Goal: Task Accomplishment & Management: Manage account settings

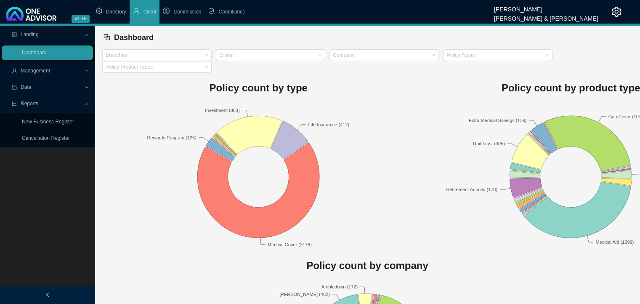
click at [42, 76] on span "Management" at bounding box center [48, 71] width 72 height 15
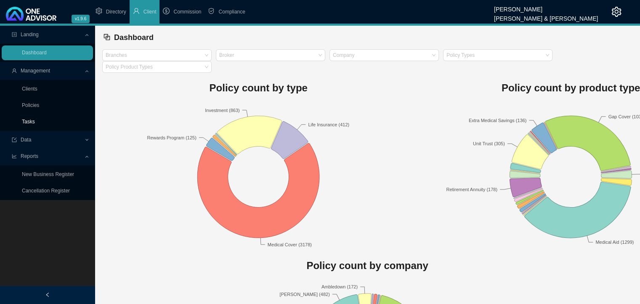
click at [29, 122] on link "Tasks" at bounding box center [28, 122] width 13 height 6
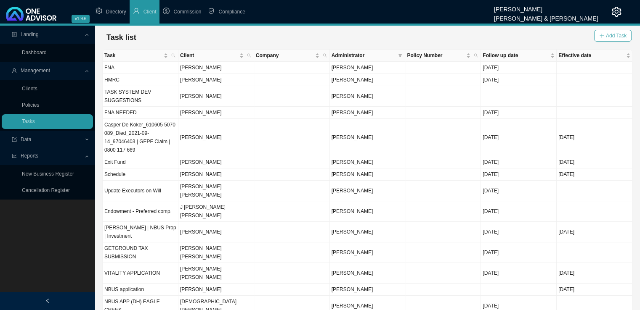
click at [606, 34] on button "Add Task" at bounding box center [612, 36] width 37 height 12
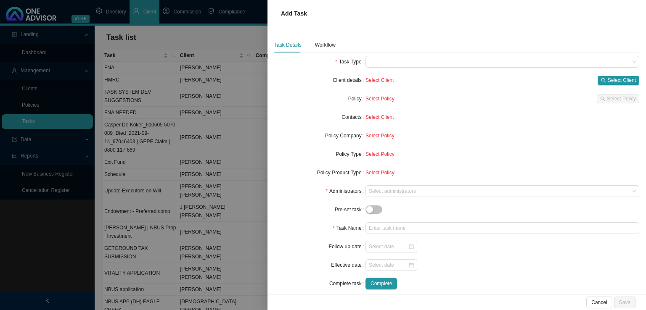
click at [404, 55] on div "Task Details Workflow Task Type Client details Select Client Select Client Poli…" at bounding box center [456, 166] width 365 height 259
click at [403, 59] on span at bounding box center [502, 61] width 267 height 11
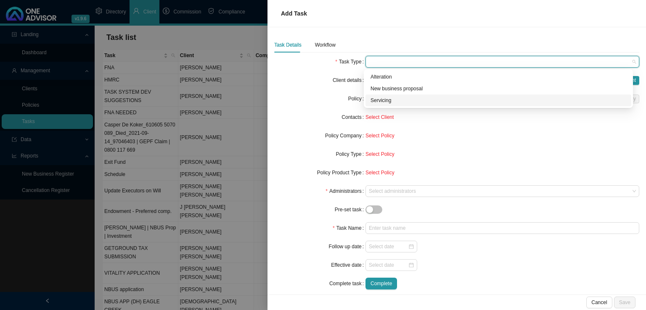
click at [387, 100] on div "Servicing" at bounding box center [499, 100] width 256 height 8
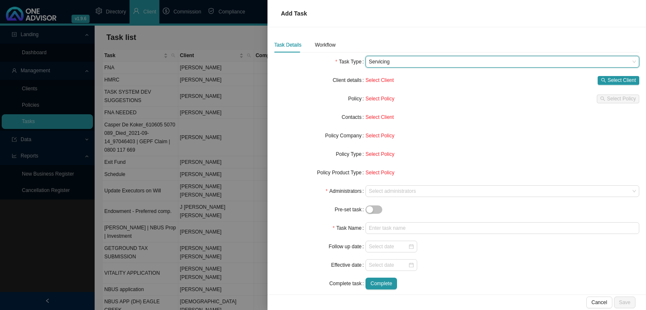
click at [616, 74] on div "Select Client Select Client" at bounding box center [503, 80] width 274 height 12
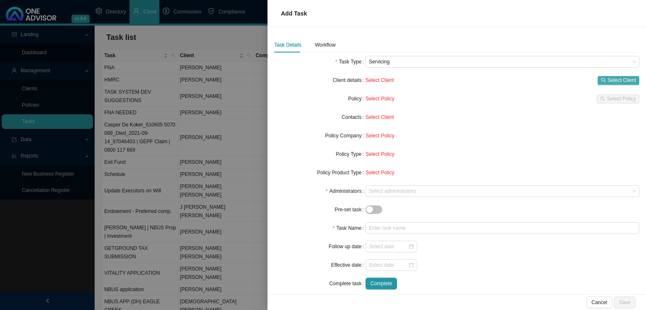
click at [619, 76] on span "Select Client" at bounding box center [622, 80] width 28 height 8
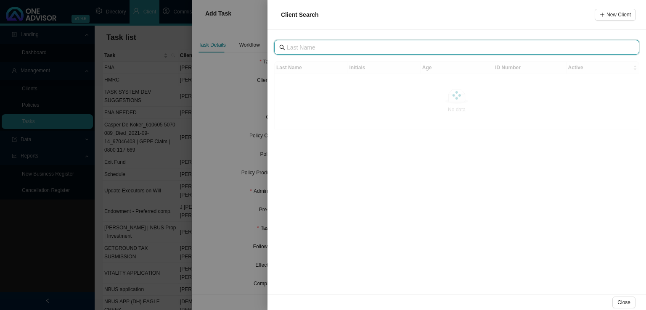
click at [321, 51] on input "text" at bounding box center [458, 47] width 342 height 9
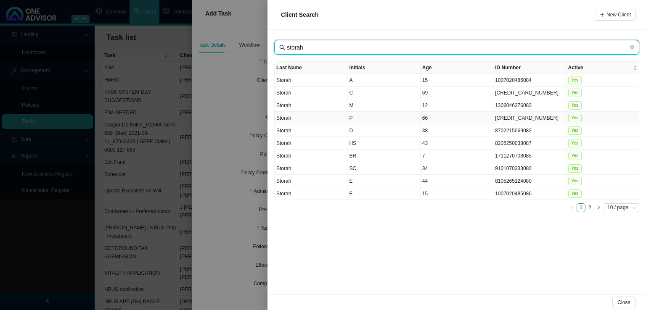
type input "storah"
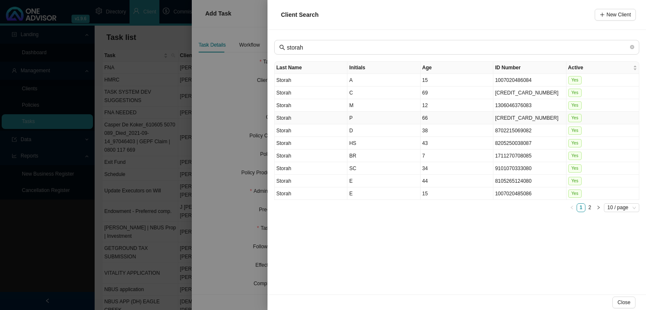
click at [359, 115] on td "P" at bounding box center [383, 118] width 73 height 13
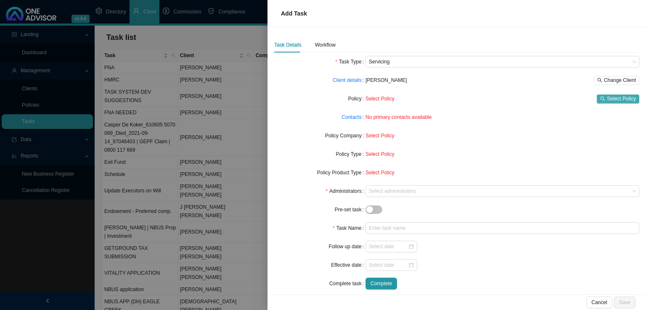
click at [623, 99] on span "Select Policy" at bounding box center [621, 99] width 29 height 8
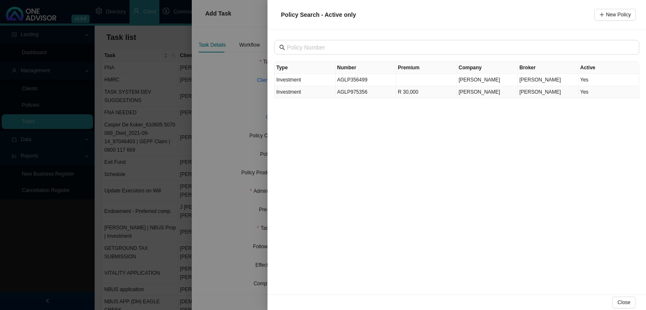
click at [418, 95] on td "R 30,000" at bounding box center [426, 92] width 61 height 12
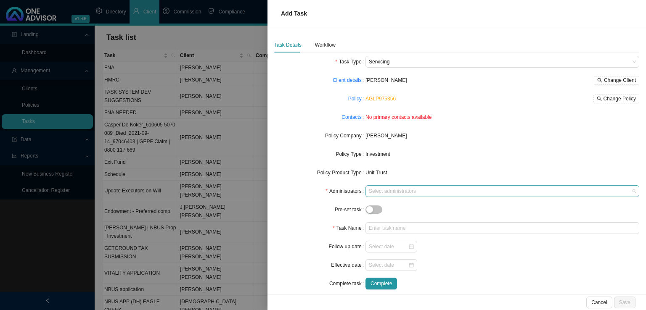
click at [377, 196] on div "Select administrators" at bounding box center [503, 192] width 274 height 12
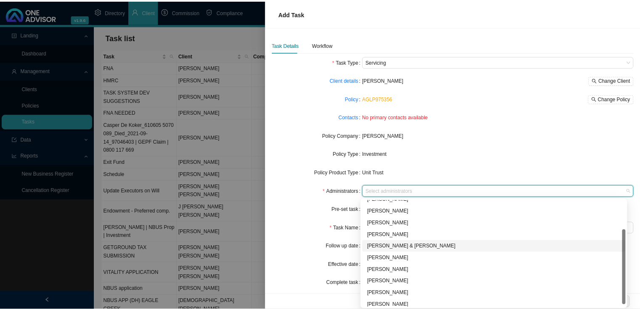
scroll to position [45, 0]
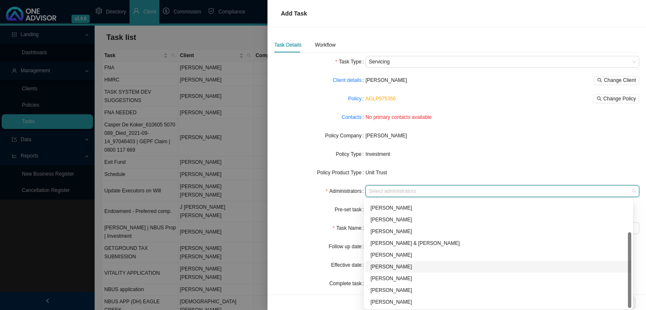
click at [407, 265] on div "[PERSON_NAME]" at bounding box center [499, 267] width 256 height 8
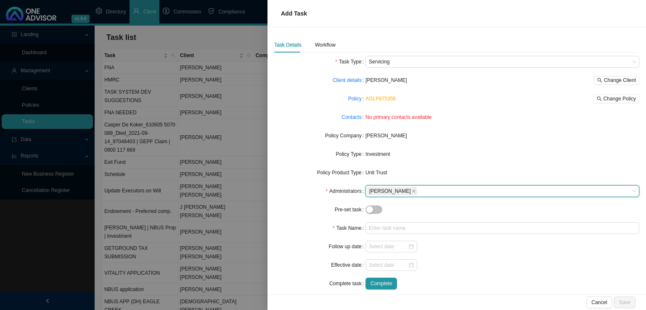
click at [301, 224] on div "Task Name" at bounding box center [319, 229] width 91 height 12
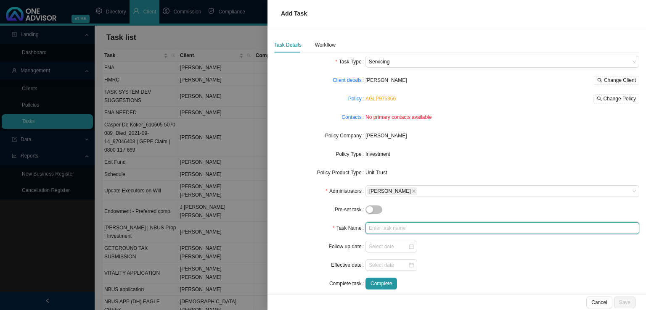
click at [377, 228] on input "text" at bounding box center [503, 229] width 274 height 12
type input "R"
type input "Cancel debit order (R30 000)"
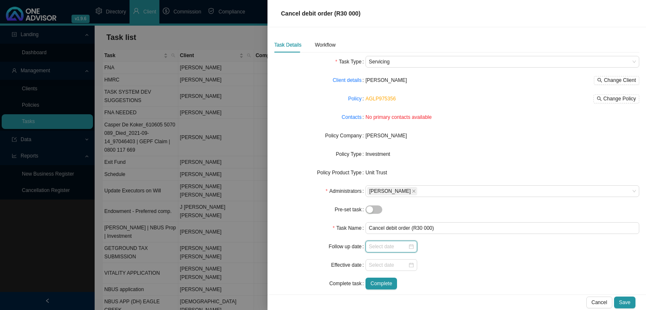
click at [387, 249] on input at bounding box center [388, 247] width 39 height 8
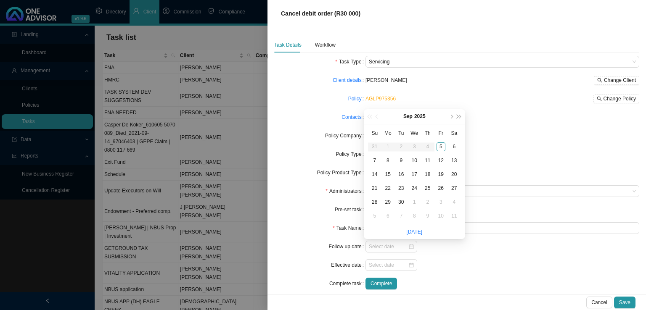
click at [412, 236] on li "[DATE]" at bounding box center [414, 232] width 16 height 14
click at [413, 235] on link "[DATE]" at bounding box center [414, 232] width 16 height 6
type input "[DATE]"
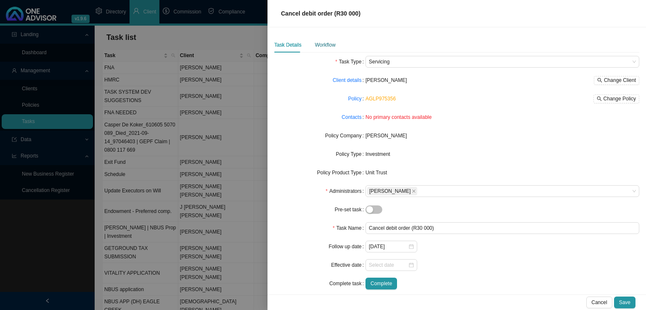
click at [321, 44] on div "Workflow" at bounding box center [325, 45] width 21 height 8
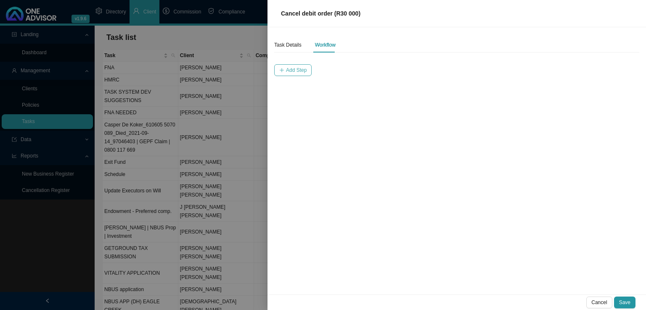
click at [279, 72] on icon "plus" at bounding box center [281, 70] width 5 height 5
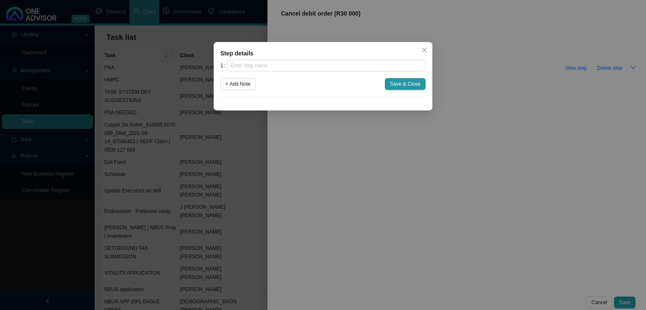
click at [273, 74] on div "1 + Add Note Save & Close" at bounding box center [322, 78] width 205 height 37
click at [283, 69] on input "text" at bounding box center [326, 66] width 199 height 12
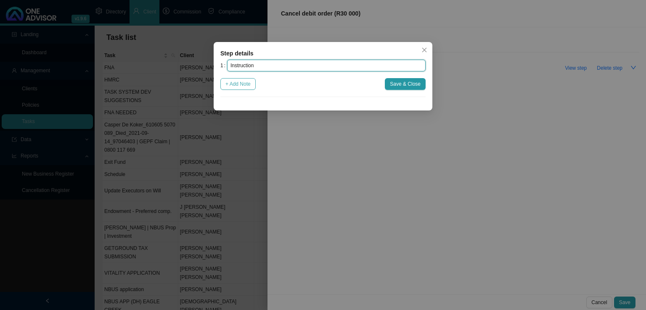
type input "Instruction"
click at [242, 83] on span "+ Add Note" at bounding box center [237, 84] width 25 height 8
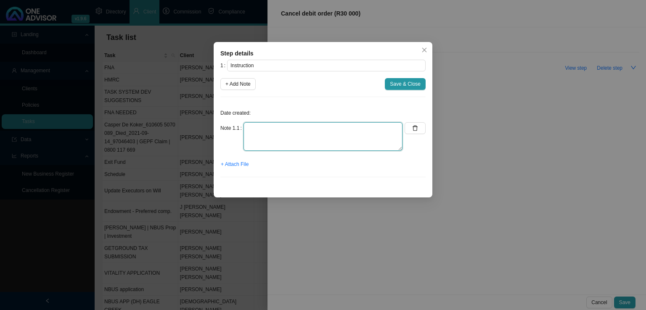
click at [269, 127] on textarea at bounding box center [323, 136] width 159 height 29
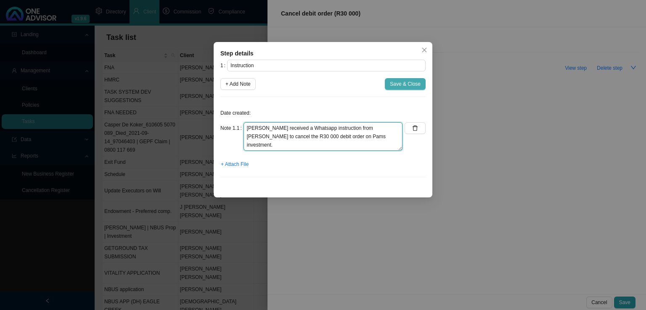
type textarea "[PERSON_NAME] received a Whatsapp instruction from [PERSON_NAME] to cancel the …"
click at [402, 83] on span "Save & Close" at bounding box center [405, 84] width 31 height 8
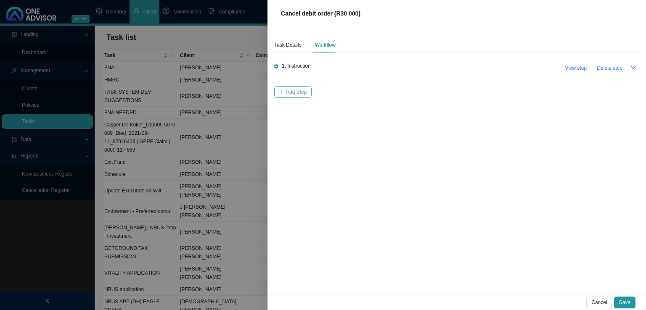
click at [300, 93] on span "Add Step" at bounding box center [296, 92] width 21 height 8
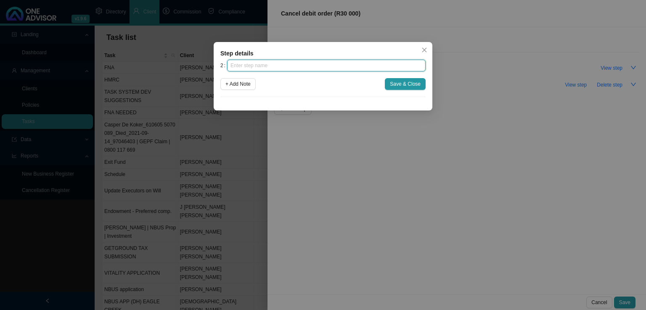
click at [273, 69] on input "text" at bounding box center [326, 66] width 199 height 12
type input "Submission"
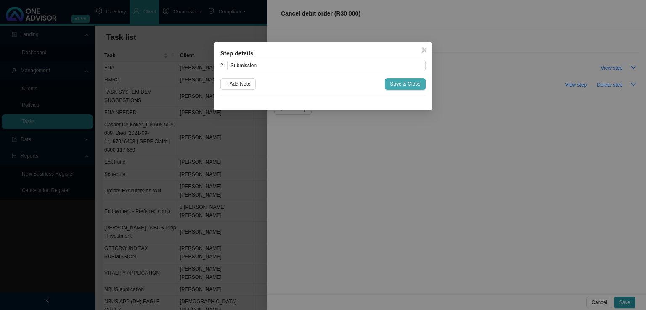
click at [399, 82] on span "Save & Close" at bounding box center [405, 84] width 31 height 8
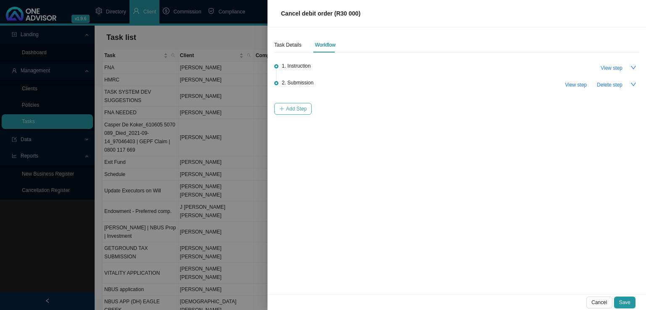
click at [286, 112] on span "Add Step" at bounding box center [296, 109] width 21 height 8
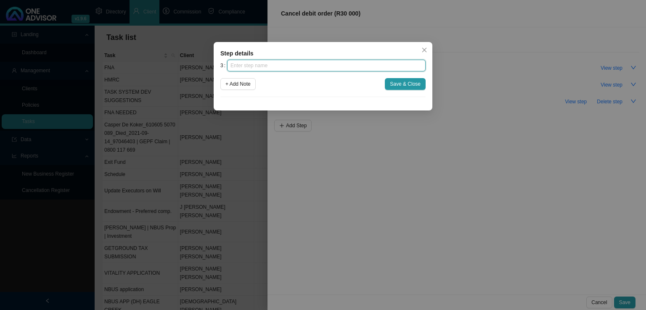
click at [274, 63] on input "text" at bounding box center [326, 66] width 199 height 12
type input "Confirmation of works done"
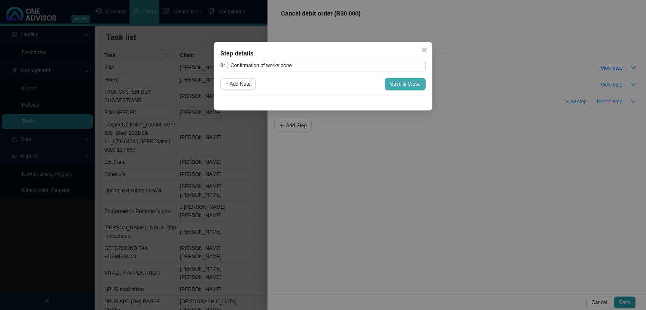
drag, startPoint x: 400, startPoint y: 86, endPoint x: 396, endPoint y: 98, distance: 12.7
click at [400, 86] on span "Save & Close" at bounding box center [405, 84] width 31 height 8
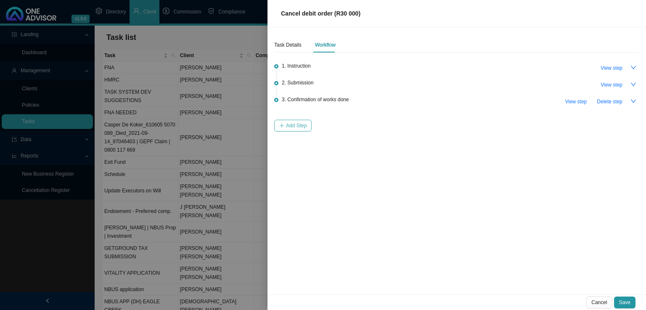
click at [291, 130] on span "Add Step" at bounding box center [296, 126] width 21 height 8
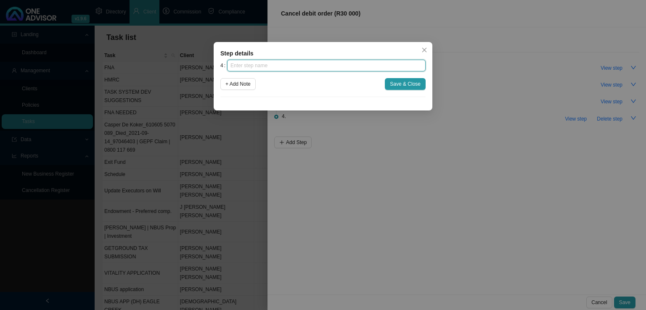
click at [277, 64] on input "text" at bounding box center [326, 66] width 199 height 12
type input "Update policy schedule"
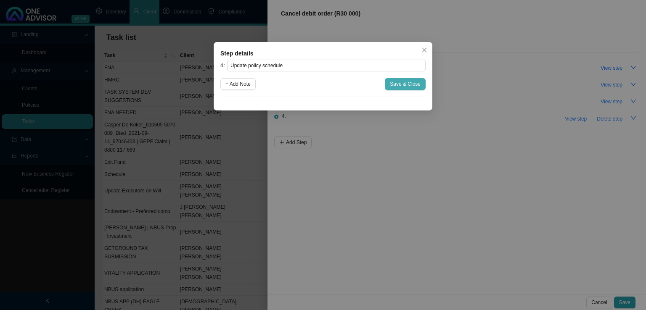
click at [414, 87] on span "Save & Close" at bounding box center [405, 84] width 31 height 8
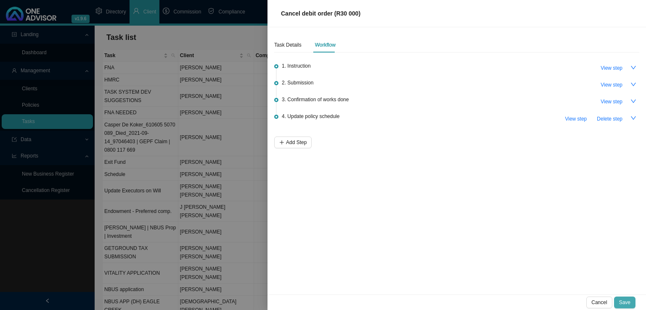
click at [627, 299] on span "Save" at bounding box center [624, 303] width 11 height 8
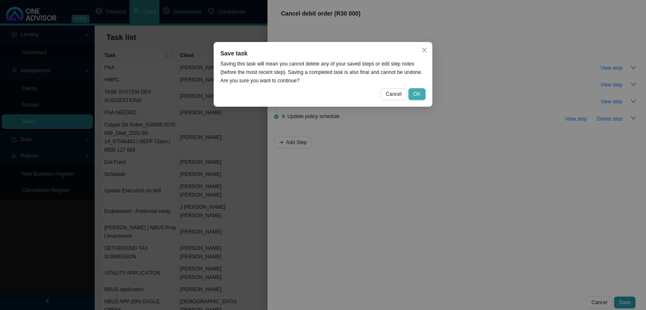
click at [423, 94] on button "OK" at bounding box center [416, 94] width 17 height 12
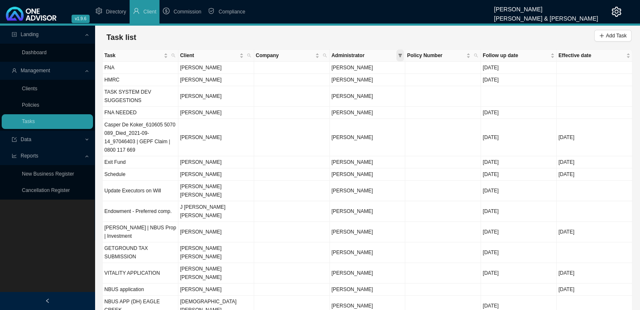
click at [401, 53] on icon "filter" at bounding box center [400, 55] width 4 height 4
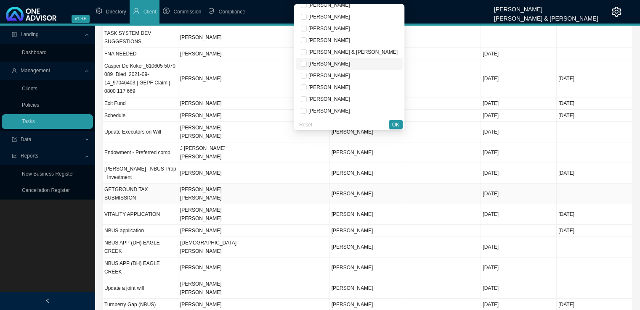
scroll to position [126, 0]
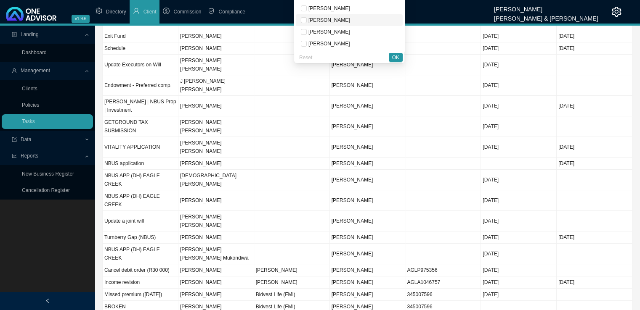
click at [350, 19] on span "[PERSON_NAME]" at bounding box center [328, 20] width 43 height 6
checkbox input "true"
click at [395, 53] on span "OK" at bounding box center [395, 57] width 7 height 8
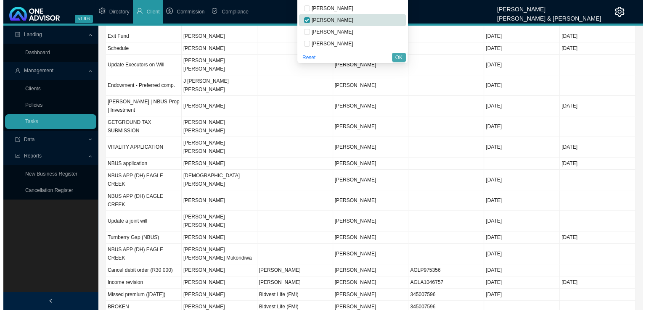
scroll to position [0, 0]
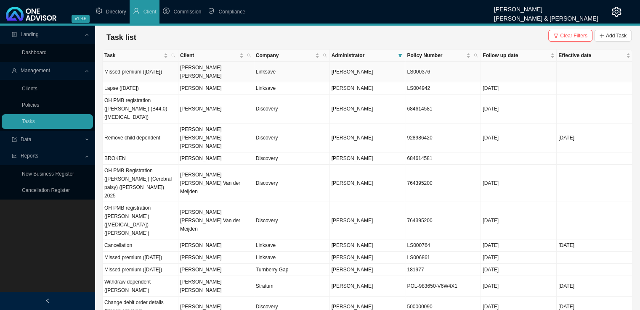
click at [211, 76] on td "[PERSON_NAME] [PERSON_NAME]" at bounding box center [216, 72] width 76 height 21
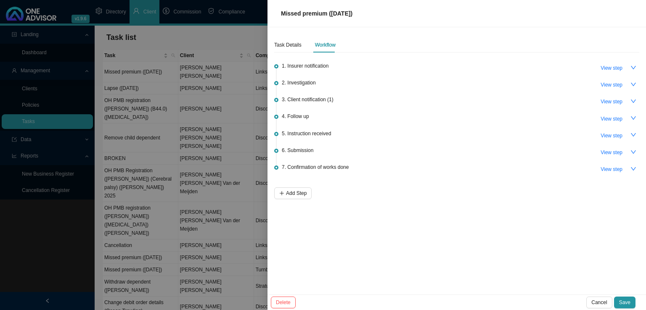
click at [284, 54] on div "Task Details Workflow 1. Insurer notification View step 2. Investigation View s…" at bounding box center [456, 118] width 365 height 162
click at [290, 45] on div "Task Details" at bounding box center [287, 45] width 27 height 8
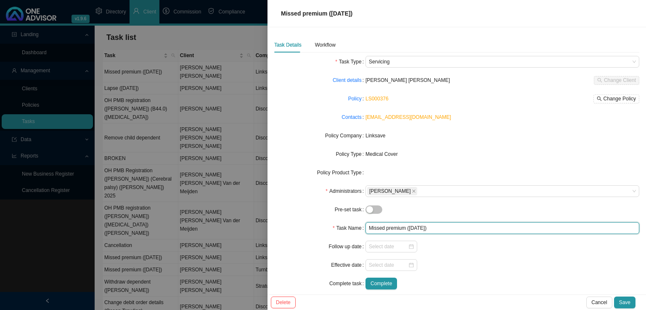
drag, startPoint x: 454, startPoint y: 228, endPoint x: 316, endPoint y: 228, distance: 138.4
click at [312, 230] on div "Task Name Missed premium ([DATE])" at bounding box center [456, 229] width 365 height 12
type input "Lapse ([DATE])"
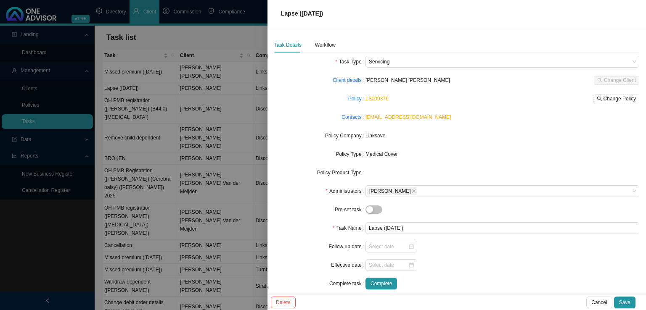
drag, startPoint x: 623, startPoint y: 303, endPoint x: 586, endPoint y: 262, distance: 55.7
click at [622, 302] on span "Save" at bounding box center [624, 303] width 11 height 8
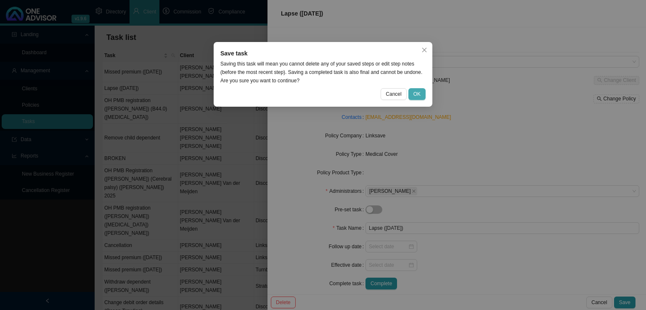
click at [419, 93] on span "OK" at bounding box center [417, 94] width 7 height 8
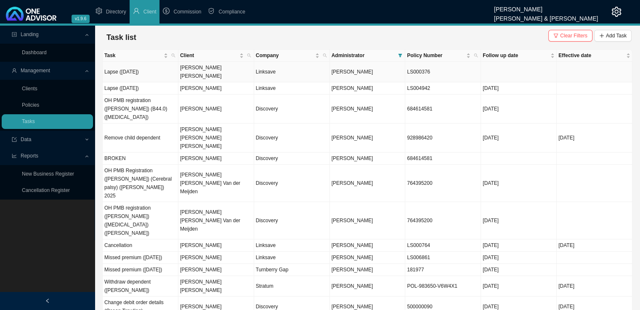
click at [229, 70] on td "[PERSON_NAME] [PERSON_NAME]" at bounding box center [216, 72] width 76 height 21
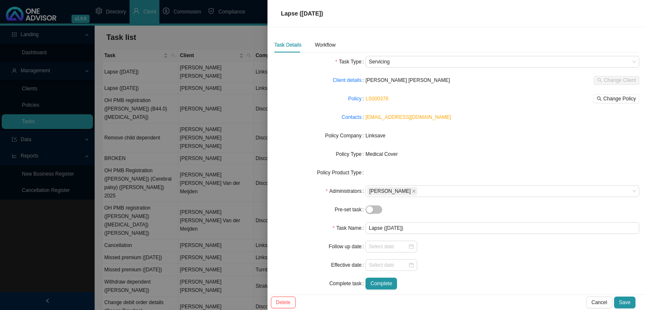
click at [325, 53] on div "Task Details Workflow Task Type Servicing Client details [PERSON_NAME] [PERSON_…" at bounding box center [456, 166] width 365 height 259
click at [329, 39] on div "Workflow" at bounding box center [325, 44] width 21 height 15
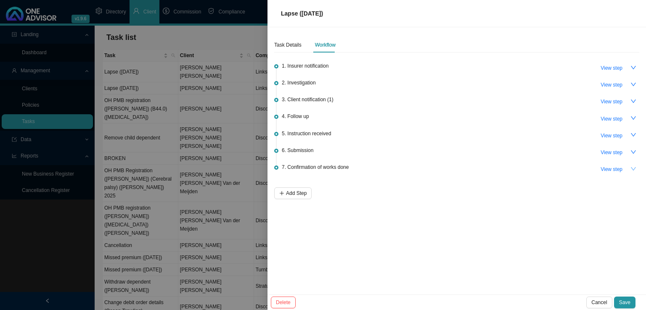
click at [636, 166] on icon "down" at bounding box center [634, 169] width 6 height 6
click at [615, 167] on span "View step" at bounding box center [612, 169] width 22 height 8
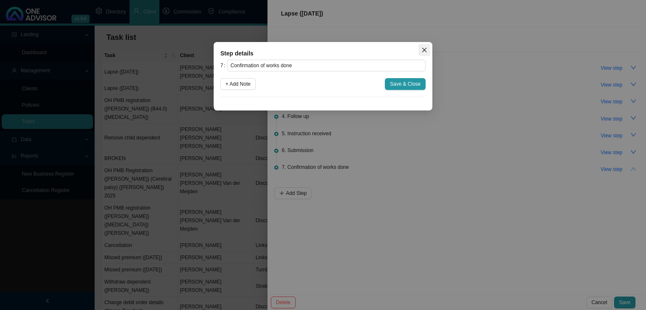
click at [421, 48] on span "Close" at bounding box center [425, 50] width 12 height 6
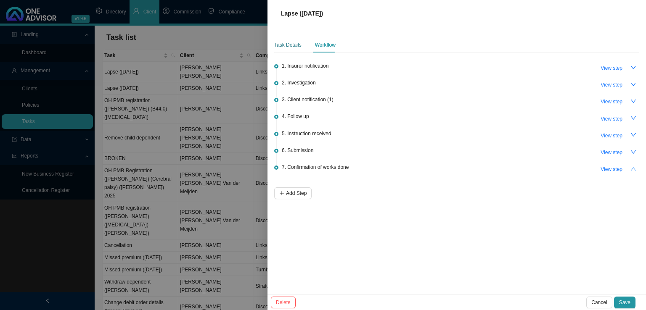
click at [291, 48] on div "Task Details" at bounding box center [287, 45] width 27 height 8
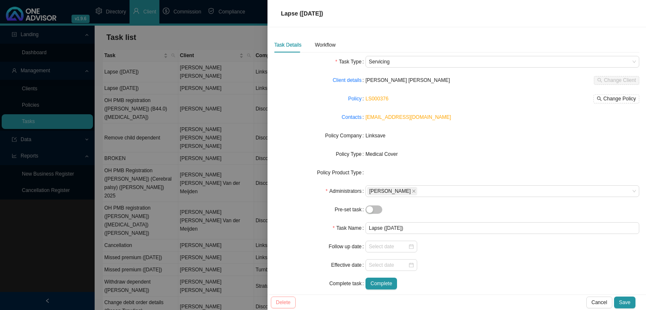
click at [293, 305] on button "Delete" at bounding box center [283, 303] width 25 height 12
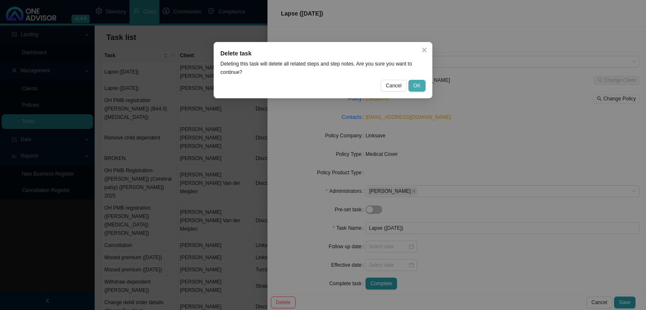
click at [424, 86] on button "OK" at bounding box center [416, 86] width 17 height 12
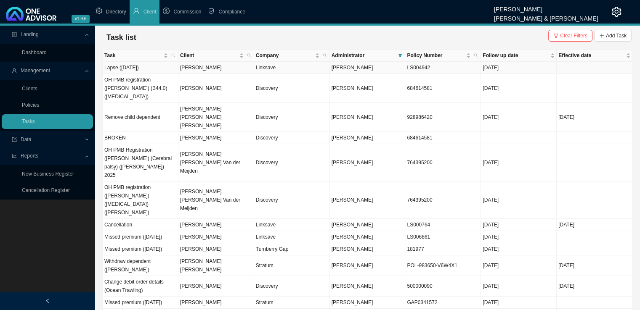
click at [214, 65] on td "[PERSON_NAME]" at bounding box center [216, 68] width 76 height 12
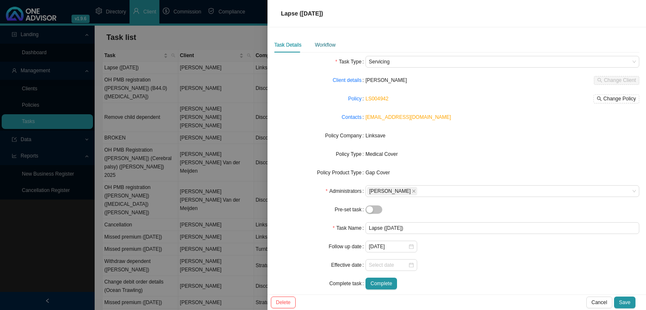
click at [328, 41] on div "Workflow" at bounding box center [325, 45] width 21 height 8
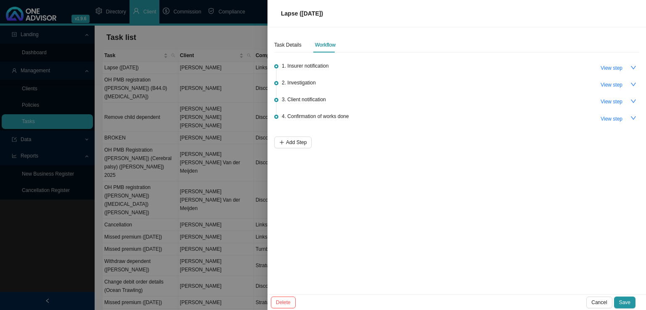
click at [153, 114] on div at bounding box center [323, 155] width 646 height 310
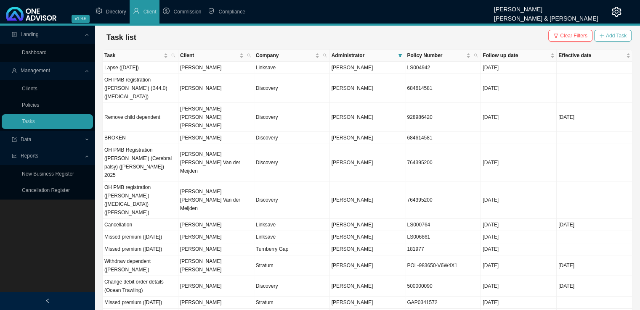
click at [628, 35] on button "Add Task" at bounding box center [612, 36] width 37 height 12
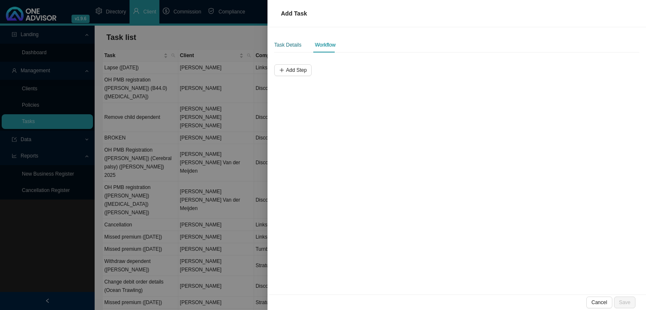
click at [296, 46] on div "Task Details" at bounding box center [287, 45] width 27 height 8
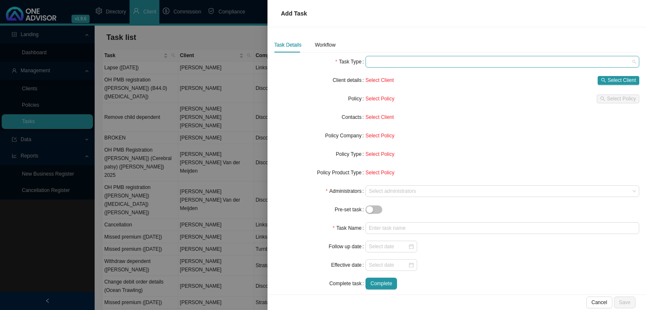
click at [424, 63] on span at bounding box center [502, 61] width 267 height 11
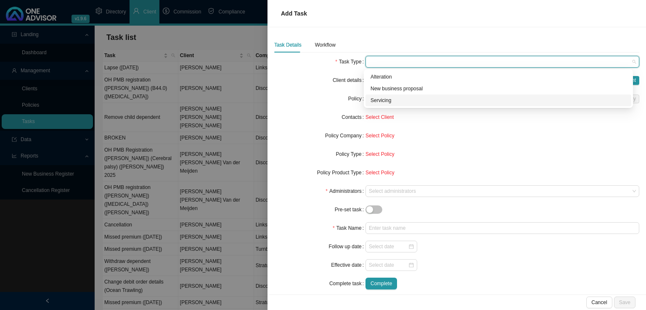
click at [387, 103] on div "Servicing" at bounding box center [499, 100] width 256 height 8
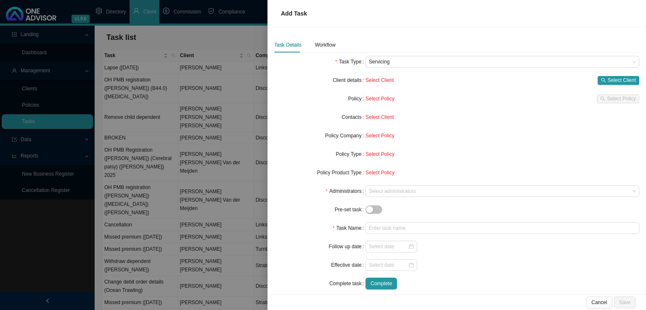
click at [303, 109] on form "Task Type Servicing Client details Select Client Select Client Policy Select Po…" at bounding box center [456, 173] width 365 height 234
click at [608, 79] on span "Select Client" at bounding box center [622, 80] width 28 height 8
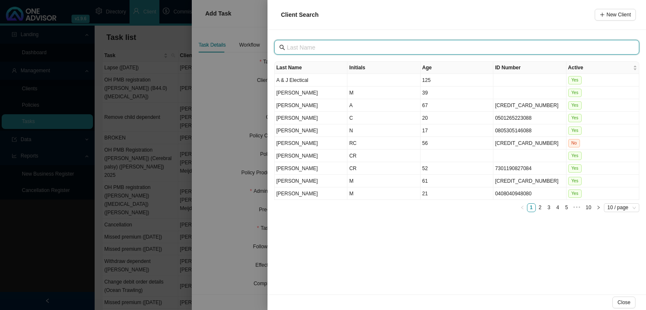
click at [328, 50] on input "text" at bounding box center [458, 47] width 342 height 9
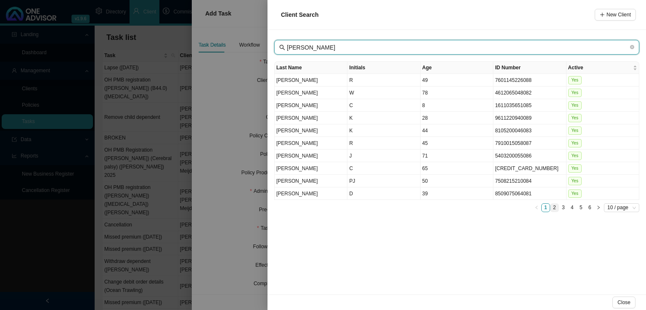
type input "[PERSON_NAME]"
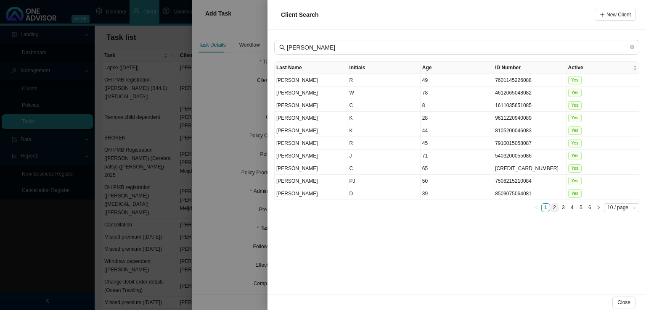
click at [557, 204] on link "2" at bounding box center [555, 208] width 8 height 8
click at [379, 91] on td "BAK" at bounding box center [383, 93] width 73 height 13
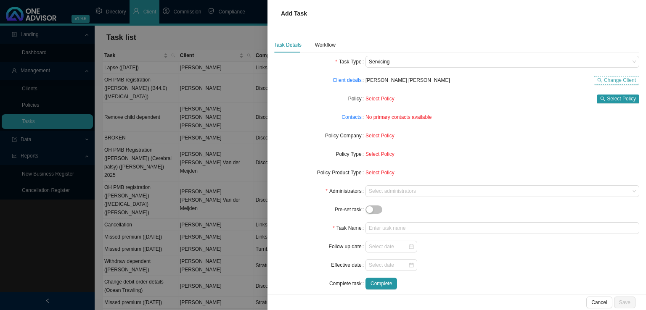
click at [604, 76] on span "Change Client" at bounding box center [620, 80] width 32 height 8
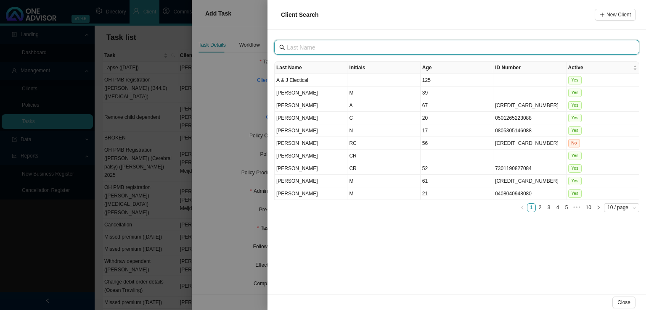
click at [316, 48] on input "text" at bounding box center [458, 47] width 342 height 9
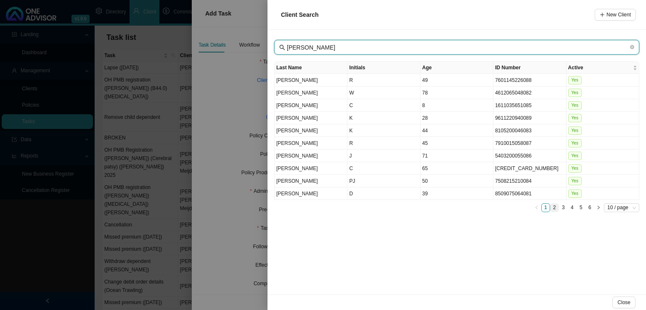
type input "[PERSON_NAME]"
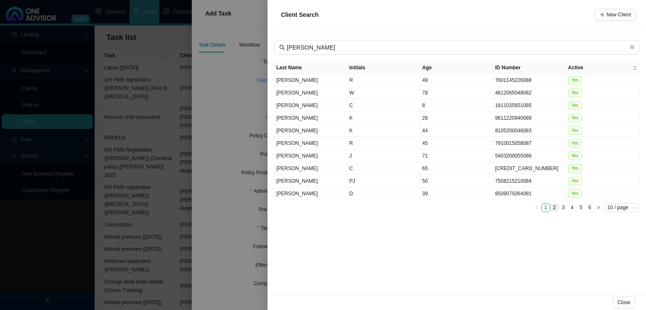
click at [555, 206] on link "2" at bounding box center [555, 208] width 8 height 8
click at [564, 204] on link "3" at bounding box center [563, 208] width 8 height 8
click at [575, 207] on link "4" at bounding box center [572, 208] width 8 height 8
click at [582, 204] on link "5" at bounding box center [581, 208] width 8 height 8
click at [590, 206] on link "6" at bounding box center [590, 208] width 8 height 8
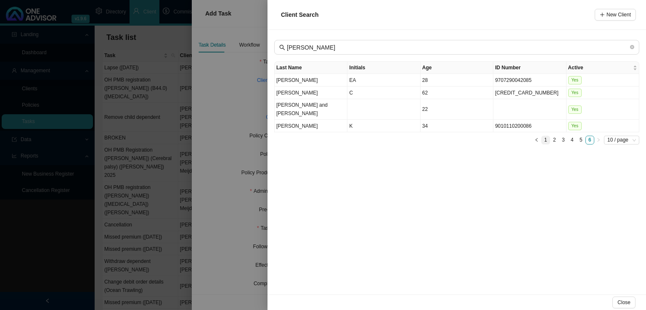
click at [549, 136] on link "1" at bounding box center [546, 140] width 8 height 8
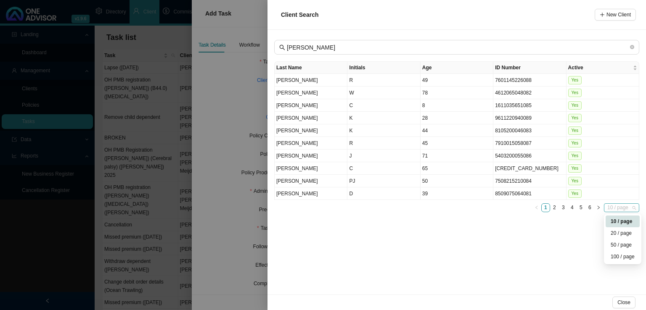
click at [623, 204] on span "10 / page" at bounding box center [621, 208] width 29 height 8
click at [626, 229] on div "20 / page" at bounding box center [623, 233] width 24 height 8
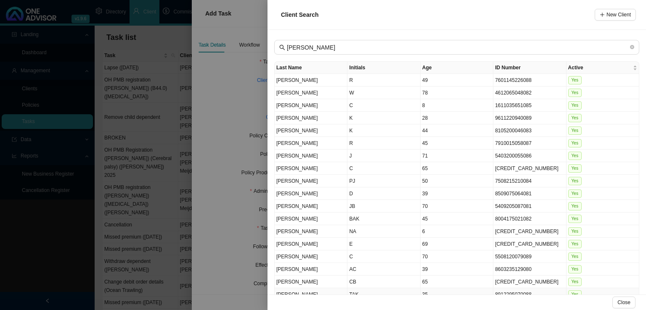
click at [370, 292] on td "TAK" at bounding box center [383, 295] width 73 height 13
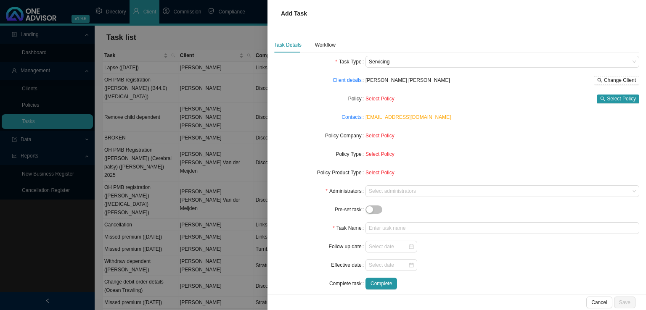
click at [610, 103] on div "Select Policy Select Policy" at bounding box center [503, 99] width 274 height 12
click at [610, 100] on span "Select Policy" at bounding box center [621, 99] width 29 height 8
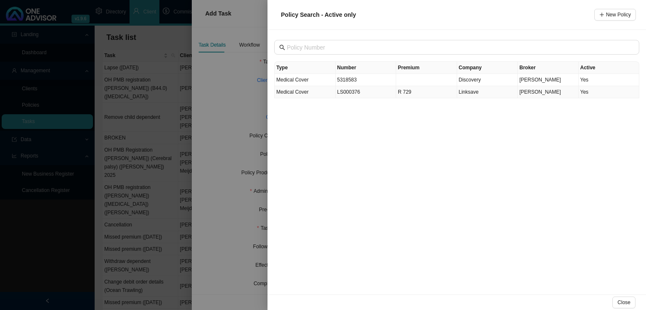
click at [362, 95] on td "LS000376" at bounding box center [366, 92] width 61 height 12
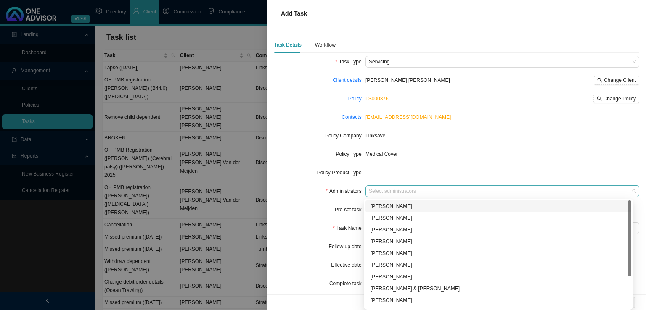
click at [399, 189] on div at bounding box center [498, 191] width 262 height 6
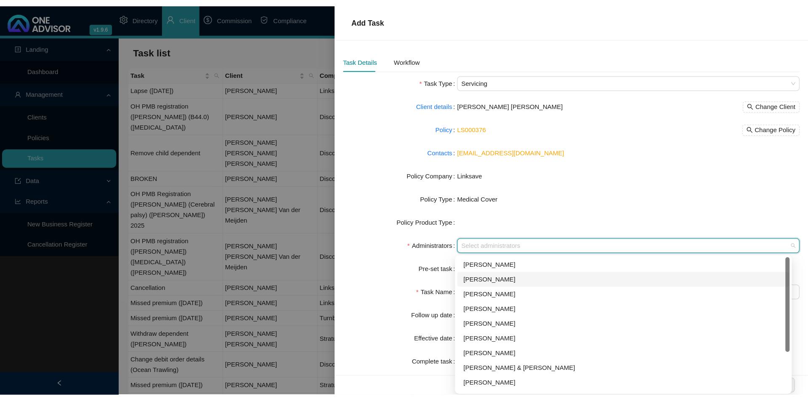
scroll to position [42, 0]
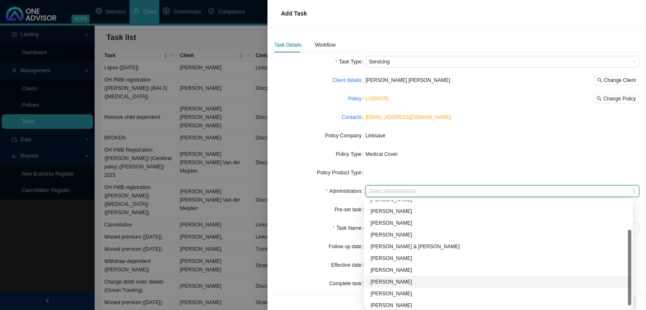
click at [401, 284] on div "[PERSON_NAME]" at bounding box center [499, 282] width 256 height 8
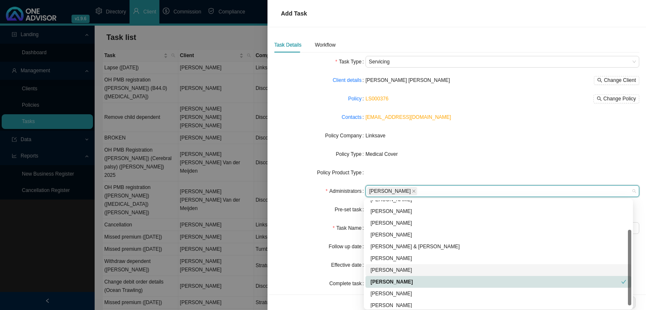
click at [323, 216] on form "Task Type Servicing Client details [PERSON_NAME] [PERSON_NAME] Change Client Po…" at bounding box center [456, 173] width 365 height 234
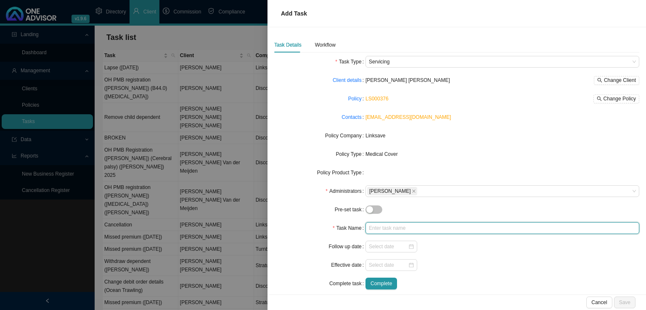
click at [394, 231] on input "text" at bounding box center [503, 229] width 274 height 12
type input "Lapse ([DATE])"
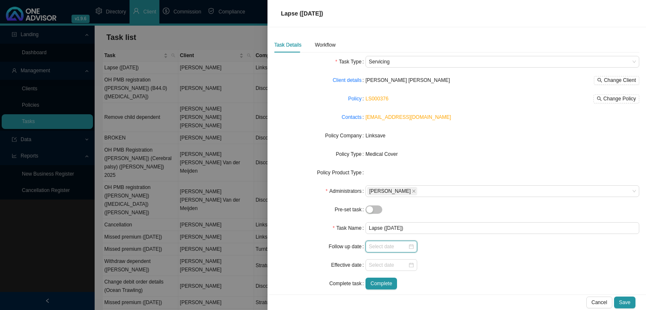
click at [395, 247] on input at bounding box center [388, 247] width 39 height 8
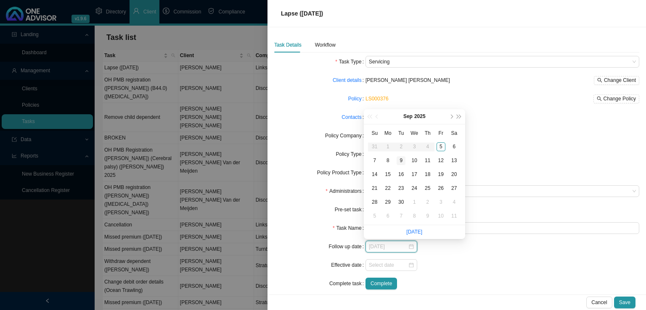
type input "[DATE]"
click at [404, 157] on div "9" at bounding box center [401, 160] width 9 height 9
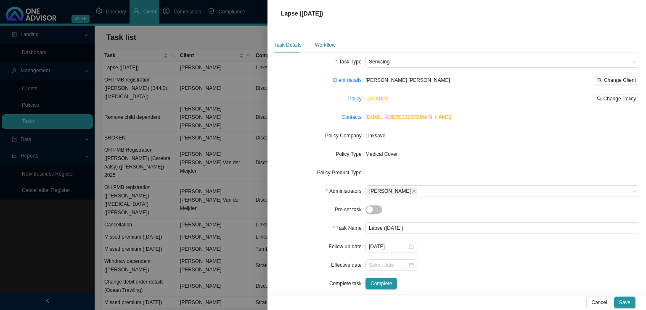
click at [331, 46] on div "Workflow" at bounding box center [325, 45] width 21 height 8
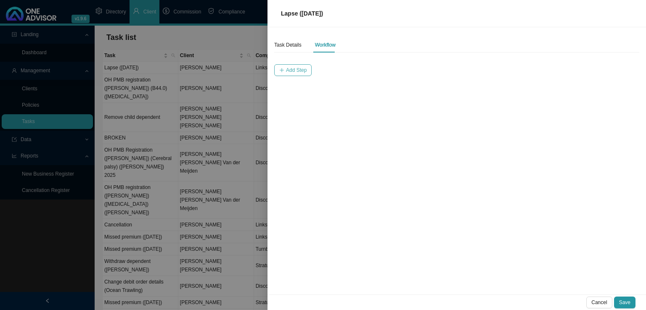
click at [294, 66] on span "Add Step" at bounding box center [296, 70] width 21 height 8
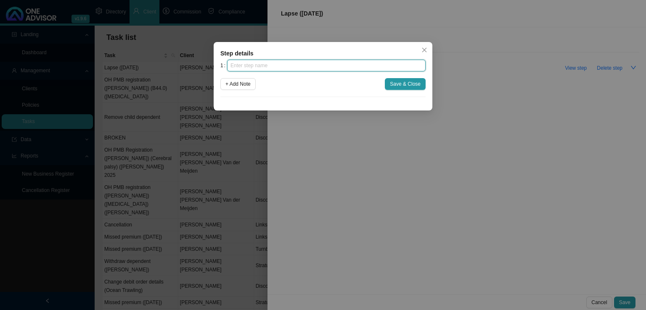
click at [317, 67] on input "text" at bounding box center [326, 66] width 199 height 12
type input "Insurer notification"
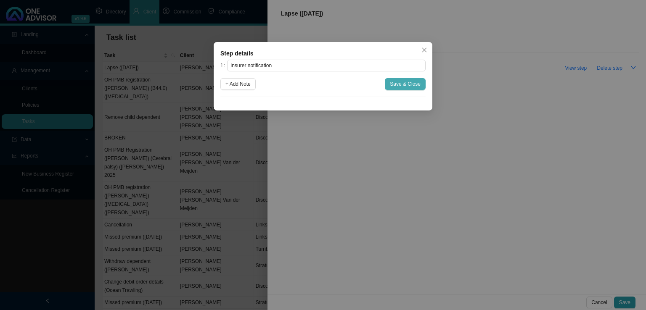
click at [397, 82] on span "Save & Close" at bounding box center [405, 84] width 31 height 8
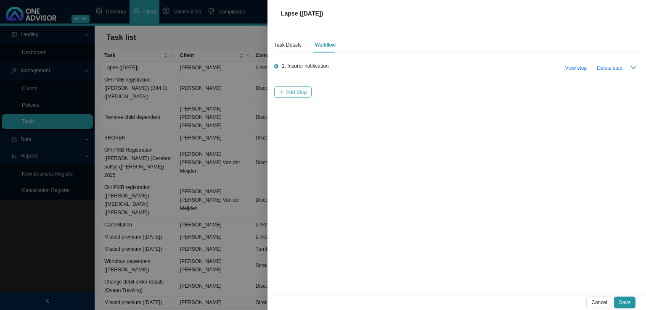
click at [293, 88] on span "Add Step" at bounding box center [296, 92] width 21 height 8
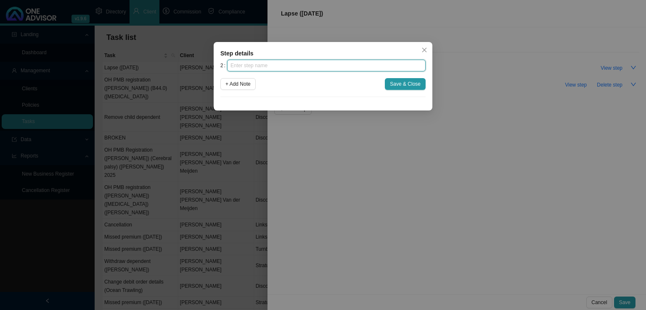
click at [286, 68] on input "text" at bounding box center [326, 66] width 199 height 12
type input "Investigation"
click at [411, 75] on div "2 Investigation + Add Note Save & Close" at bounding box center [322, 78] width 205 height 37
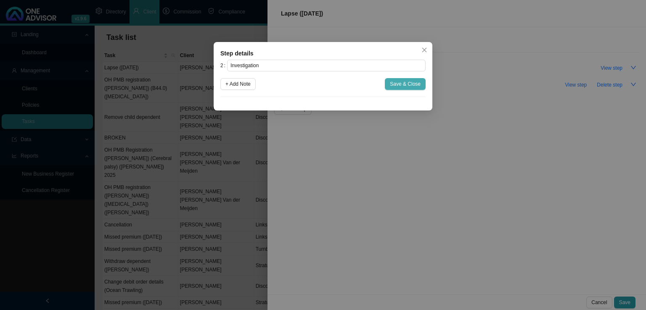
click at [410, 78] on button "Save & Close" at bounding box center [405, 84] width 41 height 12
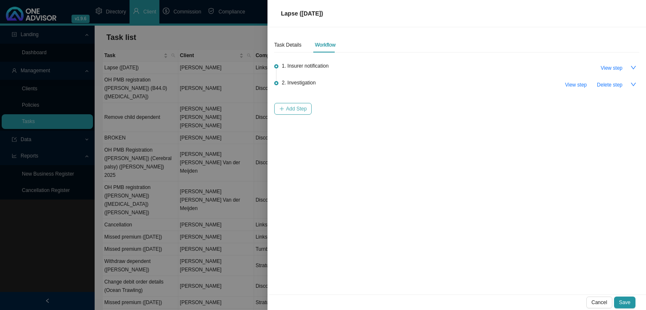
click at [300, 108] on span "Add Step" at bounding box center [296, 109] width 21 height 8
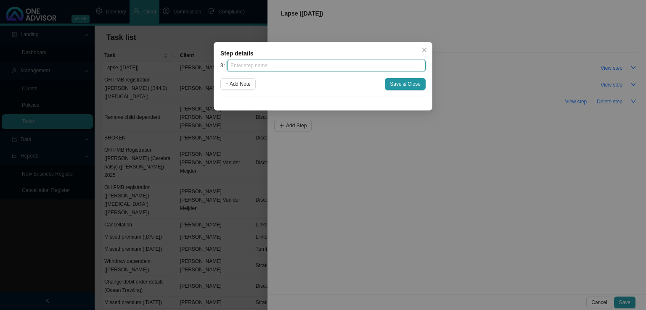
click at [271, 66] on input "text" at bounding box center [326, 66] width 199 height 12
type input "Client notification"
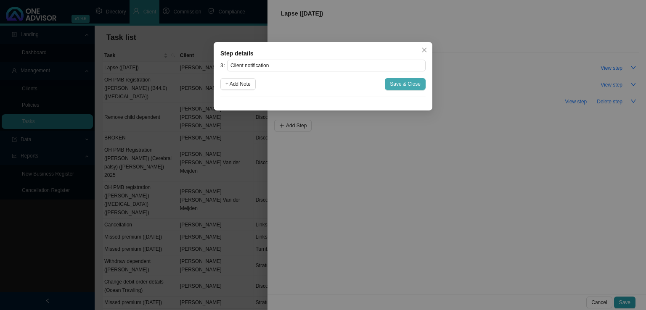
click at [400, 80] on span "Save & Close" at bounding box center [405, 84] width 31 height 8
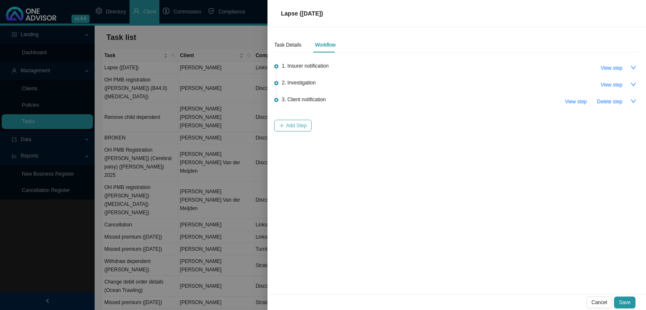
click at [296, 123] on span "Add Step" at bounding box center [296, 126] width 21 height 8
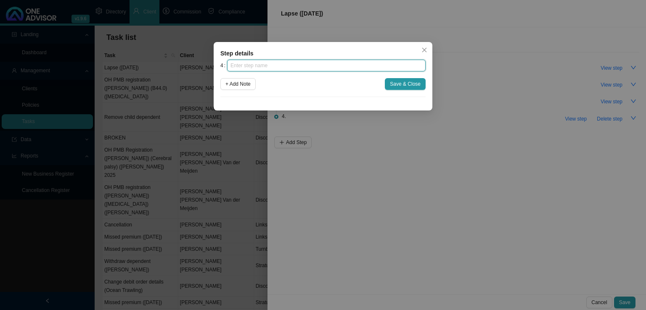
click at [263, 71] on input "text" at bounding box center [326, 66] width 199 height 12
type input "Confirmation of works done"
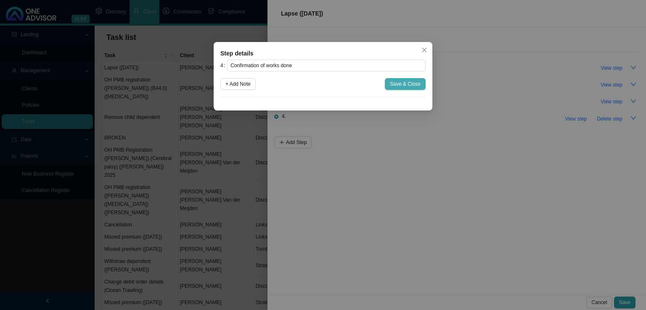
click at [395, 82] on span "Save & Close" at bounding box center [405, 84] width 31 height 8
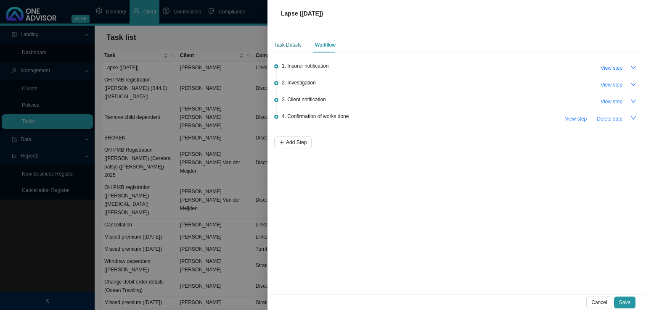
click at [294, 42] on div "Task Details" at bounding box center [287, 45] width 27 height 8
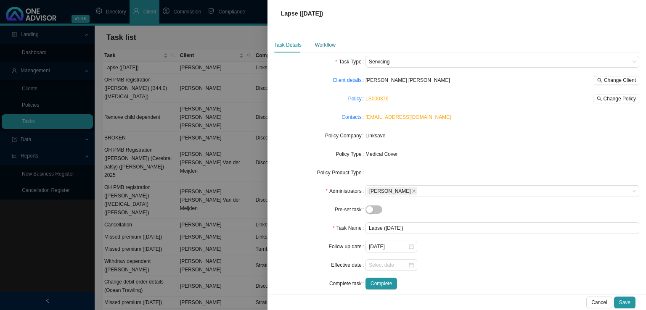
click at [318, 43] on div "Workflow" at bounding box center [325, 45] width 21 height 8
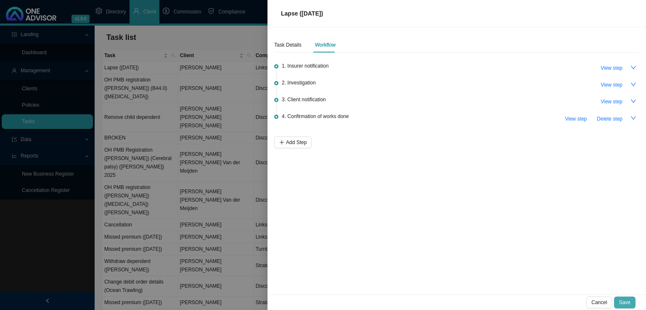
click at [624, 305] on span "Save" at bounding box center [624, 303] width 11 height 8
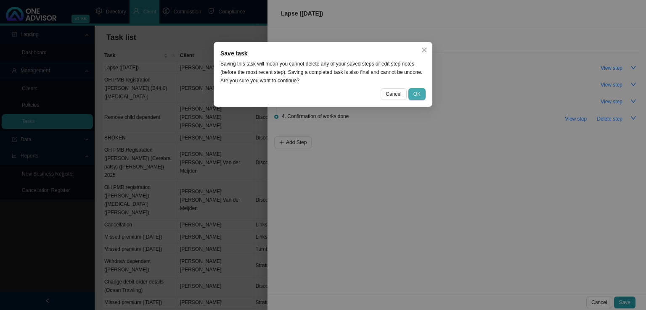
click at [420, 93] on span "OK" at bounding box center [417, 94] width 7 height 8
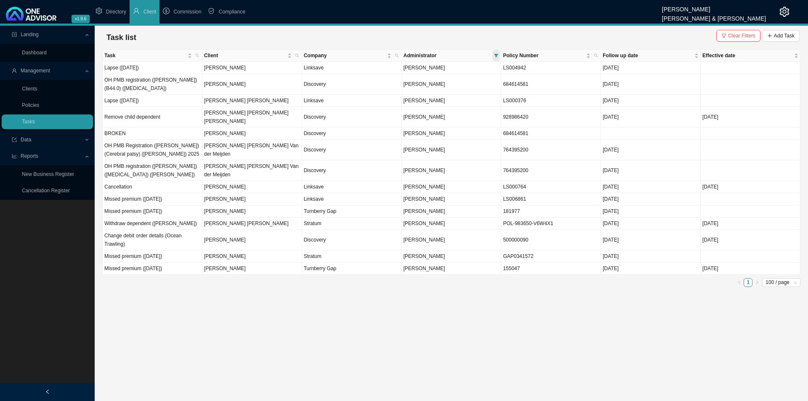
click at [496, 54] on icon "filter" at bounding box center [496, 55] width 4 height 3
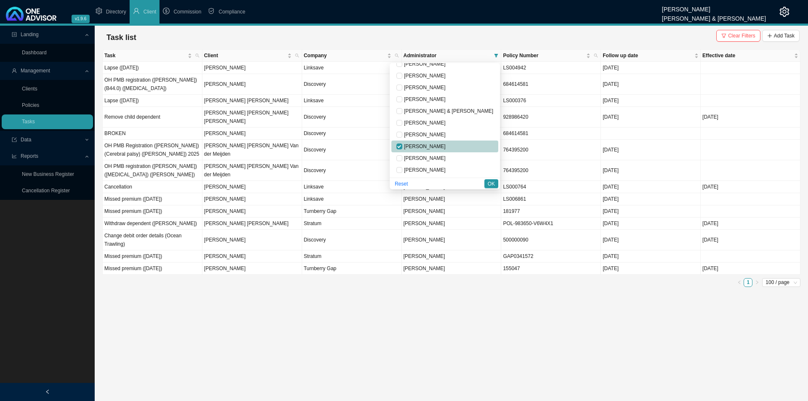
click at [435, 147] on span "[PERSON_NAME]" at bounding box center [423, 146] width 43 height 6
checkbox input "false"
click at [440, 158] on span "[PERSON_NAME]" at bounding box center [423, 158] width 43 height 6
checkbox input "true"
click at [489, 185] on span "OK" at bounding box center [491, 184] width 7 height 8
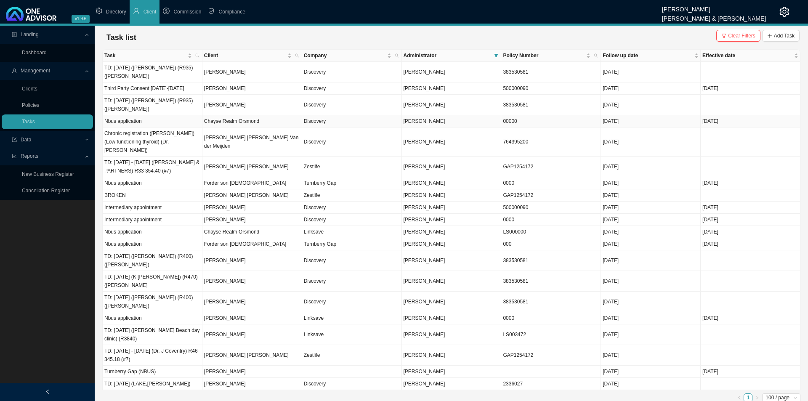
click at [254, 115] on td "Chayse Realm Orsmond" at bounding box center [252, 121] width 100 height 12
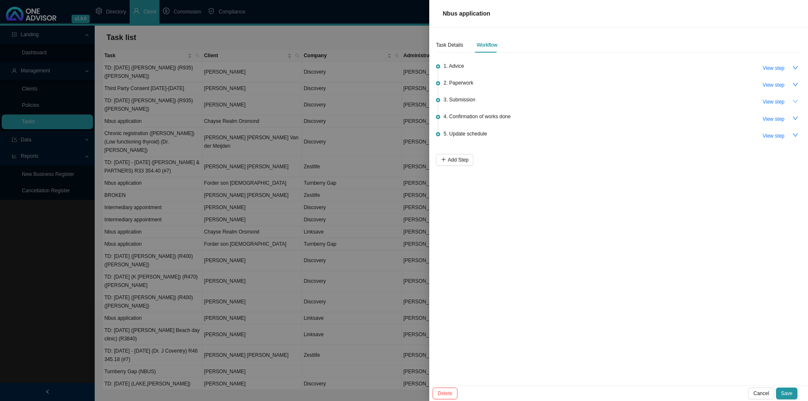
click at [646, 101] on button "button" at bounding box center [795, 101] width 12 height 12
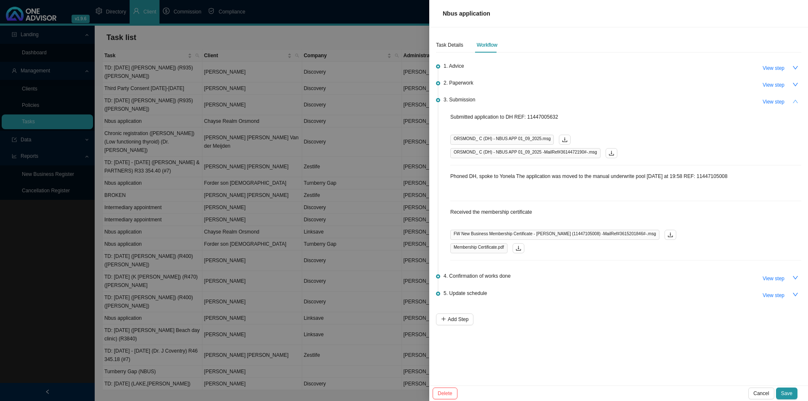
click at [646, 101] on button "button" at bounding box center [795, 101] width 12 height 12
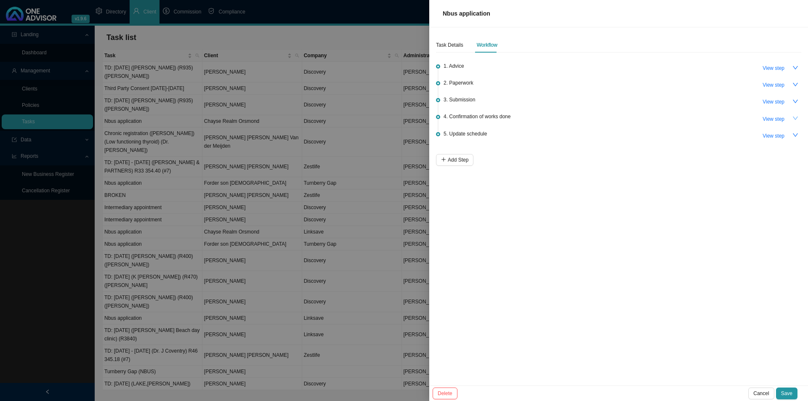
click at [646, 119] on button "button" at bounding box center [795, 118] width 12 height 12
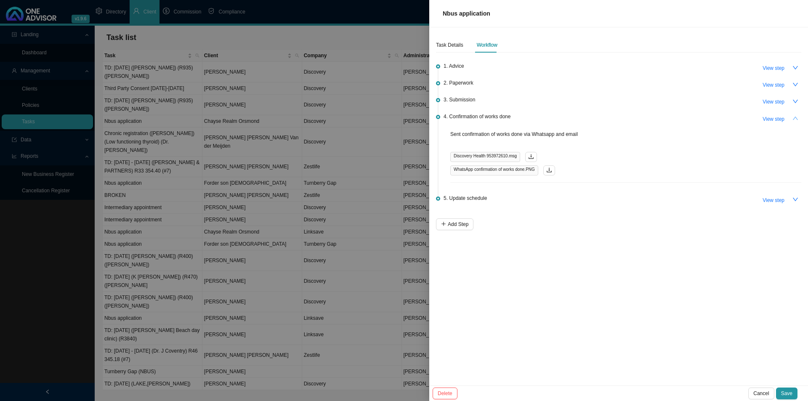
click at [646, 117] on icon "up" at bounding box center [795, 118] width 5 height 3
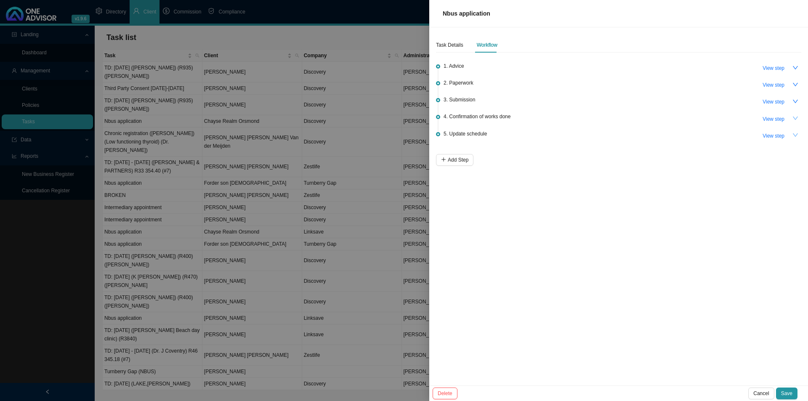
click at [646, 132] on icon "down" at bounding box center [795, 135] width 6 height 6
click at [646, 134] on icon "up" at bounding box center [795, 134] width 5 height 3
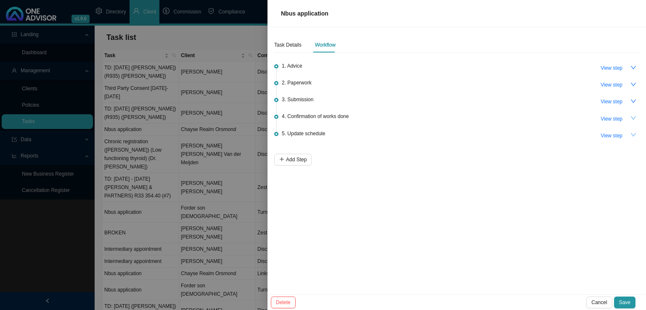
click at [632, 116] on icon "down" at bounding box center [634, 118] width 6 height 6
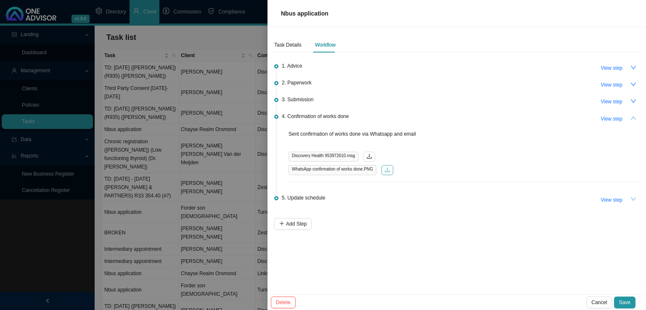
click at [391, 172] on button "button" at bounding box center [388, 170] width 12 height 10
click at [274, 44] on div "Task Details" at bounding box center [287, 45] width 27 height 8
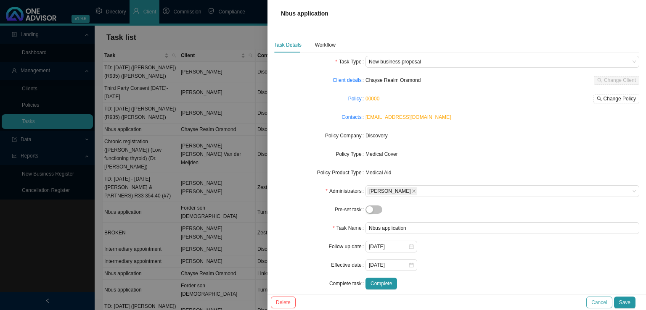
click at [604, 305] on span "Cancel" at bounding box center [599, 303] width 16 height 8
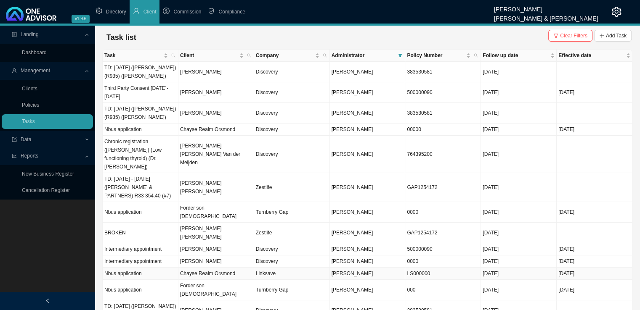
click at [216, 268] on td "Chayse Realm Orsmond" at bounding box center [216, 274] width 76 height 12
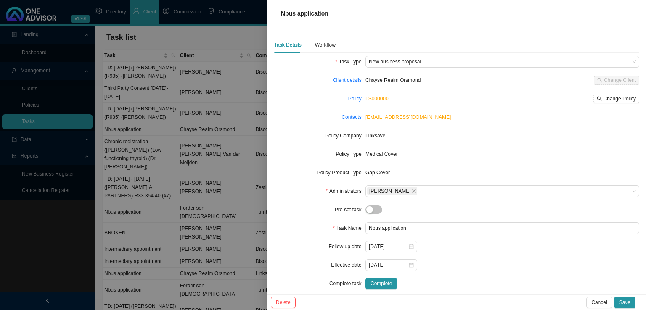
click at [326, 36] on div "Task Details Workflow Task Type New business proposal Client details Chayse Rea…" at bounding box center [457, 161] width 379 height 268
click at [326, 46] on div "Workflow" at bounding box center [325, 45] width 21 height 8
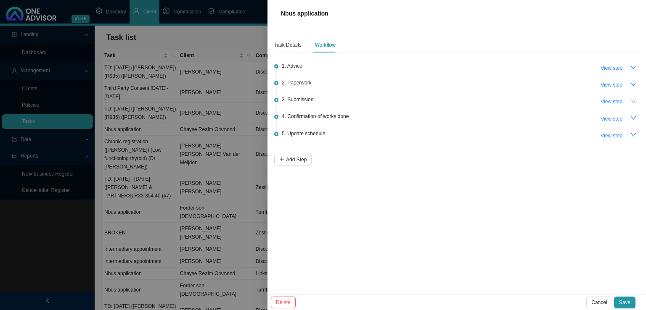
click at [636, 100] on button "button" at bounding box center [634, 101] width 12 height 12
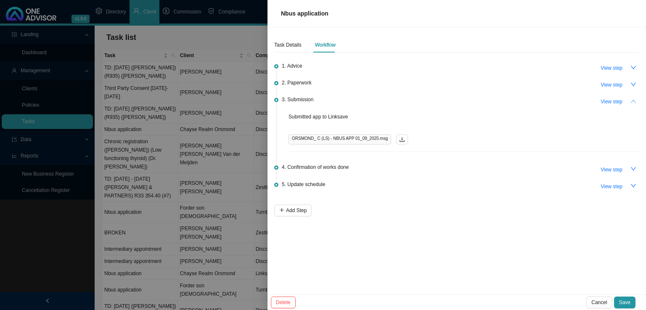
click at [636, 100] on button "button" at bounding box center [634, 101] width 12 height 12
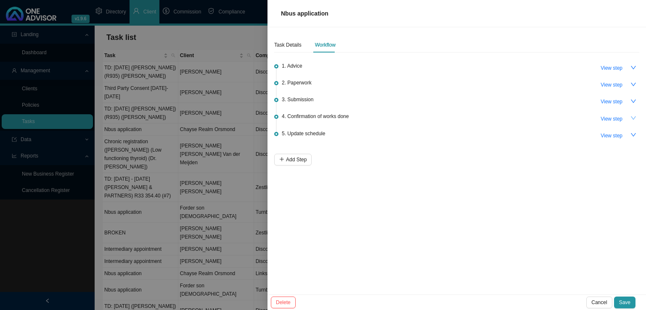
click at [631, 120] on icon "down" at bounding box center [634, 118] width 6 height 6
click at [632, 118] on icon "up" at bounding box center [634, 118] width 6 height 6
click at [631, 102] on icon "down" at bounding box center [634, 101] width 6 height 6
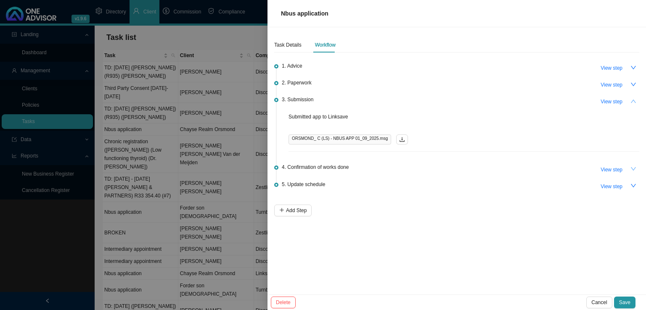
click at [631, 102] on icon "up" at bounding box center [634, 101] width 6 height 6
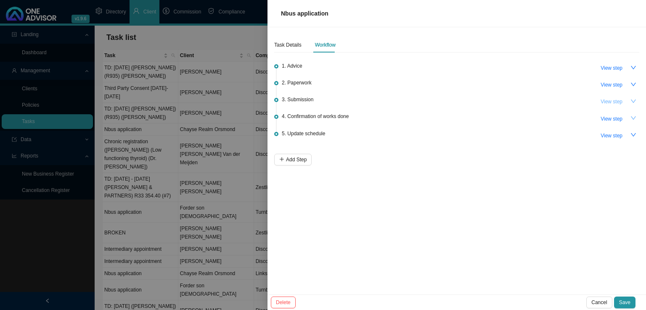
click at [608, 100] on span "View step" at bounding box center [612, 102] width 22 height 8
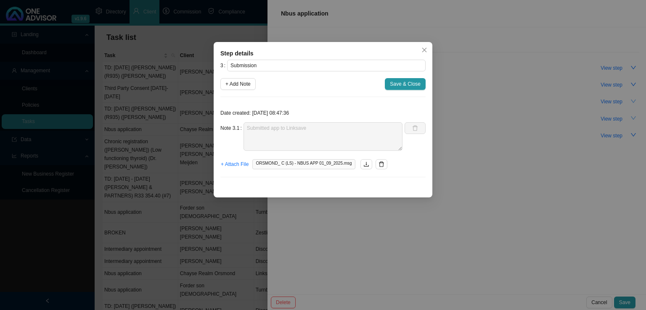
click at [418, 83] on span "Save & Close" at bounding box center [405, 84] width 31 height 8
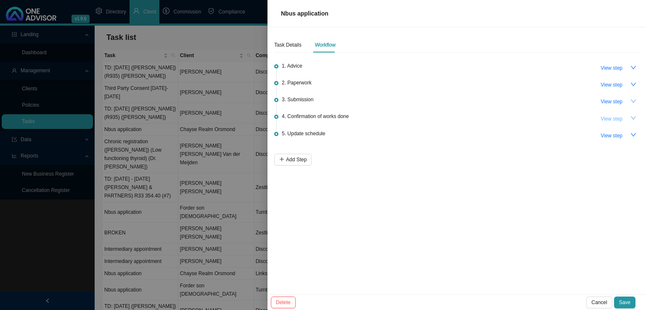
click at [615, 117] on span "View step" at bounding box center [612, 119] width 22 height 8
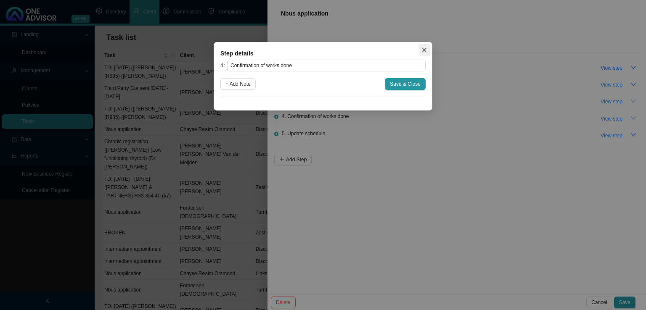
click at [422, 46] on button "Close" at bounding box center [425, 50] width 12 height 12
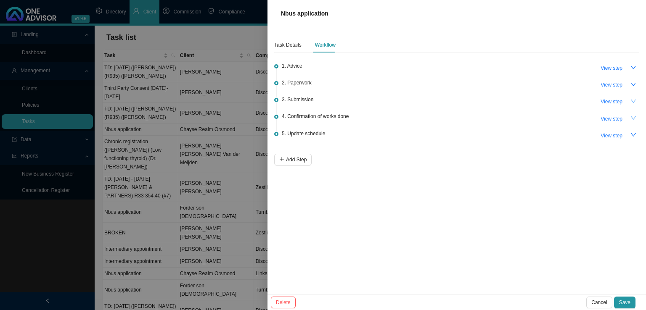
click at [155, 253] on div at bounding box center [323, 155] width 646 height 310
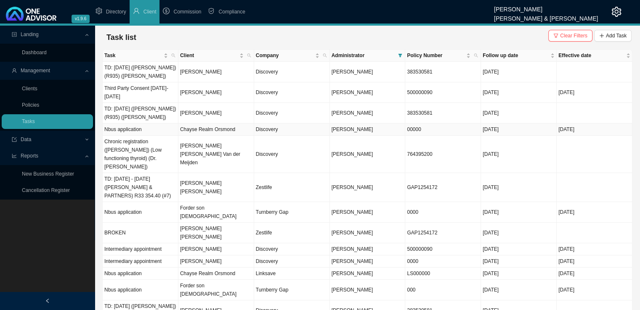
click at [291, 132] on td "Discovery" at bounding box center [292, 130] width 76 height 12
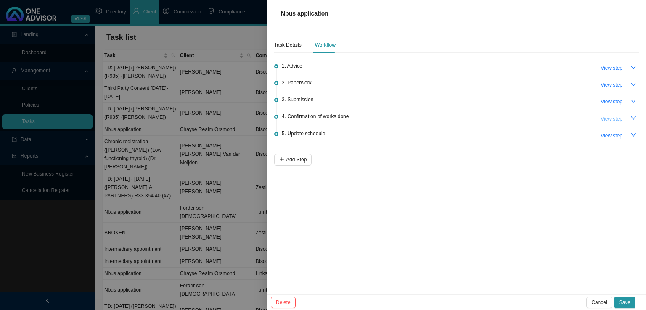
click at [609, 118] on span "View step" at bounding box center [612, 119] width 22 height 8
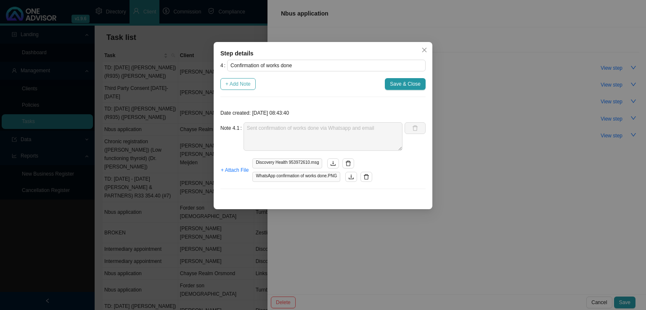
click at [229, 81] on span "+ Add Note" at bounding box center [237, 84] width 25 height 8
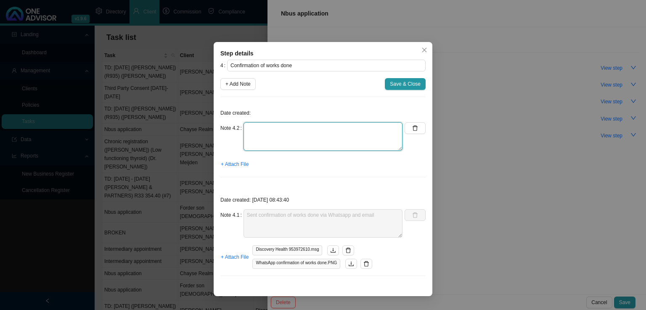
click at [260, 134] on textarea at bounding box center [323, 136] width 159 height 29
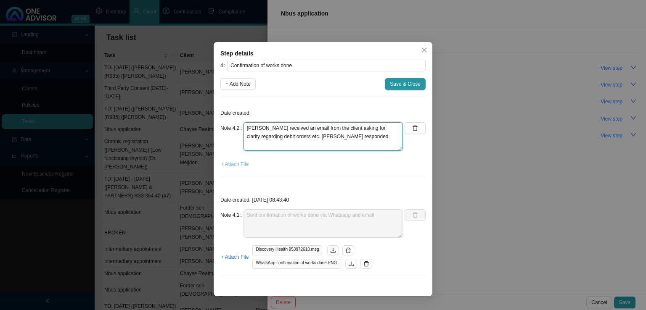
type textarea "[PERSON_NAME] received an email from the client asking for clarity regarding de…"
click at [244, 167] on span "+ Attach File" at bounding box center [235, 164] width 28 height 8
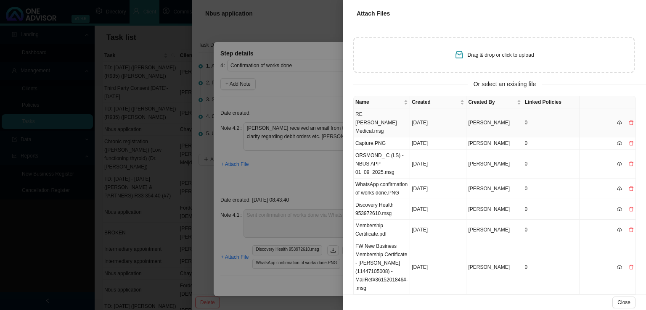
click at [385, 122] on td "RE_ [PERSON_NAME] Medical.msg" at bounding box center [382, 123] width 56 height 29
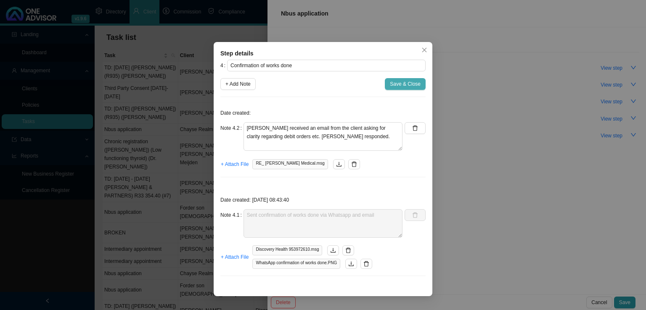
click at [401, 82] on span "Save & Close" at bounding box center [405, 84] width 31 height 8
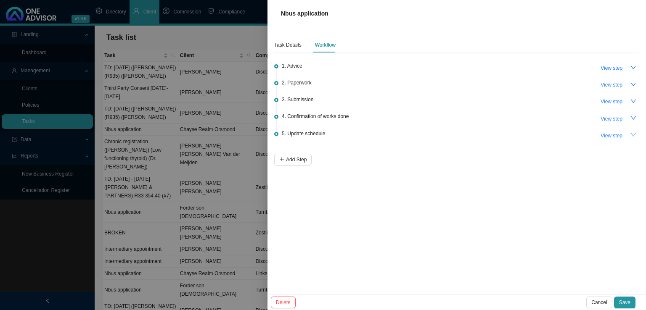
click at [634, 133] on icon "down" at bounding box center [634, 135] width 6 height 6
click at [332, 173] on icon "download" at bounding box center [332, 174] width 6 height 6
click at [288, 45] on div "Task Details" at bounding box center [287, 45] width 27 height 8
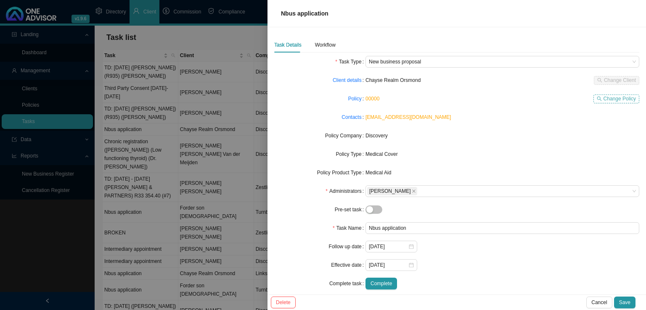
click at [605, 98] on span "Change Policy" at bounding box center [620, 99] width 32 height 8
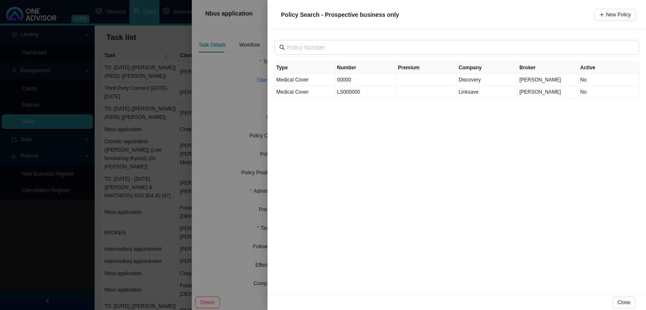
click at [221, 130] on div at bounding box center [323, 155] width 646 height 310
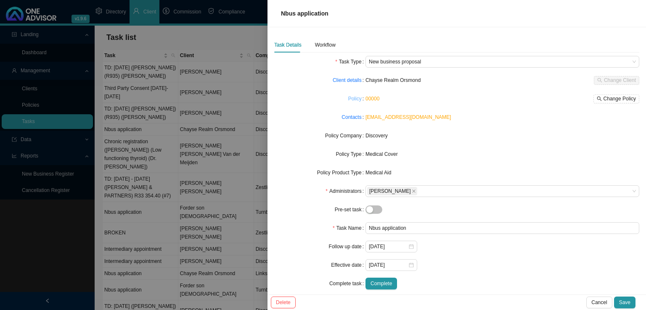
click at [353, 100] on link "Policy" at bounding box center [354, 99] width 13 height 8
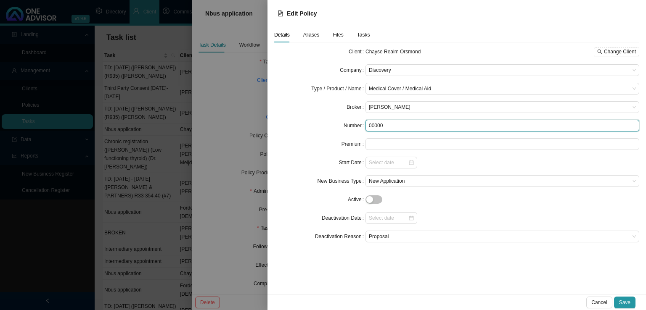
drag, startPoint x: 392, startPoint y: 123, endPoint x: 328, endPoint y: 125, distance: 64.0
click at [328, 125] on div "Number 00000" at bounding box center [456, 126] width 365 height 12
type input "953972610"
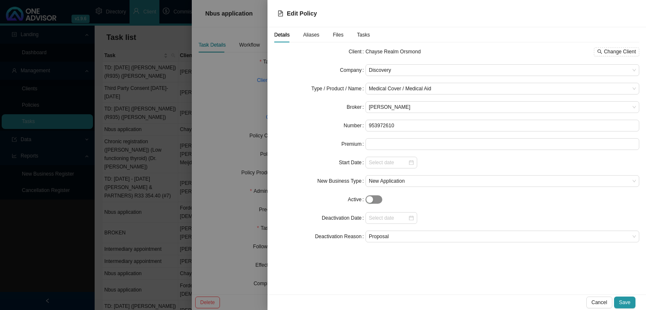
click at [372, 201] on div "button" at bounding box center [369, 199] width 7 height 7
click at [387, 162] on input at bounding box center [388, 163] width 39 height 8
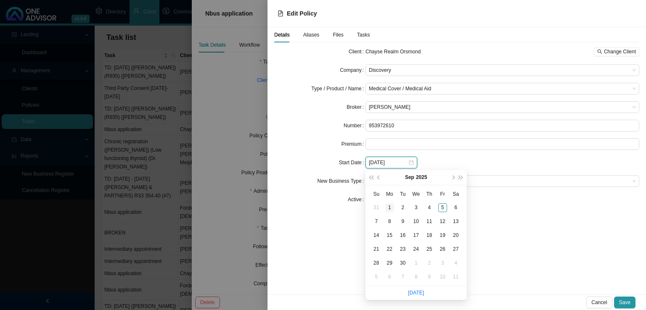
type input "[DATE]"
click at [388, 209] on div "1" at bounding box center [389, 208] width 9 height 9
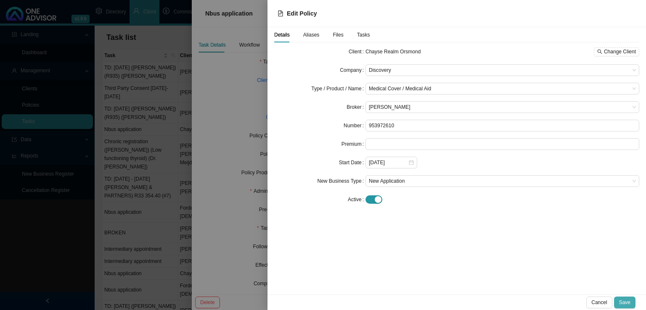
click at [624, 302] on span "Save" at bounding box center [624, 303] width 11 height 8
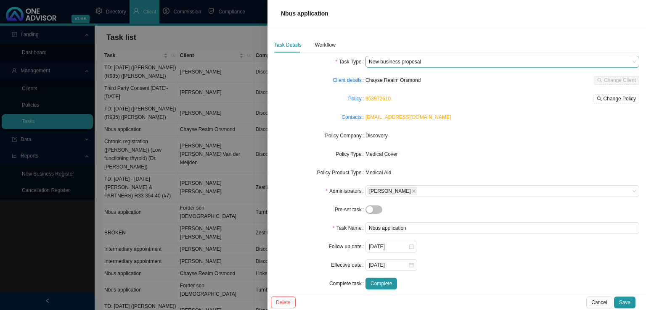
click at [463, 58] on span "New business proposal" at bounding box center [502, 61] width 267 height 11
click at [626, 300] on span "Save" at bounding box center [624, 303] width 11 height 8
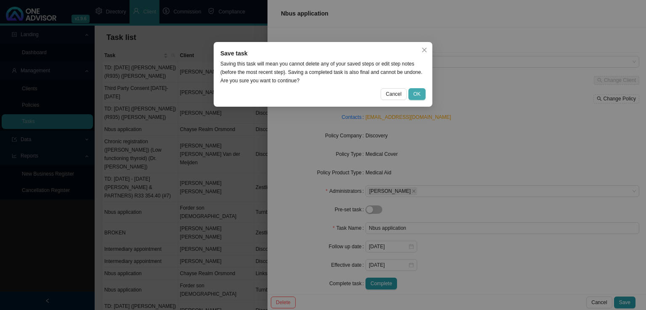
click at [416, 96] on span "OK" at bounding box center [417, 94] width 7 height 8
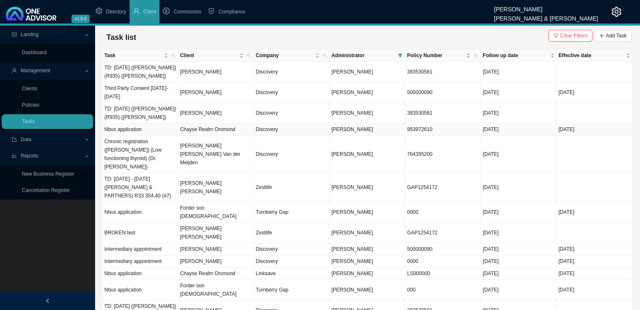
click at [574, 131] on td "[DATE]" at bounding box center [595, 130] width 76 height 12
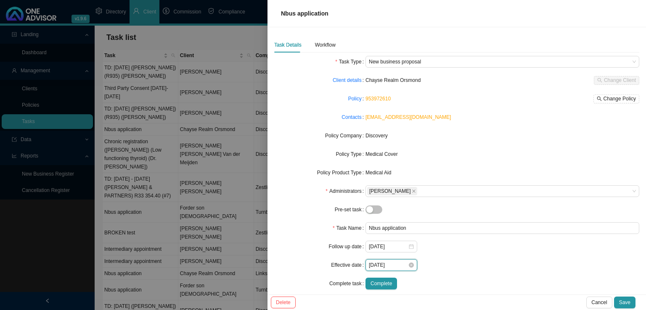
click at [381, 265] on input "[DATE]" at bounding box center [388, 265] width 39 height 8
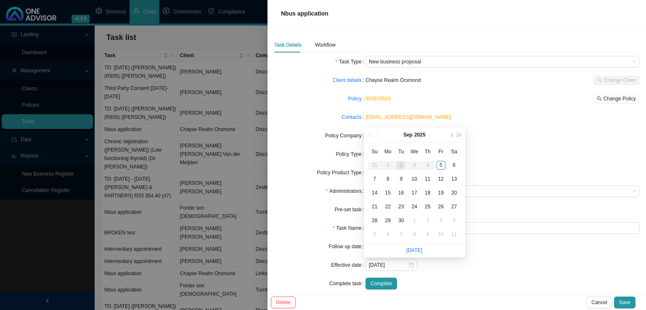
click at [498, 276] on form "Task Type New business proposal Client details Chayse Realm Orsmond Change Clie…" at bounding box center [456, 173] width 365 height 234
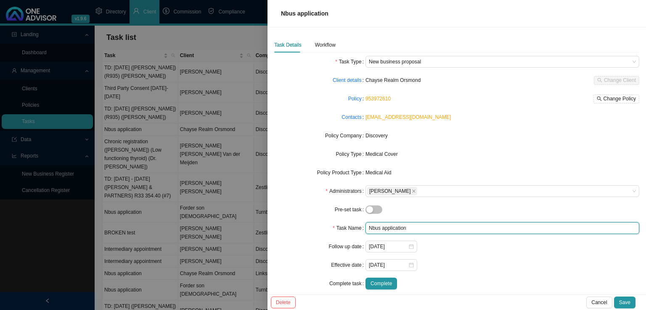
click at [424, 228] on input "Nbus application" at bounding box center [503, 229] width 274 height 12
type input "Nbus application ([DATE])"
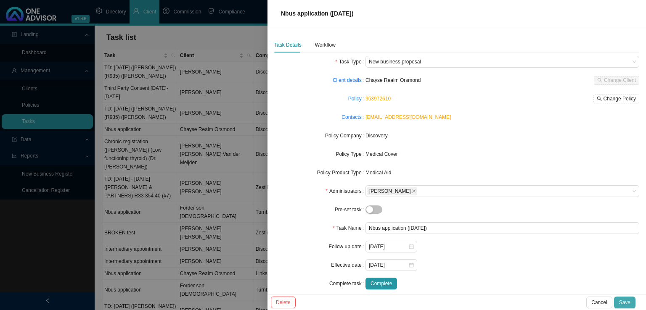
click at [629, 301] on span "Save" at bounding box center [624, 303] width 11 height 8
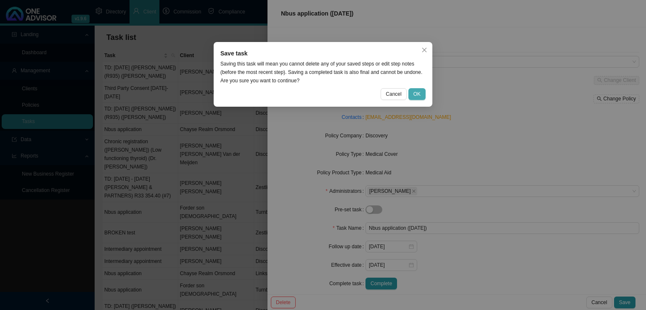
click at [425, 95] on button "OK" at bounding box center [416, 94] width 17 height 12
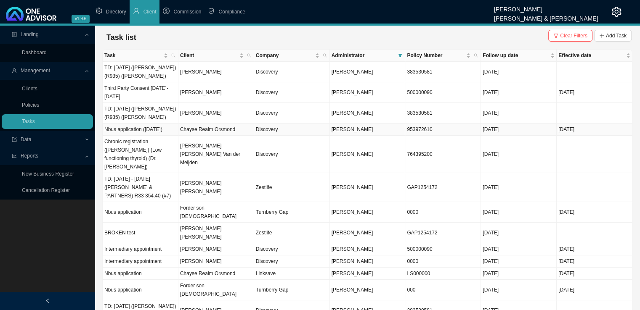
click at [427, 130] on td "953972610" at bounding box center [443, 130] width 76 height 12
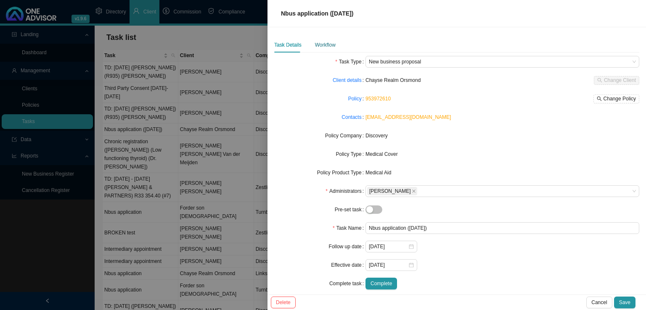
click at [318, 44] on div "Workflow" at bounding box center [325, 45] width 21 height 8
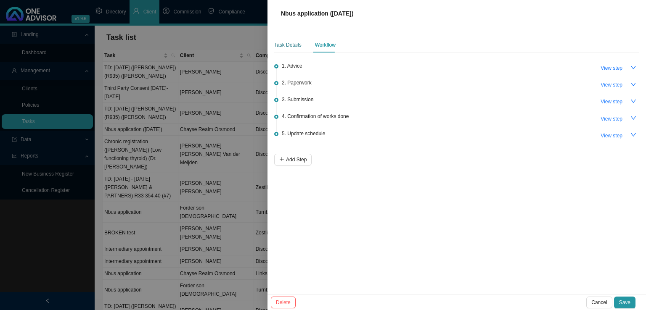
click at [289, 46] on div "Task Details" at bounding box center [287, 45] width 27 height 8
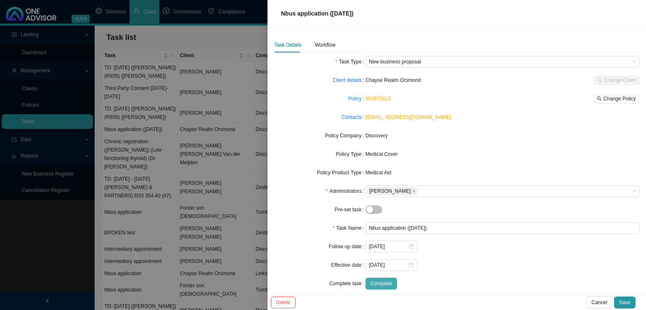
click at [375, 280] on span "Complete" at bounding box center [381, 284] width 21 height 8
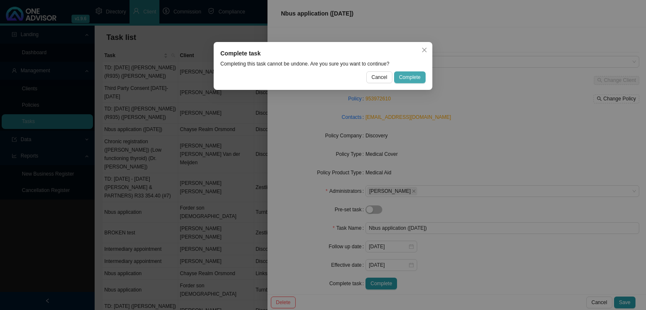
click at [416, 75] on span "Complete" at bounding box center [409, 77] width 21 height 8
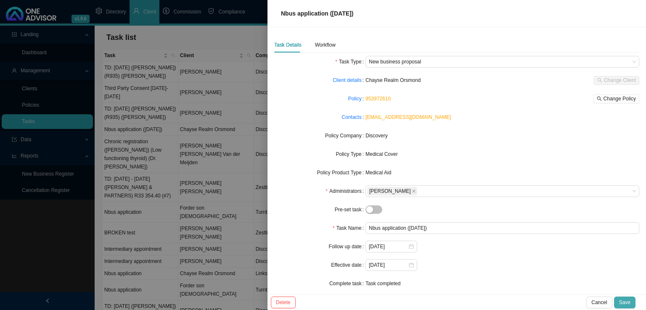
click at [627, 302] on span "Save" at bounding box center [624, 303] width 11 height 8
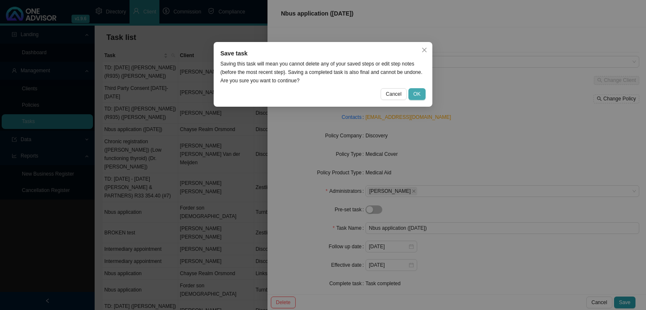
click at [415, 94] on span "OK" at bounding box center [417, 94] width 7 height 8
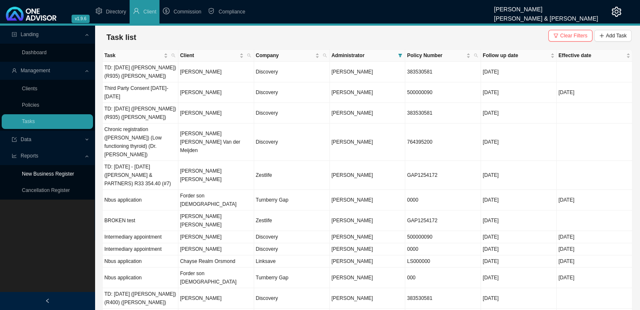
click at [41, 172] on link "New Business Register" at bounding box center [48, 174] width 52 height 6
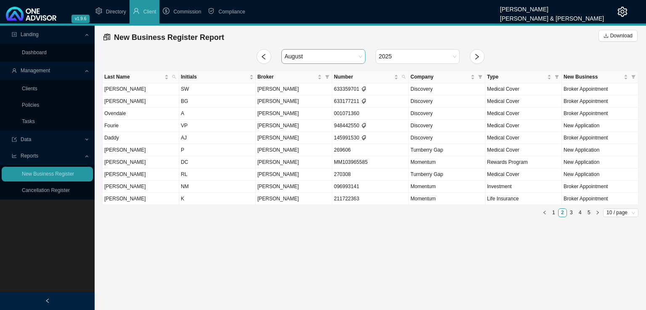
click at [337, 53] on span "August" at bounding box center [323, 57] width 77 height 14
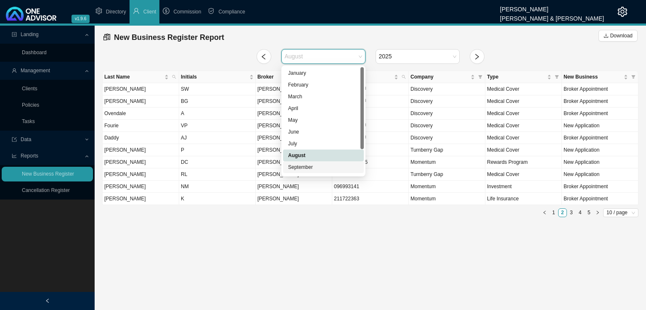
click at [298, 164] on div "September" at bounding box center [323, 167] width 71 height 8
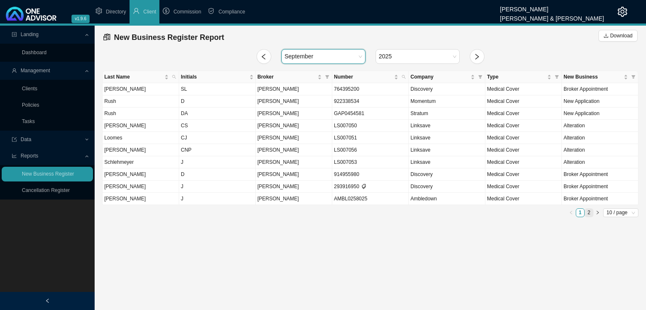
click at [589, 214] on link "2" at bounding box center [589, 213] width 8 height 8
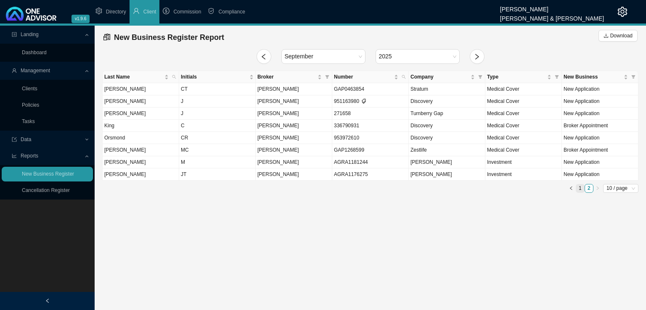
click at [579, 188] on link "1" at bounding box center [580, 189] width 8 height 8
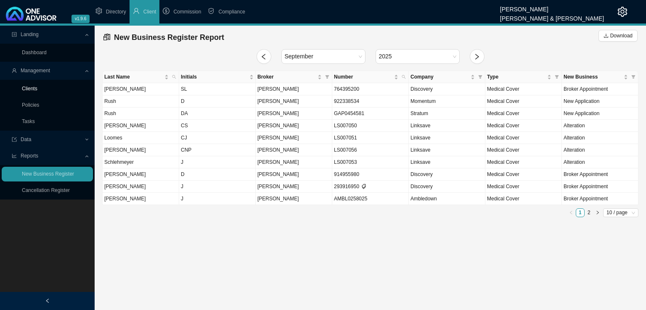
click at [28, 92] on link "Clients" at bounding box center [30, 89] width 16 height 6
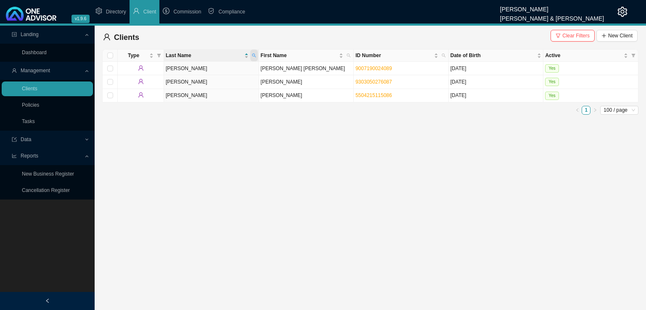
click at [254, 58] on span at bounding box center [254, 56] width 8 height 12
type input "orsmond"
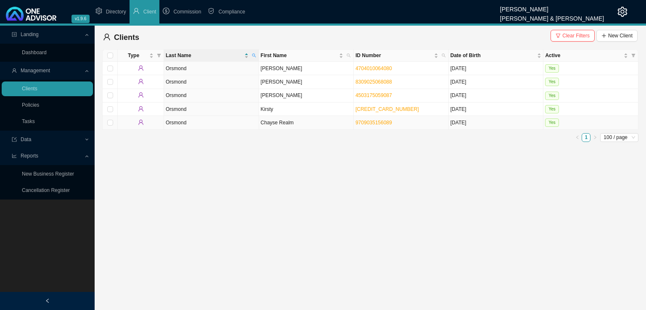
click at [267, 121] on td "Chayse Realm" at bounding box center [306, 122] width 95 height 13
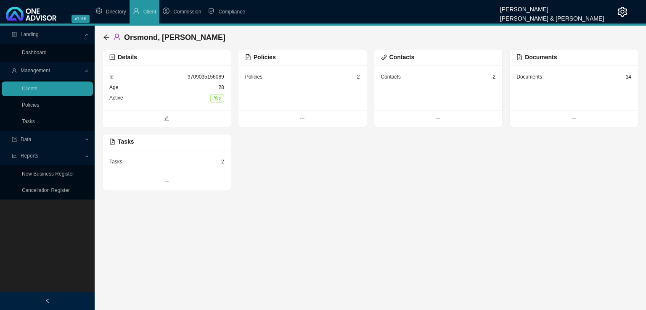
click at [302, 82] on div "Policies 2" at bounding box center [302, 77] width 115 height 11
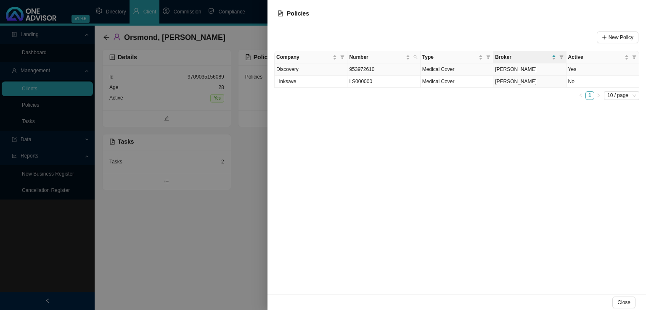
click at [387, 66] on td "953972610" at bounding box center [383, 70] width 73 height 12
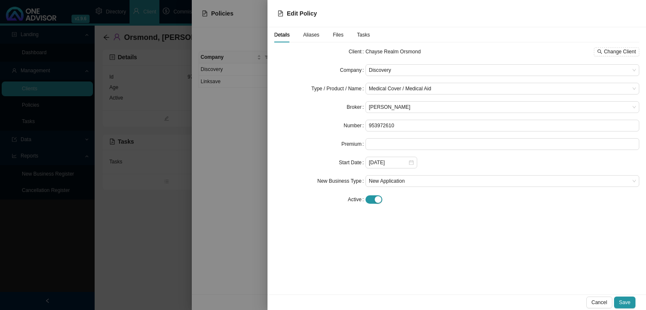
click at [240, 239] on div at bounding box center [323, 155] width 646 height 310
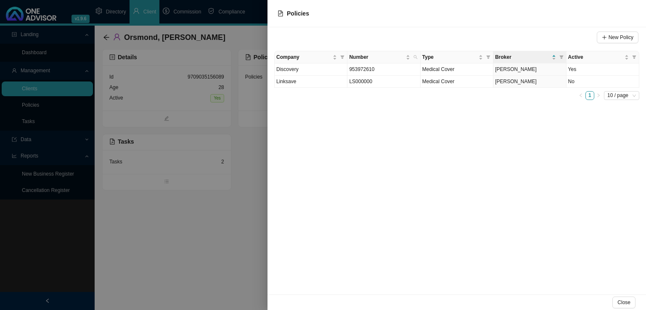
click at [220, 265] on div at bounding box center [323, 155] width 646 height 310
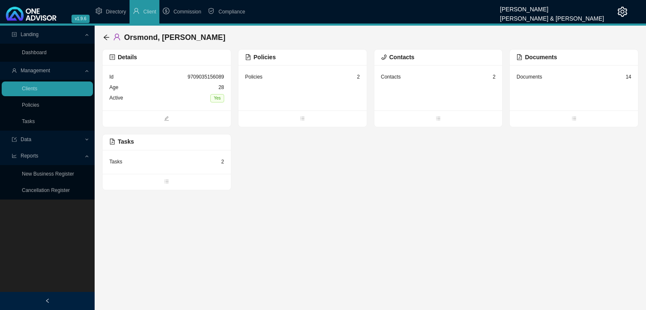
click at [37, 159] on span "Reports" at bounding box center [30, 156] width 18 height 6
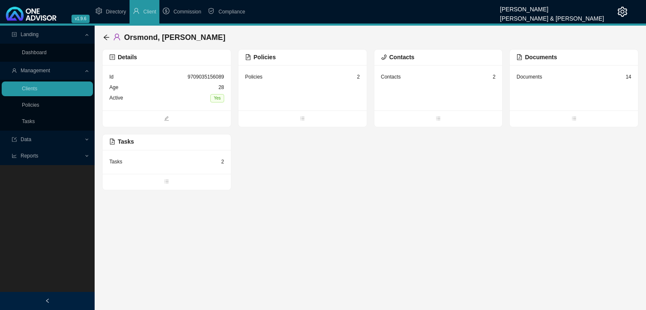
click at [305, 80] on div "Policies 2" at bounding box center [302, 77] width 115 height 11
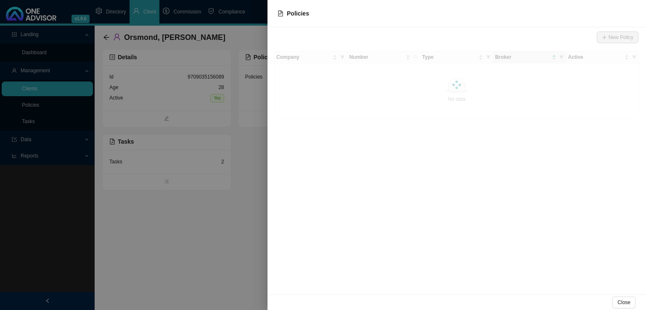
click at [169, 238] on div at bounding box center [323, 155] width 646 height 310
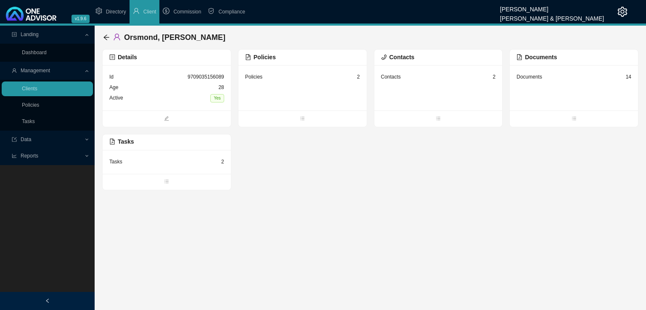
click at [24, 156] on span "Reports" at bounding box center [30, 156] width 18 height 6
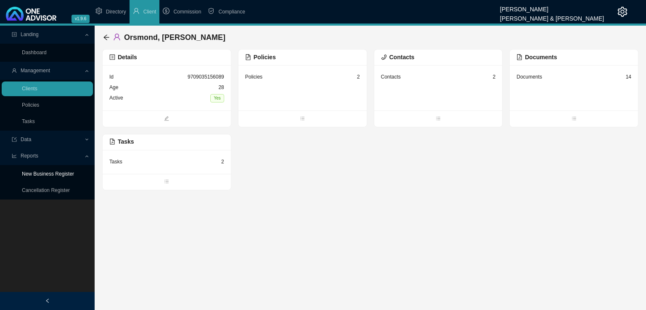
click at [40, 177] on link "New Business Register" at bounding box center [48, 174] width 52 height 6
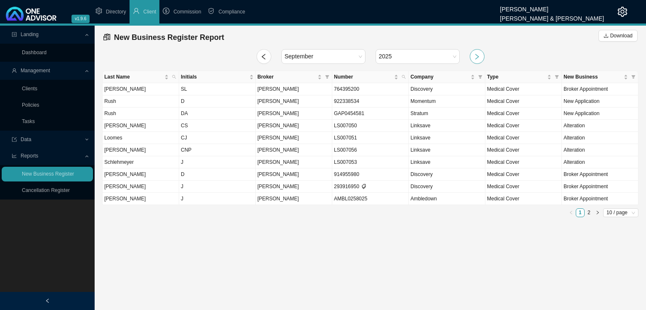
click at [479, 54] on icon "right" at bounding box center [477, 56] width 7 height 7
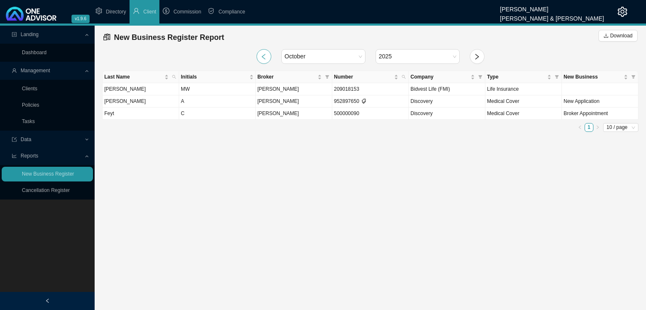
click at [263, 56] on icon "left" at bounding box center [264, 57] width 4 height 6
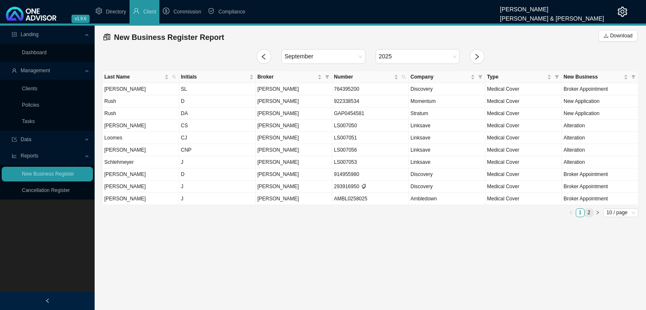
click at [588, 214] on link "2" at bounding box center [589, 213] width 8 height 8
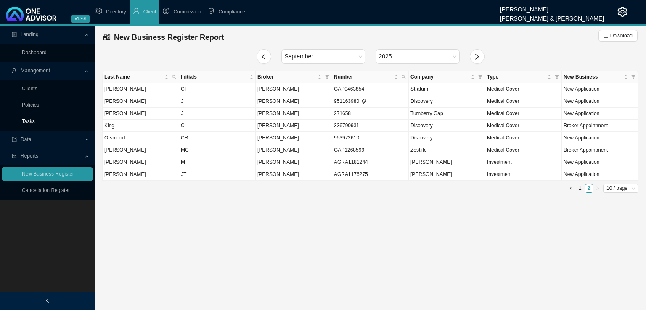
click at [35, 122] on link "Tasks" at bounding box center [28, 122] width 13 height 6
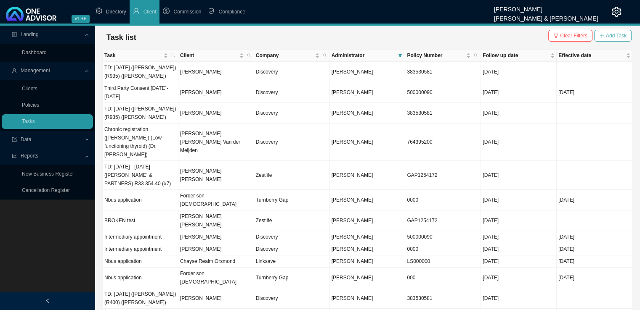
click at [619, 37] on span "Add Task" at bounding box center [616, 36] width 21 height 8
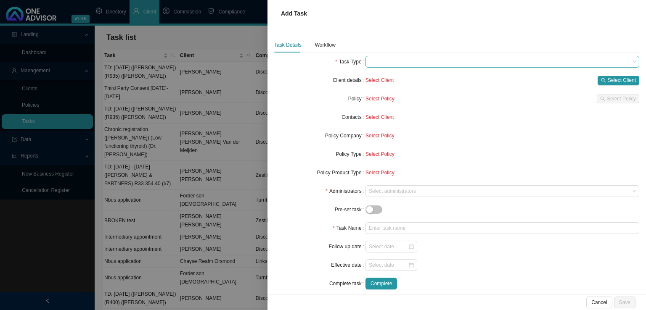
click at [381, 61] on span at bounding box center [502, 61] width 267 height 11
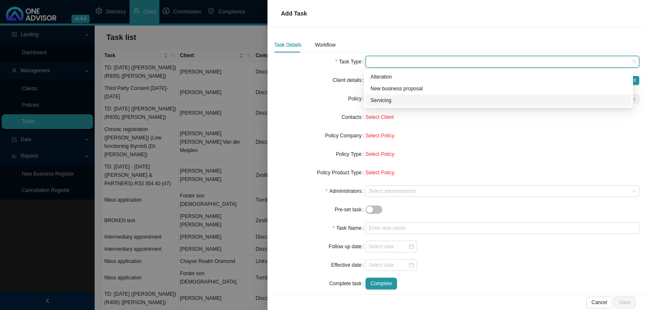
click at [374, 101] on div "Servicing" at bounding box center [499, 100] width 256 height 8
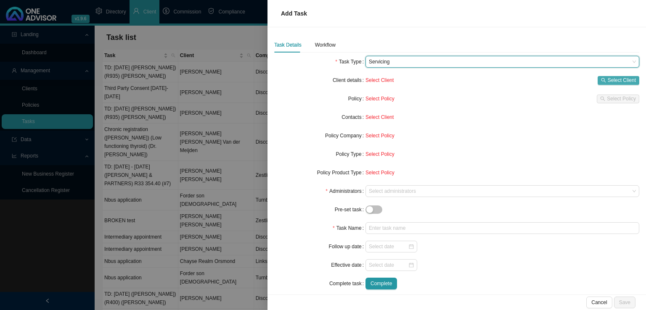
click at [616, 82] on span "Select Client" at bounding box center [622, 80] width 28 height 8
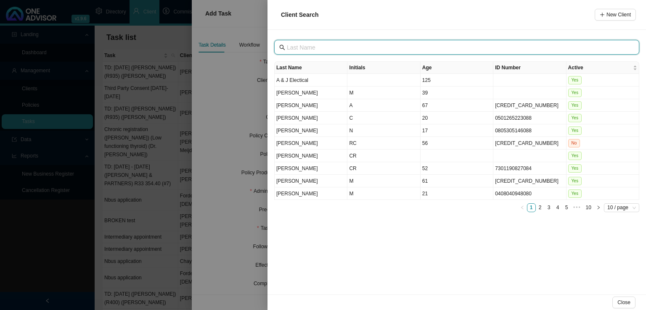
click at [326, 48] on input "text" at bounding box center [458, 47] width 342 height 9
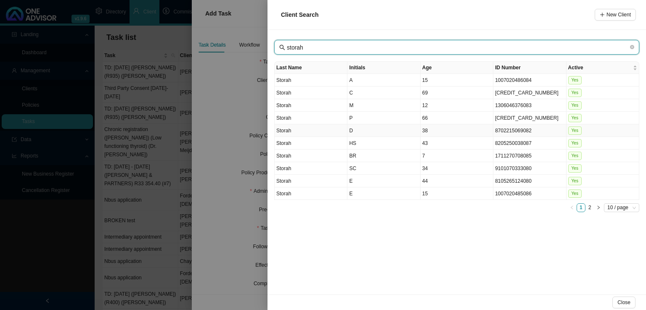
type input "storah"
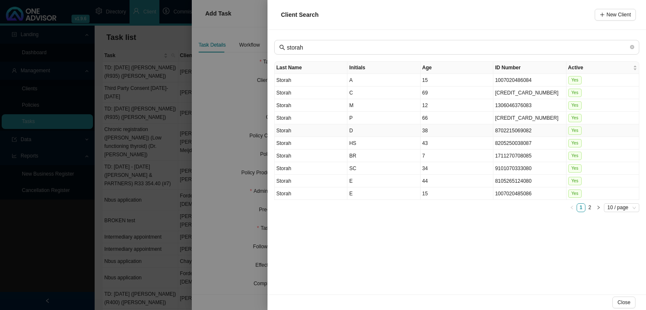
click at [366, 130] on td "D" at bounding box center [383, 131] width 73 height 13
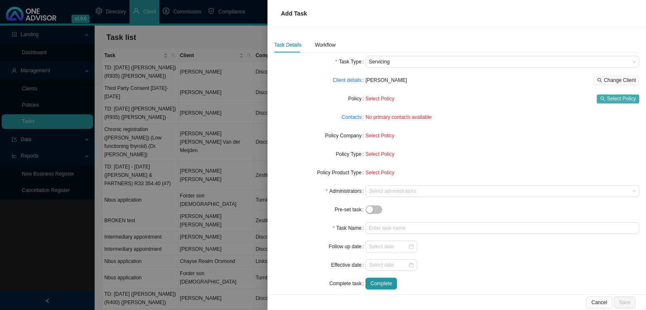
click at [618, 98] on span "Select Policy" at bounding box center [621, 99] width 29 height 8
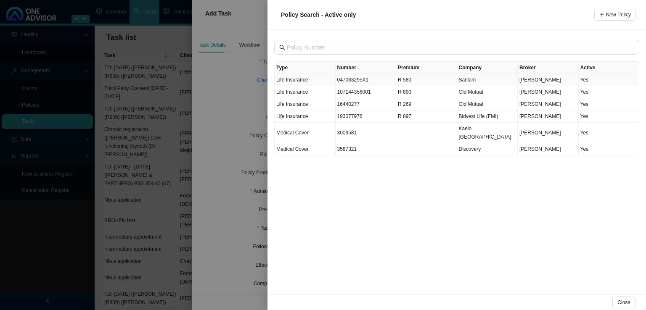
click at [358, 80] on td "047063295X1" at bounding box center [366, 80] width 61 height 12
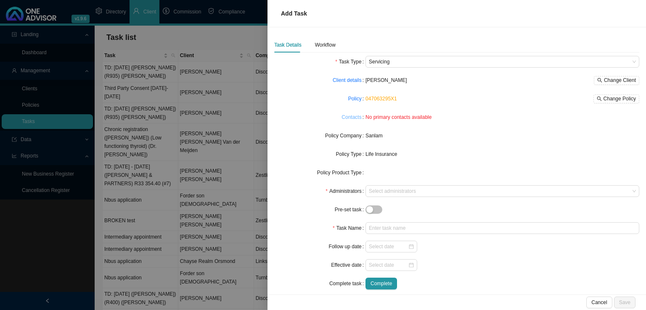
click at [342, 120] on link "Contacts" at bounding box center [352, 117] width 20 height 8
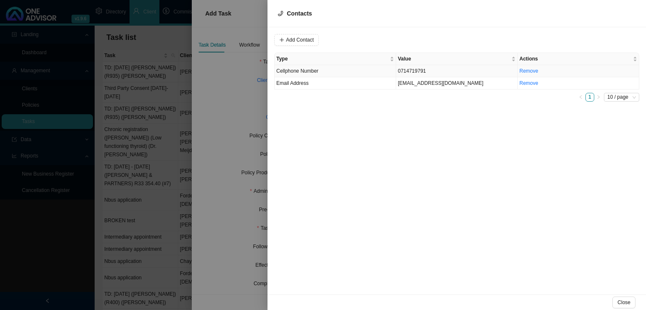
drag, startPoint x: 331, startPoint y: 75, endPoint x: 340, endPoint y: 77, distance: 8.6
click at [333, 74] on td "Cellphone Number" at bounding box center [336, 71] width 122 height 12
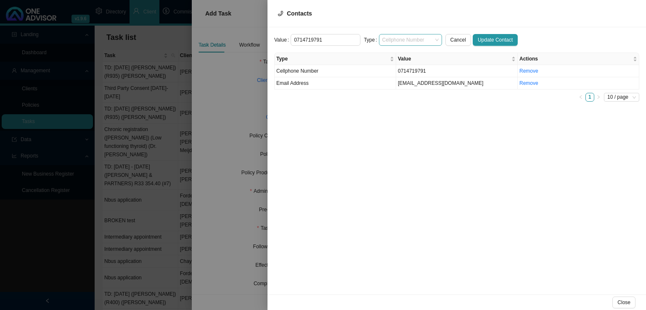
click at [387, 35] on span "Cellphone Number" at bounding box center [410, 39] width 56 height 11
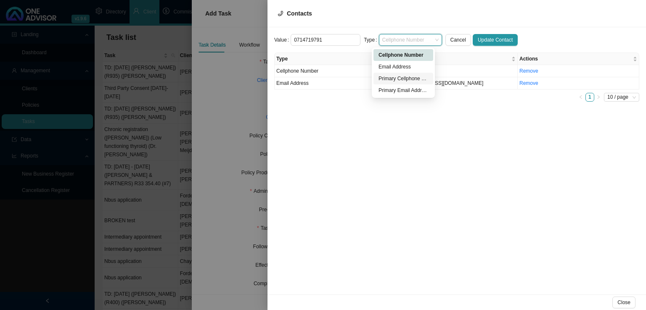
click at [402, 81] on div "Primary Cellphone Number" at bounding box center [404, 78] width 50 height 8
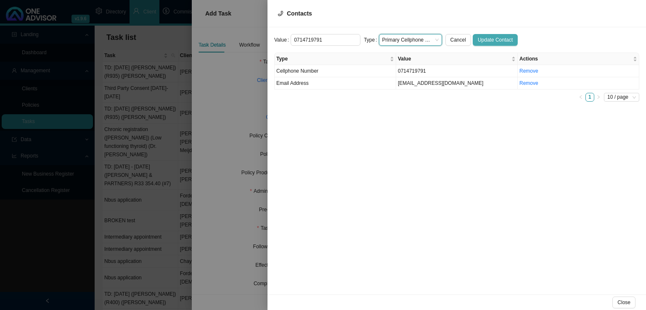
click at [480, 38] on span "Update Contact" at bounding box center [495, 40] width 35 height 8
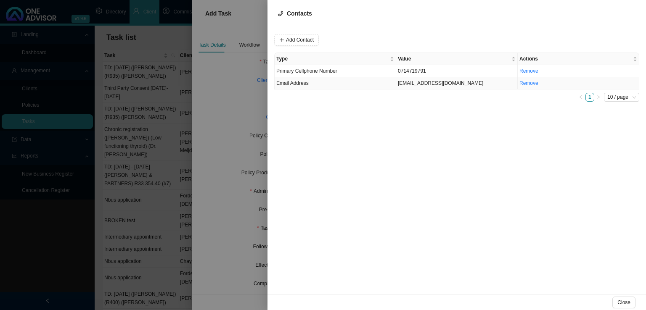
click at [310, 83] on td "Email Address" at bounding box center [336, 83] width 122 height 12
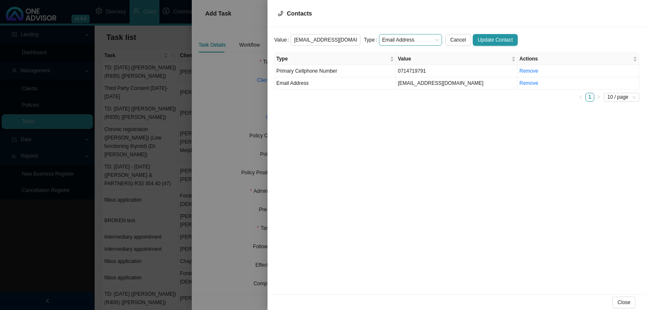
click at [402, 35] on span "Email Address" at bounding box center [410, 39] width 56 height 11
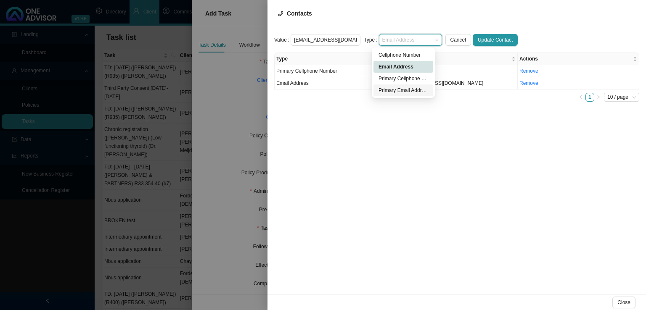
click at [394, 88] on div "Primary Email Address" at bounding box center [404, 90] width 50 height 8
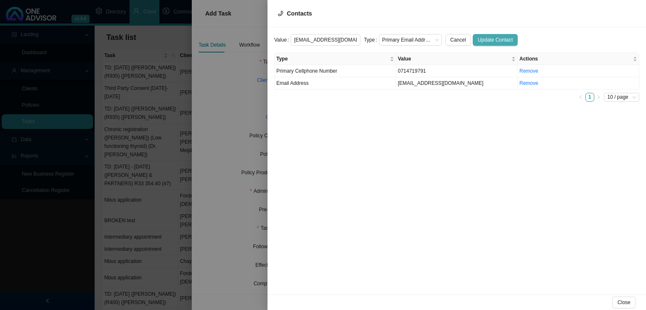
click at [485, 41] on span "Update Contact" at bounding box center [495, 40] width 35 height 8
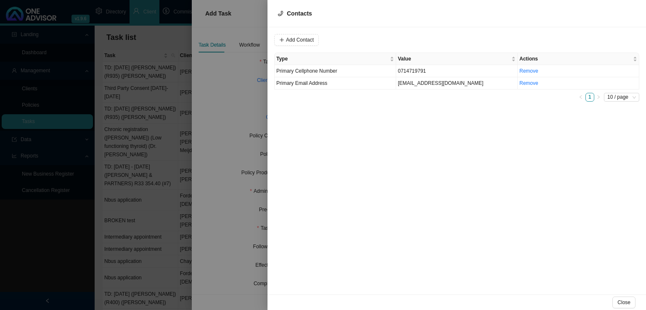
drag, startPoint x: 624, startPoint y: 301, endPoint x: 597, endPoint y: 300, distance: 26.5
click at [624, 300] on span "Close" at bounding box center [624, 303] width 13 height 8
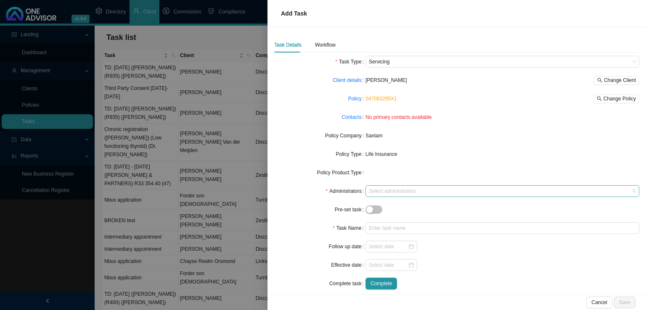
click at [391, 188] on div at bounding box center [498, 191] width 262 height 6
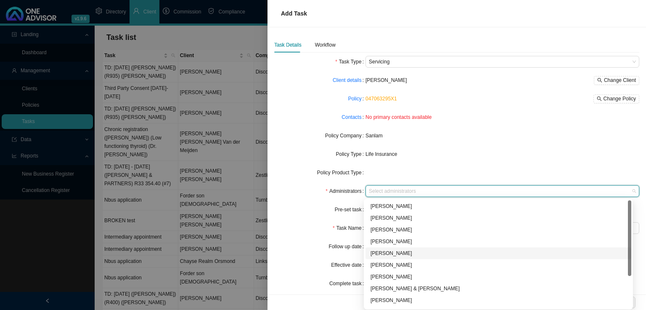
click at [395, 252] on div "[PERSON_NAME]" at bounding box center [499, 253] width 256 height 8
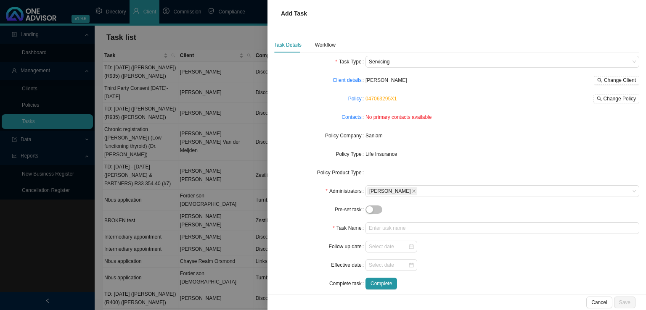
click at [483, 137] on div "Sanlam" at bounding box center [503, 136] width 274 height 8
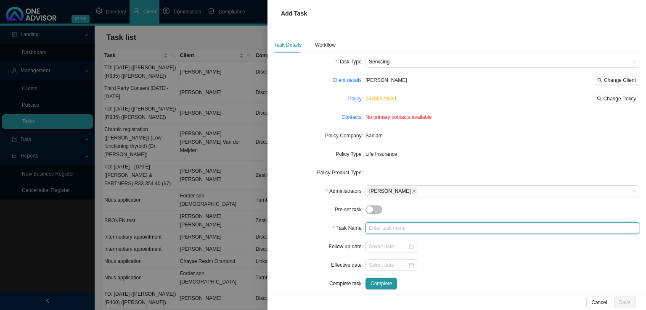
click at [389, 231] on input "text" at bounding box center [503, 229] width 274 height 12
type input "Change debit order details"
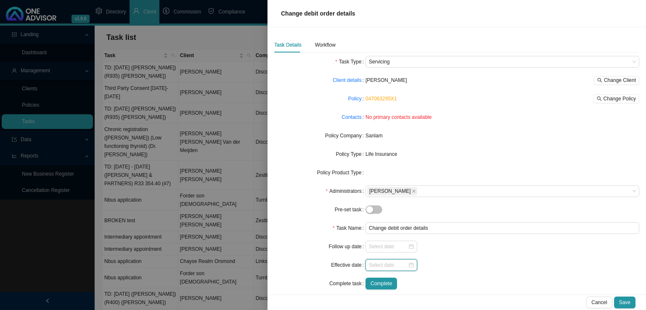
click at [384, 264] on input at bounding box center [388, 265] width 39 height 8
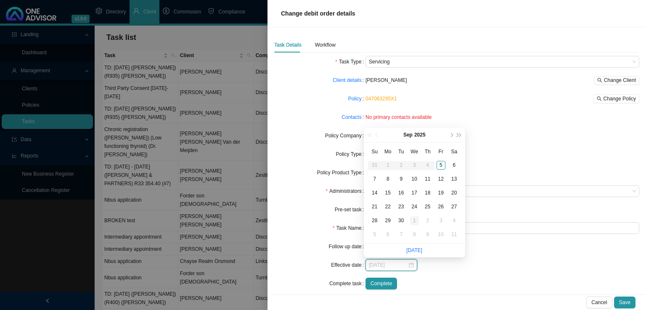
type input "[DATE]"
click at [411, 221] on div "1" at bounding box center [414, 221] width 9 height 9
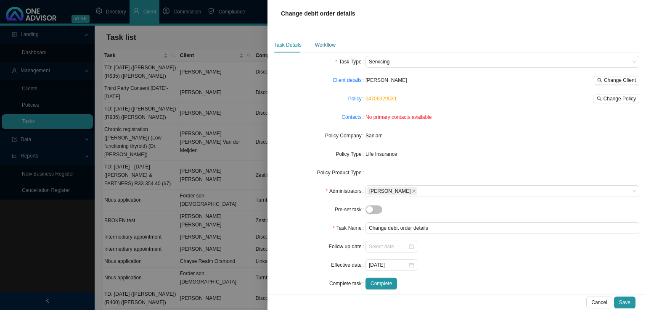
click at [323, 44] on div "Workflow" at bounding box center [325, 45] width 21 height 8
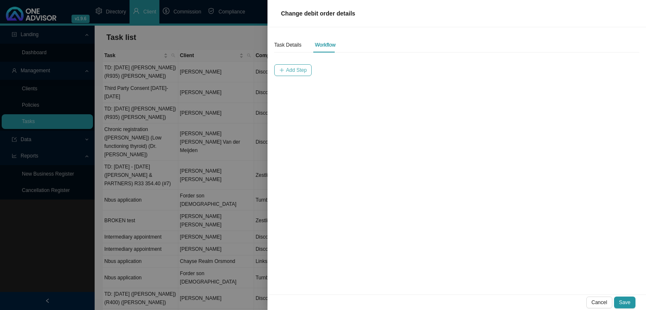
click at [284, 71] on button "Add Step" at bounding box center [292, 70] width 37 height 12
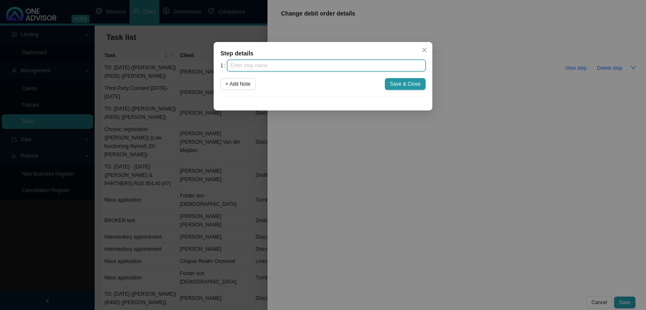
click at [257, 65] on input "text" at bounding box center [326, 66] width 199 height 12
type input "Instruction"
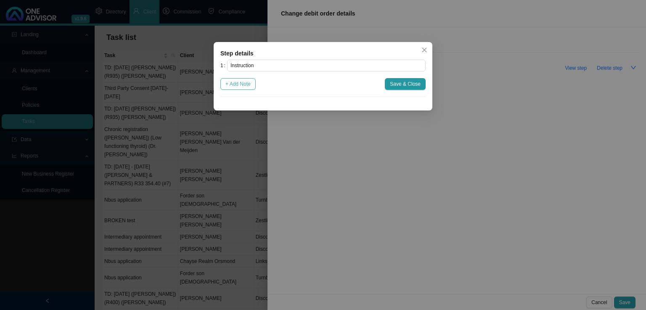
click at [249, 82] on span "+ Add Note" at bounding box center [237, 84] width 25 height 8
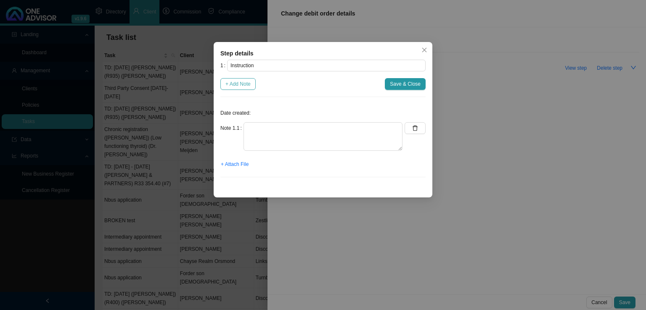
click at [249, 82] on span "+ Add Note" at bounding box center [237, 84] width 25 height 8
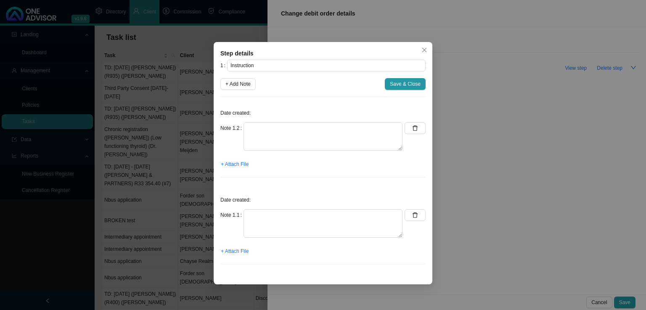
click at [413, 215] on icon "delete" at bounding box center [415, 215] width 6 height 6
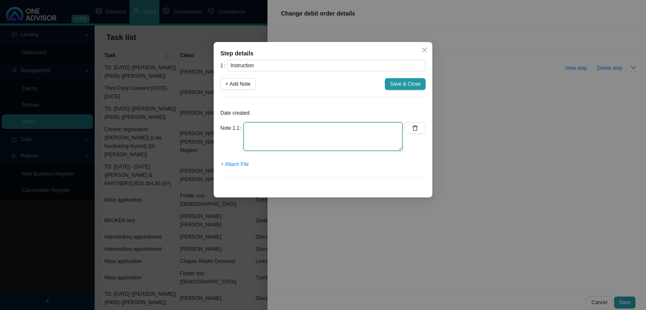
click at [281, 135] on textarea at bounding box center [323, 136] width 159 height 29
type textarea "R"
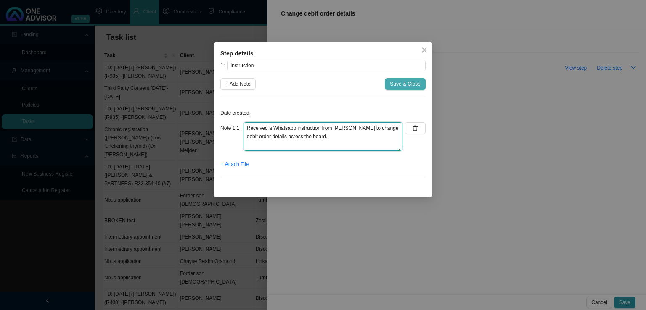
type textarea "Received a Whatsapp instruction from [PERSON_NAME] to change debit order detail…"
click at [394, 85] on span "Save & Close" at bounding box center [405, 84] width 31 height 8
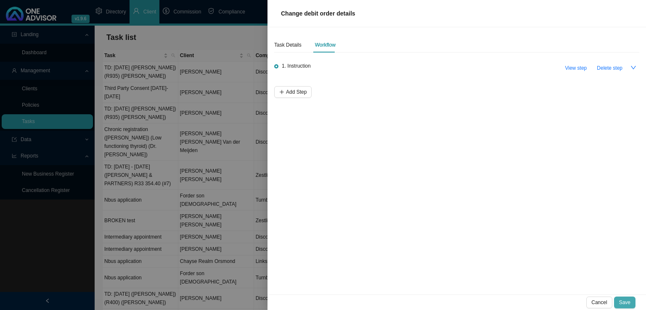
click at [629, 303] on span "Save" at bounding box center [624, 303] width 11 height 8
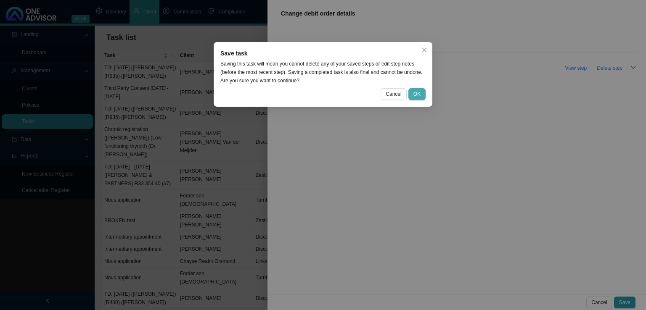
click at [421, 96] on span "OK" at bounding box center [417, 94] width 7 height 8
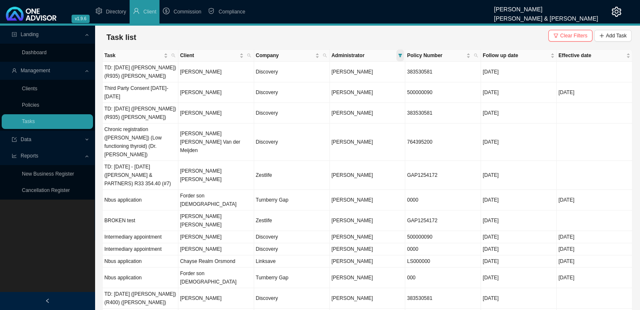
click at [399, 57] on icon "filter" at bounding box center [400, 55] width 4 height 4
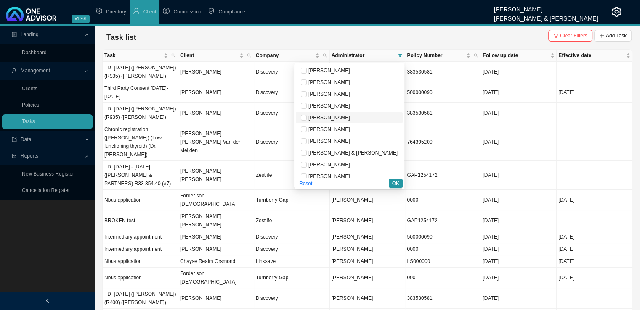
click at [350, 115] on span "[PERSON_NAME]" at bounding box center [328, 118] width 43 height 6
checkbox input "true"
click at [392, 182] on button "OK" at bounding box center [396, 183] width 14 height 9
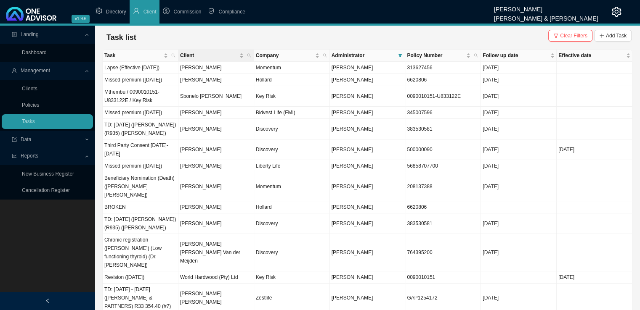
click at [253, 56] on th "Client" at bounding box center [216, 56] width 76 height 12
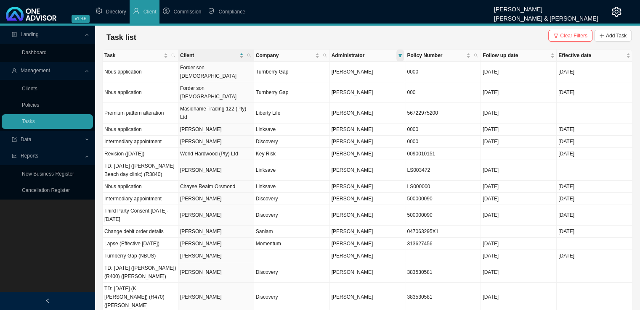
click at [398, 56] on icon "filter" at bounding box center [400, 55] width 4 height 4
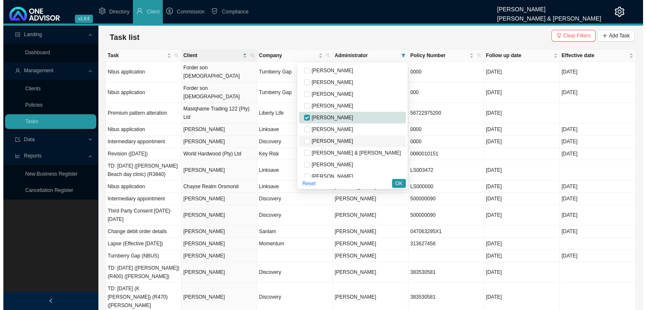
scroll to position [42, 0]
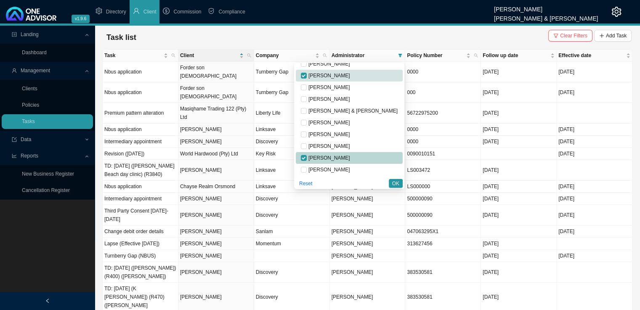
click at [350, 155] on span "[PERSON_NAME]" at bounding box center [328, 158] width 43 height 6
checkbox input "false"
click at [398, 182] on span "OK" at bounding box center [395, 184] width 7 height 8
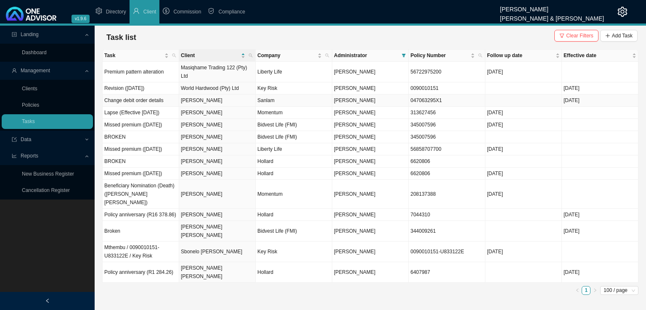
click at [219, 103] on td "[PERSON_NAME]" at bounding box center [217, 101] width 77 height 12
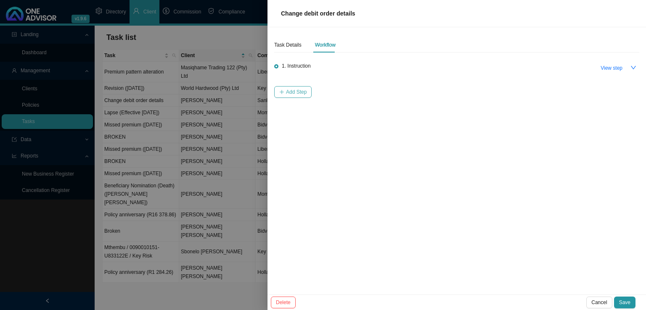
click at [286, 93] on span "Add Step" at bounding box center [296, 92] width 21 height 8
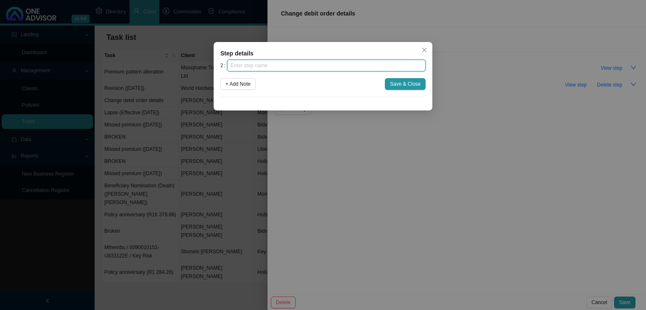
click at [259, 67] on input "text" at bounding box center [326, 66] width 199 height 12
type input "Investigation"
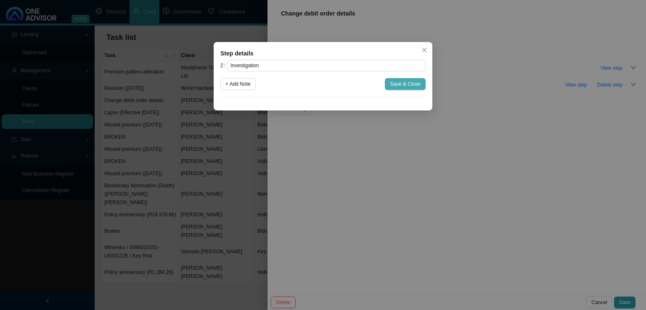
click at [412, 85] on span "Save & Close" at bounding box center [405, 84] width 31 height 8
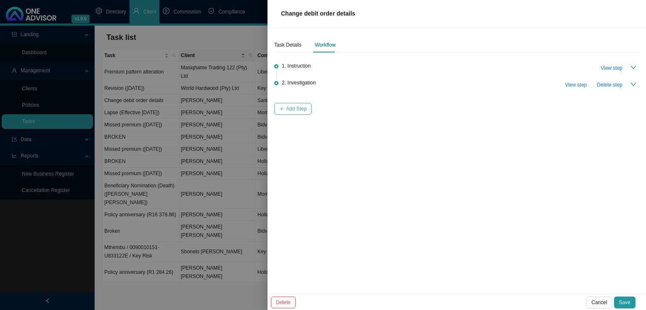
click at [304, 108] on span "Add Step" at bounding box center [296, 109] width 21 height 8
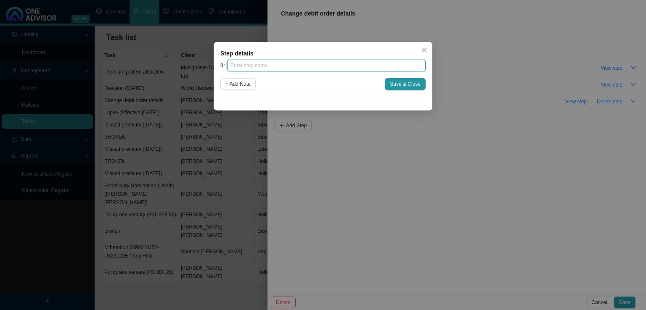
click at [276, 64] on input "text" at bounding box center [326, 66] width 199 height 12
type input "Paperwork"
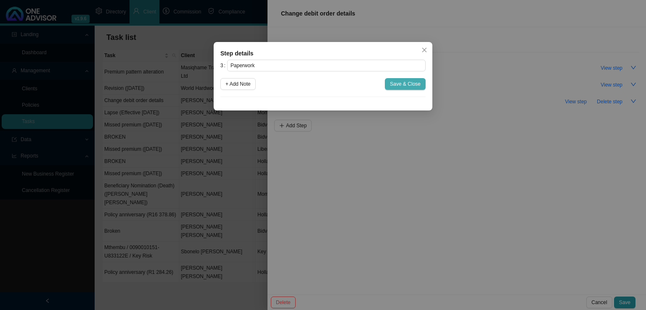
click at [409, 83] on span "Save & Close" at bounding box center [405, 84] width 31 height 8
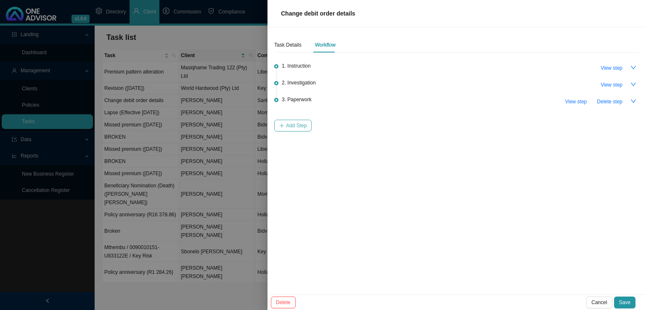
click at [298, 125] on span "Add Step" at bounding box center [296, 126] width 21 height 8
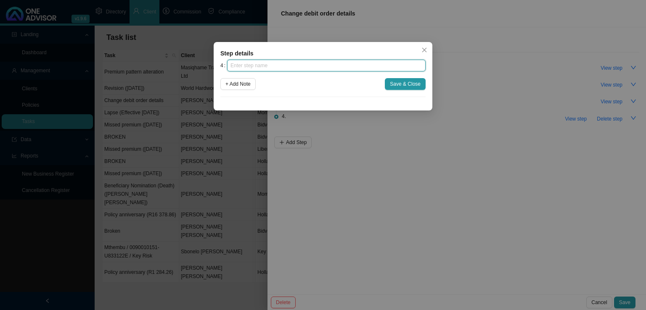
click at [282, 69] on input "text" at bounding box center [326, 66] width 199 height 12
type input "Submission"
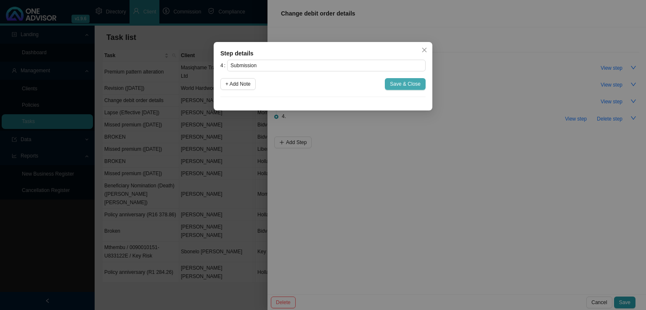
click at [402, 86] on span "Save & Close" at bounding box center [405, 84] width 31 height 8
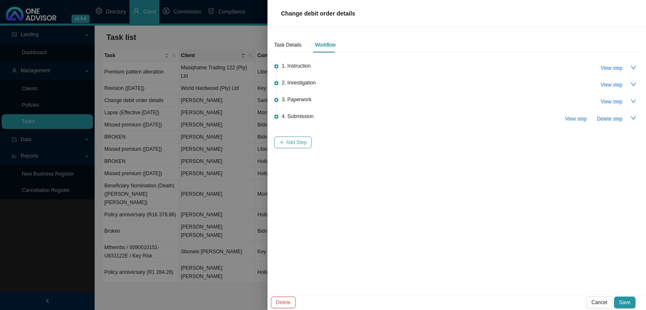
click at [284, 143] on button "Add Step" at bounding box center [292, 143] width 37 height 12
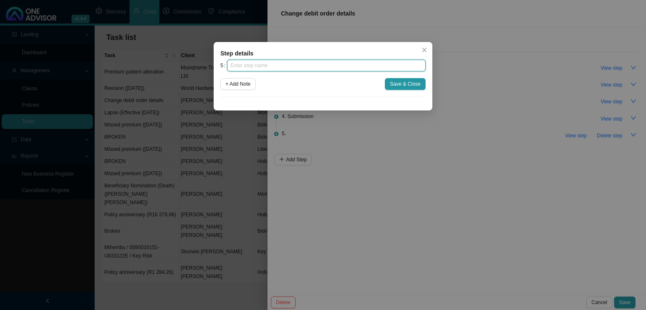
click at [244, 61] on input "text" at bounding box center [326, 66] width 199 height 12
type input "Confirmation of works done"
click at [416, 79] on button "Save & Close" at bounding box center [405, 84] width 41 height 12
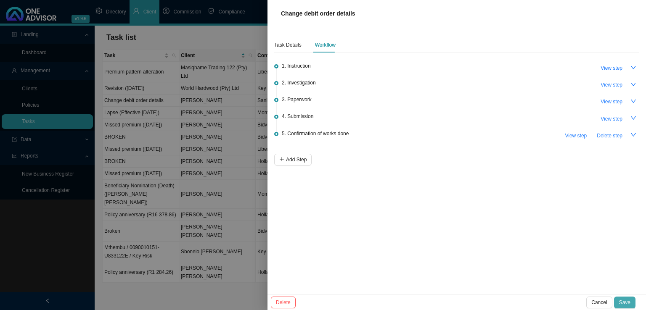
click at [624, 300] on span "Save" at bounding box center [624, 303] width 11 height 8
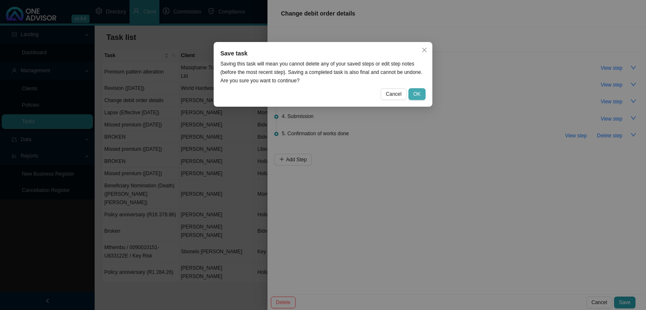
click at [414, 94] on button "OK" at bounding box center [416, 94] width 17 height 12
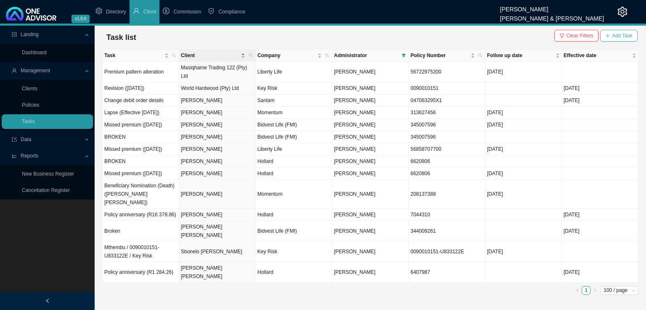
click at [624, 38] on span "Add Task" at bounding box center [622, 36] width 21 height 8
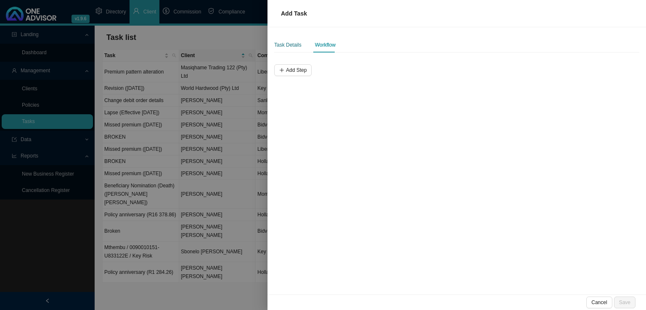
click at [284, 48] on div "Task Details" at bounding box center [287, 45] width 27 height 8
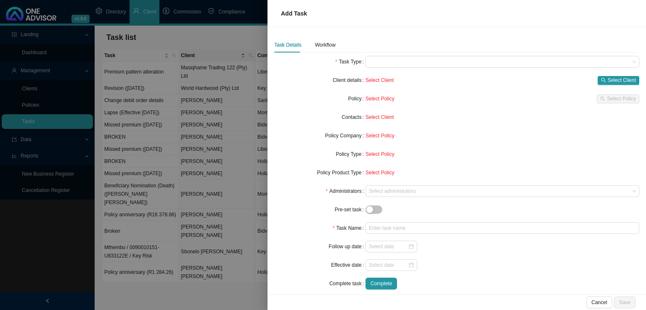
click at [233, 120] on div at bounding box center [323, 155] width 646 height 310
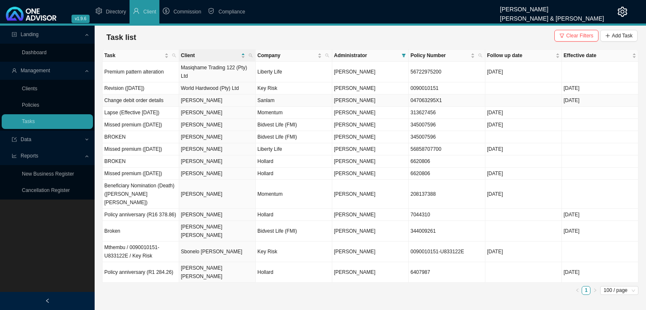
click at [228, 101] on td "[PERSON_NAME]" at bounding box center [217, 101] width 77 height 12
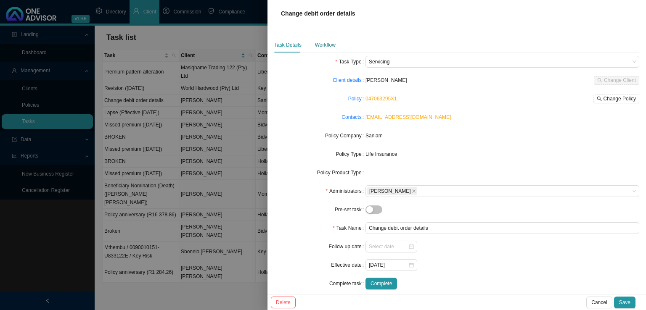
click at [323, 44] on div "Workflow" at bounding box center [325, 45] width 21 height 8
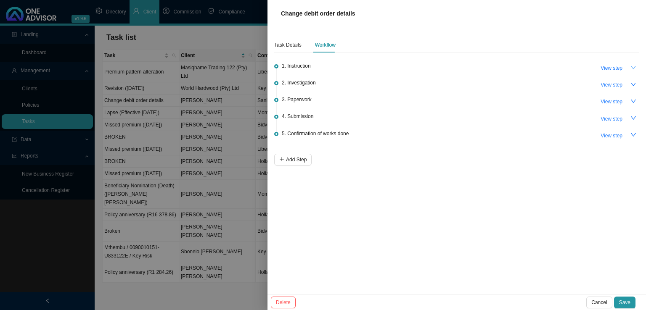
click at [634, 65] on icon "down" at bounding box center [634, 68] width 6 height 6
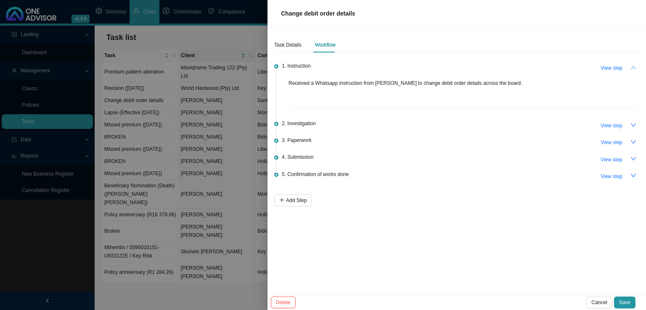
click at [634, 65] on icon "up" at bounding box center [634, 68] width 6 height 6
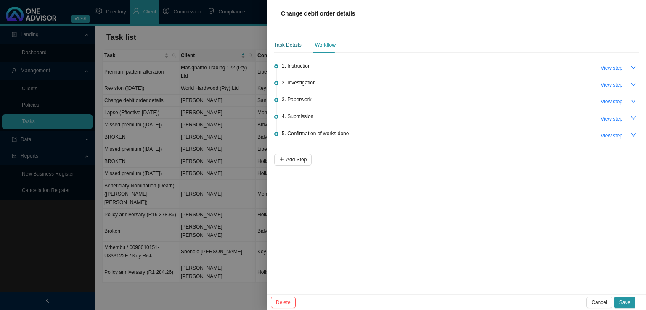
click at [278, 44] on div "Task Details" at bounding box center [287, 45] width 27 height 8
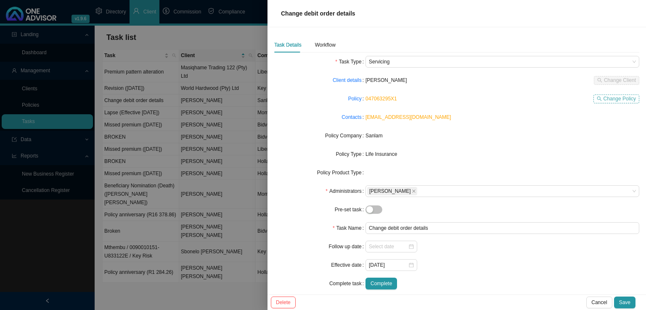
click at [615, 99] on span "Change Policy" at bounding box center [620, 99] width 32 height 8
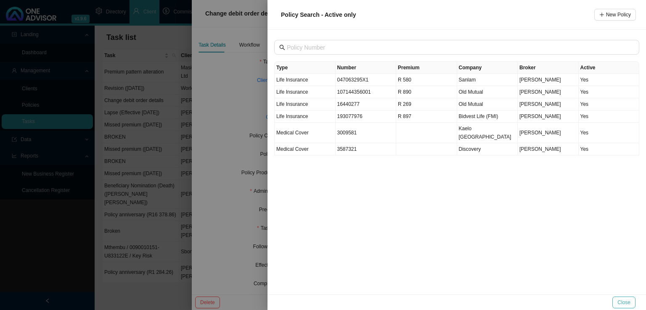
click at [630, 302] on span "Close" at bounding box center [624, 303] width 13 height 8
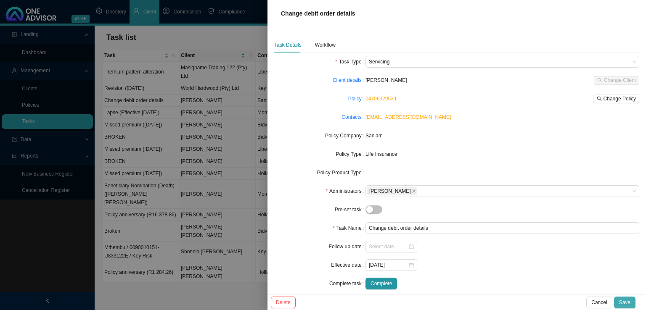
click at [619, 303] on button "Save" at bounding box center [624, 303] width 21 height 12
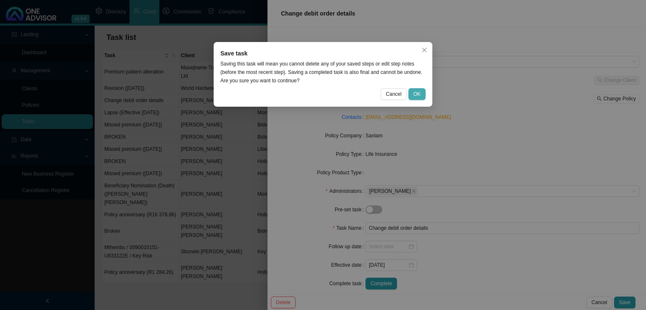
click at [415, 96] on span "OK" at bounding box center [417, 94] width 7 height 8
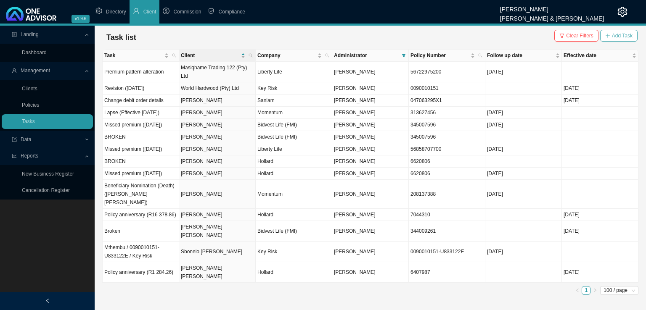
click at [624, 34] on span "Add Task" at bounding box center [622, 36] width 21 height 8
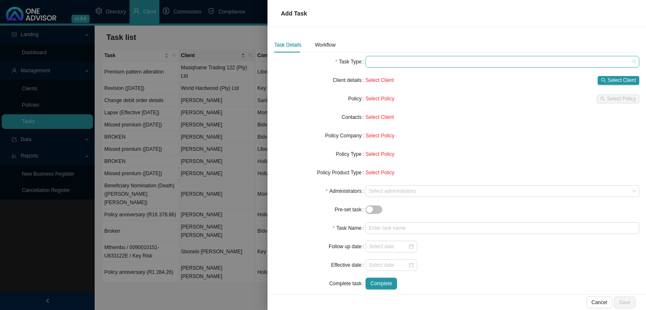
click at [400, 58] on span at bounding box center [502, 61] width 267 height 11
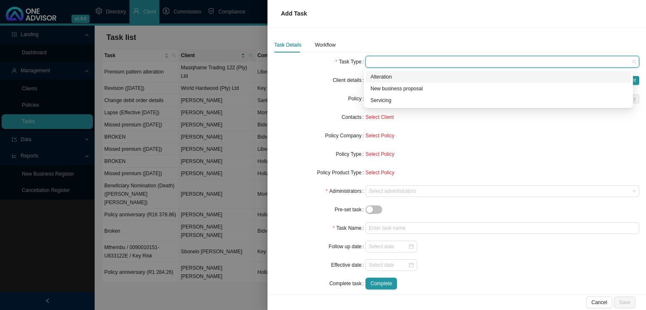
click at [288, 46] on div "Task Details" at bounding box center [287, 45] width 27 height 8
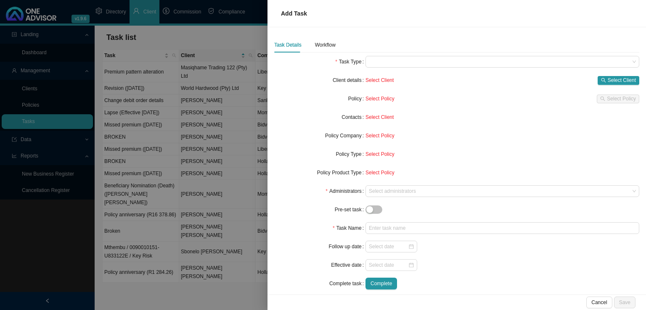
click at [284, 46] on div "Task Details" at bounding box center [287, 45] width 27 height 8
click at [368, 56] on div at bounding box center [503, 62] width 274 height 12
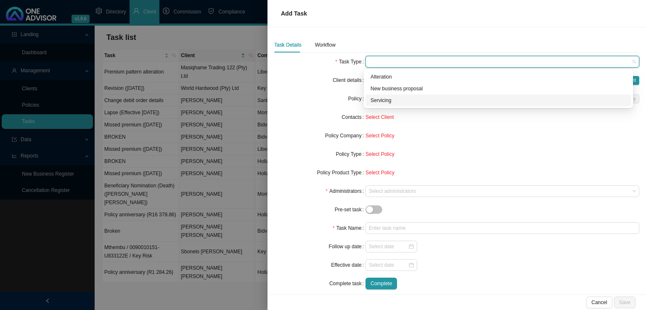
click at [383, 100] on div "Servicing" at bounding box center [499, 100] width 256 height 8
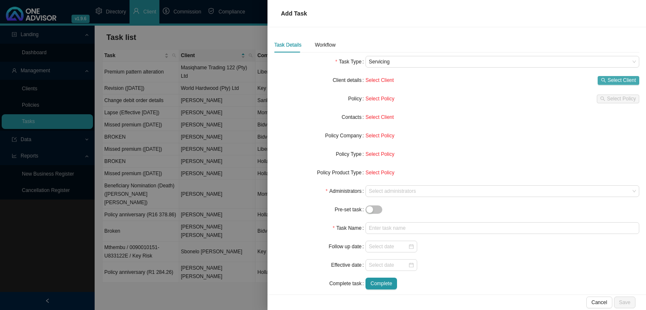
click at [613, 77] on span "Select Client" at bounding box center [622, 80] width 28 height 8
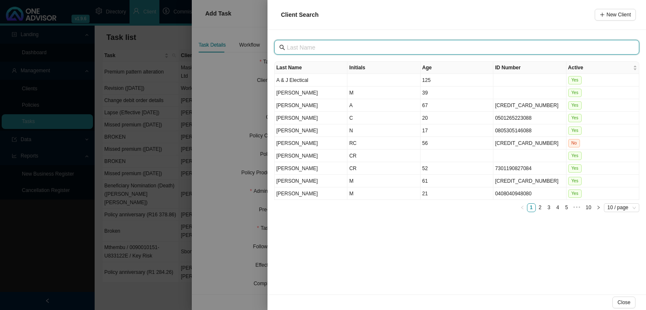
click at [305, 48] on input "text" at bounding box center [458, 47] width 342 height 9
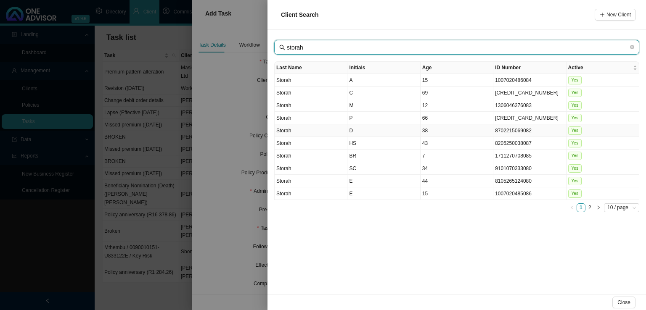
type input "storah"
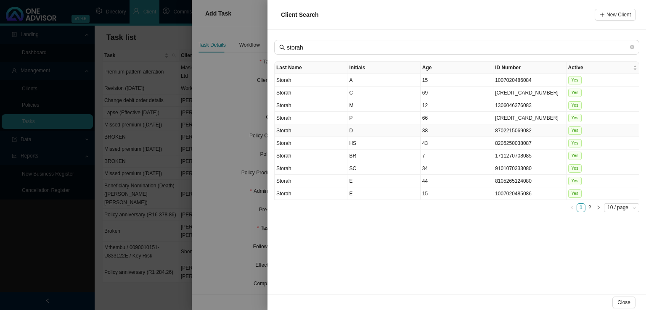
click at [360, 126] on td "D" at bounding box center [383, 131] width 73 height 13
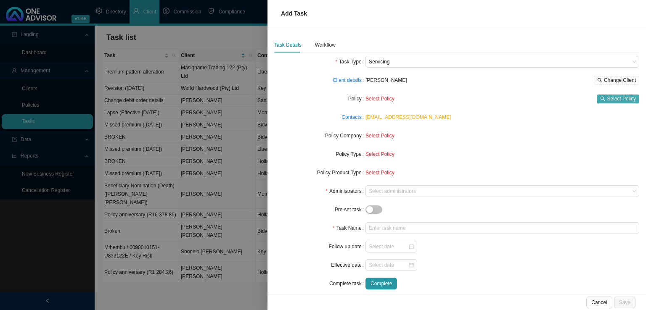
click at [612, 95] on span "Select Policy" at bounding box center [621, 99] width 29 height 8
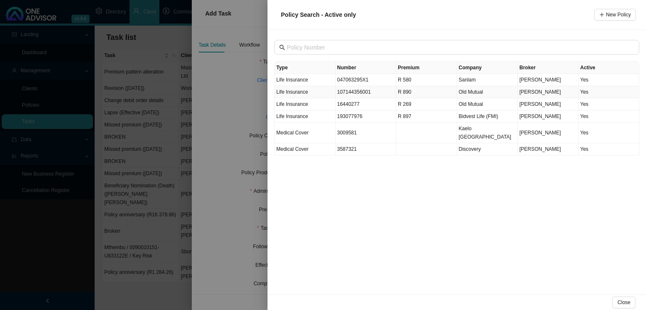
click at [352, 93] on td "107144356001" at bounding box center [366, 92] width 61 height 12
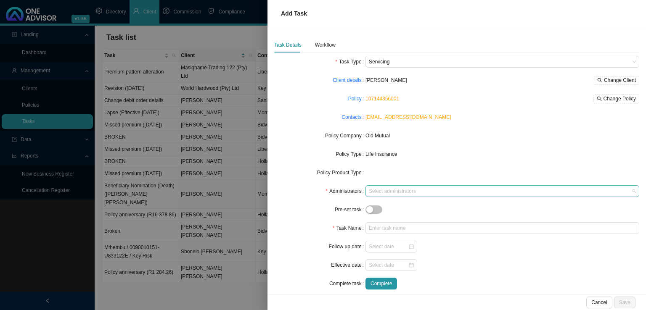
click at [386, 195] on div at bounding box center [498, 191] width 262 height 6
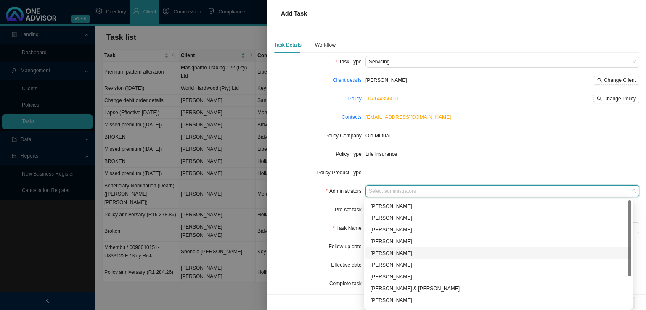
click at [392, 251] on div "[PERSON_NAME]" at bounding box center [499, 253] width 256 height 8
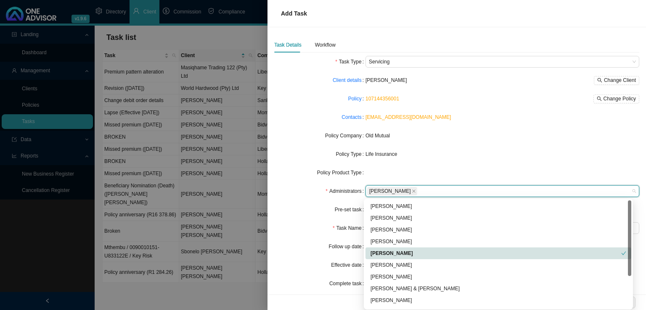
click at [304, 227] on div "Task Name" at bounding box center [319, 229] width 91 height 12
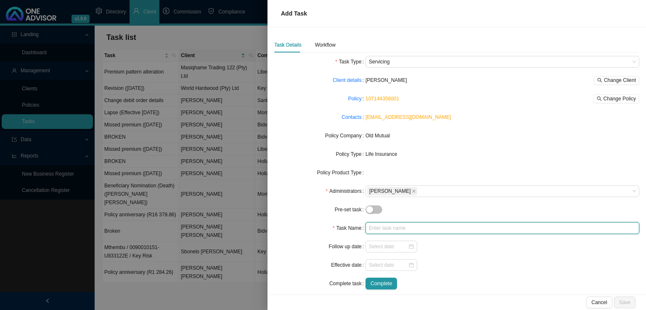
click at [390, 231] on input "text" at bounding box center [503, 229] width 274 height 12
type input "Change debit order details"
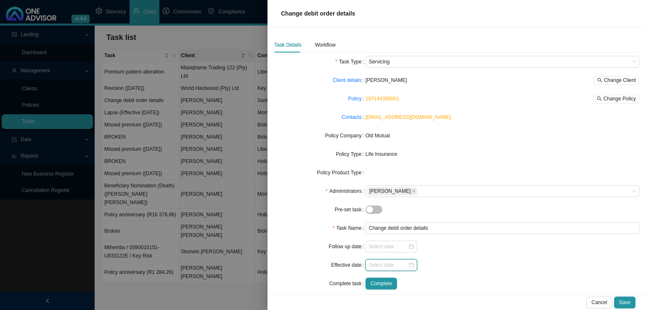
click at [370, 268] on input at bounding box center [388, 265] width 39 height 8
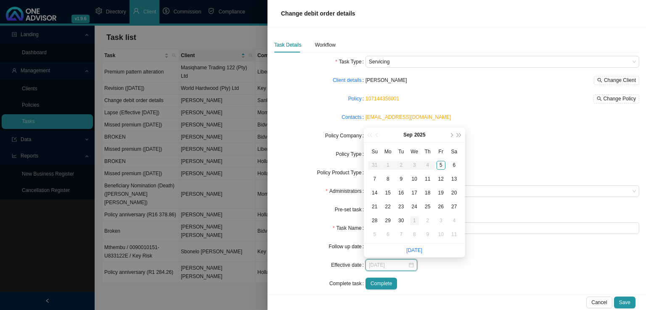
type input "[DATE]"
click at [414, 223] on div "1" at bounding box center [414, 221] width 9 height 9
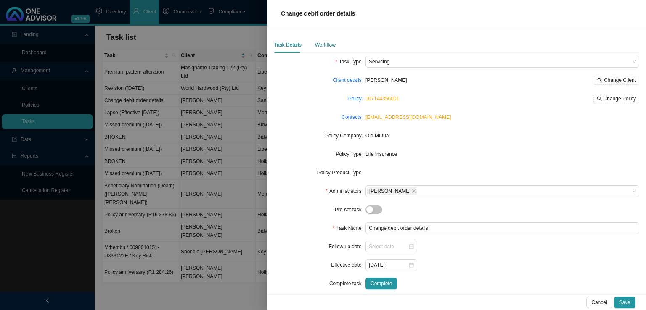
click at [333, 46] on div "Workflow" at bounding box center [325, 45] width 21 height 8
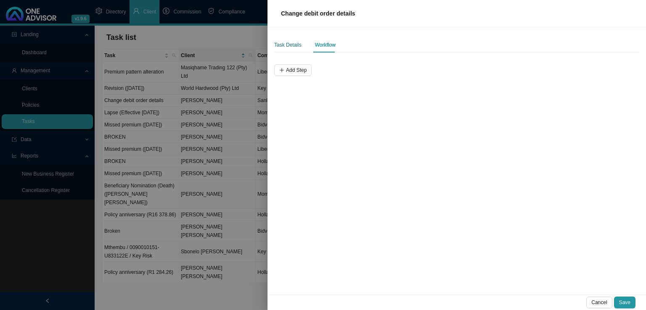
click at [288, 49] on div "Task Details" at bounding box center [287, 45] width 27 height 8
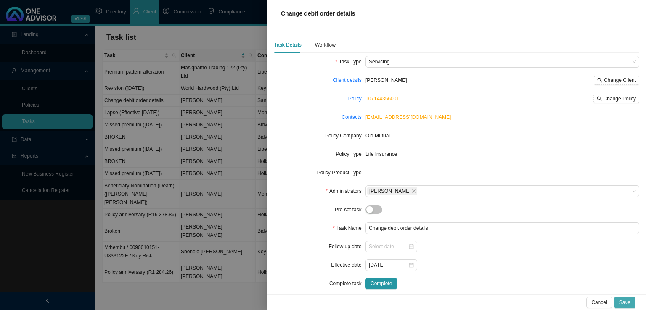
click at [631, 304] on button "Save" at bounding box center [624, 303] width 21 height 12
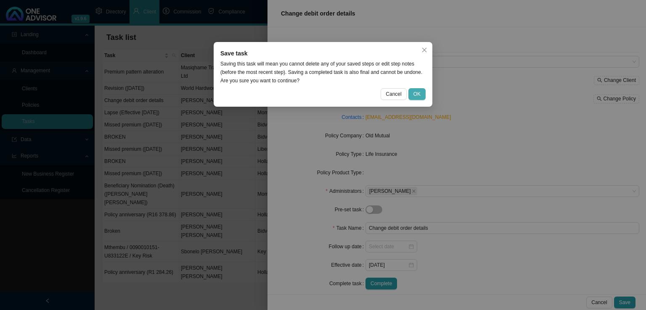
click at [421, 95] on span "OK" at bounding box center [417, 94] width 7 height 8
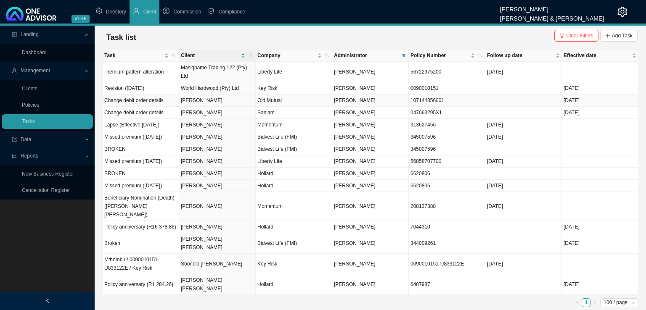
click at [223, 100] on td "[PERSON_NAME]" at bounding box center [217, 101] width 77 height 12
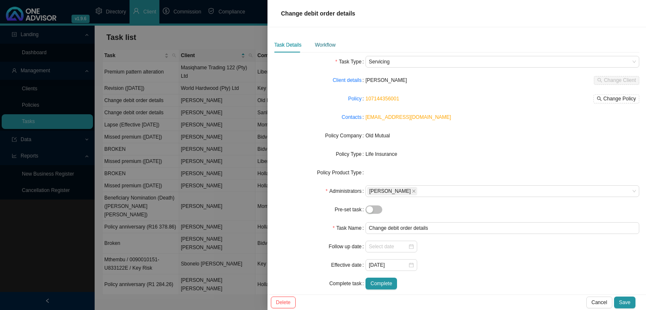
click at [315, 42] on div "Workflow" at bounding box center [325, 45] width 21 height 8
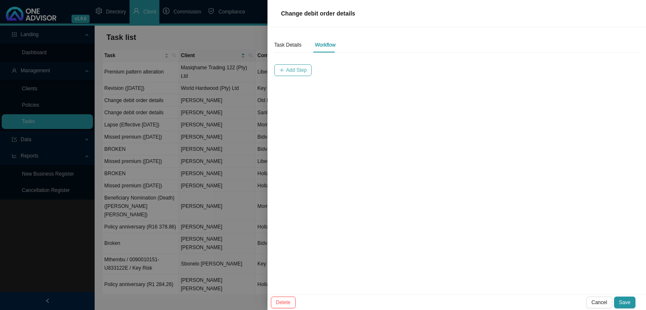
click at [298, 69] on span "Add Step" at bounding box center [296, 70] width 21 height 8
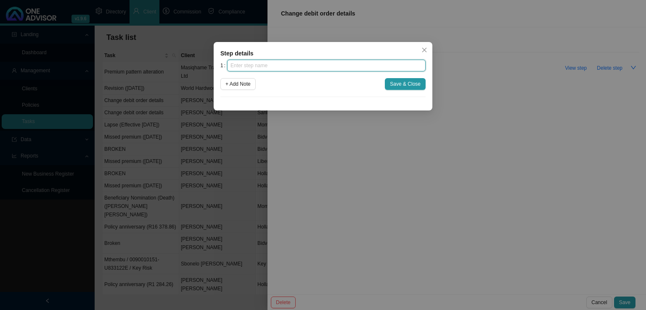
click at [266, 70] on input "text" at bounding box center [326, 66] width 199 height 12
type input "Instruction"
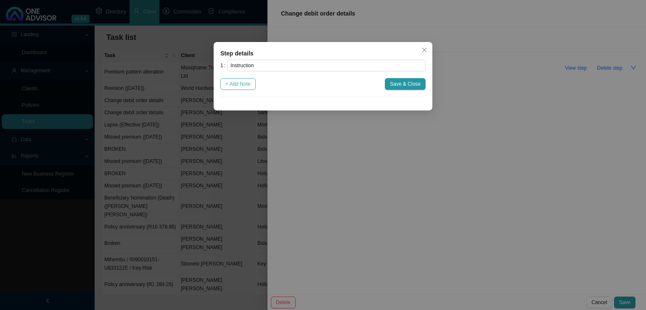
click at [251, 81] on span "+ Add Note" at bounding box center [237, 84] width 25 height 8
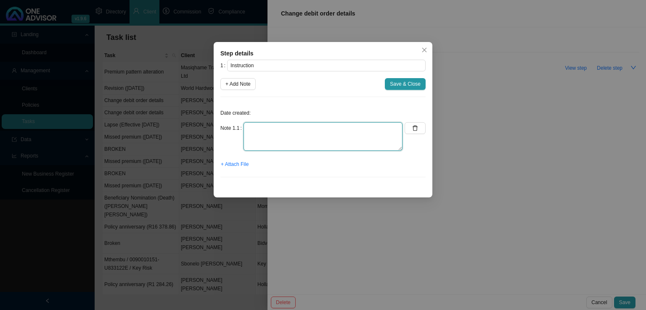
click at [248, 123] on textarea at bounding box center [323, 136] width 159 height 29
type textarea "Received a Whatsapp from [PERSON_NAME] to change debit order details across the…"
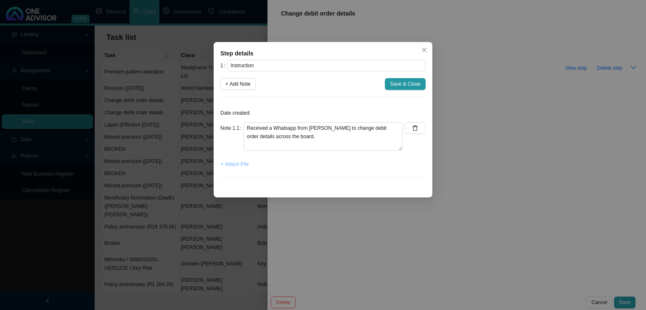
click at [244, 164] on span "+ Attach File" at bounding box center [235, 164] width 28 height 8
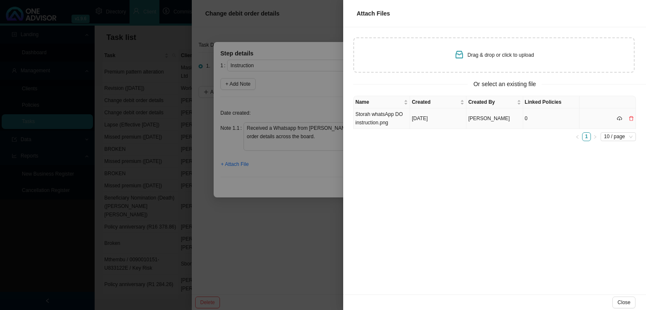
click at [374, 121] on td "Storah whatsApp DO instruction.png" at bounding box center [382, 119] width 56 height 21
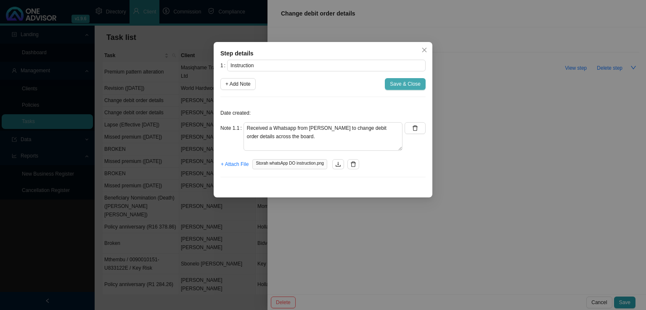
click at [402, 82] on span "Save & Close" at bounding box center [405, 84] width 31 height 8
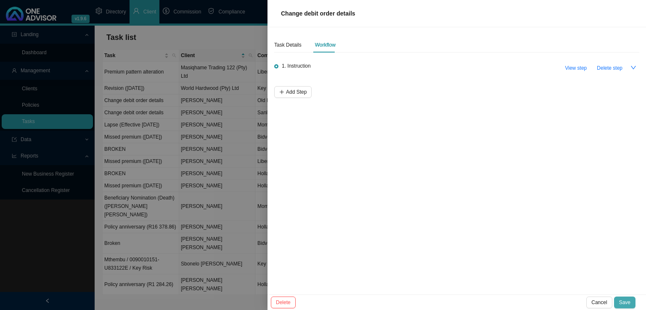
click at [628, 300] on span "Save" at bounding box center [624, 303] width 11 height 8
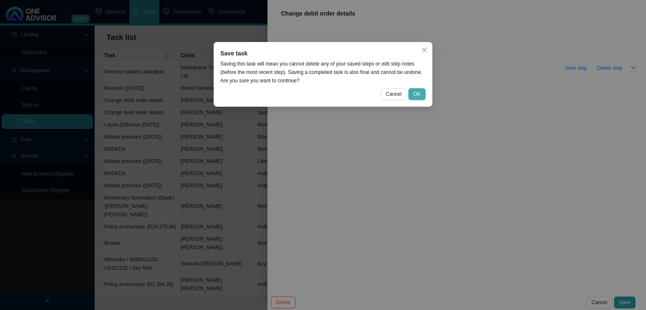
click at [418, 97] on span "OK" at bounding box center [417, 94] width 7 height 8
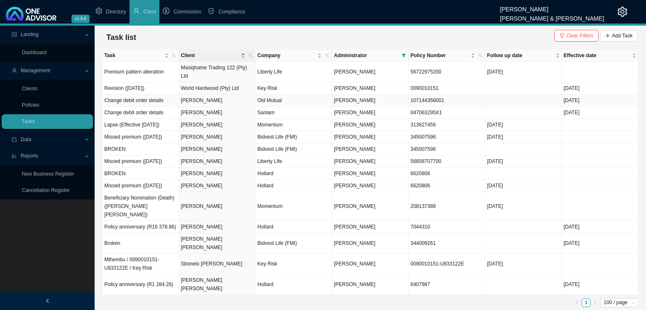
click at [465, 101] on td "107144356001" at bounding box center [447, 101] width 77 height 12
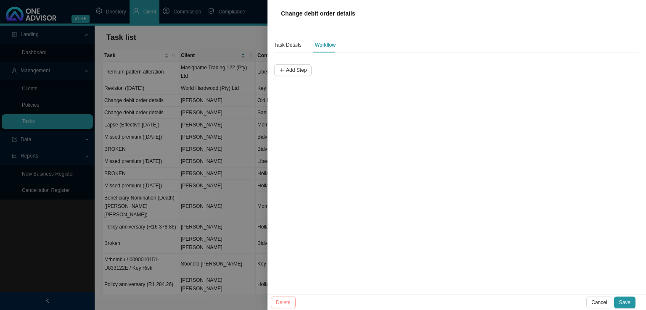
click at [283, 305] on span "Delete" at bounding box center [283, 303] width 15 height 8
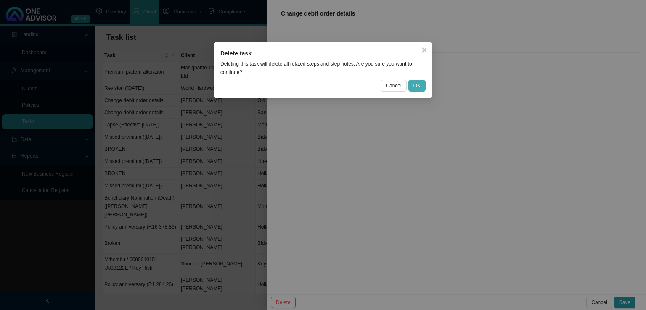
click at [416, 85] on span "OK" at bounding box center [417, 86] width 7 height 8
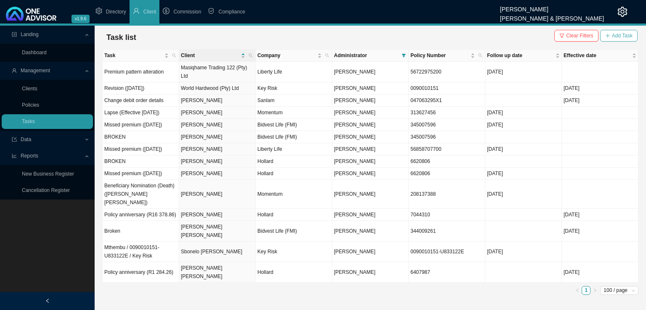
click at [623, 37] on span "Add Task" at bounding box center [622, 36] width 21 height 8
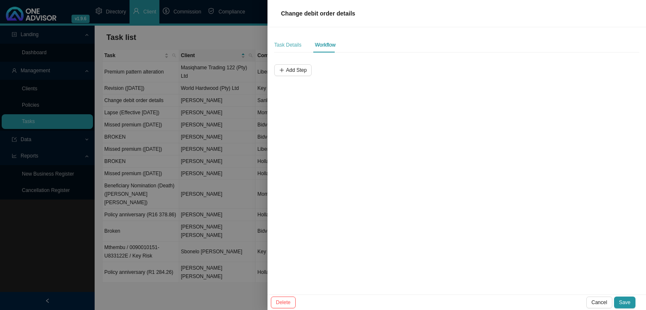
click at [284, 49] on div "Task Details" at bounding box center [287, 44] width 27 height 15
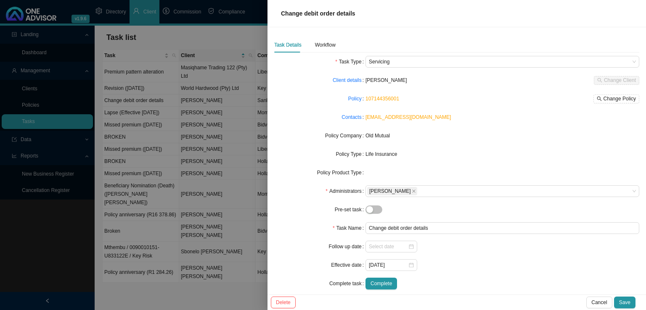
click at [238, 179] on div at bounding box center [323, 155] width 646 height 310
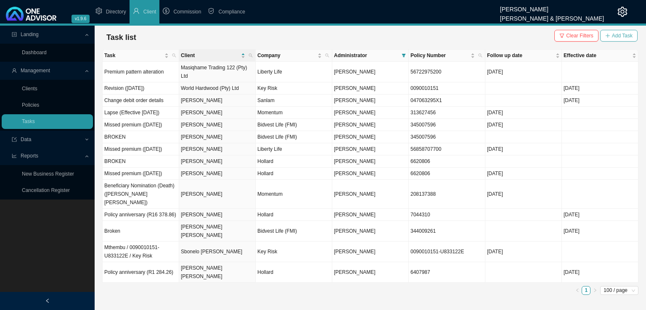
click at [616, 38] on span "Add Task" at bounding box center [622, 36] width 21 height 8
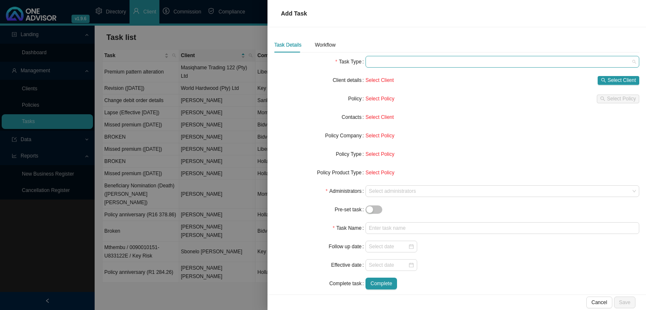
drag, startPoint x: 411, startPoint y: 61, endPoint x: 408, endPoint y: 67, distance: 6.8
click at [411, 61] on span at bounding box center [502, 61] width 267 height 11
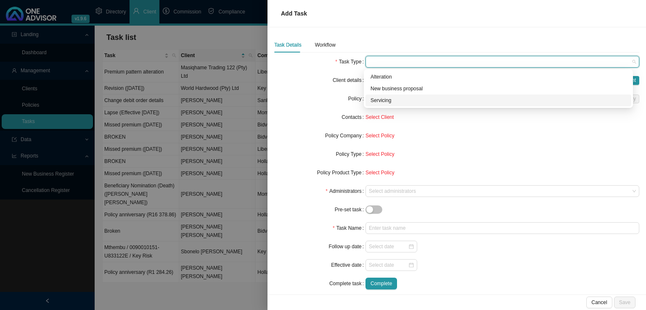
click at [395, 103] on div "Servicing" at bounding box center [499, 100] width 256 height 8
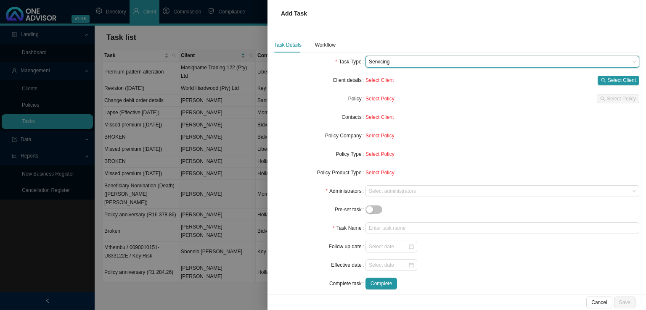
click at [331, 99] on div "Policy" at bounding box center [319, 99] width 91 height 12
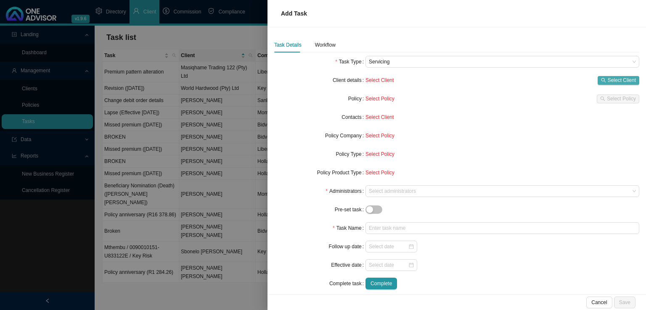
click at [612, 82] on span "Select Client" at bounding box center [622, 80] width 28 height 8
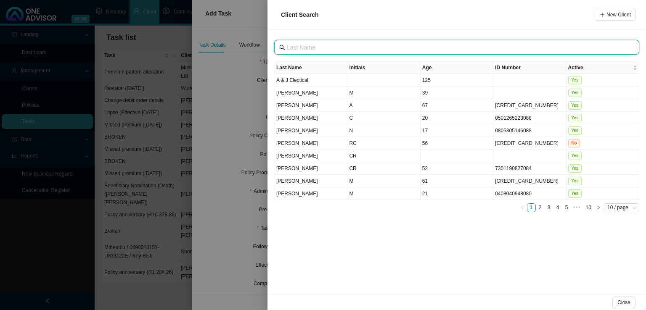
click at [320, 48] on input "text" at bounding box center [458, 47] width 342 height 9
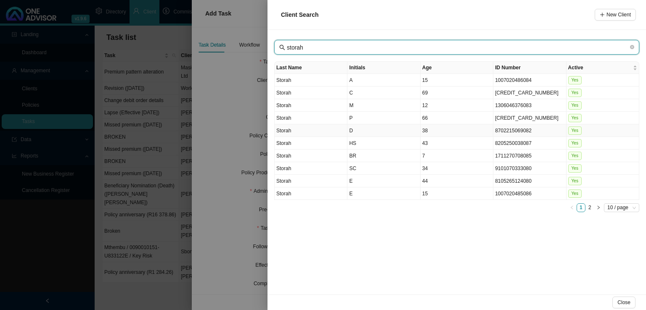
type input "storah"
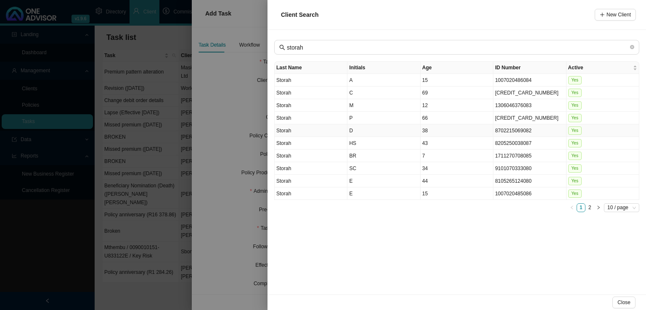
click at [382, 127] on td "D" at bounding box center [383, 131] width 73 height 13
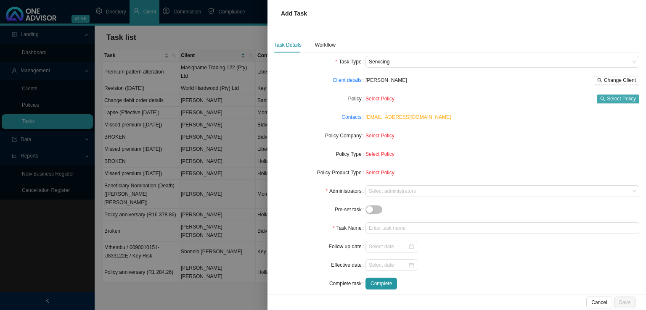
click at [607, 99] on span "Select Policy" at bounding box center [621, 99] width 29 height 8
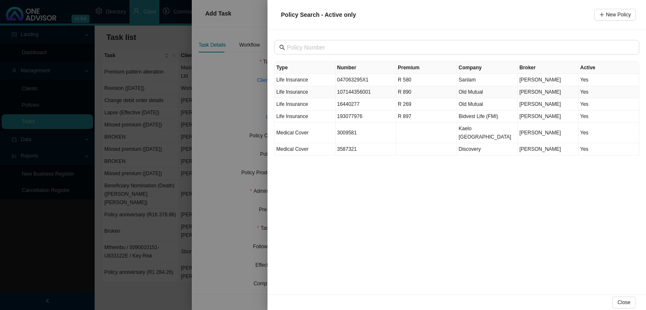
click at [361, 91] on td "107144356001" at bounding box center [366, 92] width 61 height 12
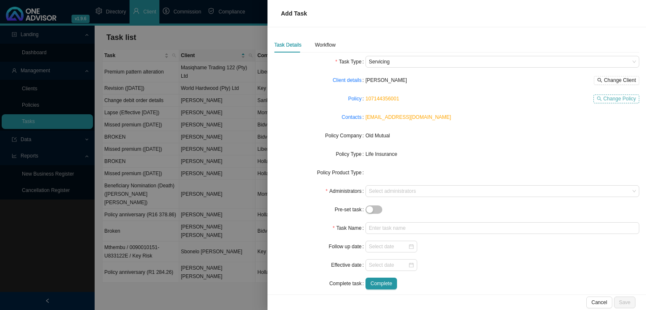
click at [607, 95] on span "Change Policy" at bounding box center [620, 99] width 32 height 8
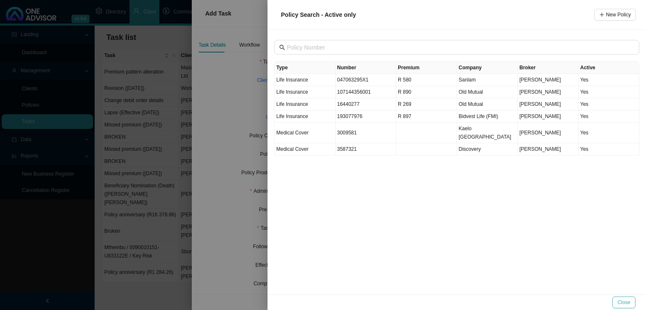
click at [634, 305] on button "Close" at bounding box center [623, 303] width 23 height 12
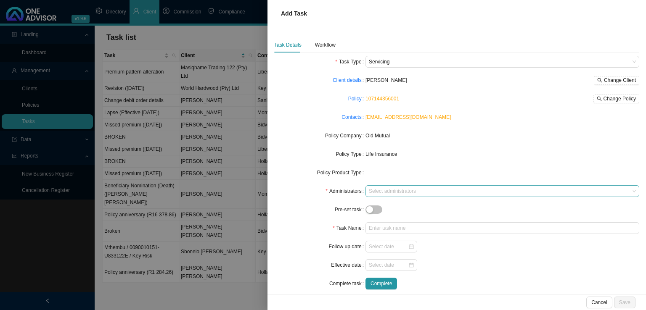
click at [374, 191] on div at bounding box center [498, 191] width 262 height 6
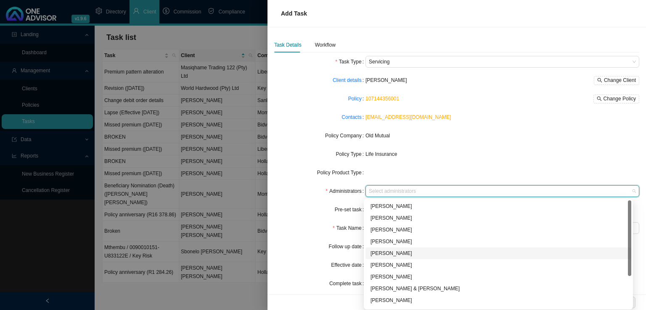
click at [395, 253] on div "[PERSON_NAME]" at bounding box center [499, 253] width 256 height 8
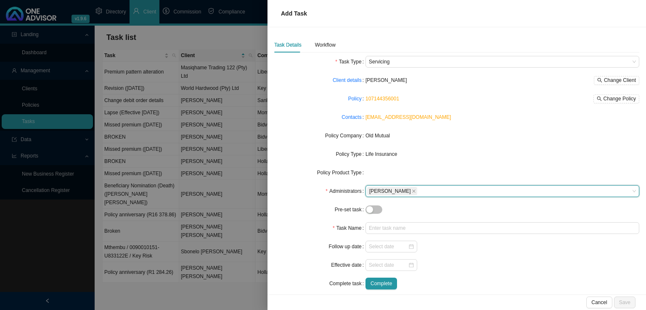
click at [306, 215] on div "Pre-set task" at bounding box center [319, 210] width 91 height 12
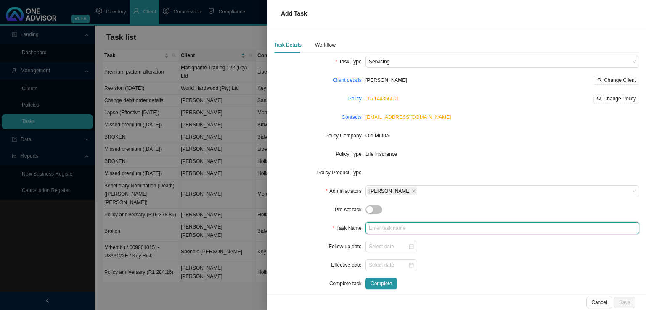
click at [380, 229] on input "text" at bounding box center [503, 229] width 274 height 12
type input "Change debit order details"
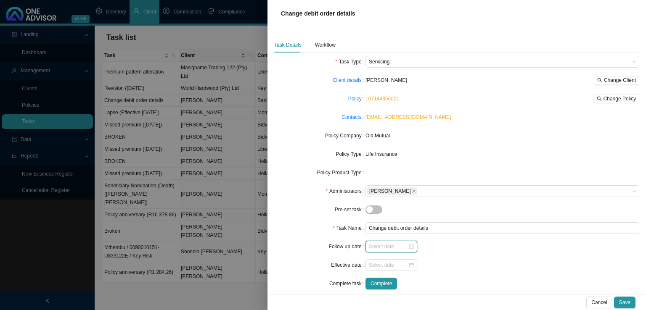
click at [382, 248] on input at bounding box center [388, 247] width 39 height 8
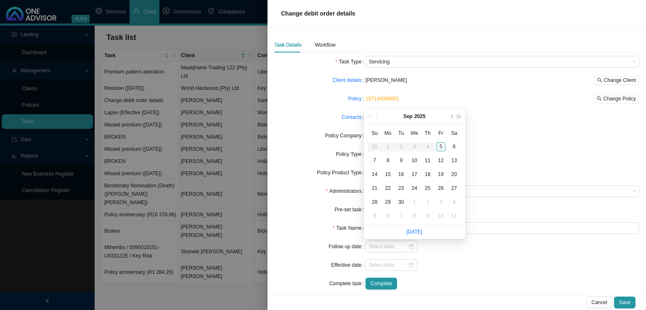
click at [498, 249] on div at bounding box center [503, 247] width 274 height 12
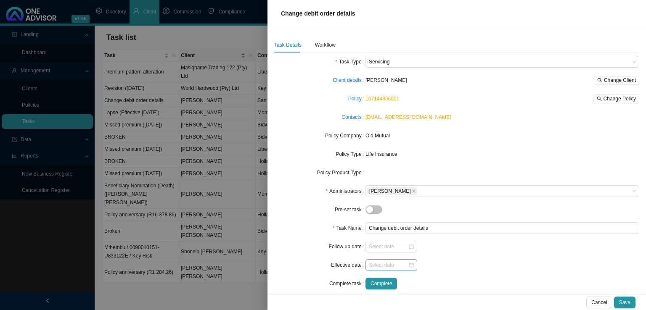
click at [389, 270] on div at bounding box center [392, 266] width 52 height 12
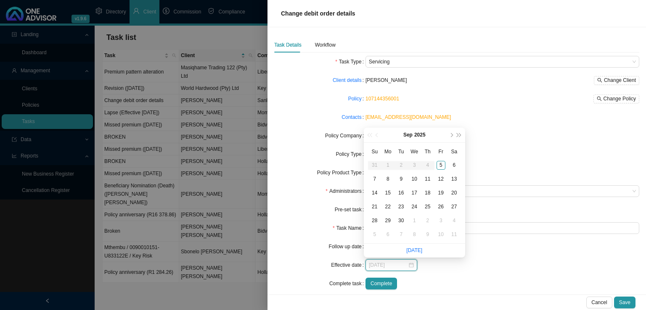
type input "[DATE]"
click at [414, 223] on div "1" at bounding box center [414, 221] width 9 height 9
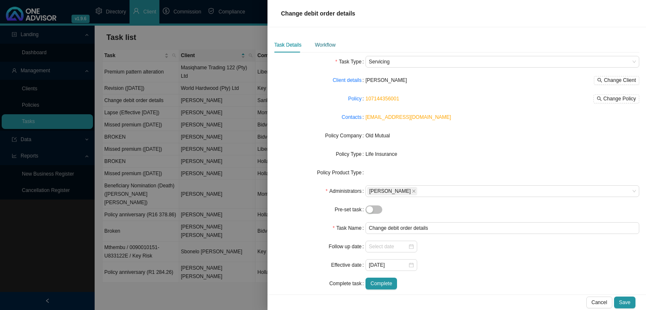
click at [326, 48] on div "Workflow" at bounding box center [325, 45] width 21 height 8
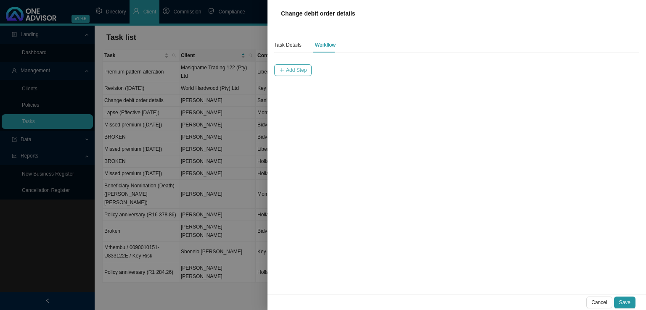
click at [294, 68] on span "Add Step" at bounding box center [296, 70] width 21 height 8
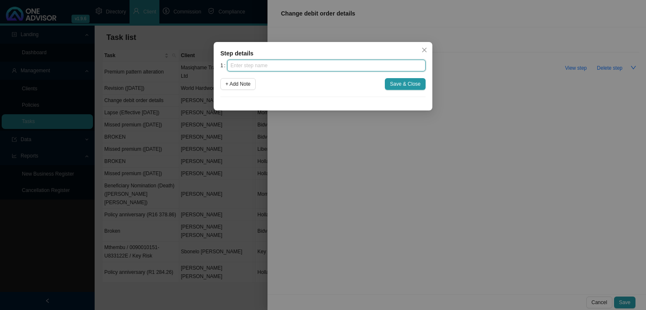
click at [280, 69] on input "text" at bounding box center [326, 66] width 199 height 12
type input "Instruction"
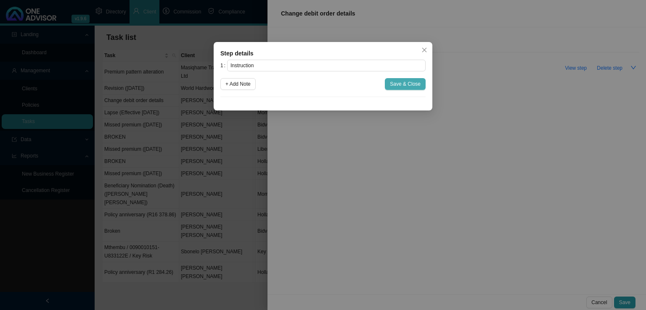
click at [392, 82] on span "Save & Close" at bounding box center [405, 84] width 31 height 8
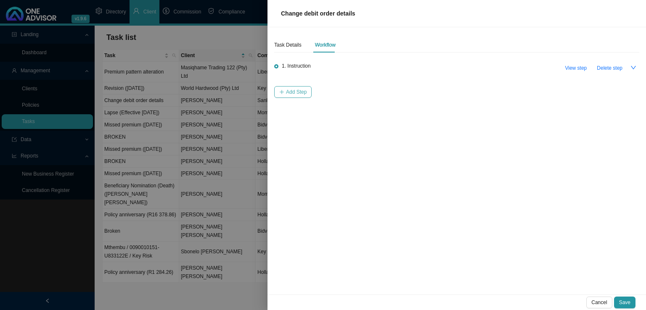
click at [287, 88] on span "Add Step" at bounding box center [296, 92] width 21 height 8
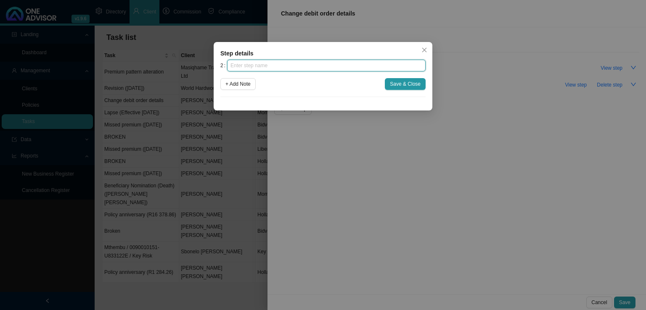
click at [260, 63] on input "text" at bounding box center [326, 66] width 199 height 12
type input "Investigation"
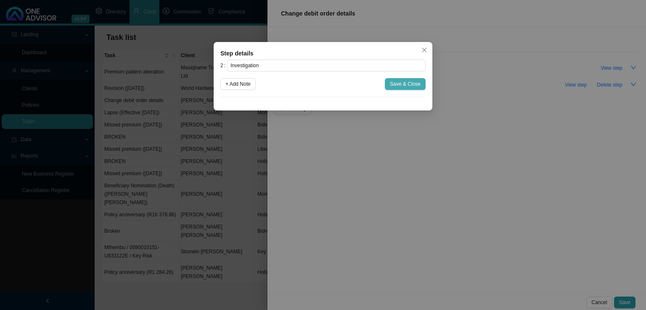
click at [411, 81] on span "Save & Close" at bounding box center [405, 84] width 31 height 8
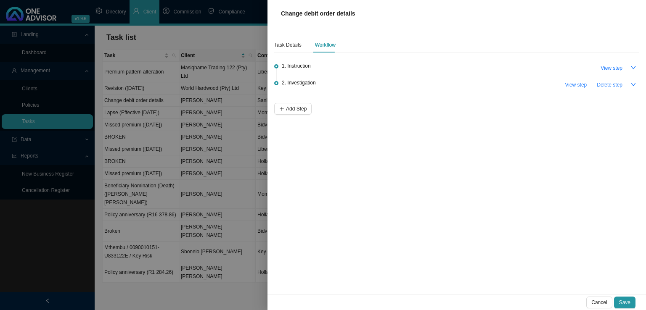
click at [294, 118] on div "Task Details Workflow 1. Instruction View step 2. Investigation View step Delet…" at bounding box center [457, 161] width 379 height 268
click at [295, 110] on span "Add Step" at bounding box center [296, 109] width 21 height 8
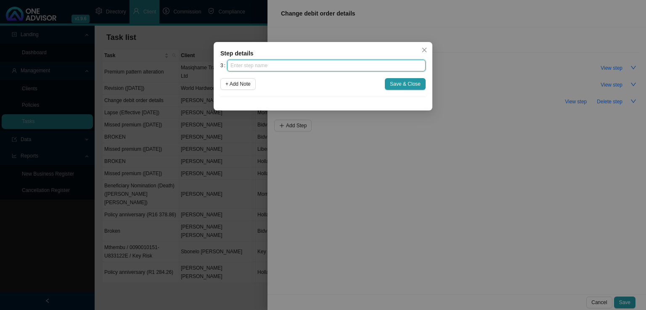
click at [249, 64] on input "text" at bounding box center [326, 66] width 199 height 12
type input "Paperwork"
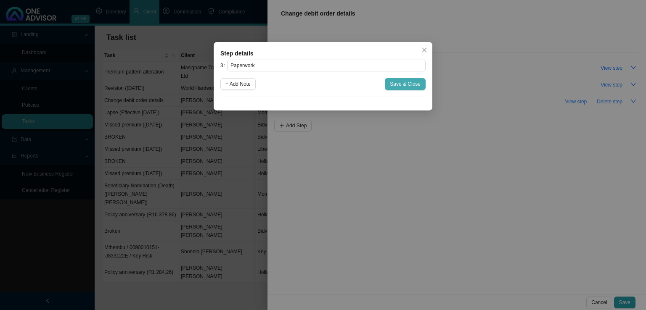
click at [410, 87] on span "Save & Close" at bounding box center [405, 84] width 31 height 8
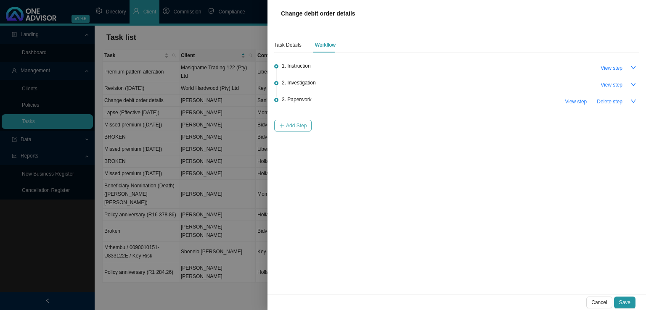
click at [302, 123] on span "Add Step" at bounding box center [296, 126] width 21 height 8
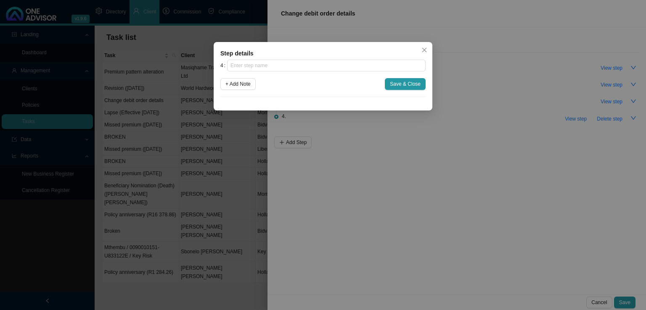
click at [286, 71] on div at bounding box center [326, 66] width 199 height 12
click at [286, 69] on input "text" at bounding box center [326, 66] width 199 height 12
type input "Submission"
click at [405, 82] on span "Save & Close" at bounding box center [405, 84] width 31 height 8
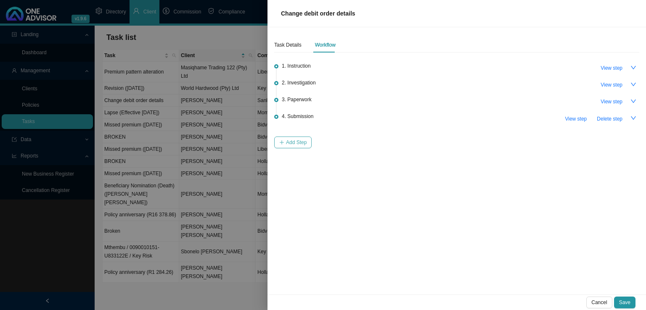
click at [287, 142] on span "Add Step" at bounding box center [296, 142] width 21 height 8
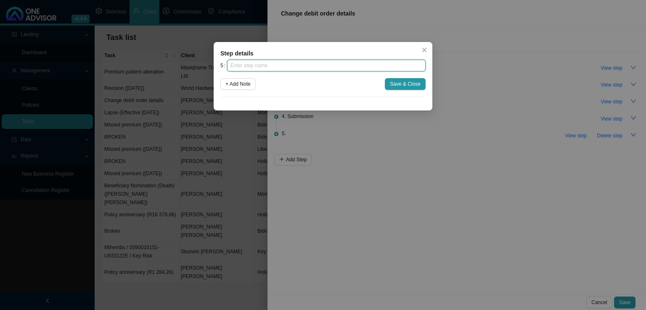
click at [262, 65] on input "text" at bounding box center [326, 66] width 199 height 12
type input "Confirmation of works done"
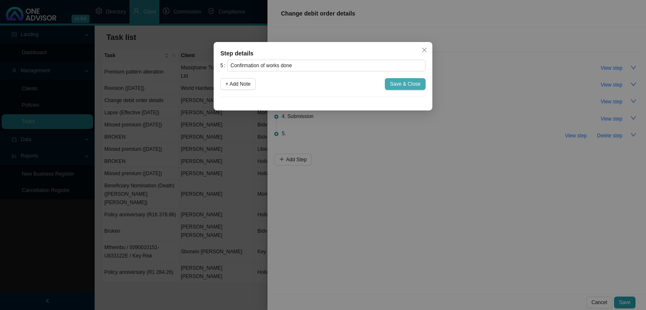
click at [399, 89] on button "Save & Close" at bounding box center [405, 84] width 41 height 12
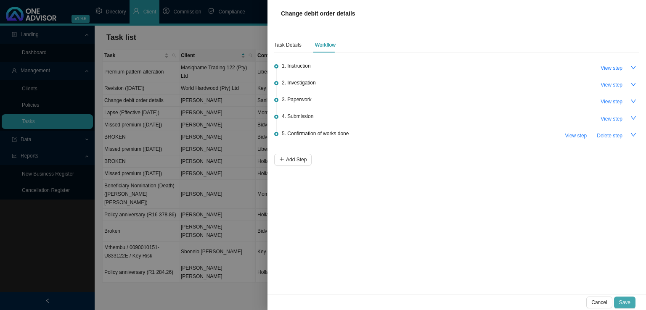
click at [629, 302] on span "Save" at bounding box center [624, 303] width 11 height 8
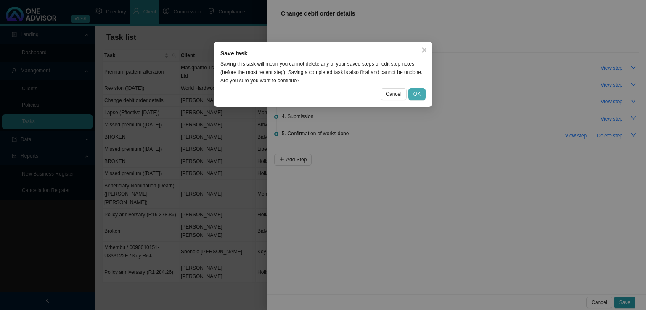
click at [414, 95] on span "OK" at bounding box center [417, 94] width 7 height 8
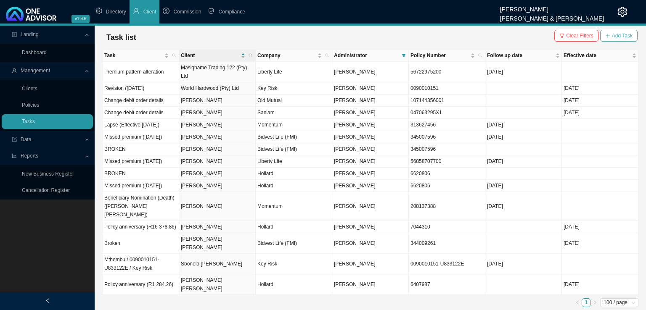
click at [622, 36] on span "Add Task" at bounding box center [622, 36] width 21 height 8
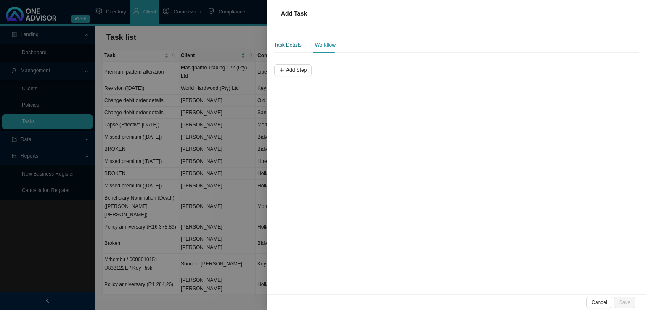
click at [294, 45] on div "Task Details" at bounding box center [287, 45] width 27 height 8
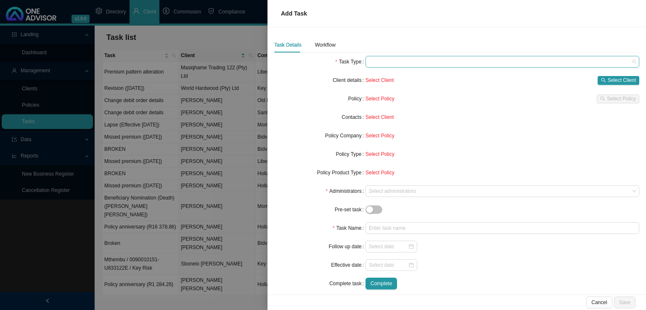
click at [394, 60] on span at bounding box center [502, 61] width 267 height 11
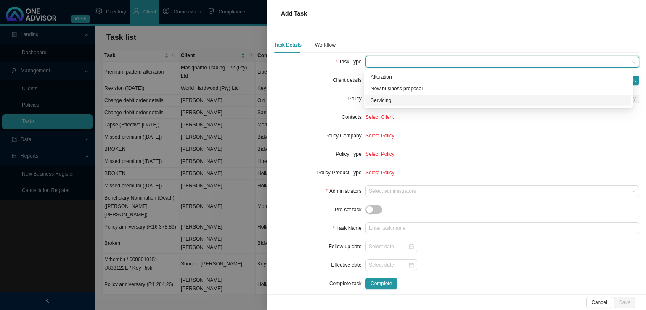
click at [386, 98] on div "Servicing" at bounding box center [499, 100] width 256 height 8
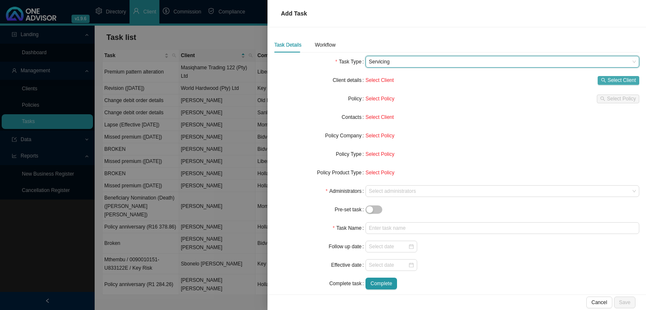
click at [608, 77] on span "Select Client" at bounding box center [622, 80] width 28 height 8
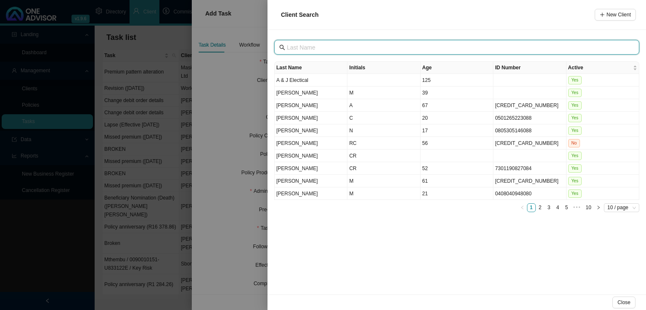
click at [320, 44] on input "text" at bounding box center [458, 47] width 342 height 9
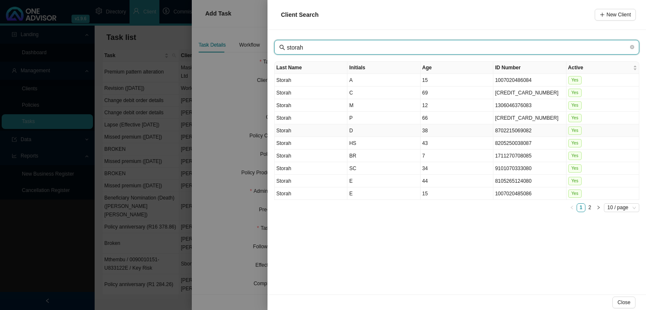
type input "storah"
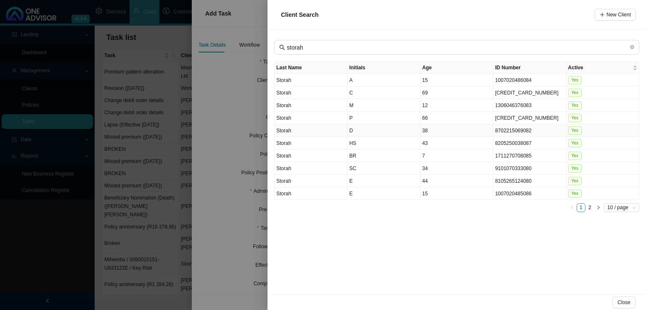
click at [361, 127] on td "D" at bounding box center [383, 131] width 73 height 13
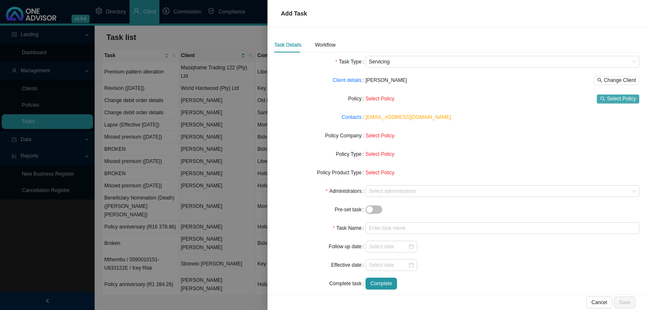
click at [628, 100] on span "Select Policy" at bounding box center [621, 99] width 29 height 8
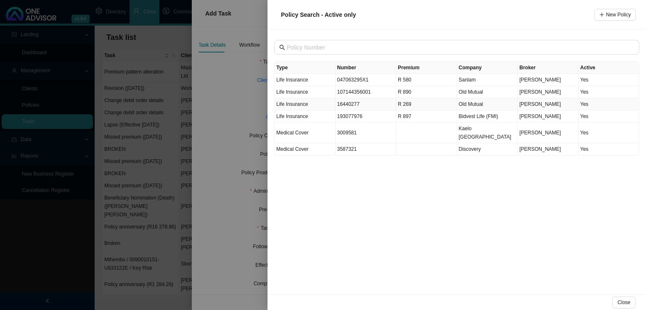
click at [347, 105] on td "16440277" at bounding box center [366, 104] width 61 height 12
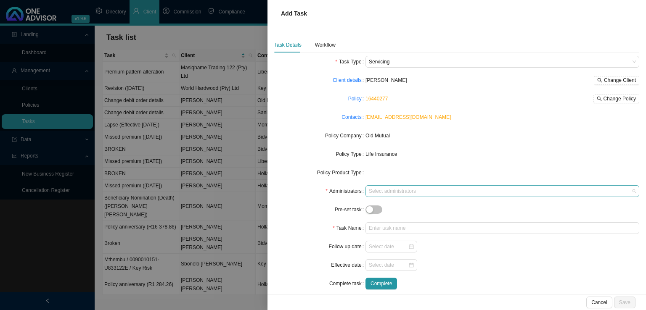
click at [369, 192] on div at bounding box center [498, 191] width 262 height 6
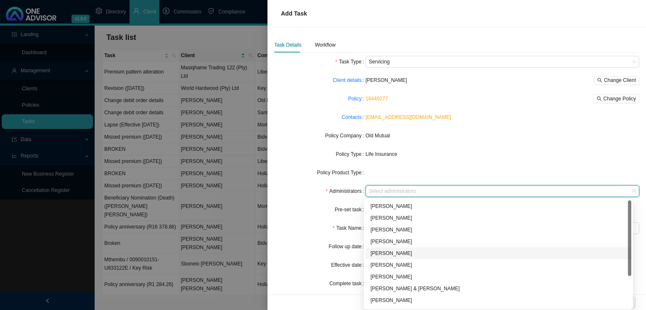
click at [387, 254] on div "[PERSON_NAME]" at bounding box center [499, 253] width 256 height 8
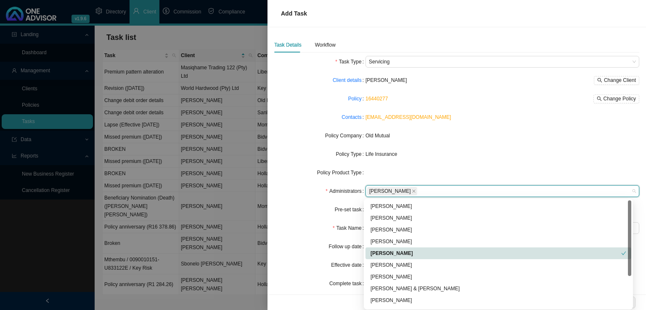
click at [292, 236] on form "Task Type Servicing Client details [PERSON_NAME] Change Client Policy 16440277 …" at bounding box center [456, 173] width 365 height 234
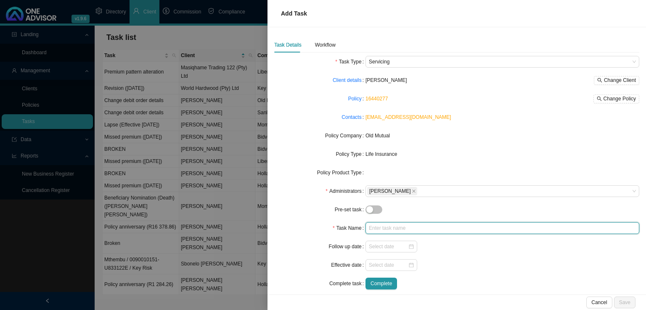
click at [379, 227] on input "text" at bounding box center [503, 229] width 274 height 12
click at [366, 266] on div at bounding box center [392, 266] width 52 height 12
type input "Change debit order details"
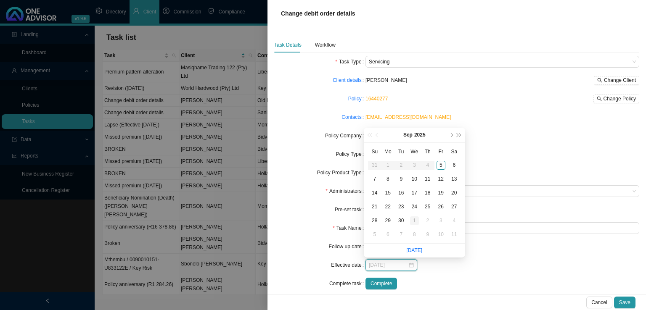
type input "[DATE]"
click at [416, 219] on div "1" at bounding box center [414, 221] width 9 height 9
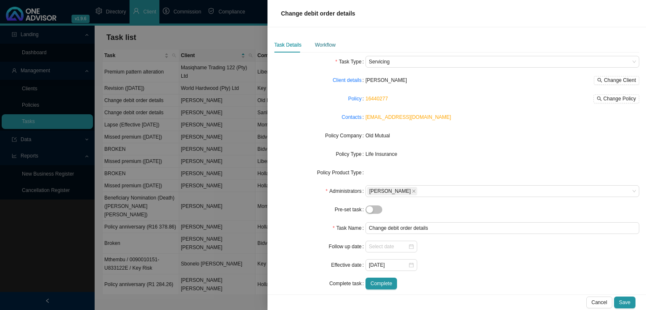
click at [331, 45] on div "Workflow" at bounding box center [325, 45] width 21 height 8
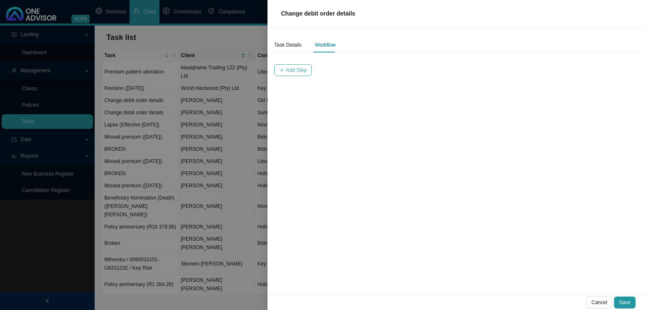
click at [300, 72] on span "Add Step" at bounding box center [296, 70] width 21 height 8
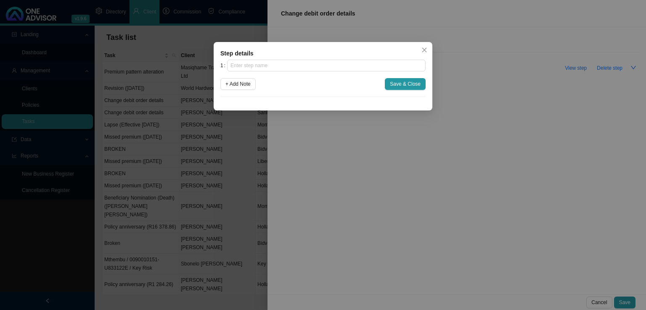
click at [295, 73] on div "1 + Add Note Save & Close" at bounding box center [322, 78] width 205 height 37
click at [299, 67] on input "text" at bounding box center [326, 66] width 199 height 12
type input "Instruction"
click at [406, 77] on div "1 Instruction + Add Note Save & Close" at bounding box center [322, 78] width 205 height 37
click at [230, 87] on span "+ Add Note" at bounding box center [237, 84] width 25 height 8
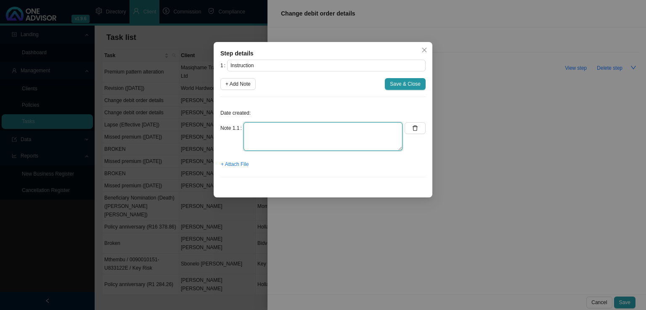
drag, startPoint x: 244, startPoint y: 128, endPoint x: 317, endPoint y: 122, distance: 73.4
click at [249, 127] on textarea at bounding box center [323, 136] width 159 height 29
type textarea "Received a Whatsapp from [PERSON_NAME] asking that we change debit order detail…"
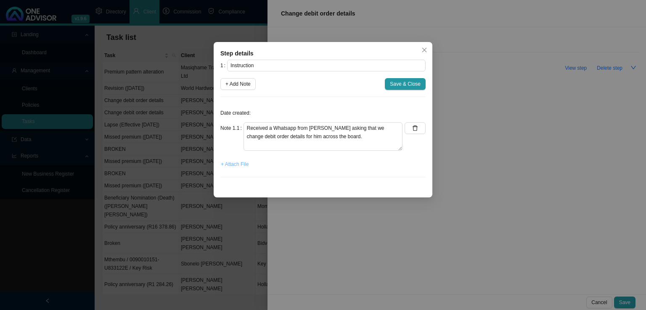
click at [230, 163] on span "+ Attach File" at bounding box center [235, 164] width 28 height 8
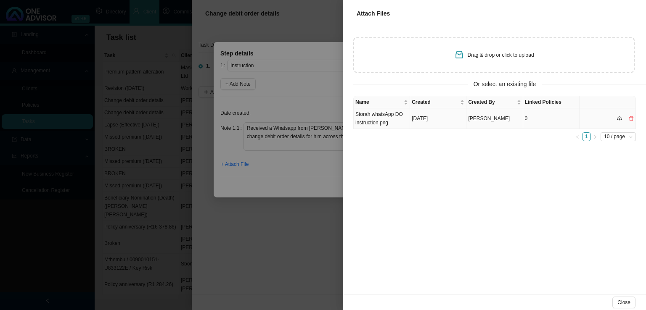
click at [427, 120] on td "[DATE]" at bounding box center [438, 119] width 56 height 21
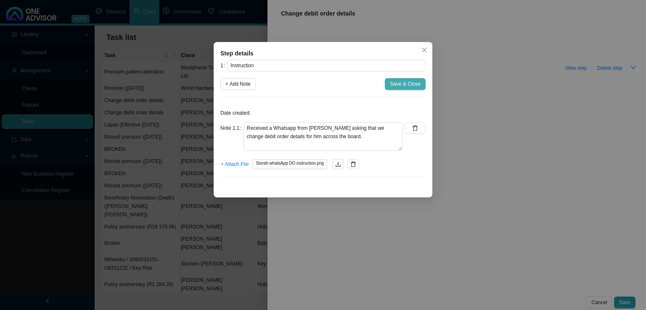
click at [415, 85] on span "Save & Close" at bounding box center [405, 84] width 31 height 8
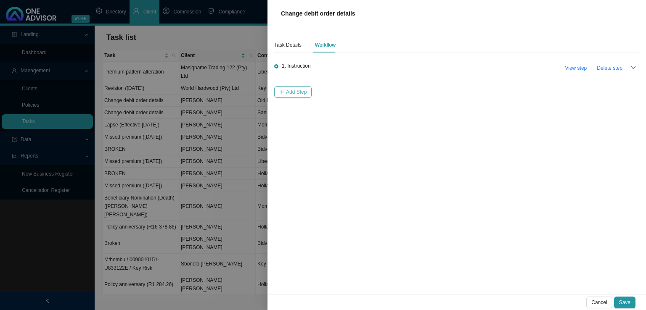
click at [292, 93] on span "Add Step" at bounding box center [296, 92] width 21 height 8
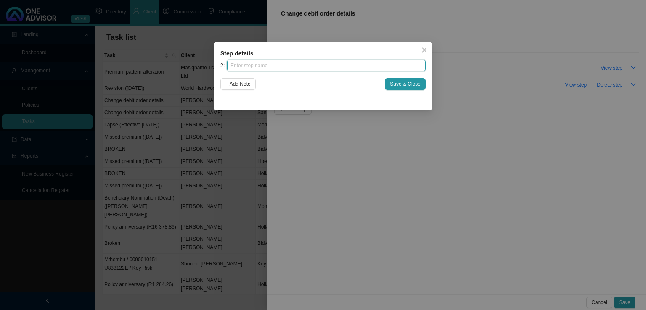
click at [290, 64] on input "text" at bounding box center [326, 66] width 199 height 12
type input "Investigation"
click button "Save & Close" at bounding box center [405, 84] width 41 height 12
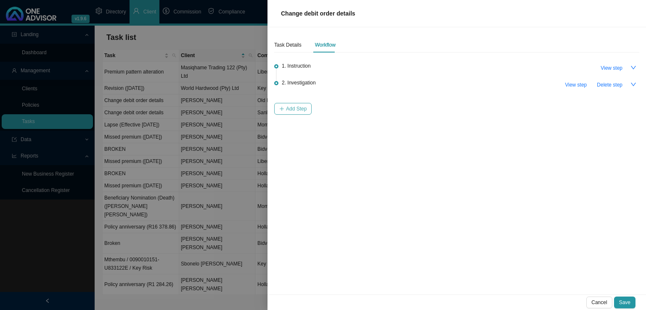
click at [300, 110] on span "Add Step" at bounding box center [296, 109] width 21 height 8
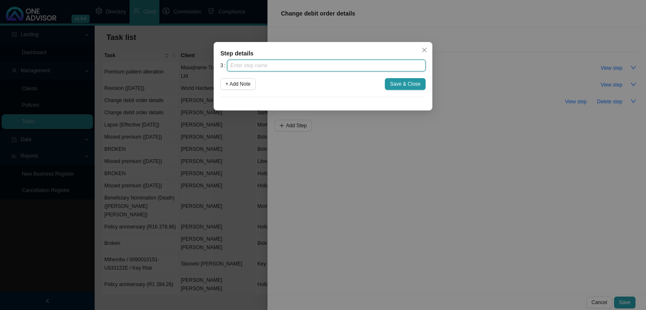
click at [281, 69] on input "text" at bounding box center [326, 66] width 199 height 12
type input "Paperwork"
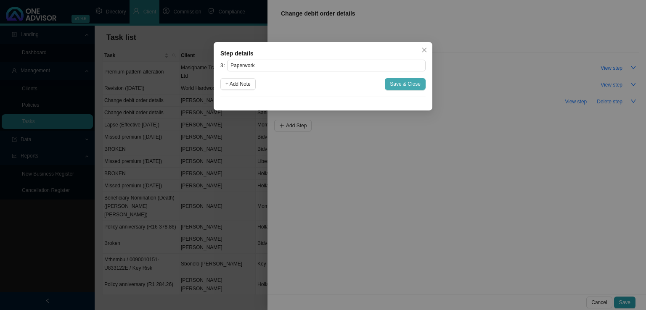
click at [402, 82] on span "Save & Close" at bounding box center [405, 84] width 31 height 8
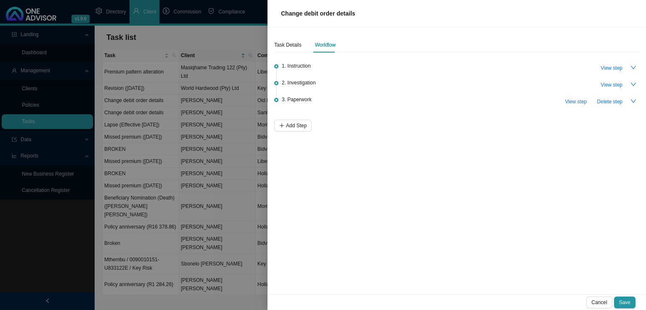
click at [300, 132] on div "Task Details Workflow 1. Instruction View step 2. Investigation View step 3. Pa…" at bounding box center [457, 161] width 379 height 268
click at [284, 125] on button "Add Step" at bounding box center [292, 126] width 37 height 12
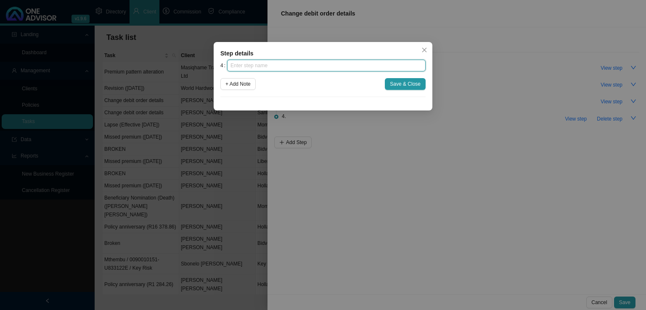
click at [279, 65] on input "text" at bounding box center [326, 66] width 199 height 12
type input "Submission"
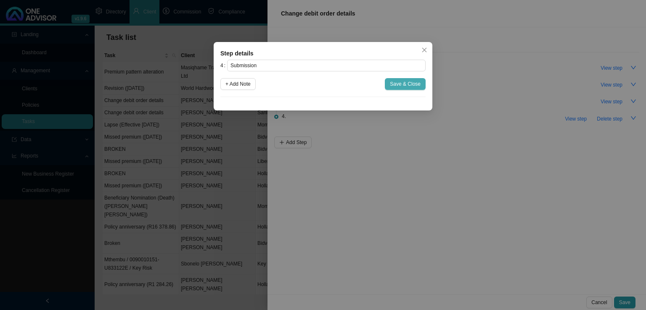
click at [413, 85] on span "Save & Close" at bounding box center [405, 84] width 31 height 8
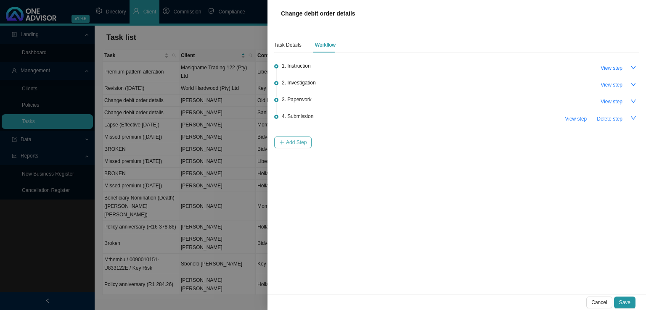
click at [304, 143] on span "Add Step" at bounding box center [296, 142] width 21 height 8
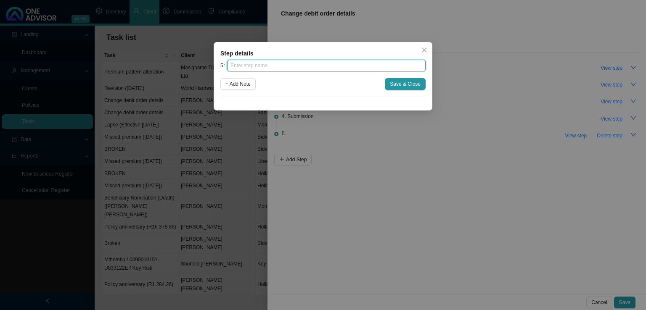
click at [287, 69] on input "text" at bounding box center [326, 66] width 199 height 12
type input "Confirmation of works done"
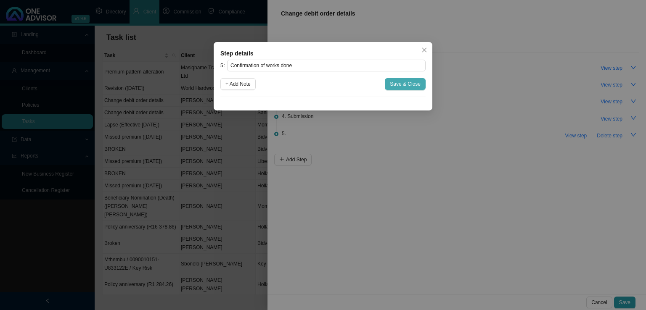
click at [401, 80] on span "Save & Close" at bounding box center [405, 84] width 31 height 8
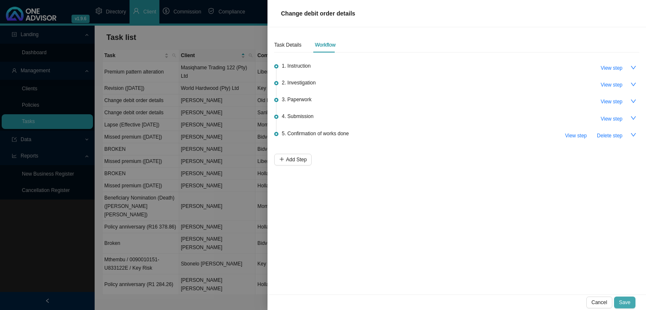
click at [620, 301] on span "Save" at bounding box center [624, 303] width 11 height 8
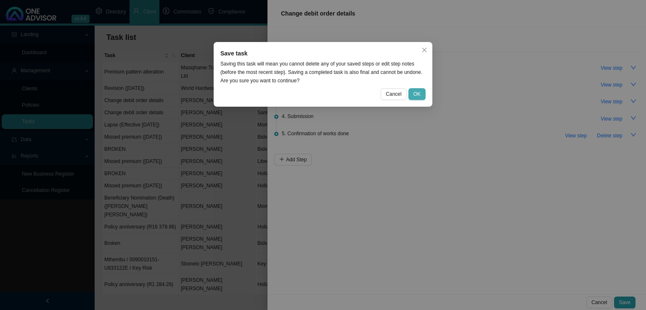
click at [423, 95] on button "OK" at bounding box center [416, 94] width 17 height 12
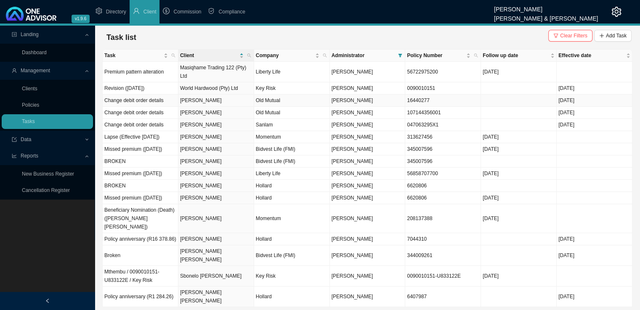
click at [260, 100] on td "Old Mutual" at bounding box center [292, 101] width 76 height 12
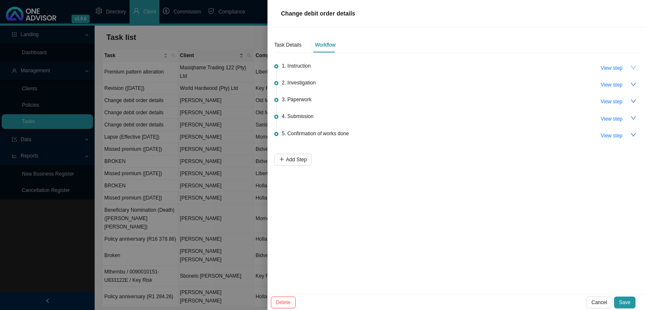
click at [633, 67] on icon "down" at bounding box center [634, 68] width 6 height 6
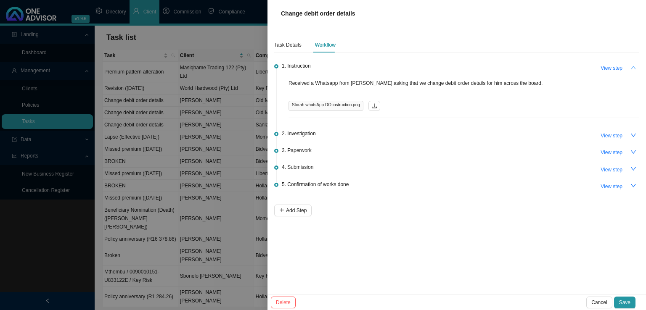
drag, startPoint x: 633, startPoint y: 67, endPoint x: 643, endPoint y: 73, distance: 11.9
click at [634, 67] on icon "up" at bounding box center [634, 68] width 6 height 6
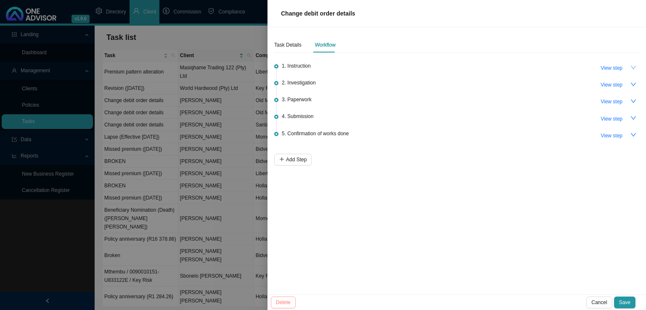
click at [604, 302] on span "Cancel" at bounding box center [599, 303] width 16 height 8
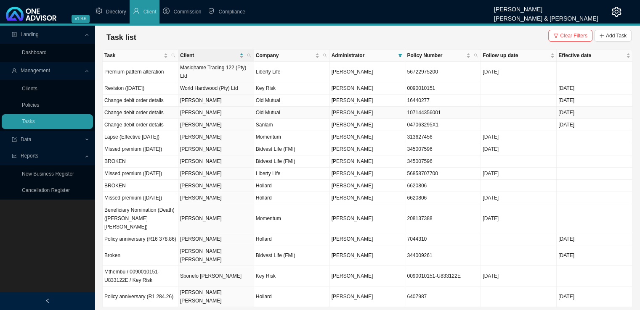
click at [200, 111] on td "[PERSON_NAME]" at bounding box center [216, 113] width 76 height 12
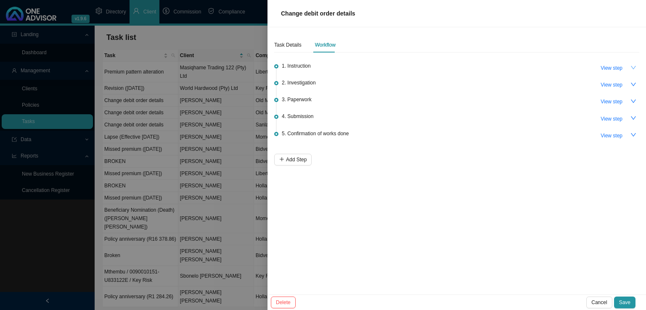
click at [634, 69] on icon "down" at bounding box center [634, 68] width 6 height 6
click at [618, 69] on span "View step" at bounding box center [612, 68] width 22 height 8
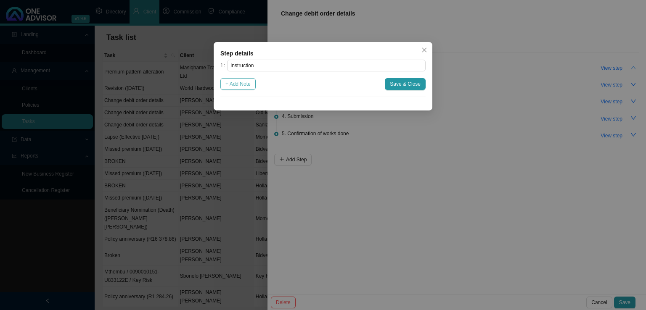
click at [232, 87] on span "+ Add Note" at bounding box center [237, 84] width 25 height 8
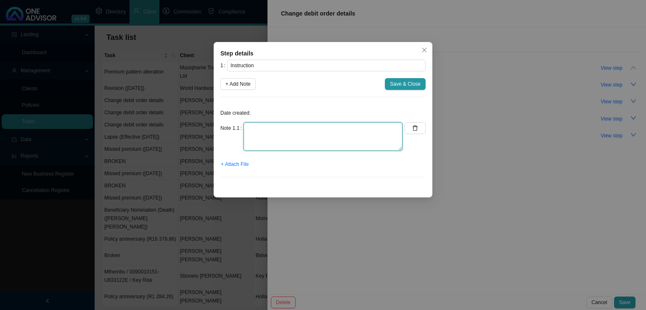
click at [259, 132] on textarea at bounding box center [323, 136] width 159 height 29
type textarea "Received a Whatsapp from [PERSON_NAME] to change debit order details across the…"
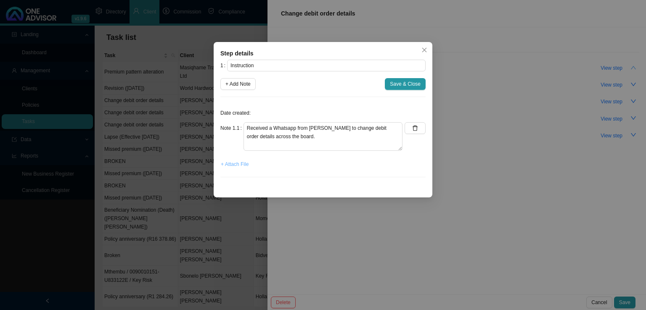
click at [236, 162] on span "+ Attach File" at bounding box center [235, 164] width 28 height 8
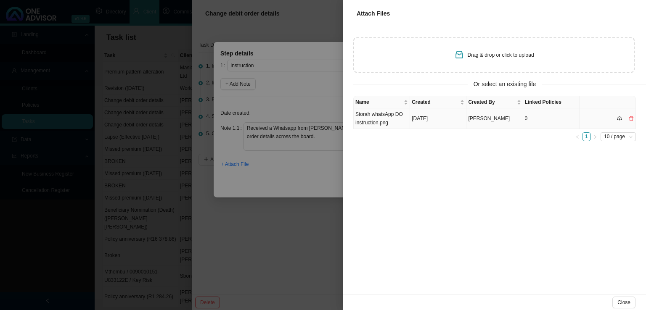
click at [395, 117] on td "Storah whatsApp DO instruction.png" at bounding box center [382, 119] width 56 height 21
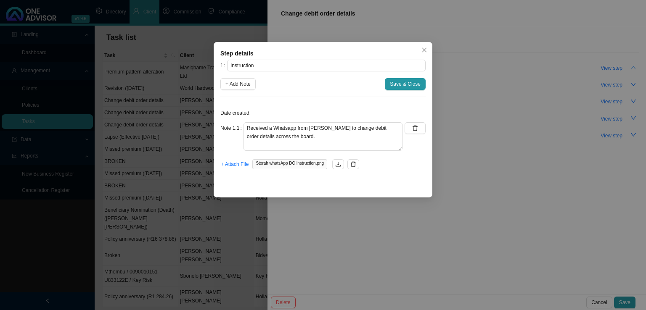
click at [393, 78] on button "Save & Close" at bounding box center [405, 84] width 41 height 12
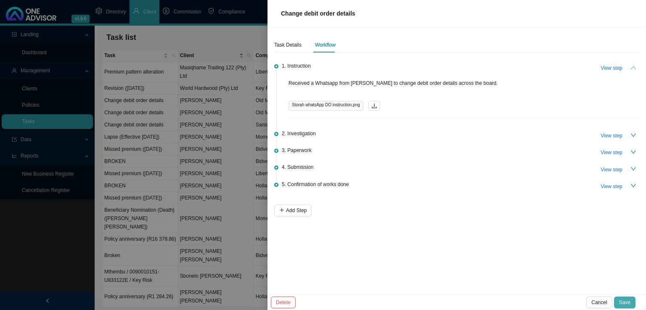
click at [628, 301] on span "Save" at bounding box center [624, 303] width 11 height 8
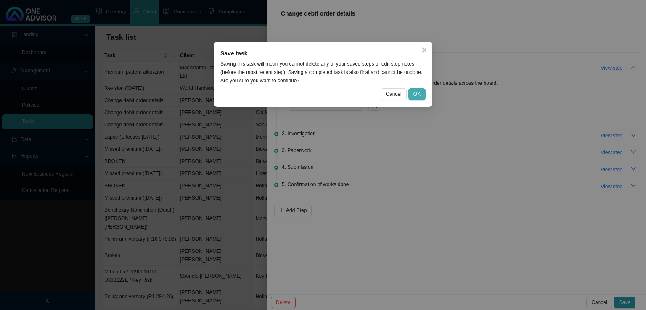
click at [416, 92] on span "OK" at bounding box center [417, 94] width 7 height 8
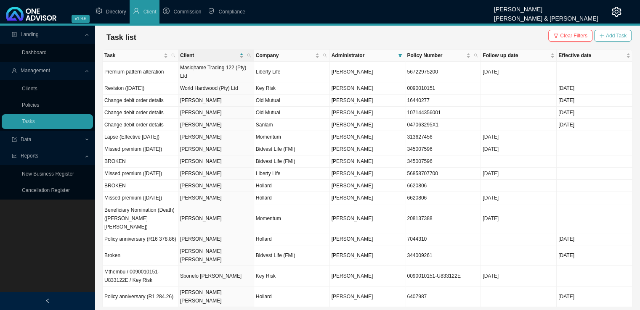
click at [622, 35] on span "Add Task" at bounding box center [616, 36] width 21 height 8
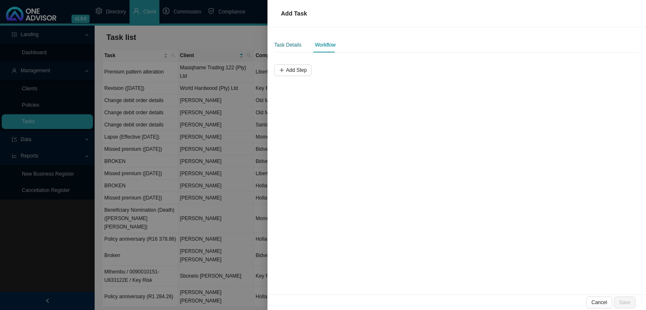
click at [293, 46] on div "Task Details" at bounding box center [287, 45] width 27 height 8
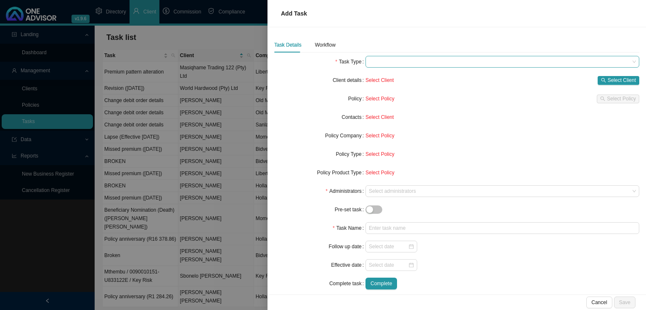
click at [407, 66] on span at bounding box center [502, 61] width 267 height 11
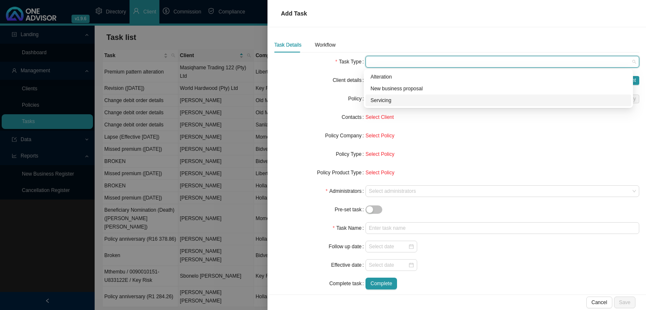
click at [402, 96] on div "Servicing" at bounding box center [499, 100] width 256 height 8
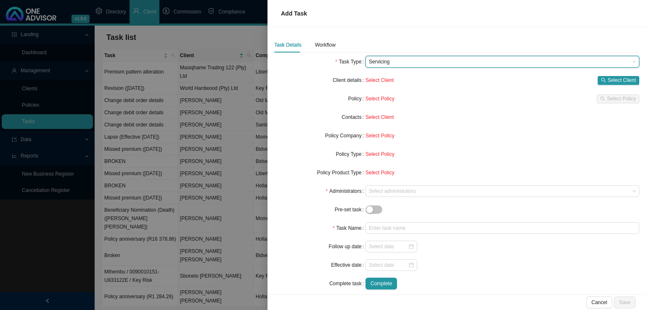
drag, startPoint x: 321, startPoint y: 98, endPoint x: 392, endPoint y: 97, distance: 71.5
click at [325, 97] on div "Policy" at bounding box center [319, 99] width 91 height 12
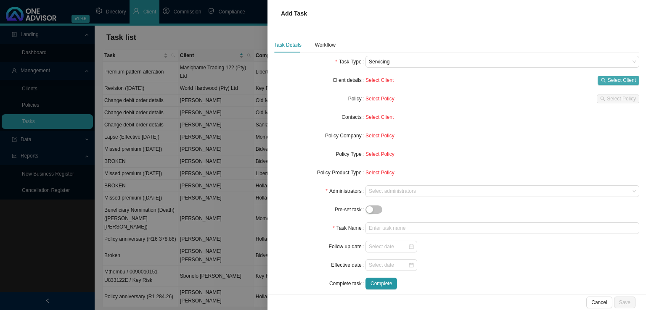
click at [613, 80] on span "Select Client" at bounding box center [622, 80] width 28 height 8
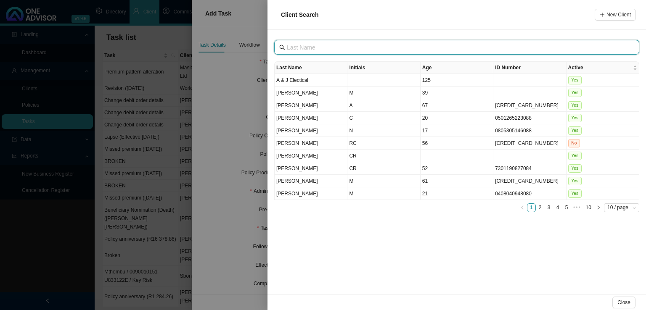
click at [325, 45] on input "text" at bounding box center [458, 47] width 342 height 9
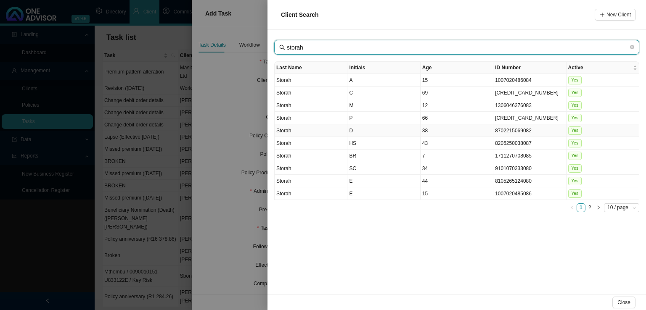
type input "storah"
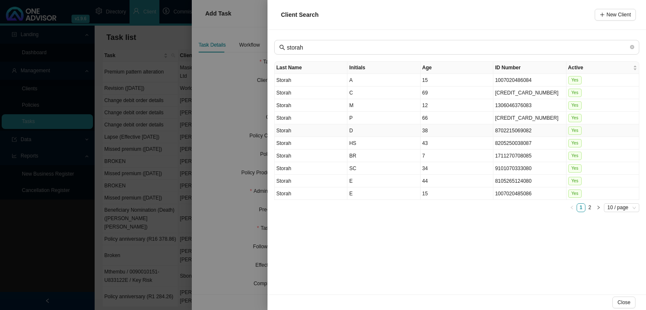
drag, startPoint x: 343, startPoint y: 126, endPoint x: 338, endPoint y: 127, distance: 5.5
click at [339, 126] on td "Storah" at bounding box center [311, 131] width 73 height 13
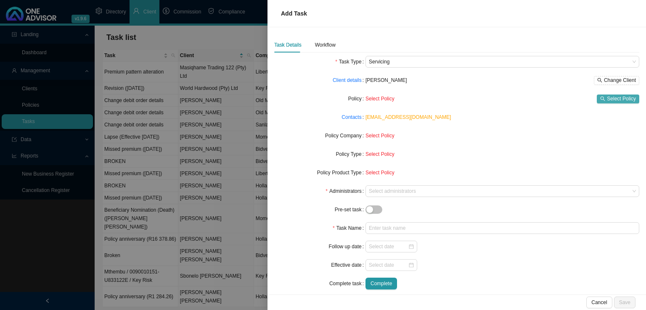
click at [625, 98] on span "Select Policy" at bounding box center [621, 99] width 29 height 8
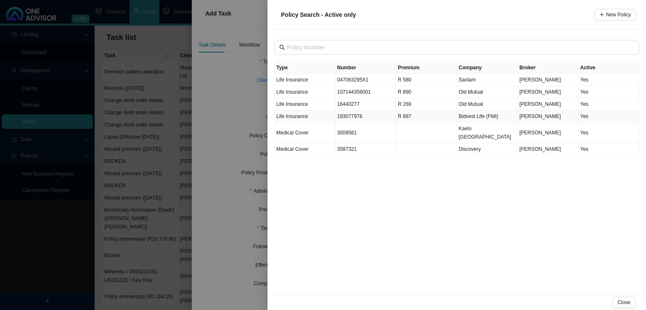
click at [353, 118] on td "193077976" at bounding box center [366, 117] width 61 height 12
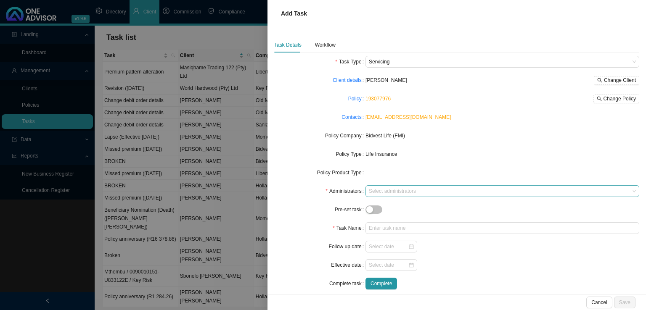
click at [378, 194] on div at bounding box center [498, 191] width 262 height 6
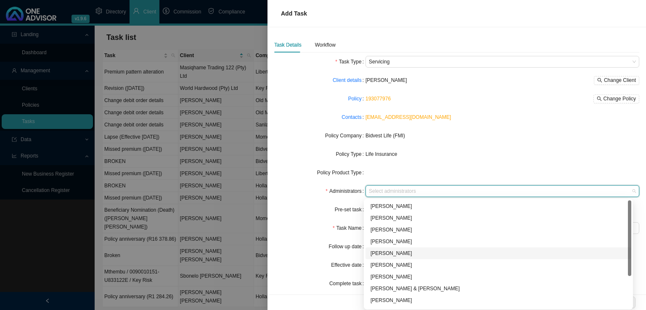
click at [387, 254] on div "[PERSON_NAME]" at bounding box center [499, 253] width 256 height 8
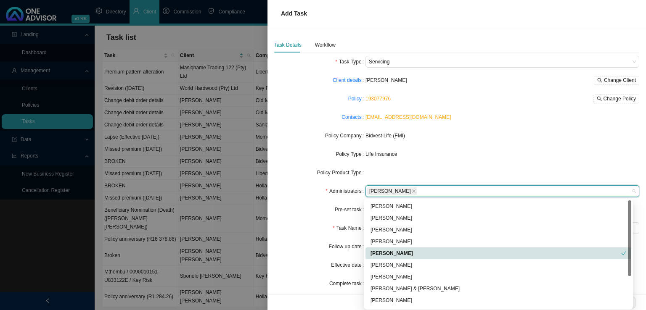
click at [303, 217] on form "Task Type Servicing Client details [PERSON_NAME] Change Client Policy 193077976…" at bounding box center [456, 173] width 365 height 234
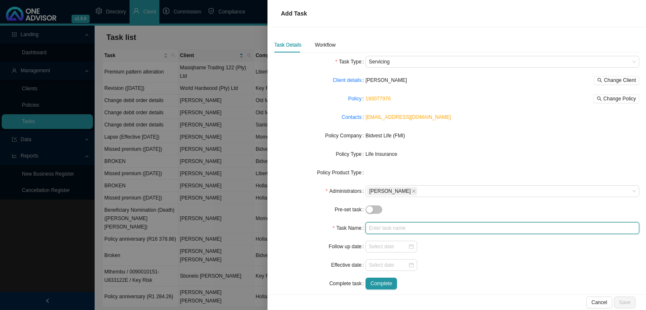
click at [392, 230] on input "text" at bounding box center [503, 229] width 274 height 12
type input "Change debit order details"
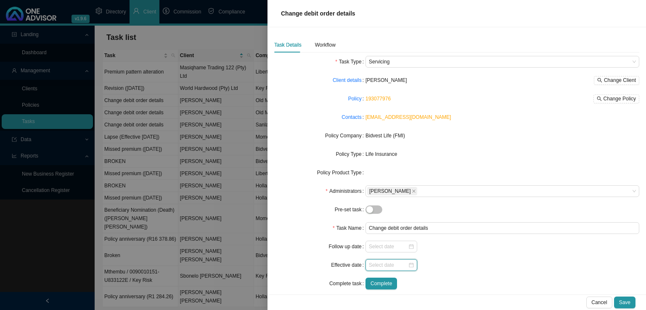
click at [400, 266] on input at bounding box center [388, 265] width 39 height 8
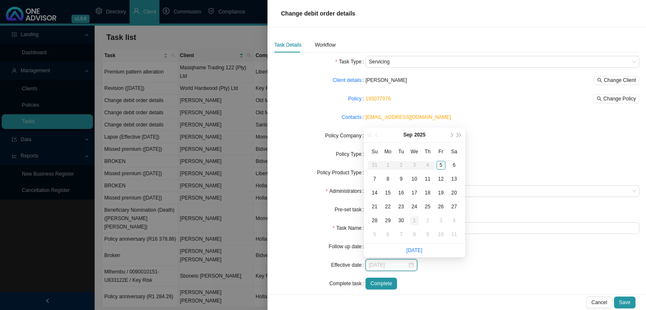
type input "[DATE]"
click at [411, 223] on div "1" at bounding box center [414, 221] width 9 height 9
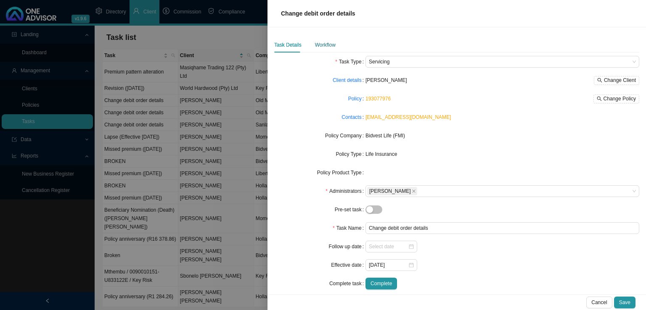
click at [329, 46] on div "Workflow" at bounding box center [325, 45] width 21 height 8
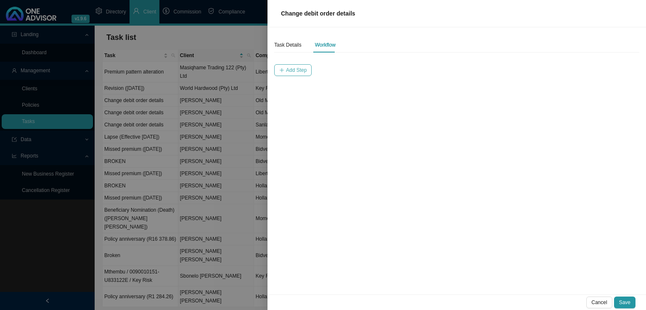
click at [300, 71] on span "Add Step" at bounding box center [296, 70] width 21 height 8
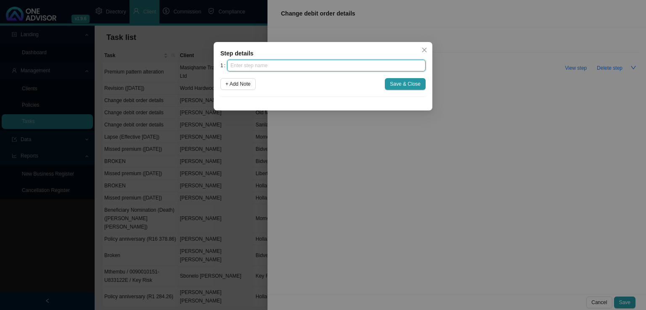
click at [296, 66] on input "text" at bounding box center [326, 66] width 199 height 12
type input "Instruction"
click at [220, 78] on button "+ Add Note" at bounding box center [237, 84] width 35 height 12
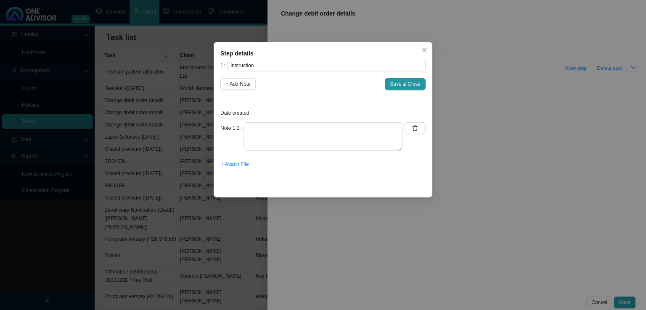
click at [284, 120] on div "Date created: Note 1.1 + Attach File" at bounding box center [322, 144] width 205 height 80
click at [279, 126] on textarea at bounding box center [323, 136] width 159 height 29
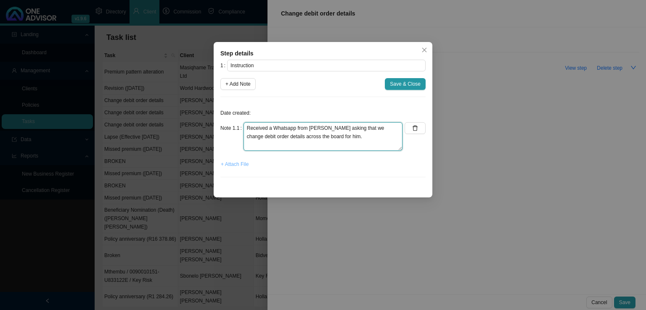
type textarea "Received a Whatsapp from [PERSON_NAME] asking that we change debit order detail…"
click at [228, 165] on span "+ Attach File" at bounding box center [235, 164] width 28 height 8
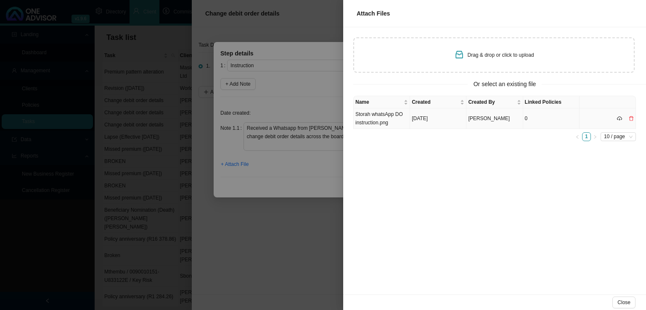
click at [384, 123] on td "Storah whatsApp DO instruction.png" at bounding box center [382, 119] width 56 height 21
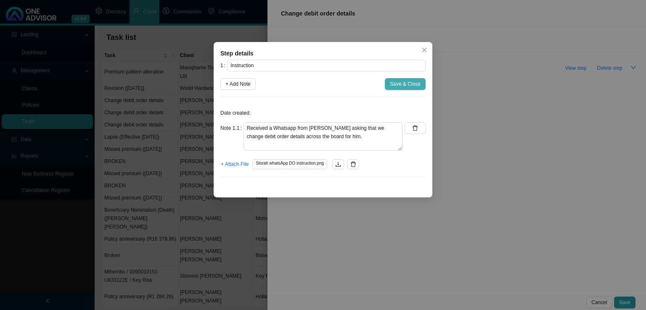
click at [406, 87] on span "Save & Close" at bounding box center [405, 84] width 31 height 8
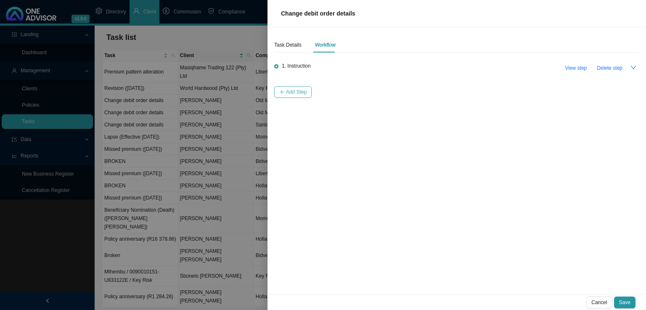
click at [297, 92] on span "Add Step" at bounding box center [296, 92] width 21 height 8
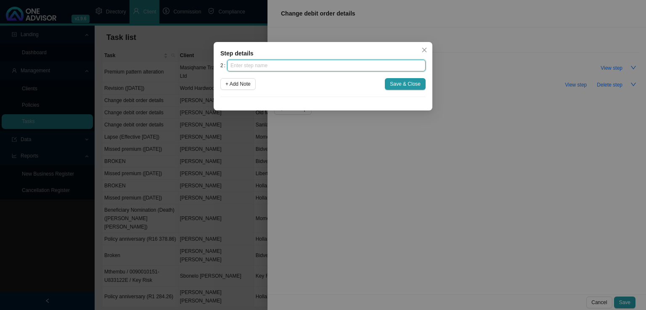
click at [259, 69] on input "text" at bounding box center [326, 66] width 199 height 12
type input "Investigation"
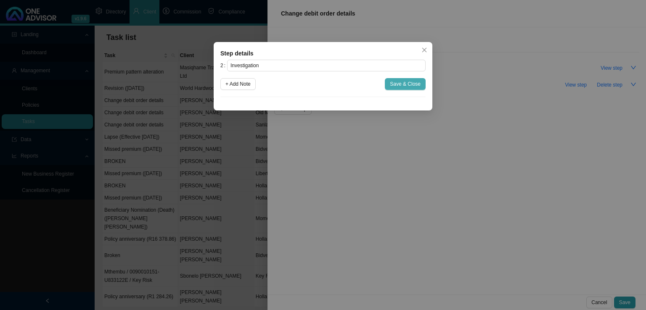
click at [412, 87] on span "Save & Close" at bounding box center [405, 84] width 31 height 8
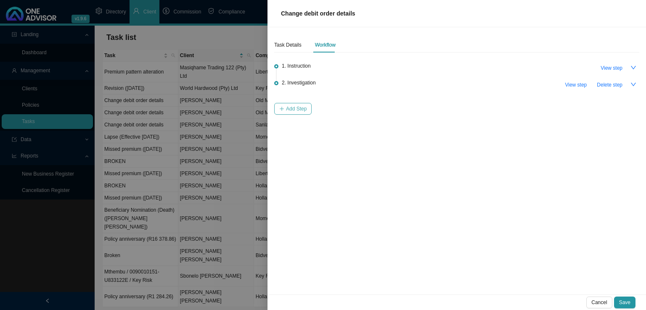
click at [294, 108] on span "Add Step" at bounding box center [296, 109] width 21 height 8
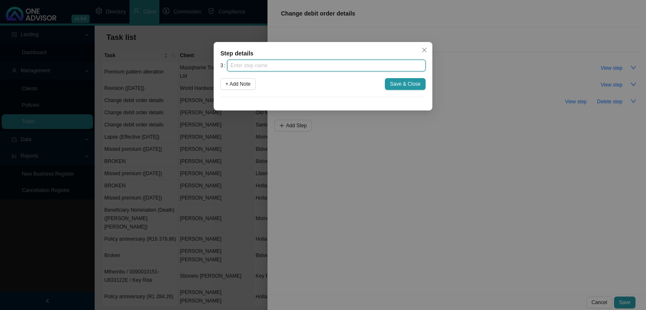
click at [268, 64] on input "text" at bounding box center [326, 66] width 199 height 12
type input "Paperwork"
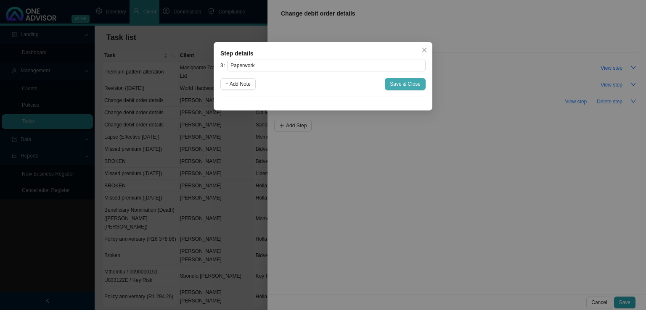
click at [410, 81] on span "Save & Close" at bounding box center [405, 84] width 31 height 8
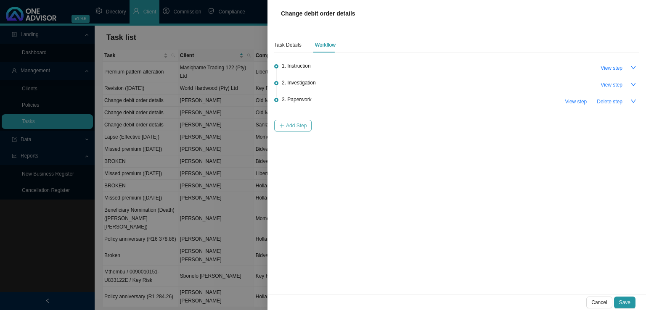
click at [302, 122] on span "Add Step" at bounding box center [296, 126] width 21 height 8
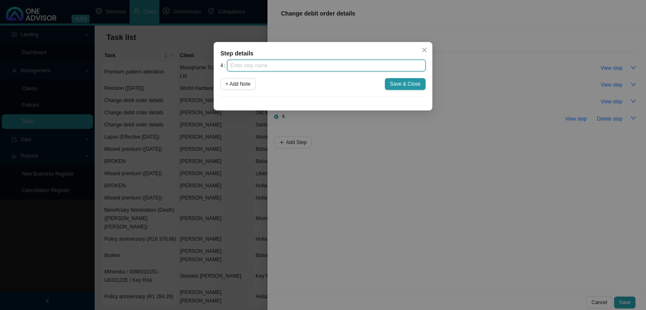
click at [282, 64] on input "text" at bounding box center [326, 66] width 199 height 12
type input "Submission"
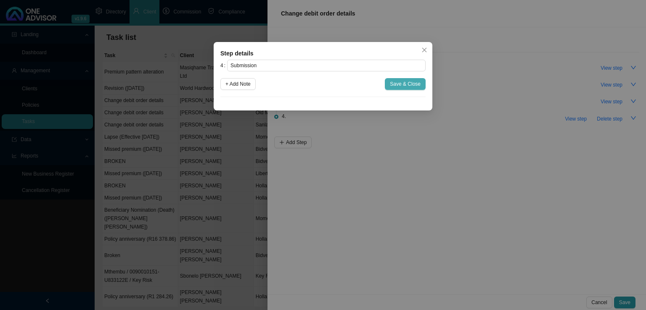
click at [412, 79] on button "Save & Close" at bounding box center [405, 84] width 41 height 12
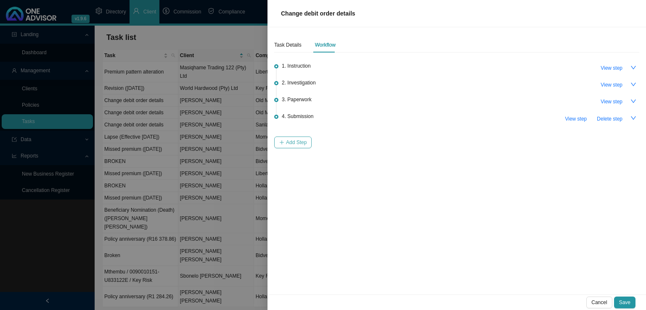
click at [285, 142] on button "Add Step" at bounding box center [292, 143] width 37 height 12
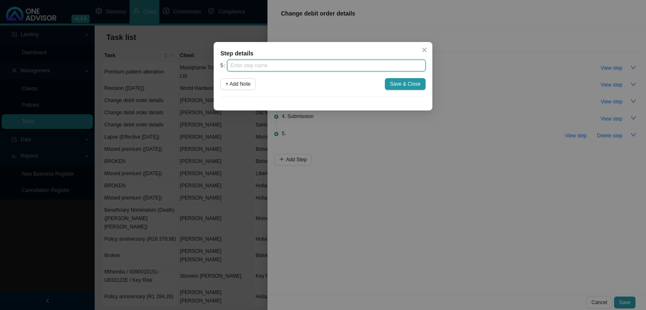
click at [300, 64] on input "text" at bounding box center [326, 66] width 199 height 12
type input "Confirmation of works done"
drag, startPoint x: 415, startPoint y: 84, endPoint x: 414, endPoint y: 90, distance: 6.8
click at [414, 83] on span "Save & Close" at bounding box center [405, 84] width 31 height 8
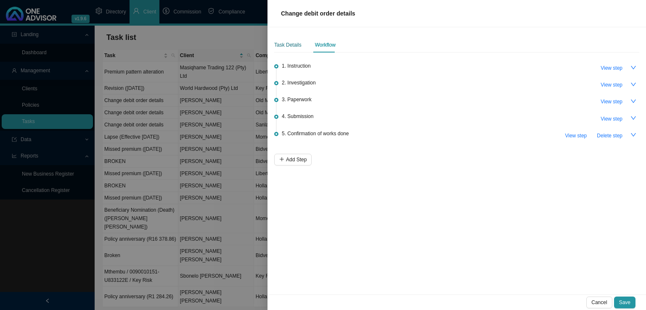
click at [292, 48] on div "Task Details" at bounding box center [287, 45] width 27 height 8
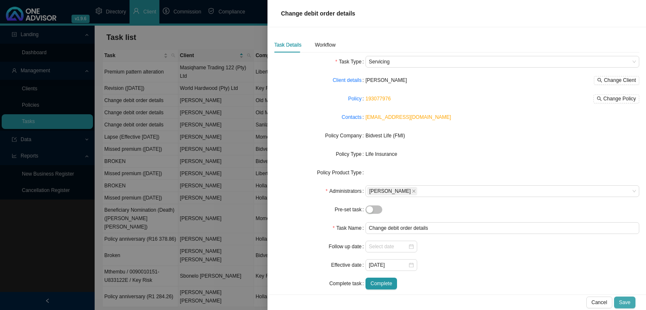
click at [621, 300] on span "Save" at bounding box center [624, 303] width 11 height 8
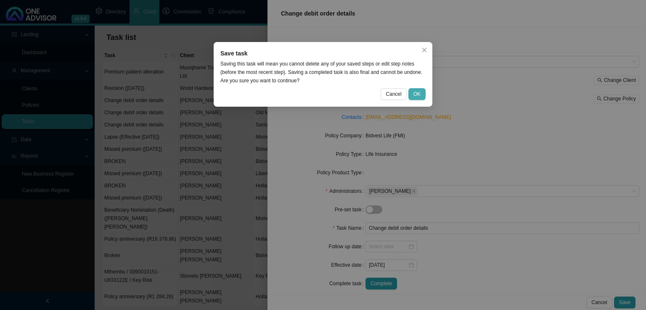
click at [420, 93] on span "OK" at bounding box center [417, 94] width 7 height 8
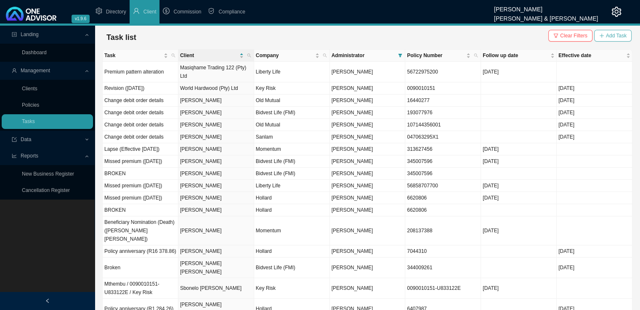
click at [620, 36] on span "Add Task" at bounding box center [616, 36] width 21 height 8
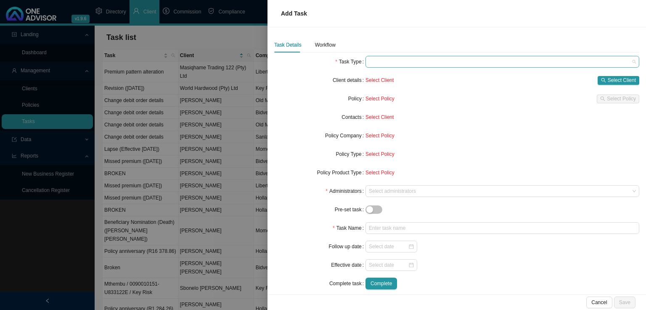
click at [406, 56] on div at bounding box center [503, 62] width 274 height 12
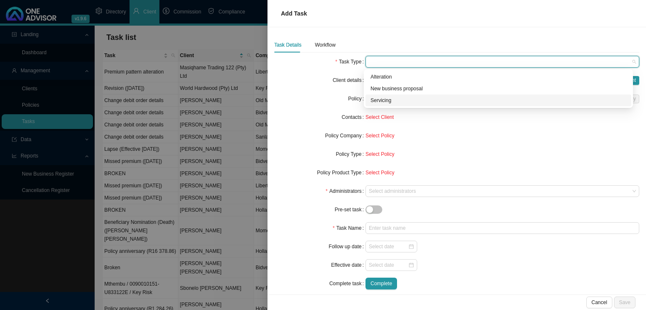
click at [379, 96] on div "Servicing" at bounding box center [499, 100] width 256 height 8
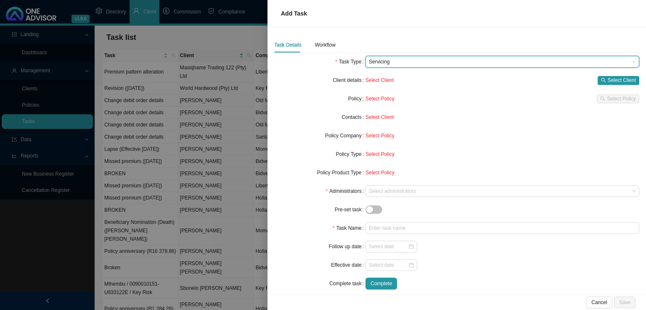
drag, startPoint x: 285, startPoint y: 79, endPoint x: 298, endPoint y: 81, distance: 12.8
click at [288, 79] on div "Client details" at bounding box center [319, 80] width 91 height 12
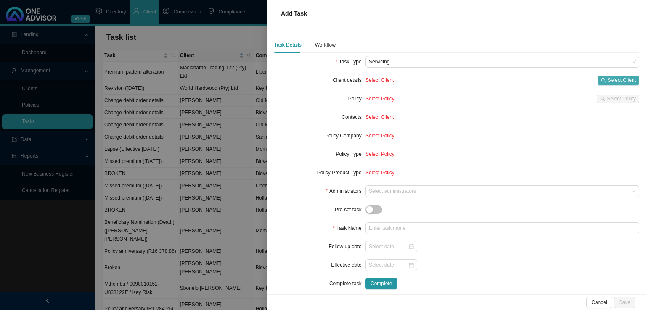
click at [623, 80] on span "Select Client" at bounding box center [622, 80] width 28 height 8
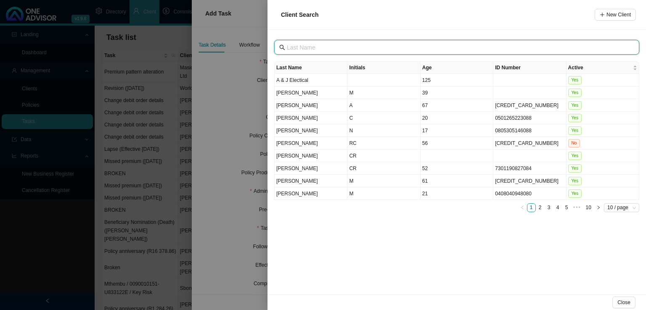
click at [358, 51] on input "text" at bounding box center [458, 47] width 342 height 9
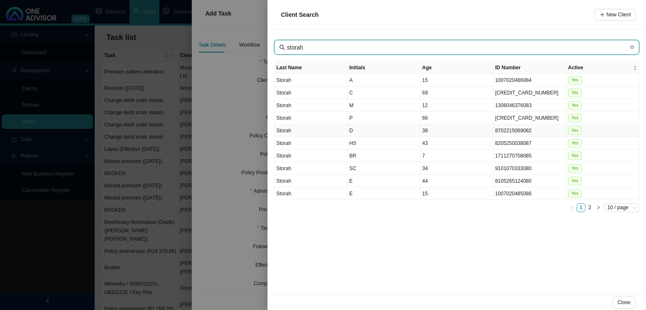
type input "storah"
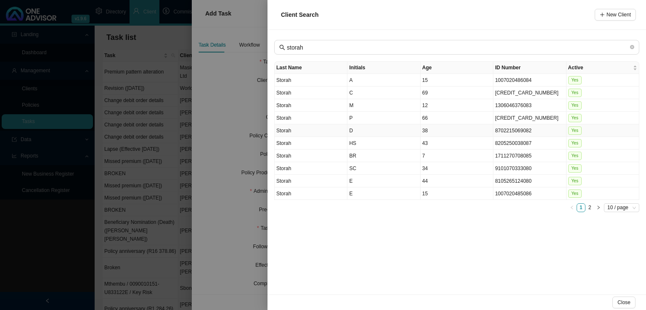
click at [354, 126] on td "D" at bounding box center [383, 131] width 73 height 13
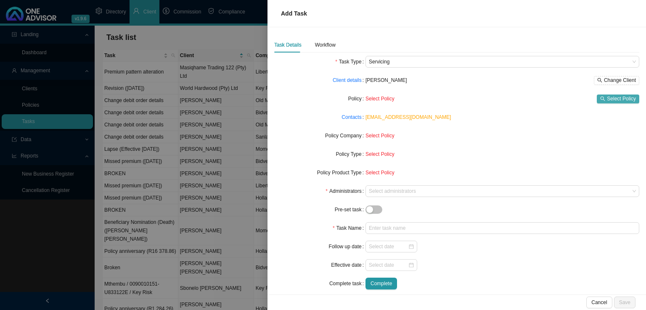
click at [623, 98] on span "Select Policy" at bounding box center [621, 99] width 29 height 8
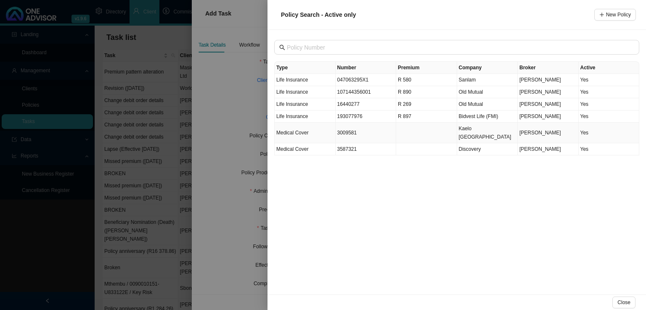
click at [344, 130] on td "3009581" at bounding box center [366, 133] width 61 height 21
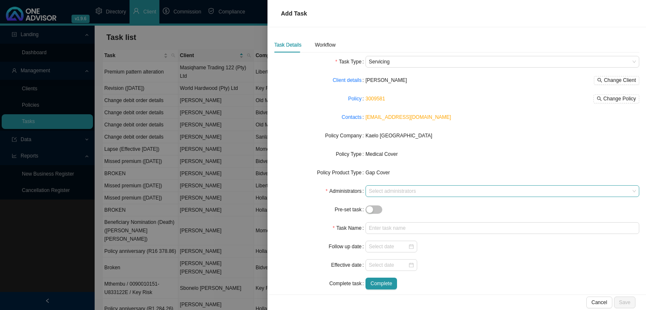
click at [380, 192] on div at bounding box center [498, 191] width 262 height 6
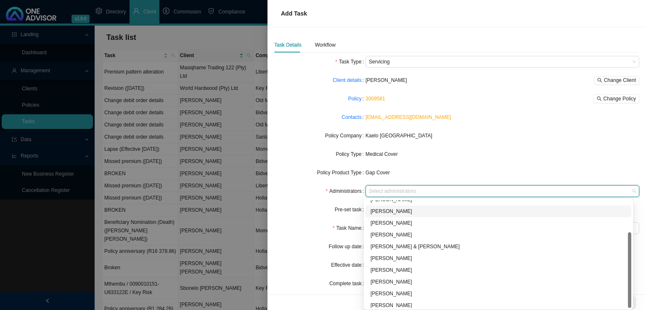
scroll to position [45, 0]
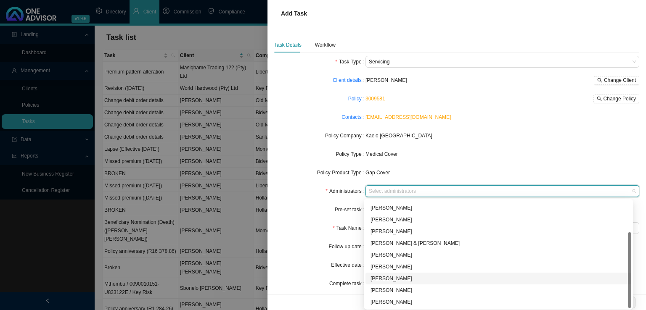
click at [398, 276] on div "[PERSON_NAME]" at bounding box center [499, 279] width 256 height 8
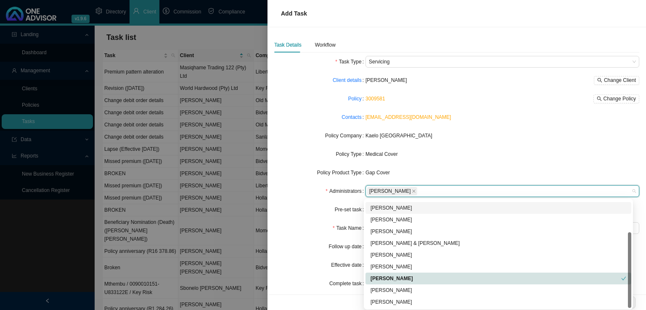
click at [469, 151] on div "Medical Cover" at bounding box center [503, 154] width 274 height 8
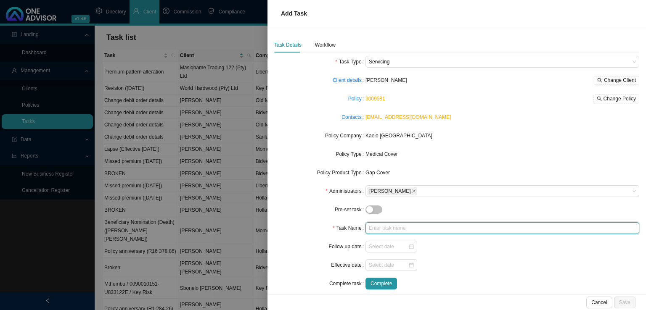
click at [387, 225] on input "text" at bounding box center [503, 229] width 274 height 12
type input "Change debit order details"
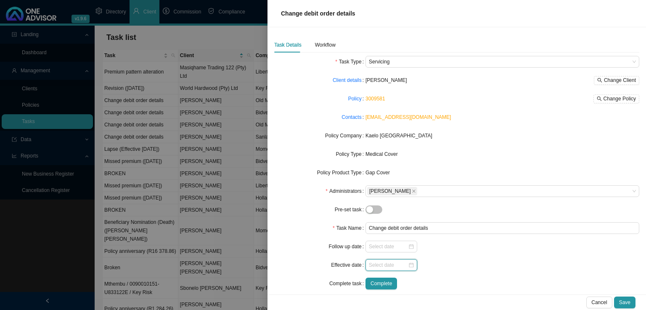
click at [399, 263] on input at bounding box center [388, 265] width 39 height 8
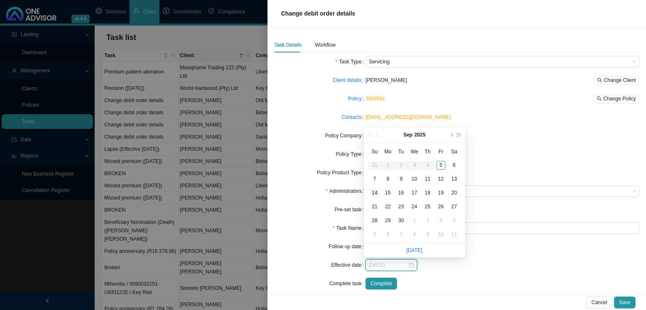
type input "[DATE]"
click at [416, 223] on div "1" at bounding box center [414, 221] width 9 height 9
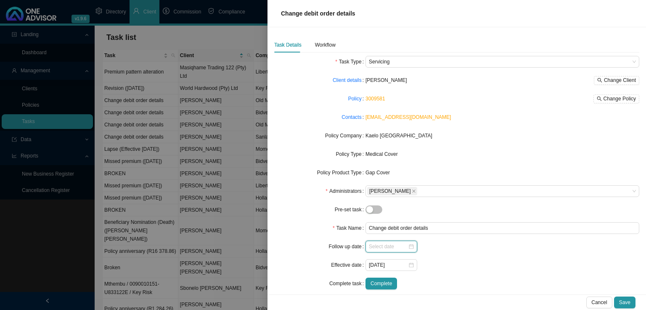
click at [393, 249] on input at bounding box center [388, 247] width 39 height 8
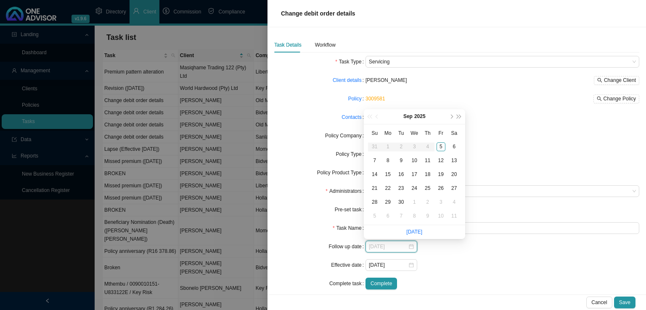
type input "[DATE]"
click at [398, 161] on div "9" at bounding box center [401, 160] width 9 height 9
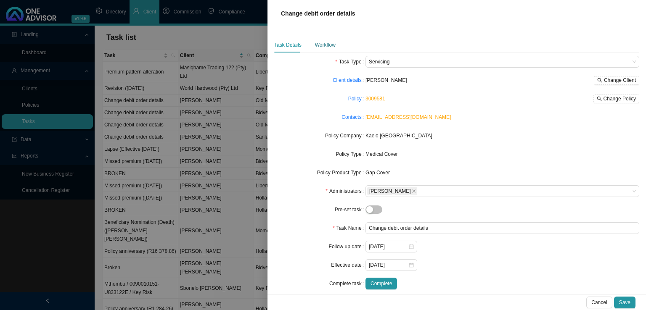
drag, startPoint x: 324, startPoint y: 46, endPoint x: 322, endPoint y: 54, distance: 8.7
click at [323, 46] on div "Workflow" at bounding box center [325, 45] width 21 height 8
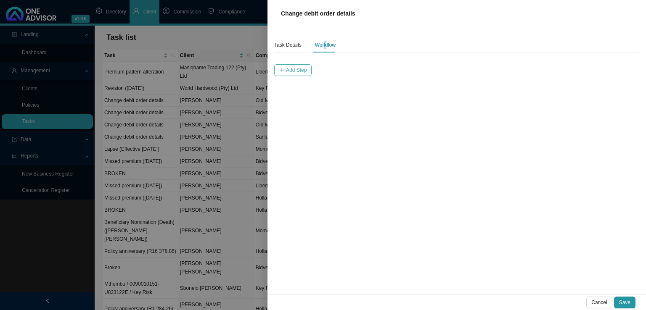
click at [297, 69] on span "Add Step" at bounding box center [296, 70] width 21 height 8
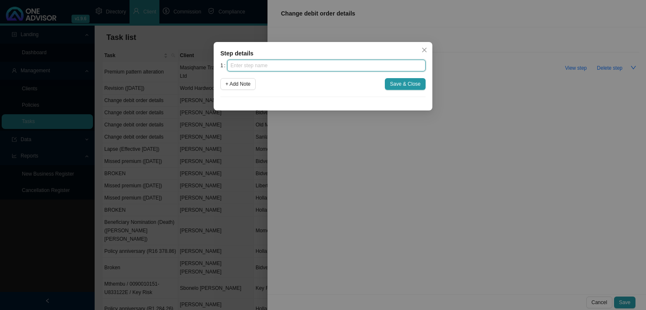
click at [301, 67] on input "text" at bounding box center [326, 66] width 199 height 12
type input "Instruction"
click at [220, 78] on button "+ Add Note" at bounding box center [237, 84] width 35 height 12
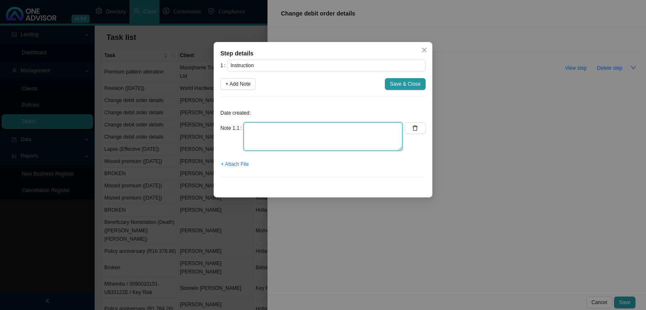
click at [284, 128] on textarea at bounding box center [323, 136] width 159 height 29
type textarea "Received a whatsapp from [PERSON_NAME] to change debit order details for him ac…"
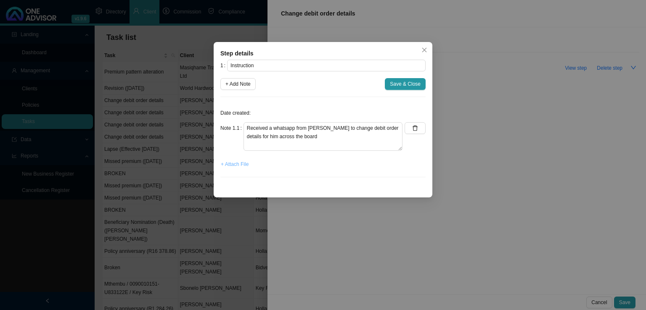
click at [241, 164] on span "+ Attach File" at bounding box center [235, 164] width 28 height 8
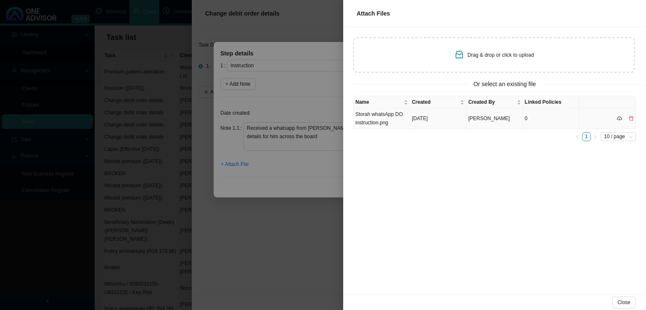
click at [389, 124] on td "Storah whatsApp DO instruction.png" at bounding box center [382, 119] width 56 height 21
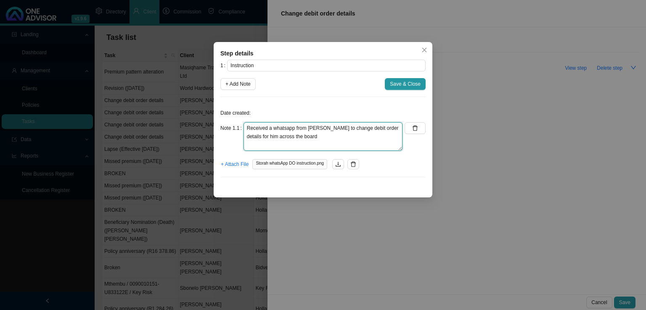
drag, startPoint x: 305, startPoint y: 137, endPoint x: 223, endPoint y: 120, distance: 83.3
click at [223, 120] on div "Date created: Note 1.1 Received a whatsapp from [PERSON_NAME] to change debit o…" at bounding box center [322, 144] width 205 height 80
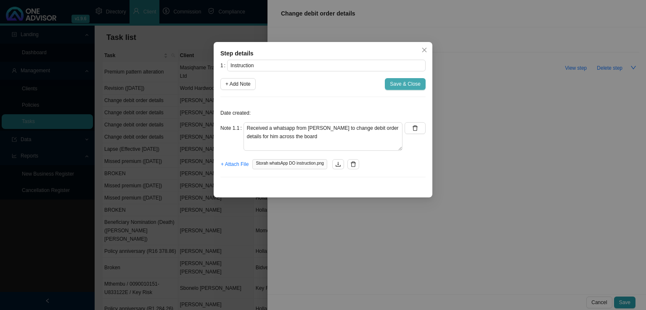
click at [397, 82] on span "Save & Close" at bounding box center [405, 84] width 31 height 8
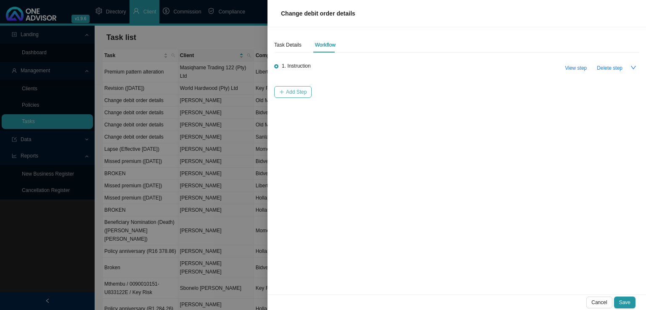
click at [296, 94] on span "Add Step" at bounding box center [296, 92] width 21 height 8
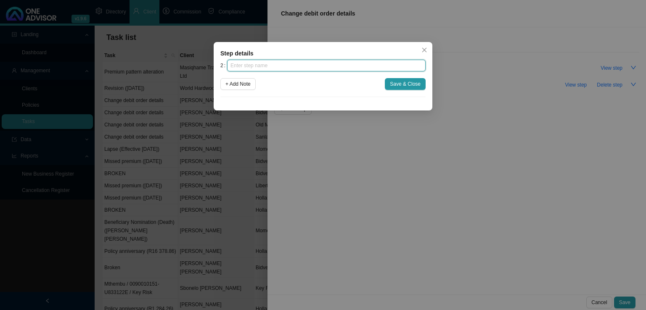
click at [309, 67] on input "text" at bounding box center [326, 66] width 199 height 12
type input "Investigation"
click button "Save & Close" at bounding box center [405, 84] width 41 height 12
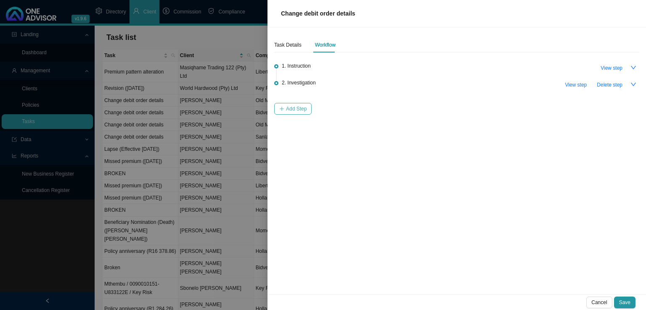
click at [291, 108] on span "Add Step" at bounding box center [296, 109] width 21 height 8
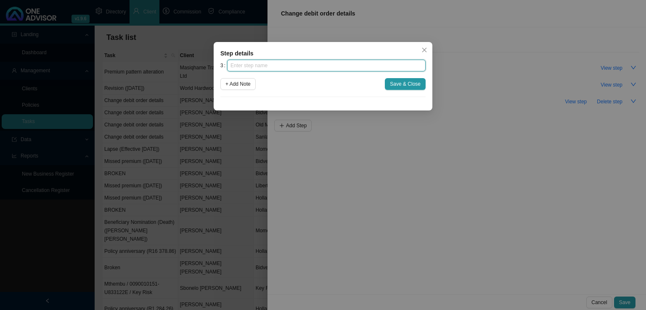
click at [270, 66] on input "text" at bounding box center [326, 66] width 199 height 12
type input "Paperwork"
click button "Save & Close" at bounding box center [405, 84] width 41 height 12
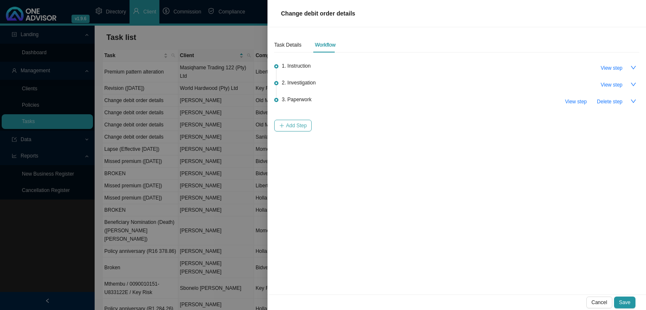
click at [296, 128] on span "Add Step" at bounding box center [296, 126] width 21 height 8
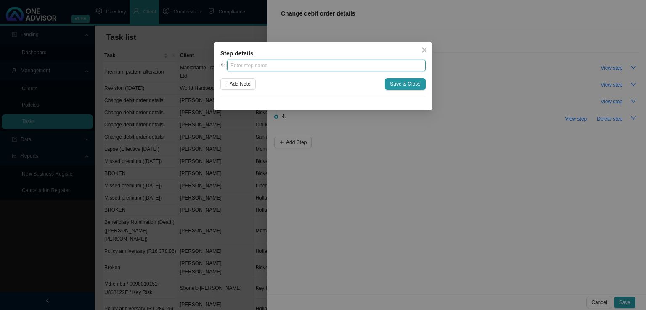
click at [270, 61] on input "text" at bounding box center [326, 66] width 199 height 12
type input "Submission"
click button "Save & Close" at bounding box center [405, 84] width 41 height 12
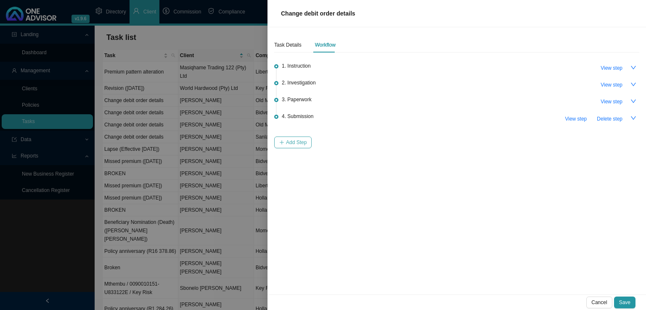
click at [282, 144] on icon "plus" at bounding box center [281, 142] width 5 height 5
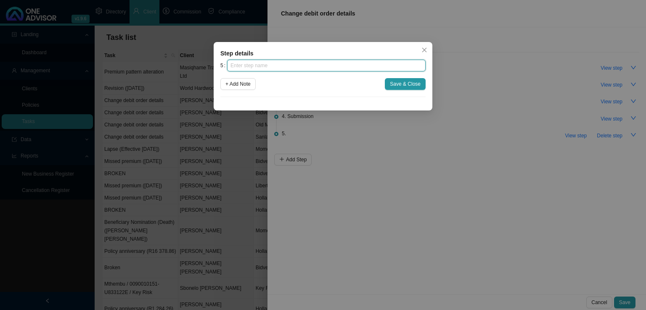
click at [256, 70] on input "text" at bounding box center [326, 66] width 199 height 12
type input "c"
type input "Confirmation of works done"
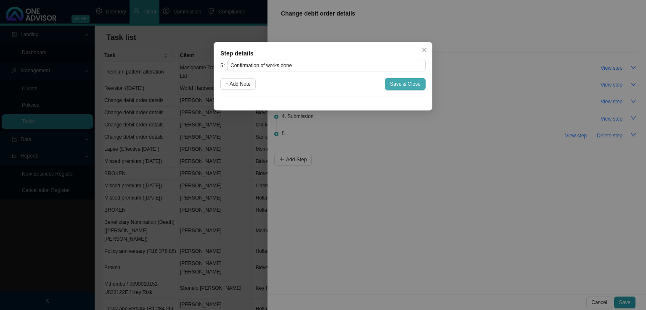
click at [414, 80] on button "Save & Close" at bounding box center [405, 84] width 41 height 12
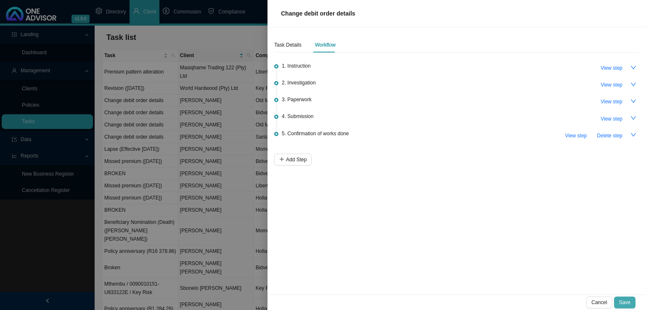
click at [625, 300] on span "Save" at bounding box center [624, 303] width 11 height 8
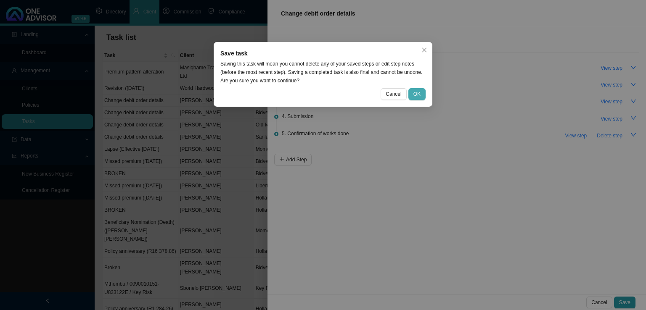
click at [422, 95] on button "OK" at bounding box center [416, 94] width 17 height 12
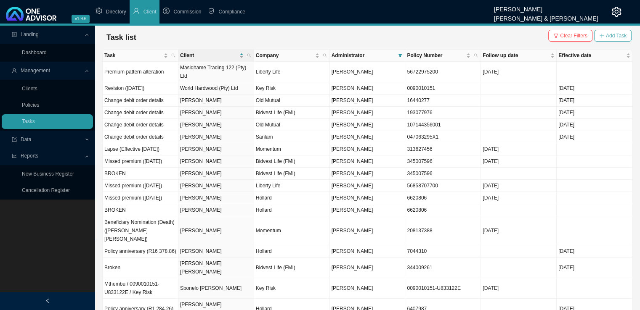
click at [609, 37] on span "Add Task" at bounding box center [616, 36] width 21 height 8
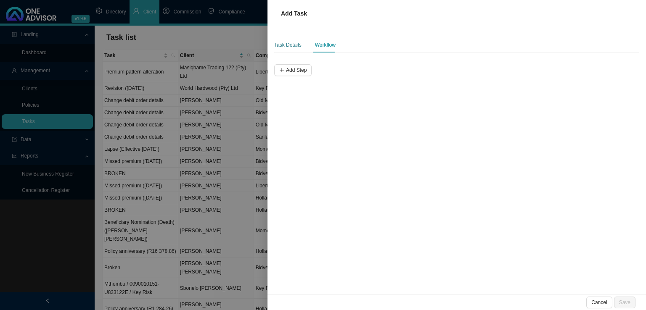
click at [278, 46] on div "Task Details" at bounding box center [287, 45] width 27 height 8
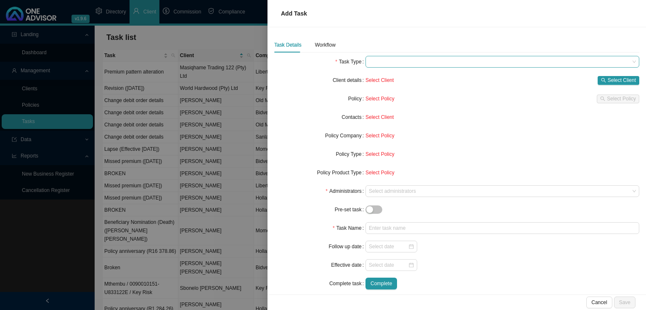
click at [381, 61] on span at bounding box center [502, 61] width 267 height 11
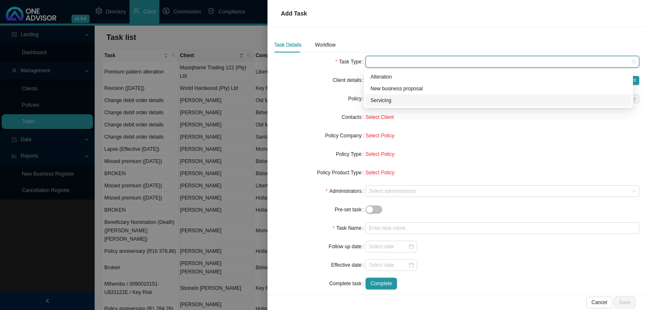
click at [400, 100] on div "Servicing" at bounding box center [499, 100] width 256 height 8
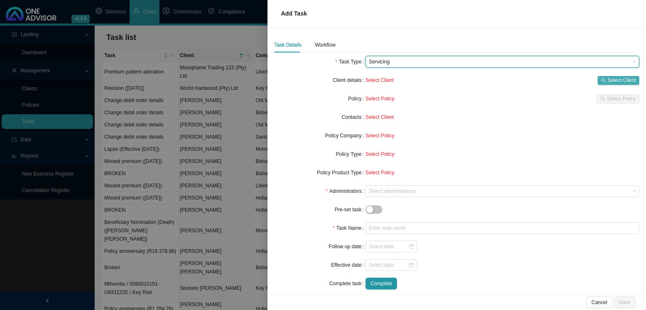
click at [608, 79] on span "Select Client" at bounding box center [622, 80] width 28 height 8
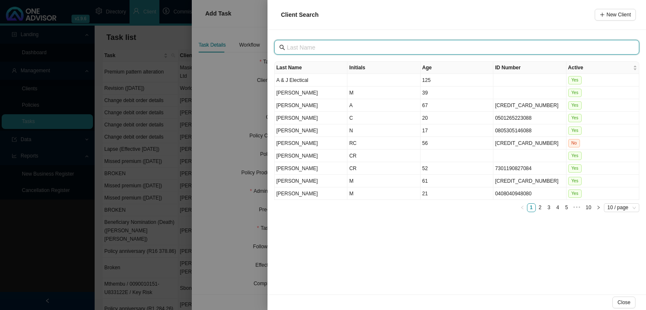
click at [363, 48] on input "text" at bounding box center [458, 47] width 342 height 9
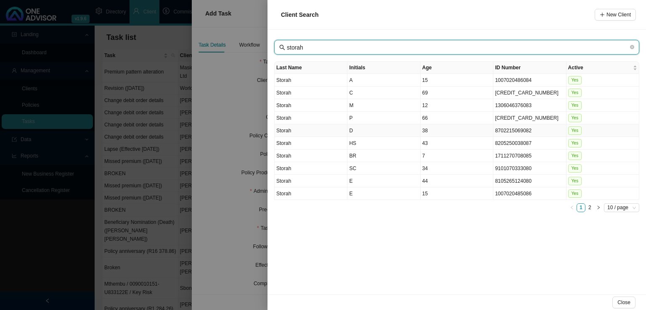
type input "storah"
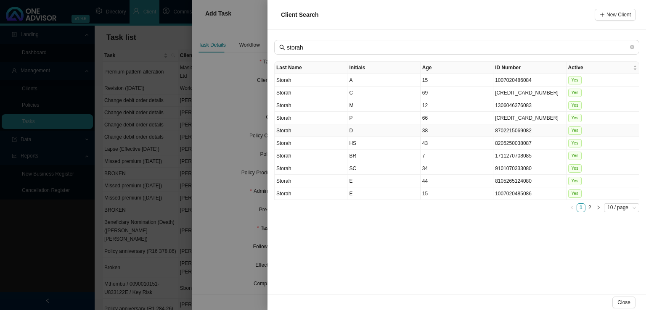
click at [365, 132] on td "D" at bounding box center [383, 131] width 73 height 13
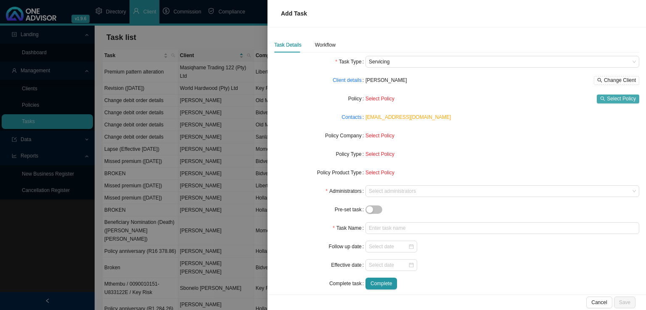
click at [607, 95] on span "Select Policy" at bounding box center [621, 99] width 29 height 8
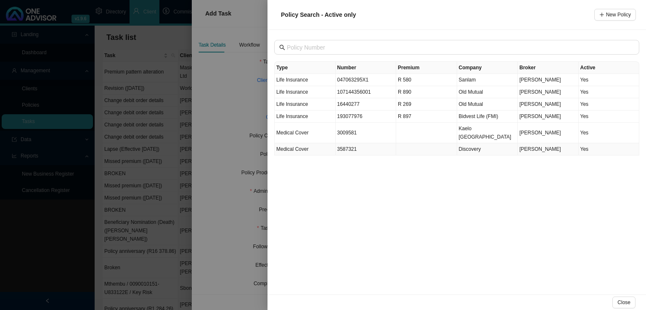
click at [361, 143] on td "3587321" at bounding box center [366, 149] width 61 height 12
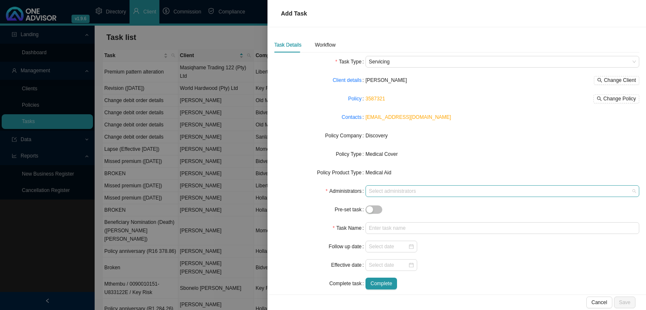
click at [387, 191] on div at bounding box center [498, 191] width 262 height 6
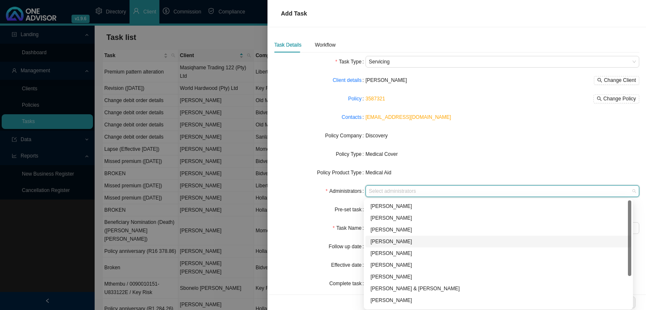
scroll to position [42, 0]
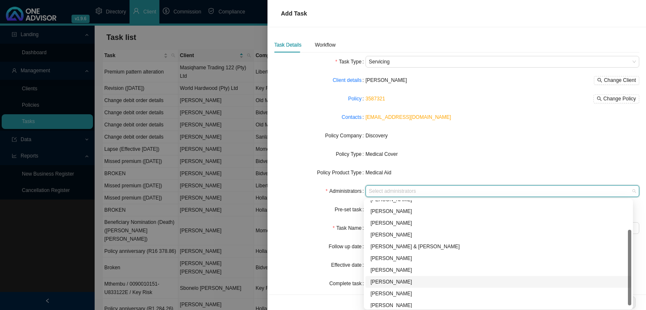
click at [398, 281] on div "[PERSON_NAME]" at bounding box center [499, 282] width 256 height 8
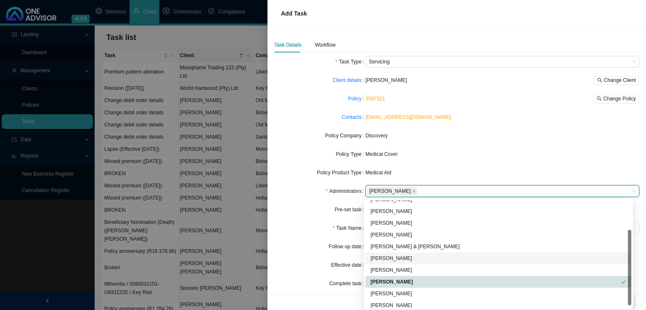
click at [336, 226] on label "Task Name" at bounding box center [349, 229] width 33 height 12
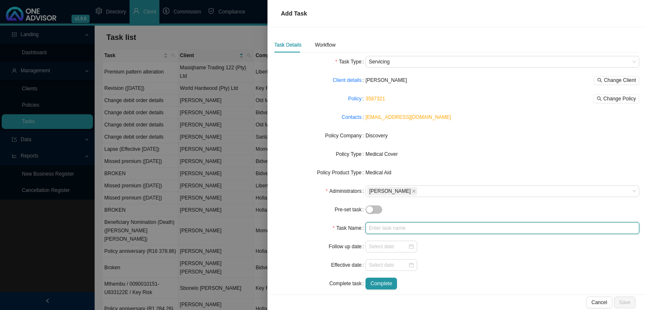
click at [389, 229] on input "text" at bounding box center [503, 229] width 274 height 12
type input "Change debit order details"
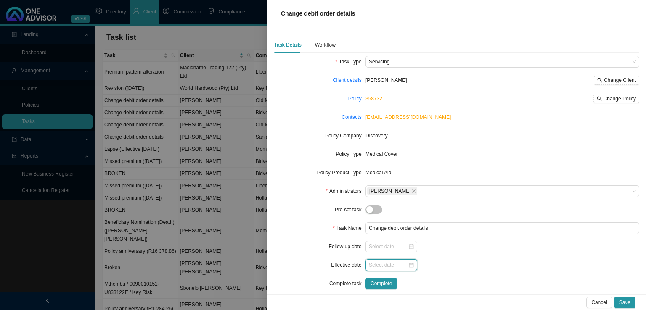
click at [379, 261] on input at bounding box center [388, 265] width 39 height 8
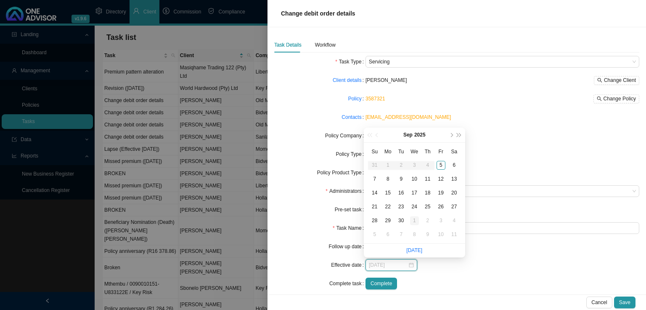
type input "[DATE]"
click at [412, 221] on div "1" at bounding box center [414, 221] width 9 height 9
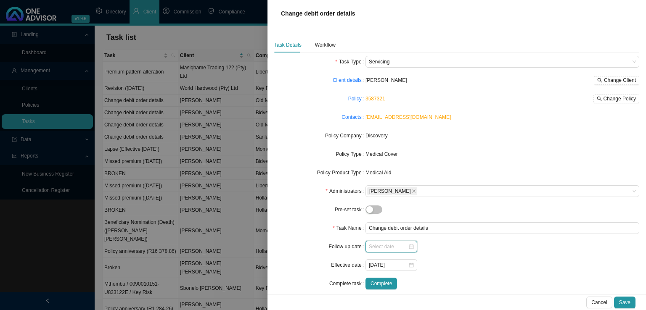
click at [378, 248] on input at bounding box center [388, 247] width 39 height 8
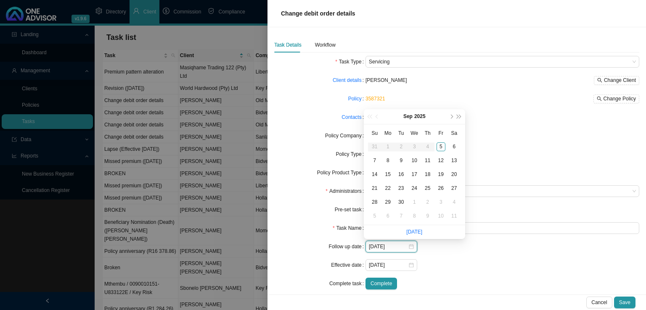
type input "[DATE]"
click at [400, 162] on div "9" at bounding box center [401, 160] width 9 height 9
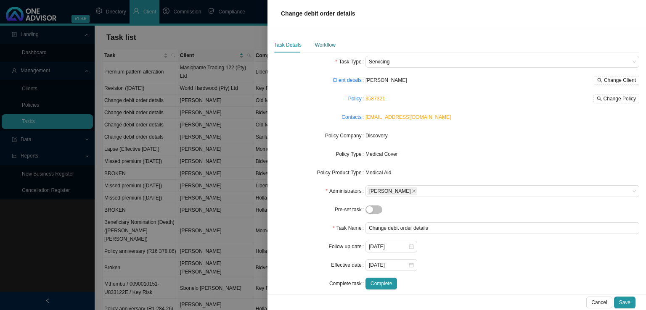
click at [321, 45] on div "Workflow" at bounding box center [325, 45] width 21 height 8
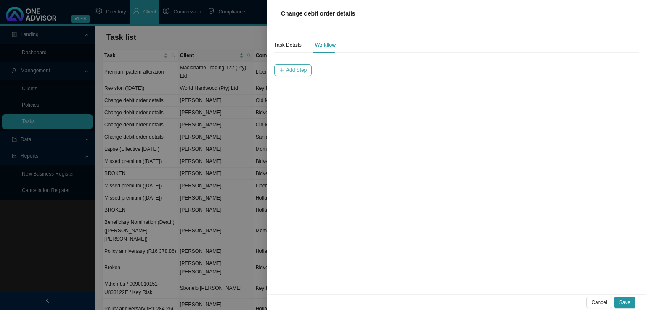
click at [298, 72] on span "Add Step" at bounding box center [296, 70] width 21 height 8
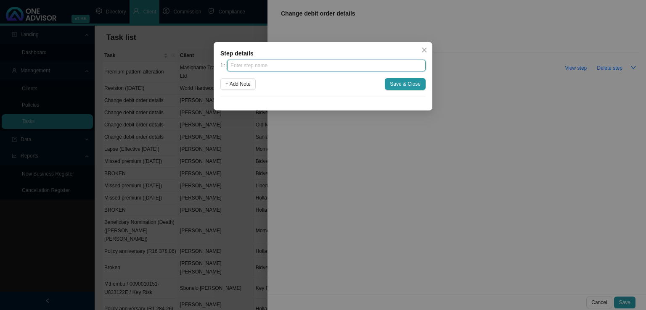
click at [275, 68] on input "text" at bounding box center [326, 66] width 199 height 12
type input "Investigation"
click at [220, 78] on button "+ Add Note" at bounding box center [237, 84] width 35 height 12
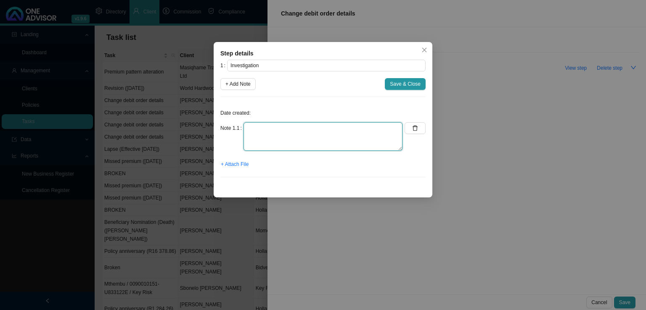
click at [283, 127] on textarea at bounding box center [323, 136] width 159 height 29
paste textarea "Received a whatsapp from [PERSON_NAME] to change debit order details for him ac…"
type textarea "Received a whatsapp from [PERSON_NAME] to change debit order details for him ac…"
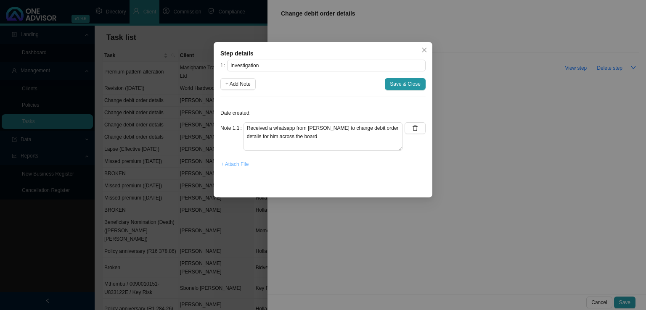
click at [238, 163] on span "+ Attach File" at bounding box center [235, 164] width 28 height 8
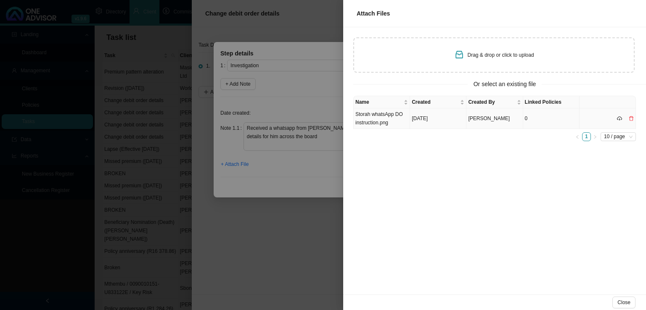
drag, startPoint x: 411, startPoint y: 118, endPoint x: 421, endPoint y: 122, distance: 10.0
click at [411, 118] on td "[DATE]" at bounding box center [438, 119] width 56 height 21
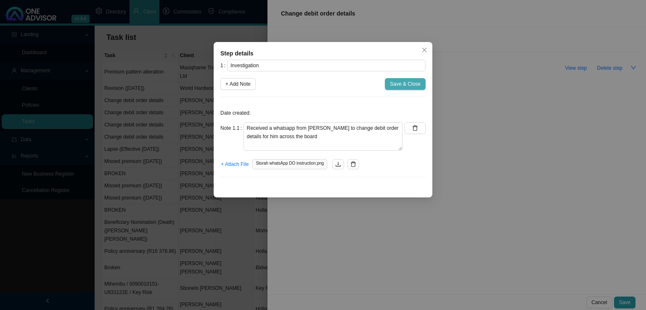
click at [401, 86] on span "Save & Close" at bounding box center [405, 84] width 31 height 8
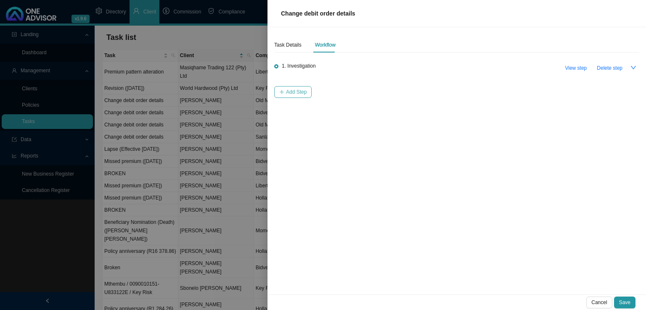
click at [295, 91] on span "Add Step" at bounding box center [296, 92] width 21 height 8
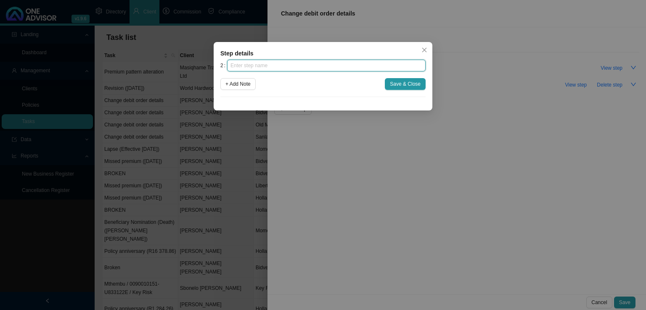
click at [289, 69] on input "text" at bounding box center [326, 66] width 199 height 12
click at [426, 52] on icon "close" at bounding box center [424, 50] width 5 height 5
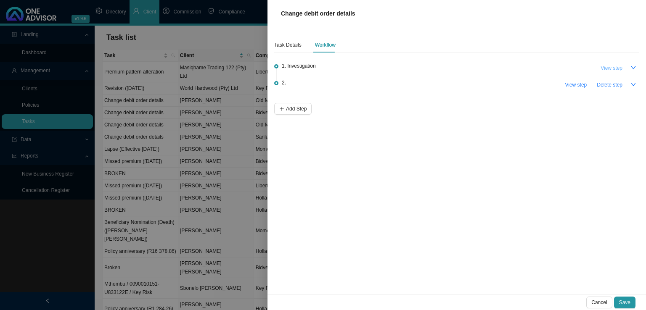
click at [611, 70] on span "View step" at bounding box center [612, 68] width 22 height 8
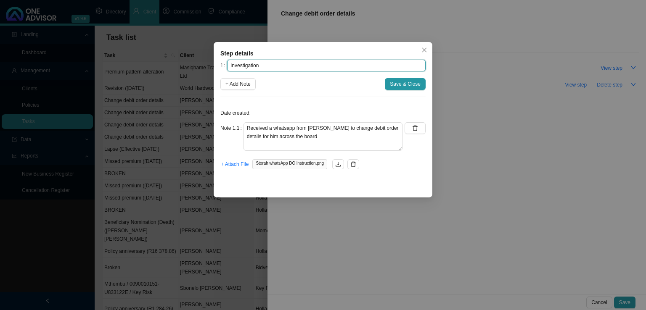
drag, startPoint x: 286, startPoint y: 68, endPoint x: 95, endPoint y: 71, distance: 191.0
click at [95, 72] on div "Step details 1 Investigation + Add Note Save & Close Date created: Note 1.1 Rec…" at bounding box center [323, 155] width 646 height 310
type input "Instruction"
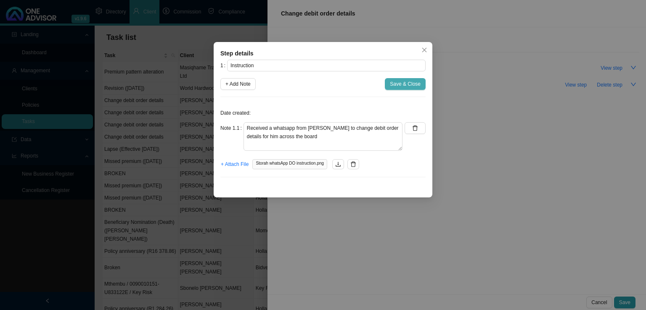
click at [410, 86] on span "Save & Close" at bounding box center [405, 84] width 31 height 8
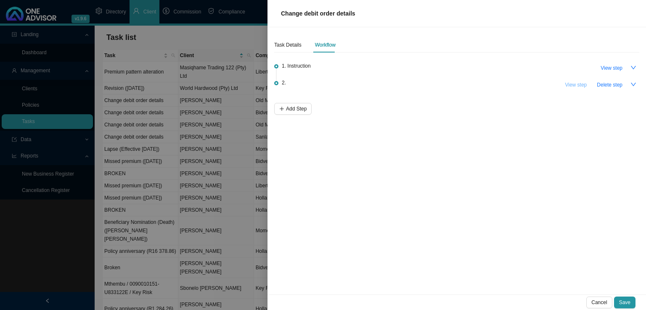
click at [578, 86] on span "View step" at bounding box center [576, 85] width 22 height 8
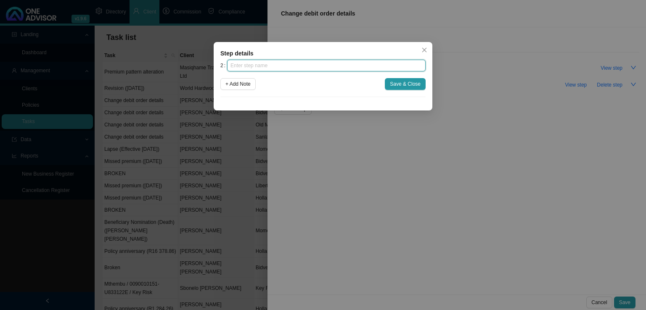
click at [288, 66] on input "text" at bounding box center [326, 66] width 199 height 12
type input "Investigation"
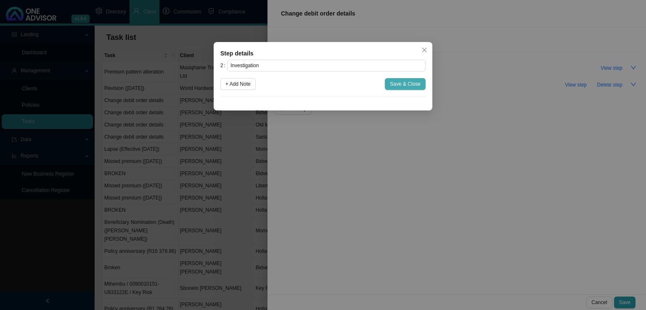
click at [412, 80] on span "Save & Close" at bounding box center [405, 84] width 31 height 8
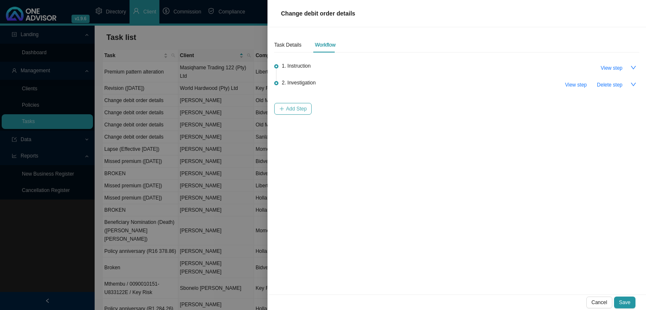
click at [299, 108] on span "Add Step" at bounding box center [296, 109] width 21 height 8
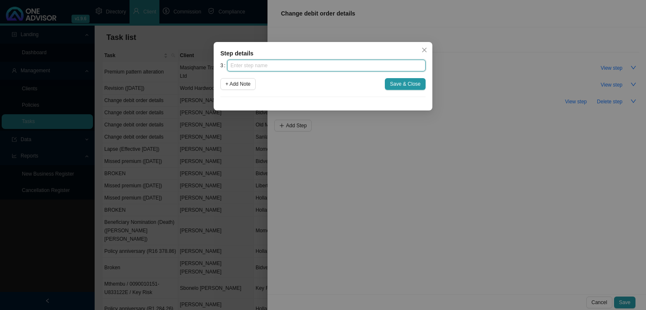
click at [266, 70] on input "text" at bounding box center [326, 66] width 199 height 12
type input "Paperwork"
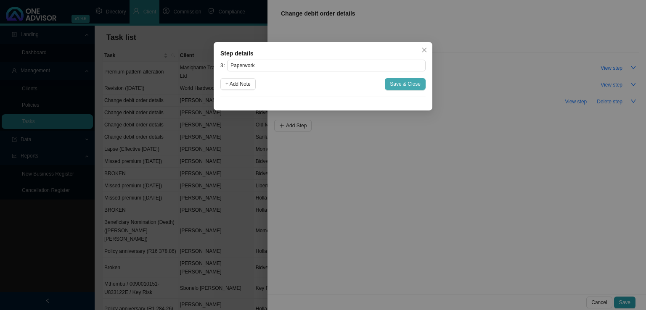
click at [418, 83] on span "Save & Close" at bounding box center [405, 84] width 31 height 8
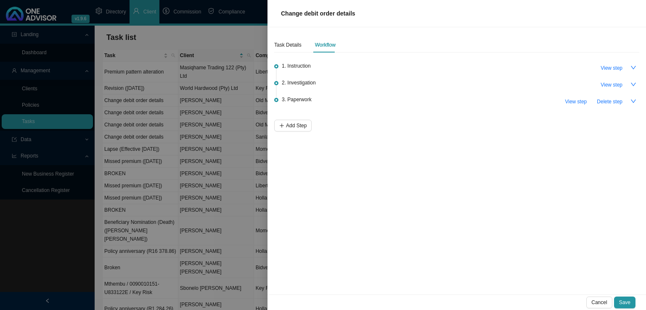
click at [300, 132] on div "Task Details Workflow 1. Instruction View step 2. Investigation View step 3. Pa…" at bounding box center [457, 161] width 379 height 268
click at [293, 120] on button "Add Step" at bounding box center [292, 126] width 37 height 12
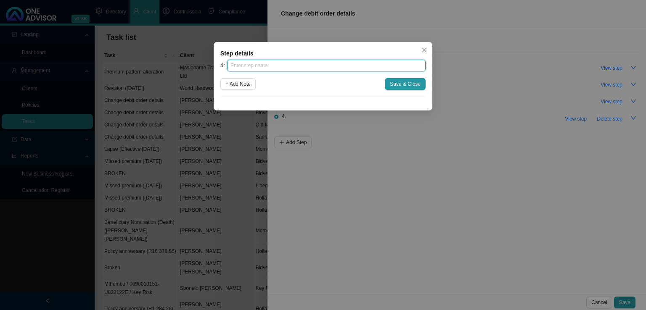
click at [270, 66] on input "text" at bounding box center [326, 66] width 199 height 12
type input "Submission"
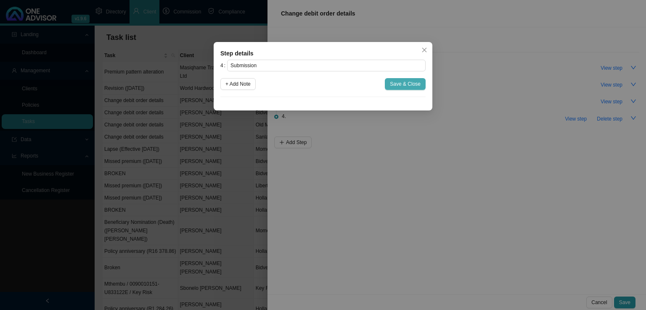
click at [401, 84] on span "Save & Close" at bounding box center [405, 84] width 31 height 8
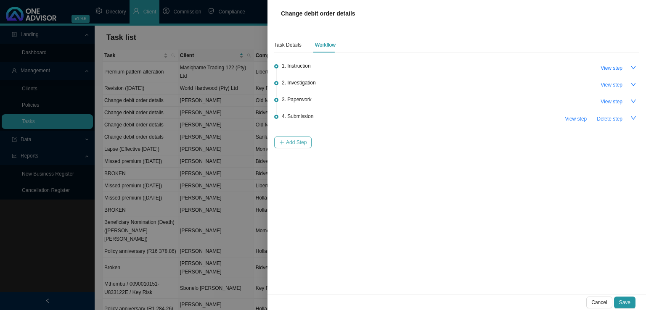
click at [302, 144] on span "Add Step" at bounding box center [296, 142] width 21 height 8
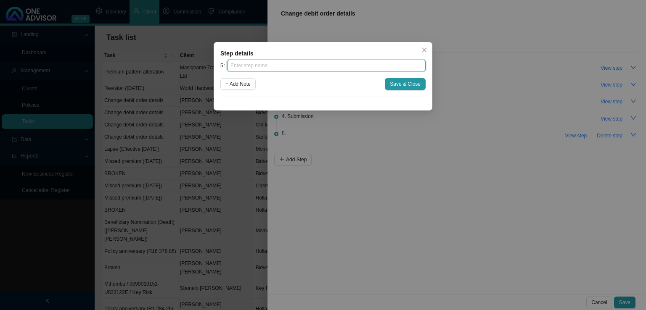
click at [278, 66] on input "text" at bounding box center [326, 66] width 199 height 12
type input "c"
type input "Confirmation of works done"
click at [411, 90] on div "5 Confirmation of works done + Add Note Save & Close" at bounding box center [322, 78] width 205 height 37
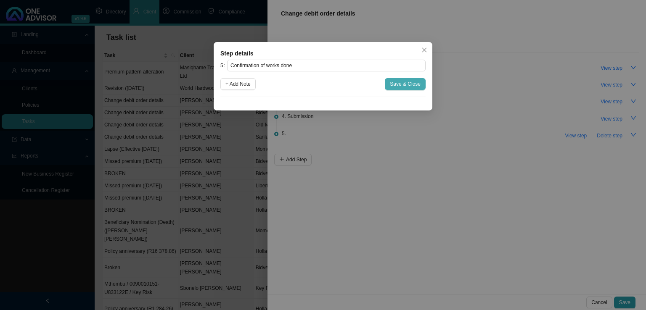
click at [408, 84] on span "Save & Close" at bounding box center [405, 84] width 31 height 8
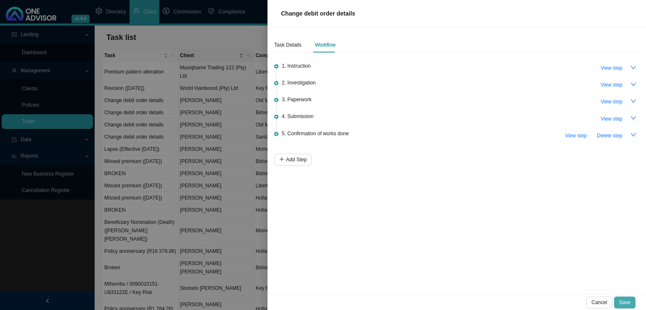
click at [627, 300] on span "Save" at bounding box center [624, 303] width 11 height 8
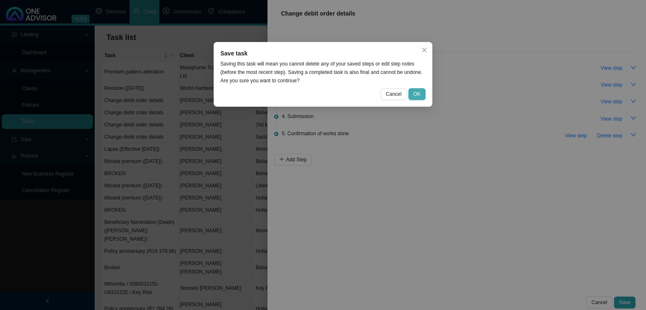
click at [417, 90] on span "OK" at bounding box center [417, 94] width 7 height 8
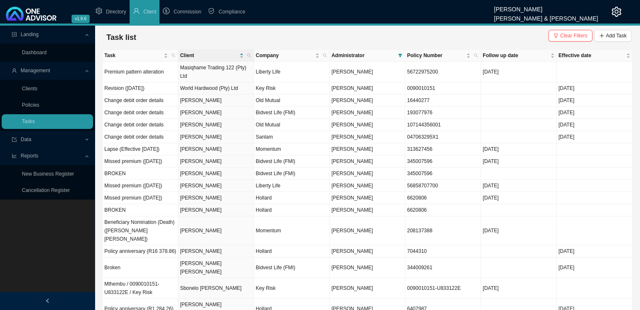
click at [396, 55] on div "Administrator" at bounding box center [367, 55] width 72 height 8
click at [399, 57] on icon "filter" at bounding box center [400, 55] width 4 height 4
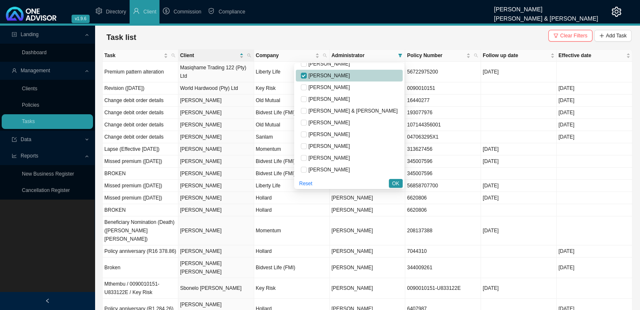
click at [350, 78] on span "[PERSON_NAME]" at bounding box center [328, 76] width 43 height 6
checkbox input "false"
click at [350, 147] on span "[PERSON_NAME]" at bounding box center [328, 146] width 43 height 6
checkbox input "true"
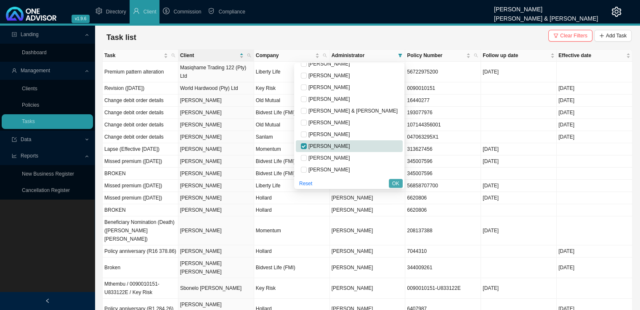
click at [390, 181] on button "OK" at bounding box center [396, 183] width 14 height 9
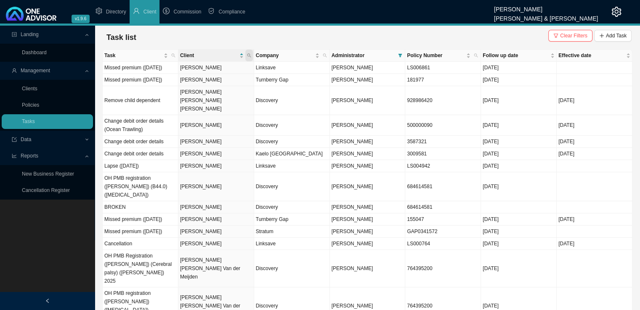
click at [246, 54] on span at bounding box center [249, 56] width 8 height 12
type input "POT"
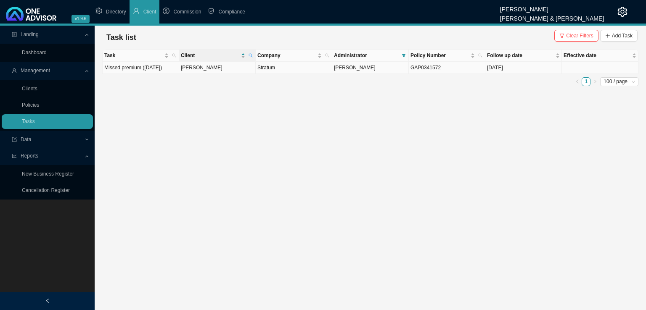
click at [208, 74] on td "[PERSON_NAME]" at bounding box center [217, 68] width 77 height 12
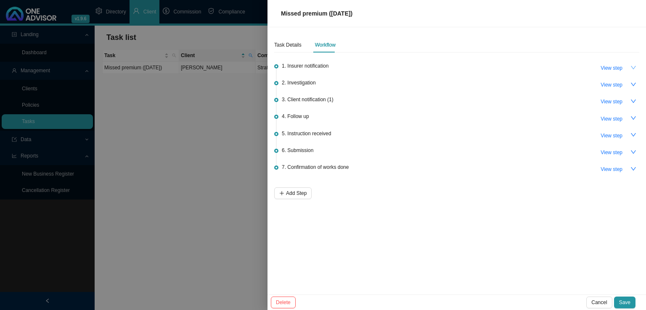
click at [634, 65] on icon "down" at bounding box center [634, 68] width 6 height 6
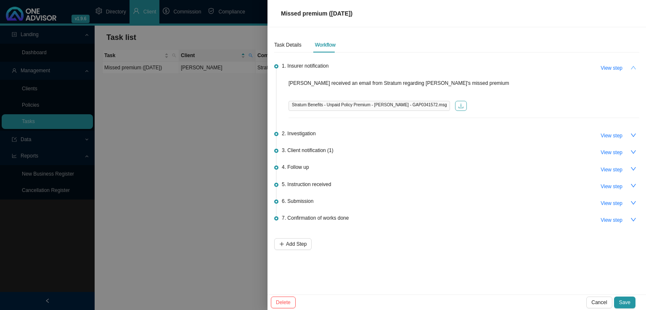
click at [455, 106] on button "button" at bounding box center [461, 106] width 12 height 10
click at [637, 151] on button "button" at bounding box center [634, 152] width 12 height 12
click at [631, 136] on icon "down" at bounding box center [634, 136] width 6 height 6
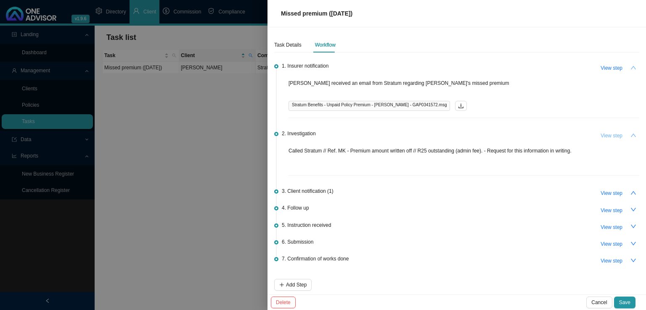
click at [601, 137] on span "View step" at bounding box center [612, 136] width 22 height 8
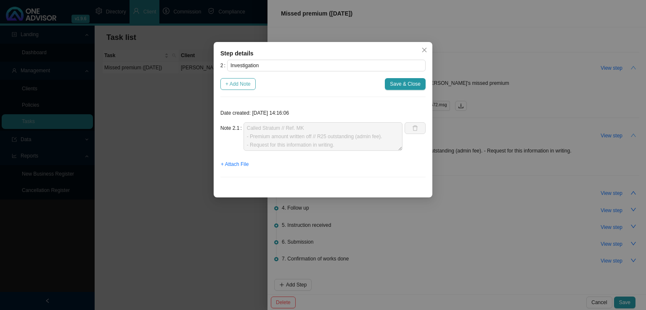
click at [241, 83] on span "+ Add Note" at bounding box center [237, 84] width 25 height 8
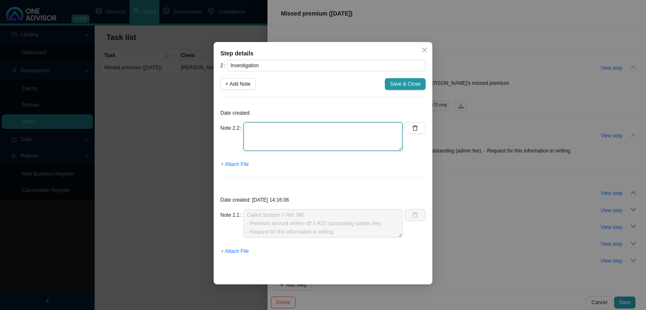
drag, startPoint x: 252, startPoint y: 135, endPoint x: 264, endPoint y: 135, distance: 11.4
click at [257, 135] on textarea at bounding box center [323, 136] width 159 height 29
type textarea "Received the email regarding the R25"
click at [236, 165] on span "+ Attach File" at bounding box center [235, 164] width 28 height 8
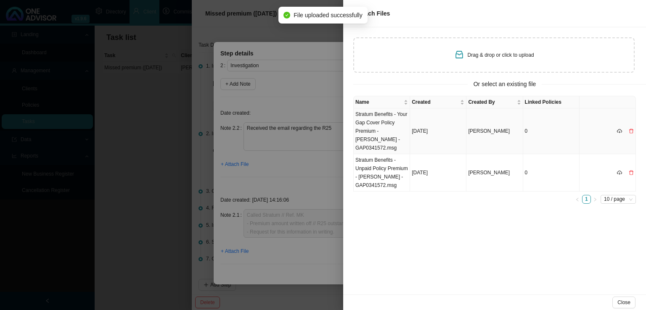
click at [377, 128] on td "Stratum Benefits - Your Gap Cover Policy Premium - [PERSON_NAME] - GAP0341572.m…" at bounding box center [382, 132] width 56 height 46
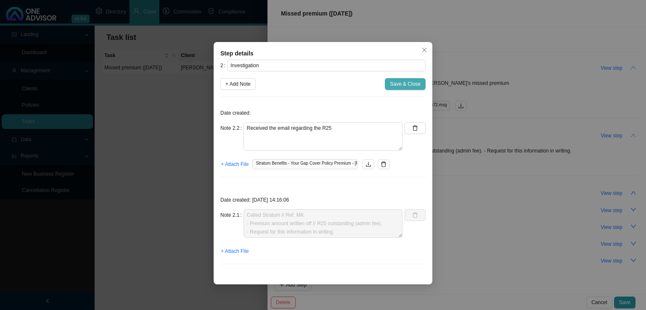
click at [416, 86] on span "Save & Close" at bounding box center [405, 84] width 31 height 8
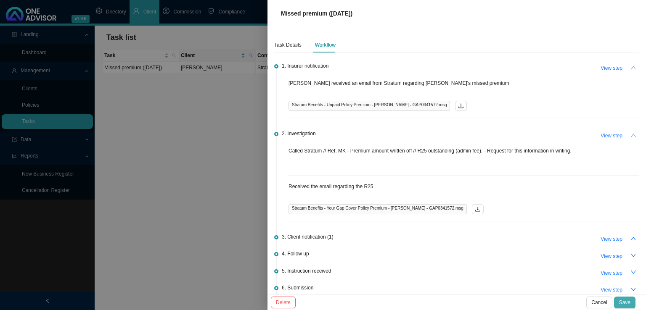
click at [633, 305] on button "Save" at bounding box center [624, 303] width 21 height 12
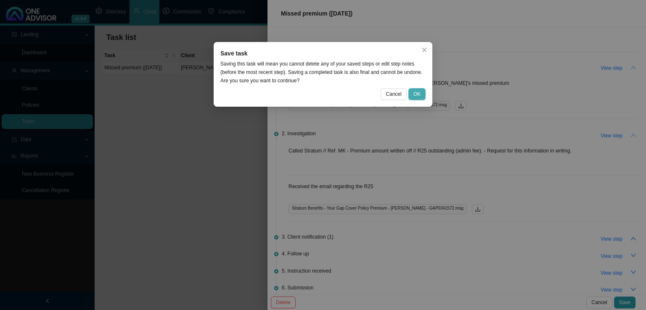
drag, startPoint x: 420, startPoint y: 94, endPoint x: 421, endPoint y: 99, distance: 4.7
click at [420, 95] on span "OK" at bounding box center [417, 94] width 7 height 8
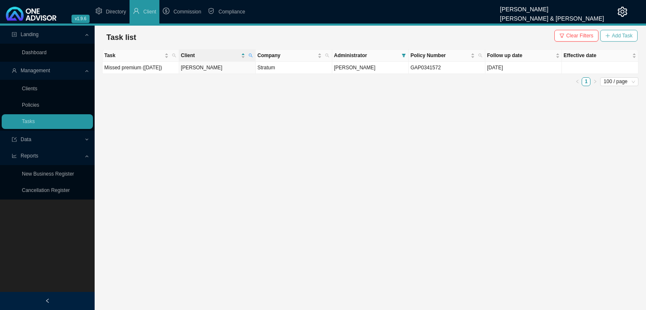
click at [623, 32] on span "Add Task" at bounding box center [622, 36] width 21 height 8
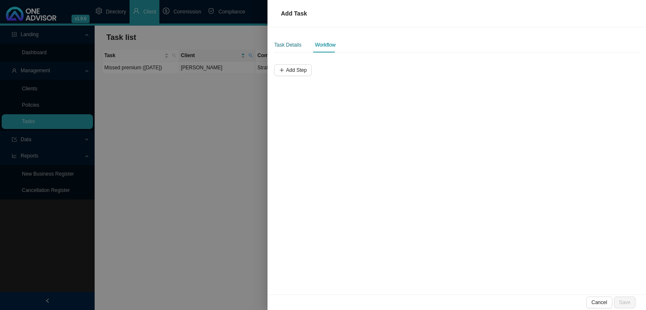
click at [285, 45] on div "Task Details" at bounding box center [287, 45] width 27 height 8
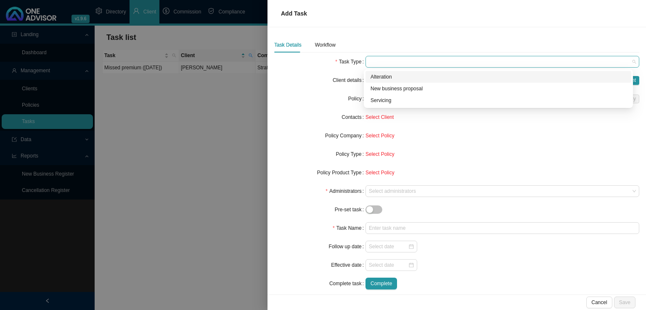
click at [404, 64] on span at bounding box center [502, 61] width 267 height 11
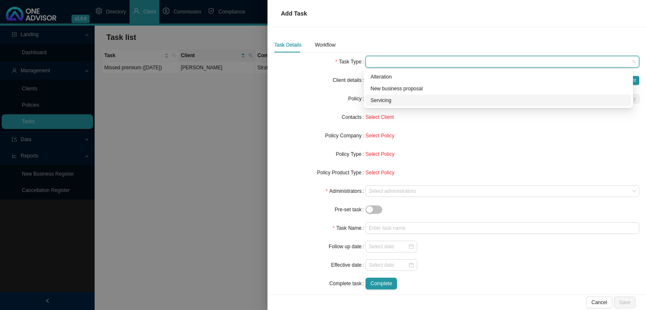
click at [395, 102] on div "Servicing" at bounding box center [499, 100] width 256 height 8
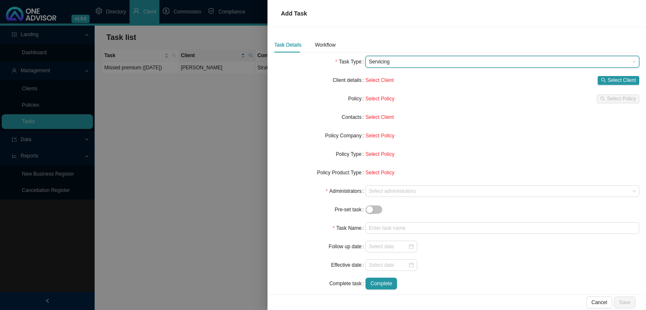
click at [305, 95] on div "Policy" at bounding box center [319, 99] width 91 height 12
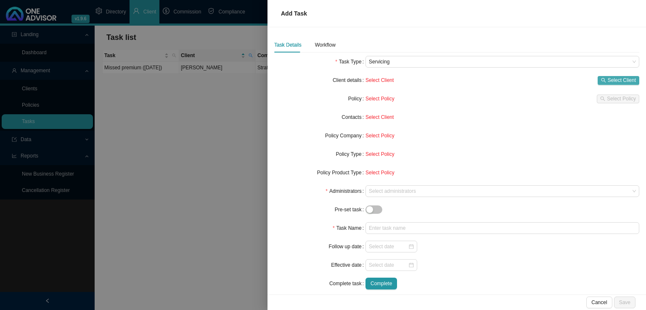
click at [608, 78] on span "Select Client" at bounding box center [622, 80] width 28 height 8
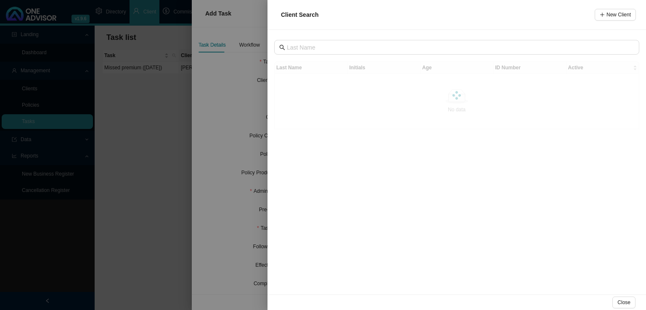
click at [324, 39] on div "Last Name Initials Age ID Number Active No data No data" at bounding box center [457, 162] width 379 height 265
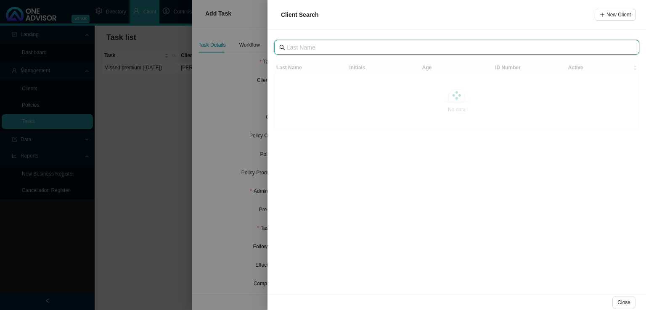
click at [322, 44] on input "text" at bounding box center [458, 47] width 342 height 9
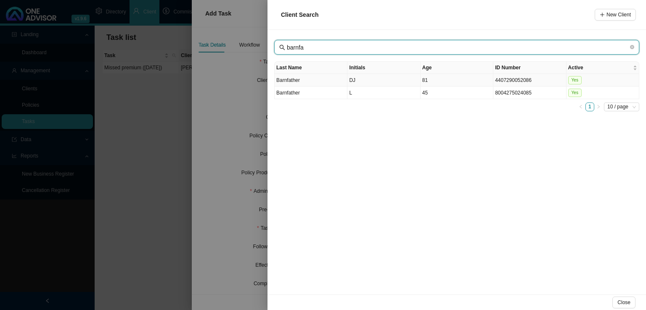
type input "barnfa"
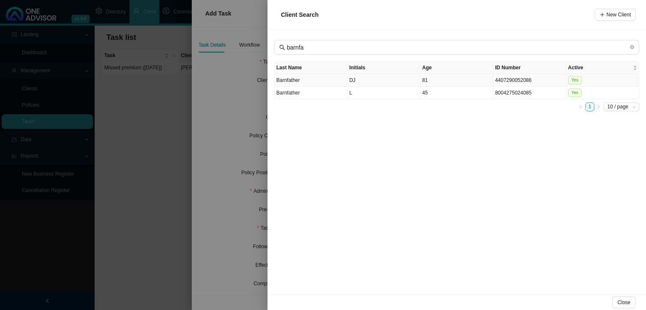
click at [355, 79] on td "DJ" at bounding box center [383, 80] width 73 height 13
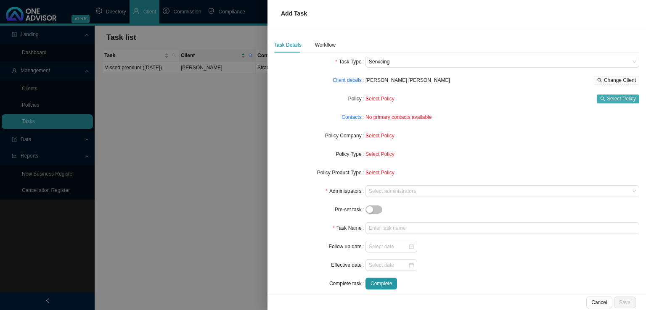
click at [607, 98] on span "Select Policy" at bounding box center [621, 99] width 29 height 8
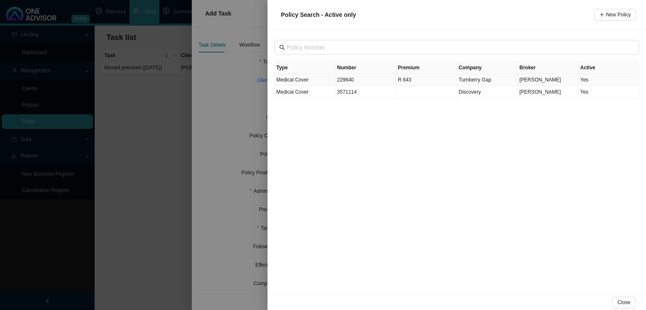
click at [345, 82] on td "229640" at bounding box center [366, 80] width 61 height 12
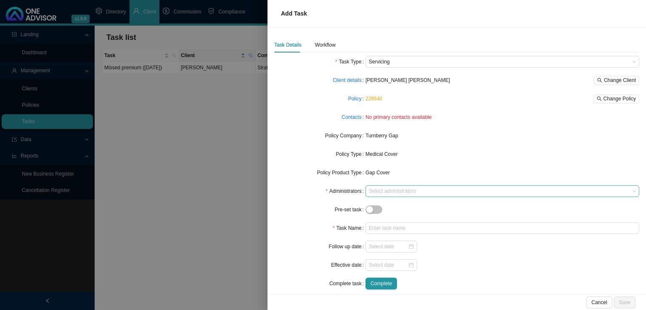
click at [374, 188] on div at bounding box center [498, 191] width 262 height 6
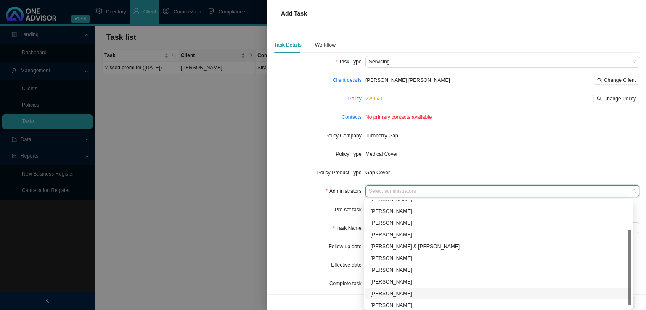
click at [397, 293] on div "[PERSON_NAME]" at bounding box center [499, 294] width 256 height 8
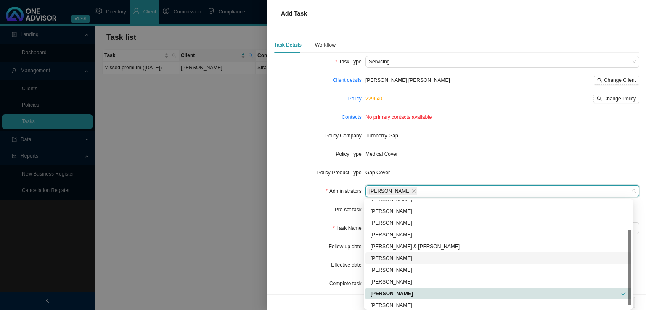
click at [304, 251] on div "Follow up date" at bounding box center [319, 247] width 91 height 12
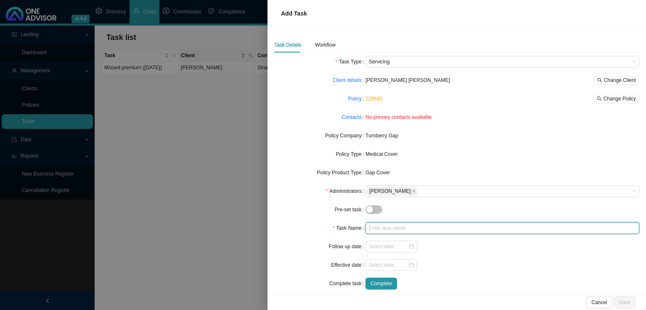
click at [386, 231] on input "text" at bounding box center [503, 229] width 274 height 12
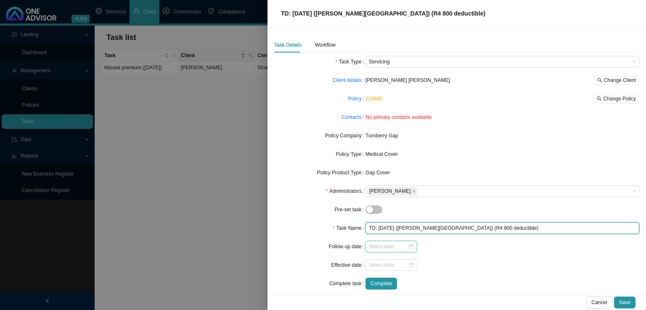
type input "TD: [DATE] ([PERSON_NAME][GEOGRAPHIC_DATA]) (R4 800 deductible)"
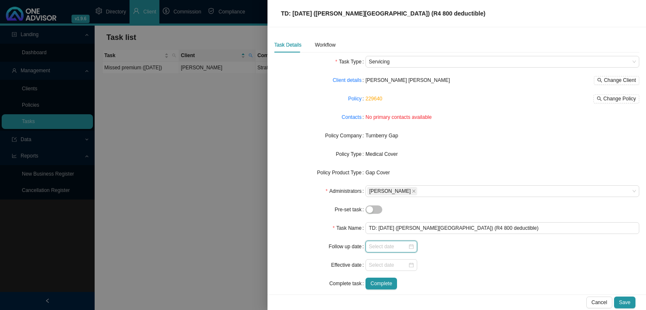
click at [379, 248] on input at bounding box center [388, 247] width 39 height 8
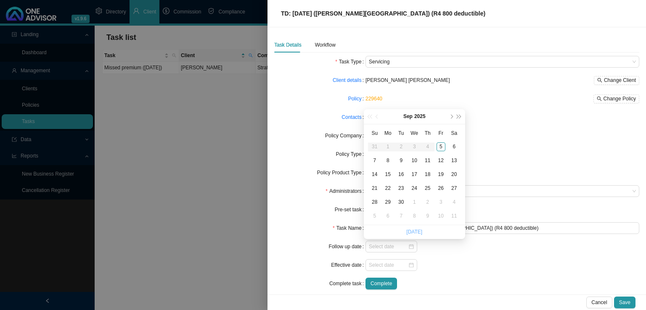
click at [414, 233] on link "[DATE]" at bounding box center [414, 232] width 16 height 6
type input "[DATE]"
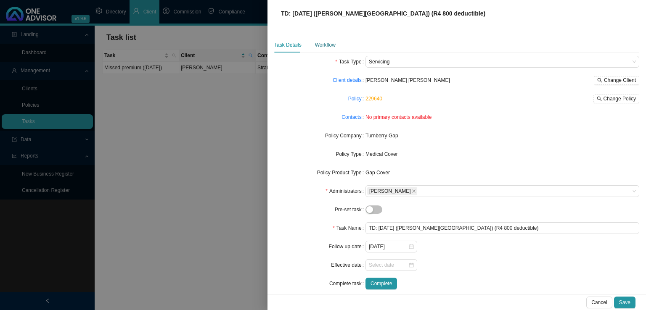
click at [326, 48] on div "Workflow" at bounding box center [325, 45] width 21 height 8
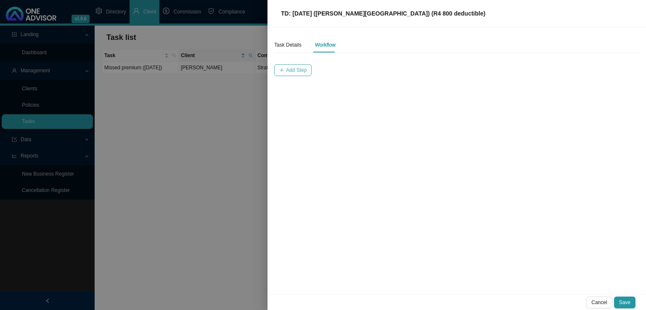
click at [297, 70] on span "Add Step" at bounding box center [296, 70] width 21 height 8
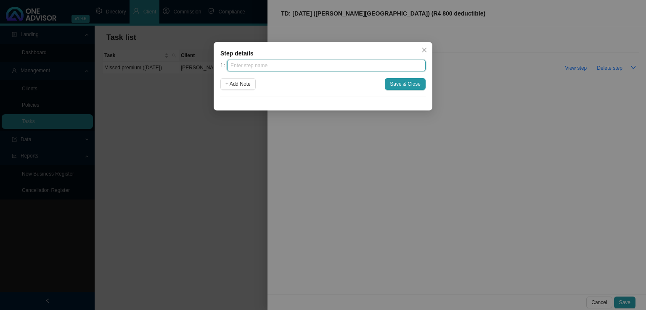
click at [269, 66] on input "text" at bounding box center [326, 66] width 199 height 12
type input "Instruction"
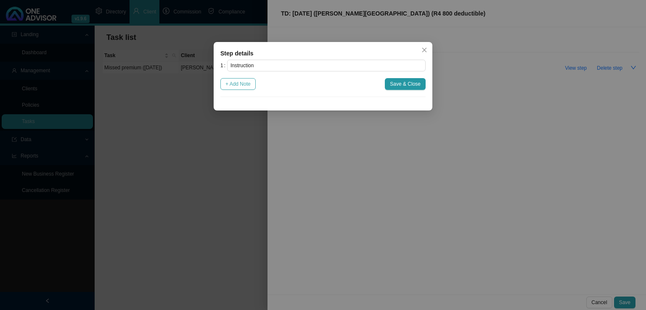
click at [241, 89] on button "+ Add Note" at bounding box center [237, 84] width 35 height 12
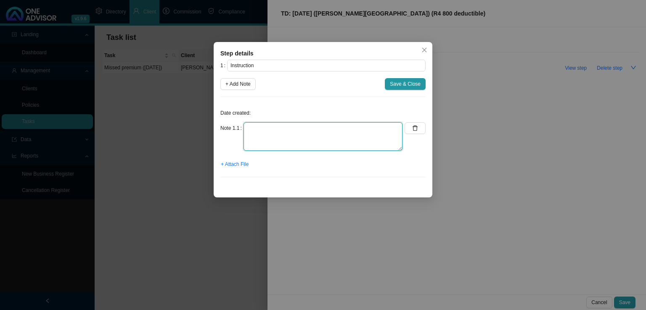
click at [249, 128] on textarea at bounding box center [323, 136] width 159 height 29
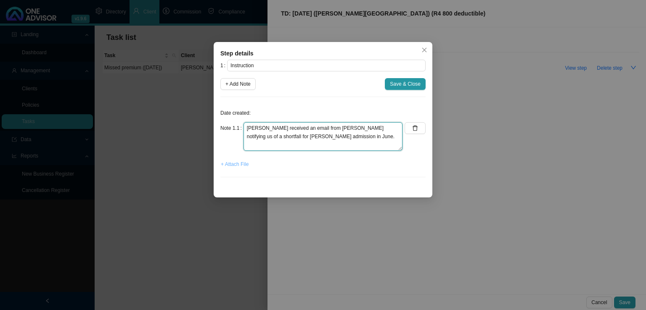
type textarea "[PERSON_NAME] received an email from [PERSON_NAME] notifying us of a shortfall …"
click at [239, 167] on span "+ Attach File" at bounding box center [235, 164] width 28 height 8
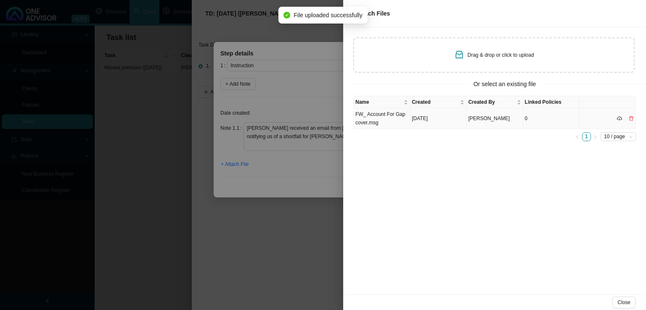
click at [386, 124] on td "FW_ Account For Gap cover.msg" at bounding box center [382, 119] width 56 height 21
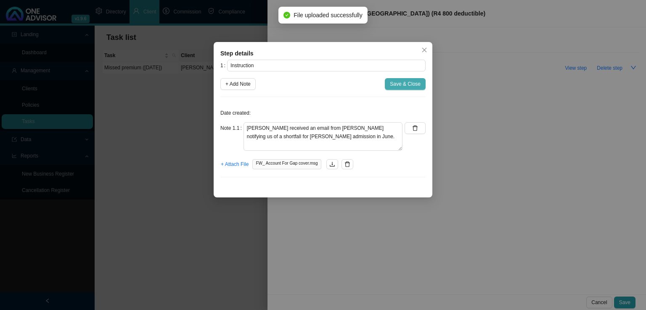
click at [413, 83] on span "Save & Close" at bounding box center [405, 84] width 31 height 8
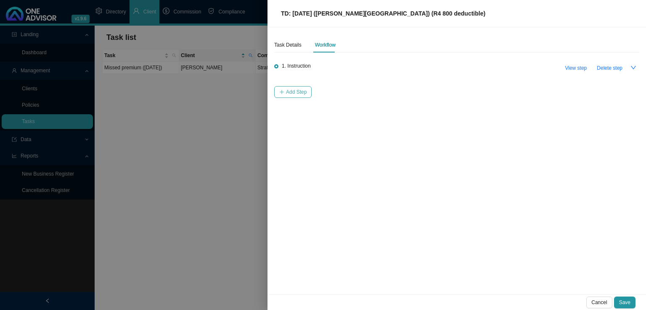
click at [294, 90] on span "Add Step" at bounding box center [296, 92] width 21 height 8
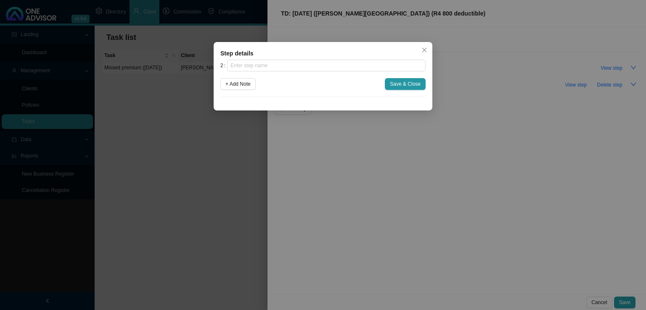
click at [266, 56] on div "Step details" at bounding box center [322, 53] width 205 height 9
click at [270, 63] on input "text" at bounding box center [326, 66] width 199 height 12
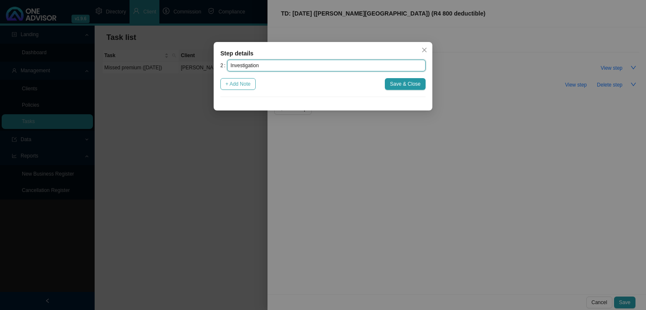
type input "Investigation"
click at [246, 84] on span "+ Add Note" at bounding box center [237, 84] width 25 height 8
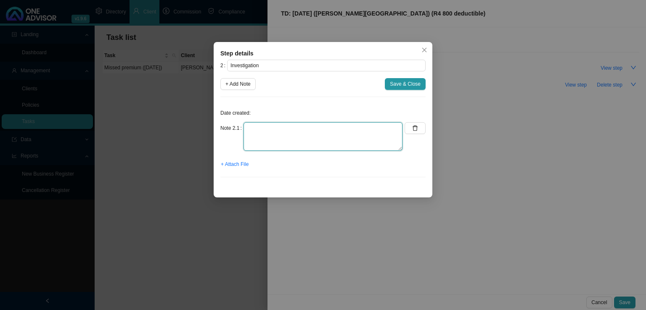
click at [252, 128] on textarea at bounding box center [323, 136] width 159 height 29
click at [236, 165] on span "+ Attach File" at bounding box center [235, 164] width 28 height 8
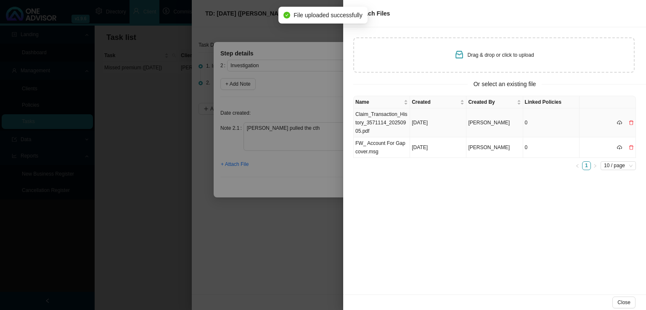
click at [379, 120] on td "Claim_Transaction_History_3571114_20250905.pdf" at bounding box center [382, 123] width 56 height 29
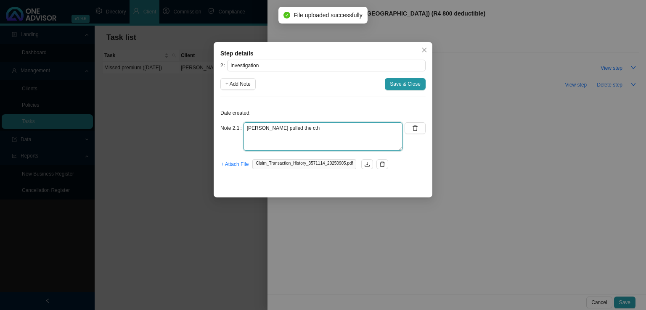
click at [303, 128] on textarea "[PERSON_NAME] pulled the cth" at bounding box center [323, 136] width 159 height 29
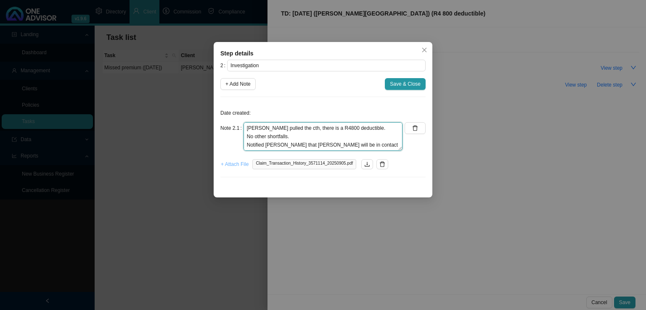
type textarea "[PERSON_NAME] pulled the cth, there is a R4800 deductible. No other shortfalls.…"
click at [241, 165] on span "+ Attach File" at bounding box center [235, 164] width 28 height 8
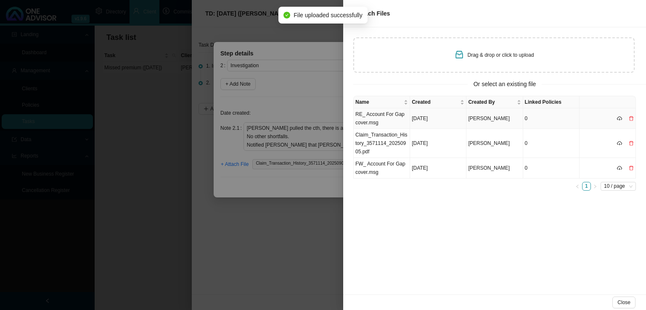
click at [379, 122] on td "RE_ Account For Gap cover.msg" at bounding box center [382, 119] width 56 height 21
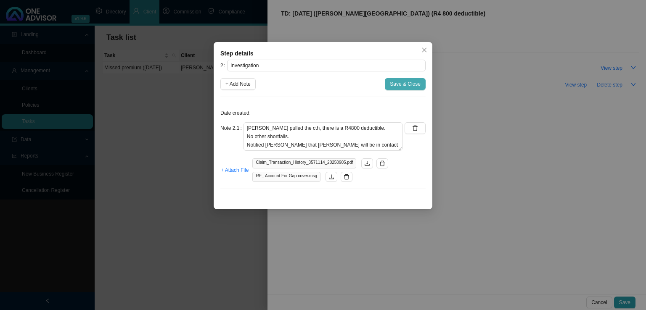
click at [404, 87] on span "Save & Close" at bounding box center [405, 84] width 31 height 8
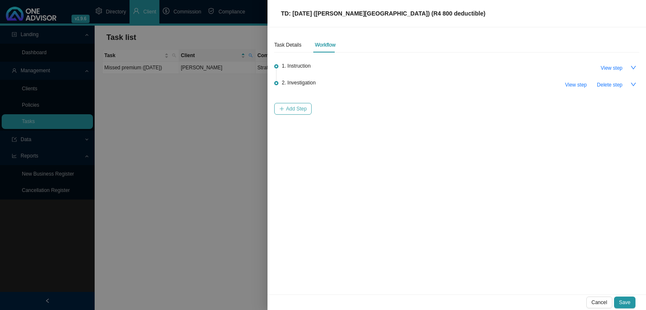
click at [303, 109] on span "Add Step" at bounding box center [296, 109] width 21 height 8
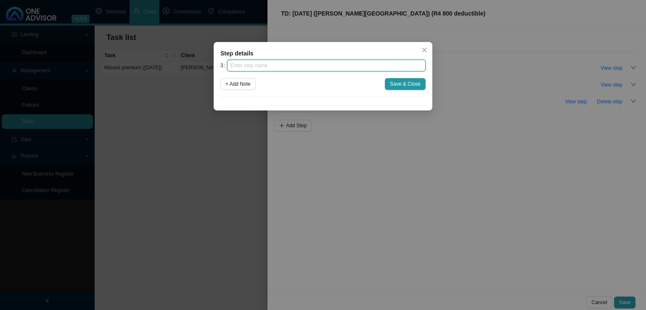
click at [260, 69] on input "text" at bounding box center [326, 66] width 199 height 12
type input "Paperwork"
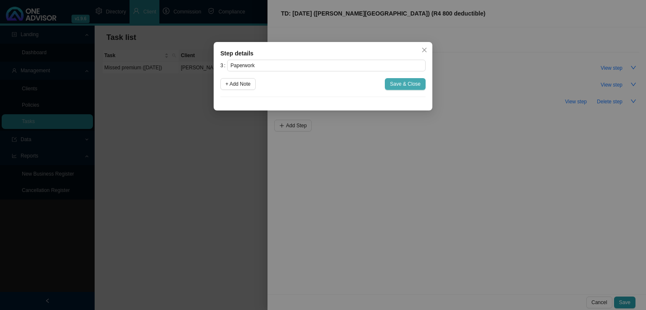
click at [404, 80] on button "Save & Close" at bounding box center [405, 84] width 41 height 12
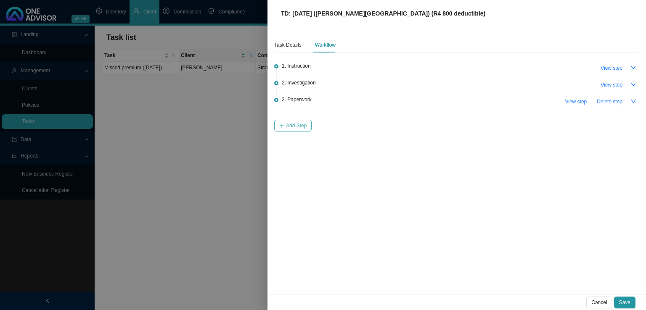
click at [298, 129] on span "Add Step" at bounding box center [296, 126] width 21 height 8
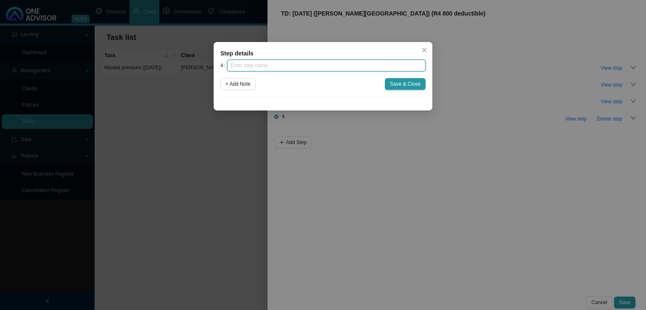
click at [289, 66] on input "text" at bounding box center [326, 66] width 199 height 12
type input "Submission"
click at [387, 85] on button "Save & Close" at bounding box center [405, 84] width 41 height 12
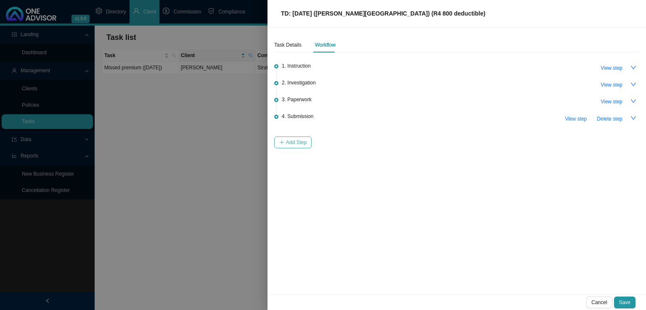
click at [291, 145] on span "Add Step" at bounding box center [296, 142] width 21 height 8
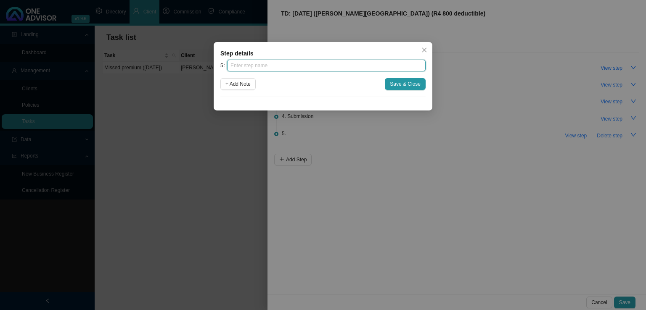
click at [272, 69] on input "text" at bounding box center [326, 66] width 199 height 12
type input "Confirmation of works done"
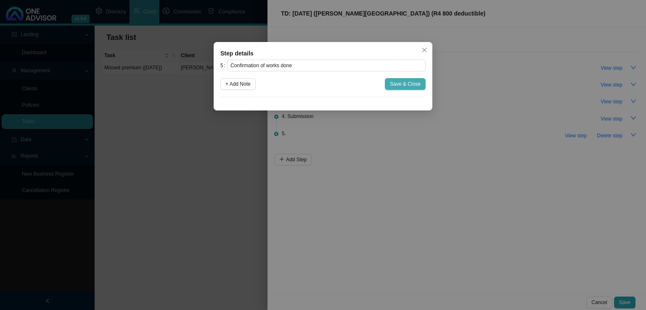
click at [412, 85] on span "Save & Close" at bounding box center [405, 84] width 31 height 8
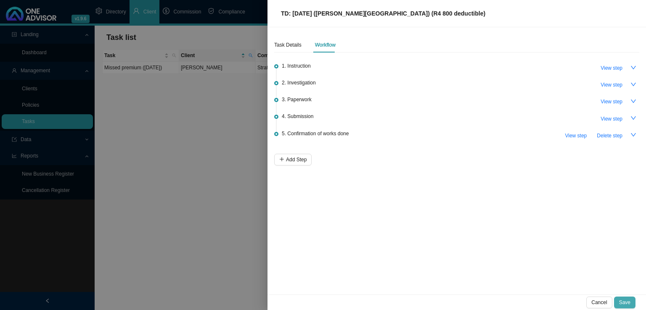
click at [627, 303] on span "Save" at bounding box center [624, 303] width 11 height 8
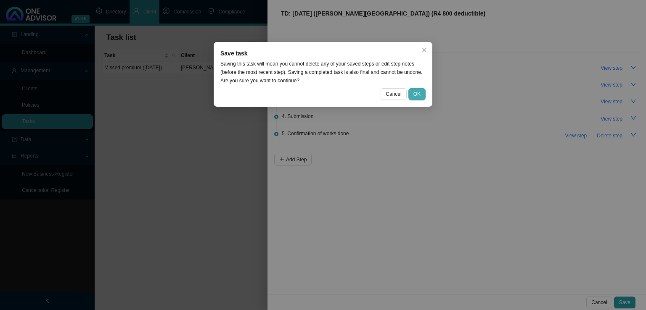
click at [423, 95] on button "OK" at bounding box center [416, 94] width 17 height 12
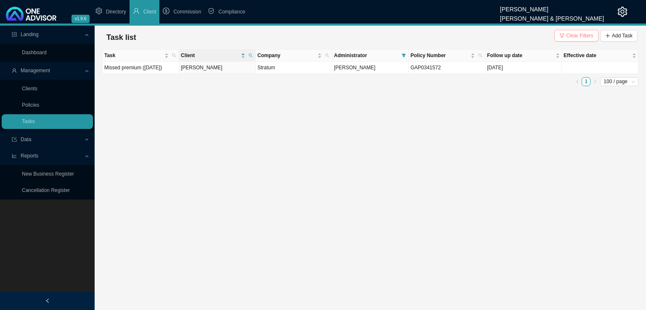
click at [578, 37] on span "Clear Filters" at bounding box center [579, 36] width 27 height 8
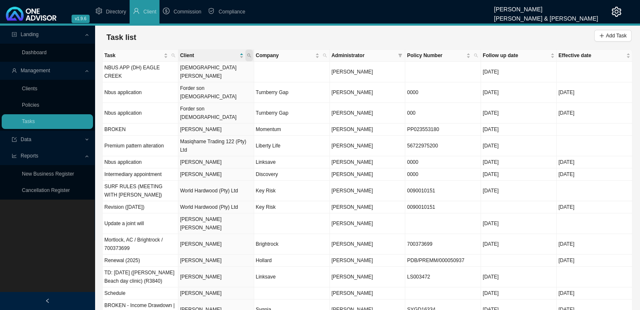
click at [248, 56] on icon "search" at bounding box center [249, 55] width 4 height 4
click at [195, 72] on input "text" at bounding box center [209, 72] width 79 height 12
type input "[PERSON_NAME]"
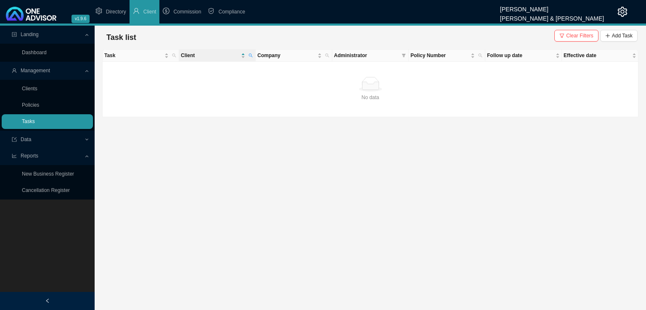
click at [35, 125] on link "Tasks" at bounding box center [28, 122] width 13 height 6
click at [565, 37] on icon "filter" at bounding box center [562, 36] width 5 height 4
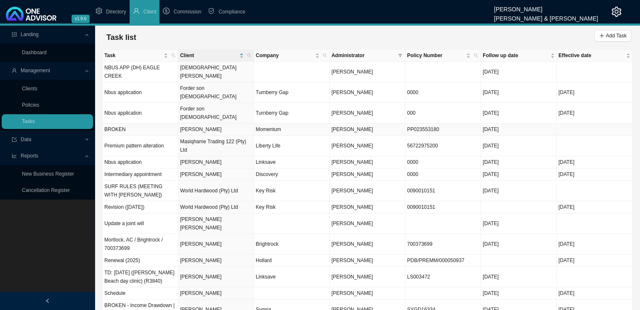
click at [192, 124] on td "[PERSON_NAME]" at bounding box center [216, 130] width 76 height 12
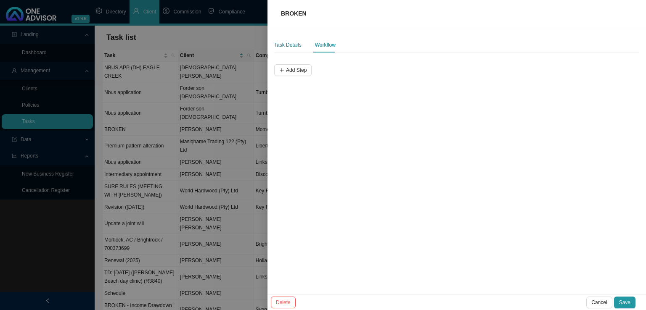
click at [292, 48] on div "Task Details" at bounding box center [287, 45] width 27 height 8
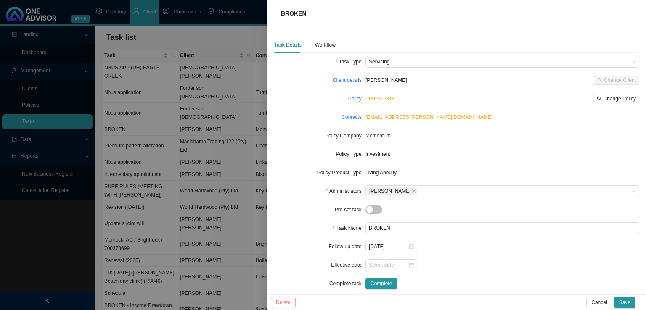
click at [598, 303] on span "Cancel" at bounding box center [599, 303] width 16 height 8
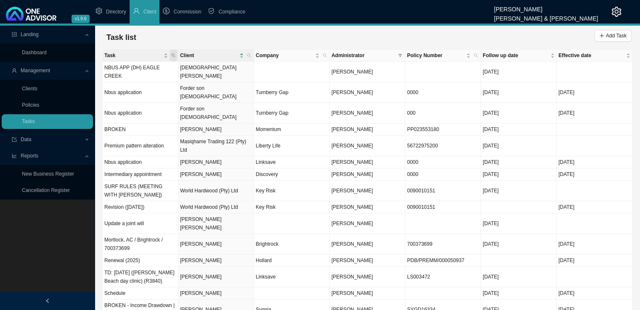
click at [173, 55] on icon "search" at bounding box center [173, 55] width 4 height 4
click at [120, 69] on input "text" at bounding box center [134, 72] width 79 height 12
type input "broken"
click at [106, 85] on icon "search" at bounding box center [104, 85] width 5 height 5
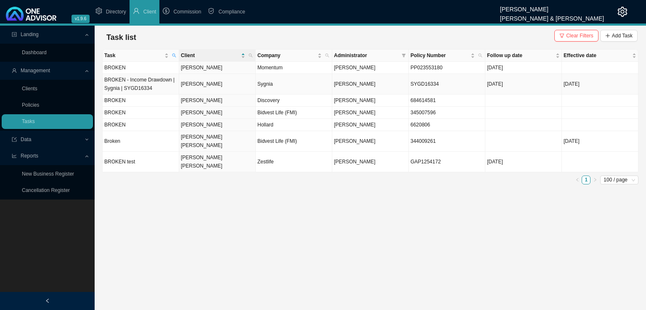
click at [197, 85] on td "[PERSON_NAME]" at bounding box center [217, 84] width 77 height 21
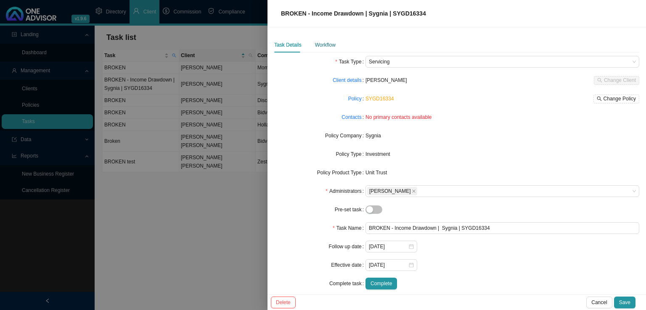
click at [315, 43] on div "Workflow" at bounding box center [325, 45] width 21 height 8
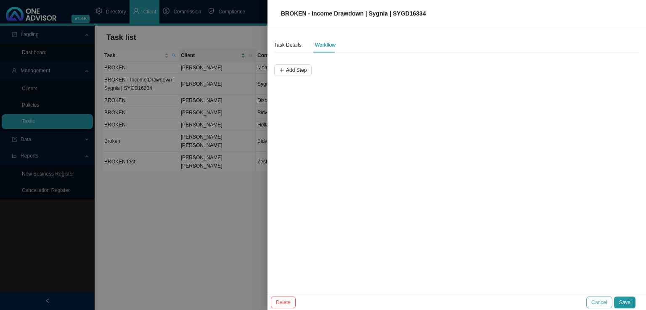
click at [605, 304] on span "Cancel" at bounding box center [599, 303] width 16 height 8
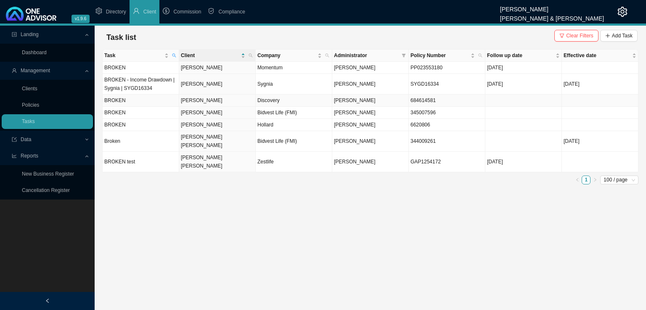
click at [202, 104] on td "[PERSON_NAME]" at bounding box center [217, 101] width 77 height 12
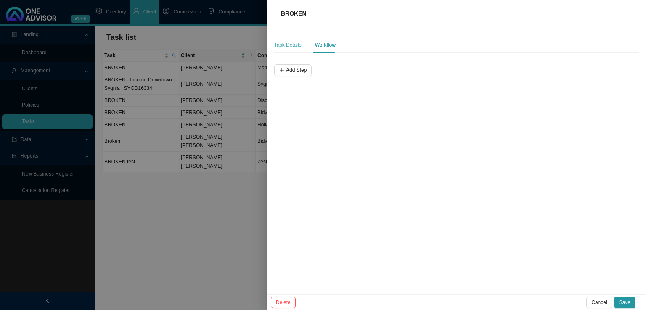
click at [288, 49] on div "Task Details" at bounding box center [287, 44] width 27 height 15
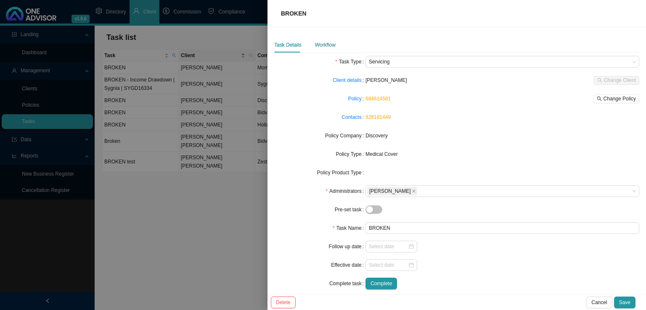
click at [320, 42] on div "Workflow" at bounding box center [325, 45] width 21 height 8
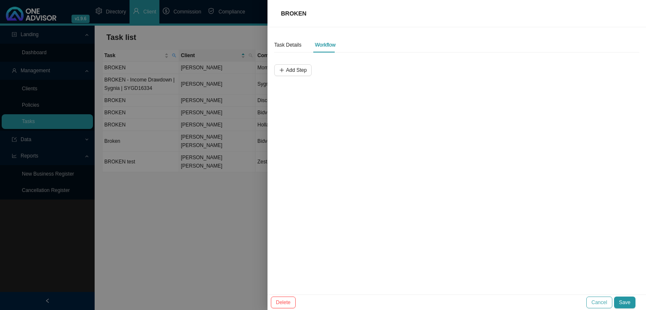
click at [597, 303] on span "Cancel" at bounding box center [599, 303] width 16 height 8
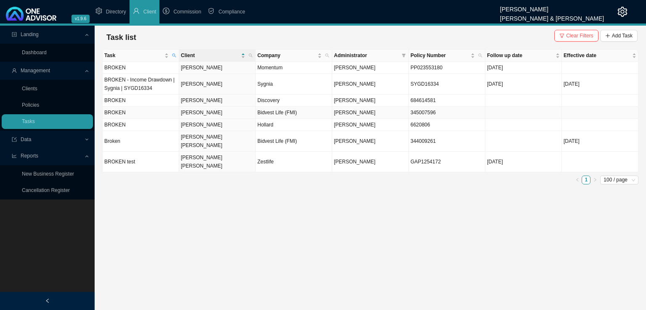
click at [172, 111] on td "BROKEN" at bounding box center [141, 113] width 77 height 12
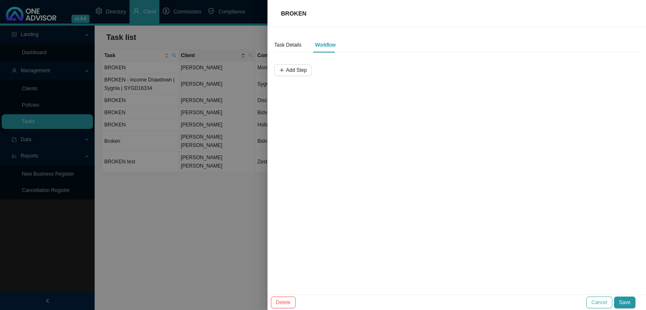
click at [601, 301] on span "Cancel" at bounding box center [599, 303] width 16 height 8
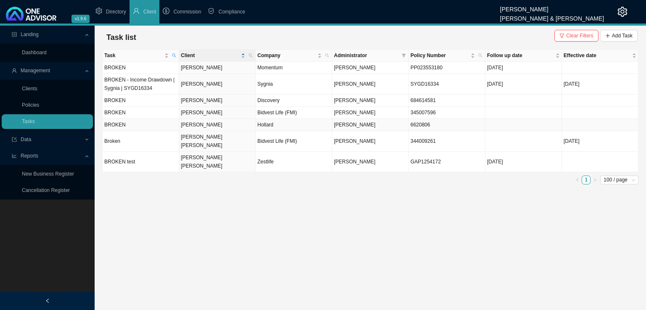
click at [213, 124] on td "[PERSON_NAME]" at bounding box center [217, 125] width 77 height 12
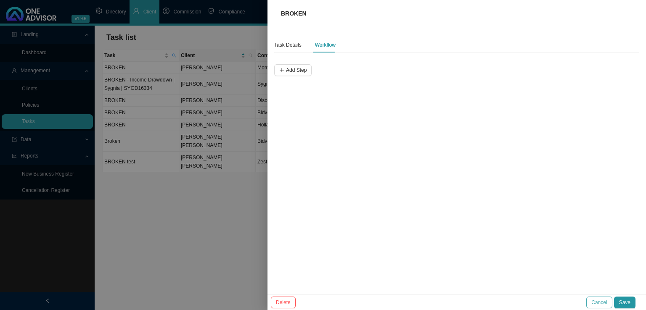
click at [598, 302] on span "Cancel" at bounding box center [599, 303] width 16 height 8
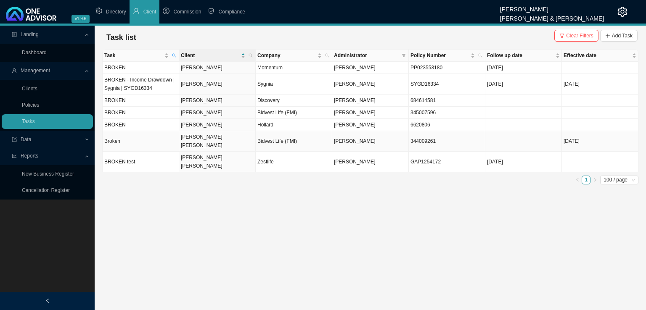
click at [191, 135] on td "[PERSON_NAME] [PERSON_NAME]" at bounding box center [217, 141] width 77 height 21
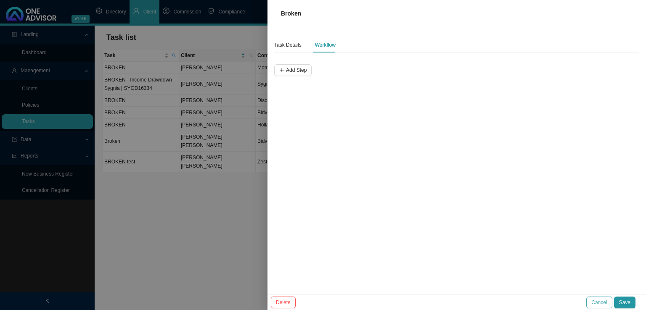
click at [599, 301] on span "Cancel" at bounding box center [599, 303] width 16 height 8
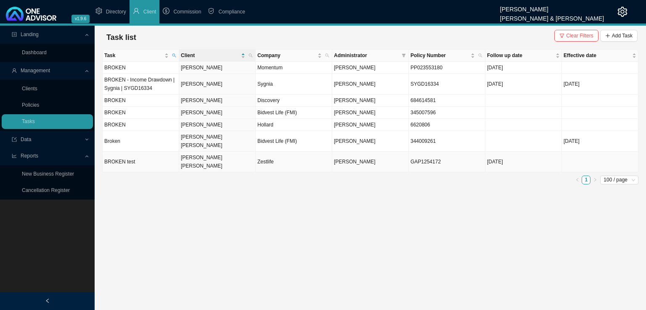
click at [241, 152] on td "[PERSON_NAME] [PERSON_NAME]" at bounding box center [217, 162] width 77 height 21
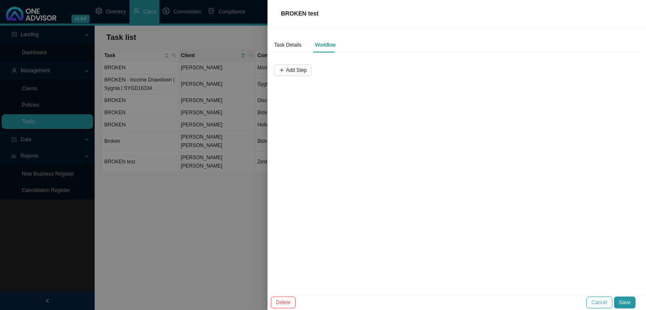
click at [596, 300] on span "Cancel" at bounding box center [599, 303] width 16 height 8
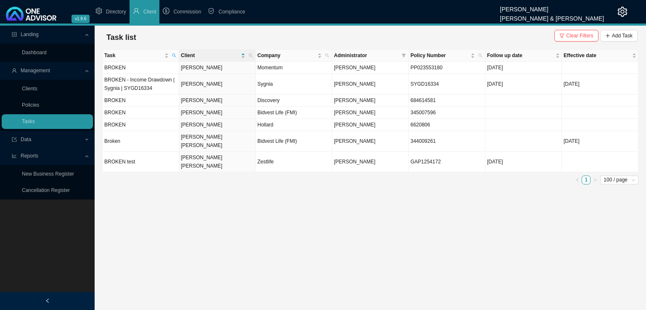
drag, startPoint x: 329, startPoint y: 168, endPoint x: 178, endPoint y: 212, distance: 157.1
drag, startPoint x: 178, startPoint y: 212, endPoint x: 77, endPoint y: 226, distance: 101.9
click at [74, 218] on div "Landing Dashboard Management Clients Policies Tasks Data Reports New Business R…" at bounding box center [47, 181] width 95 height 310
click at [37, 92] on link "Clients" at bounding box center [30, 89] width 16 height 6
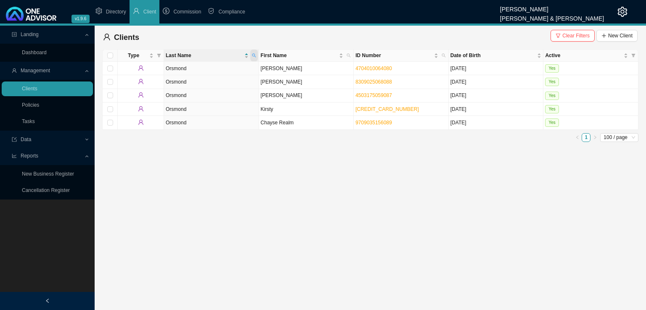
click at [252, 58] on span at bounding box center [254, 56] width 8 height 12
type input "armour"
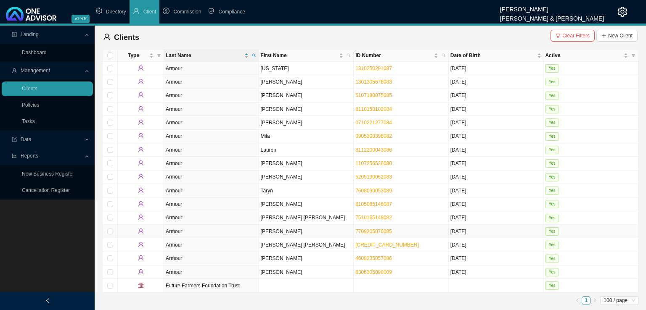
click at [294, 228] on td "[PERSON_NAME]" at bounding box center [306, 231] width 95 height 13
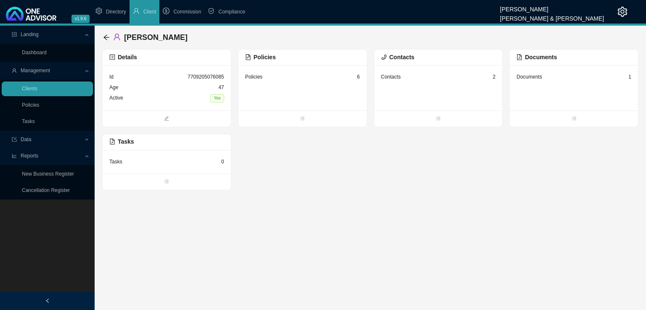
click at [528, 80] on div "Documents" at bounding box center [530, 77] width 26 height 8
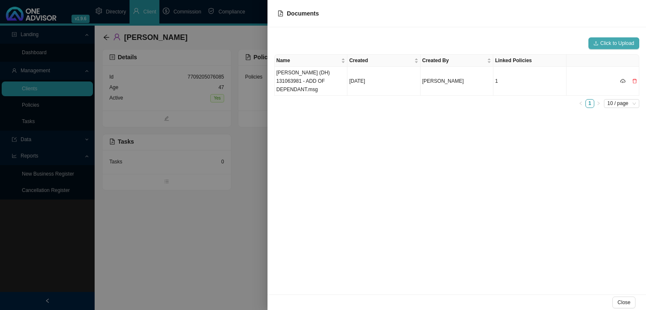
click at [618, 40] on span "Click to Upload" at bounding box center [617, 43] width 34 height 8
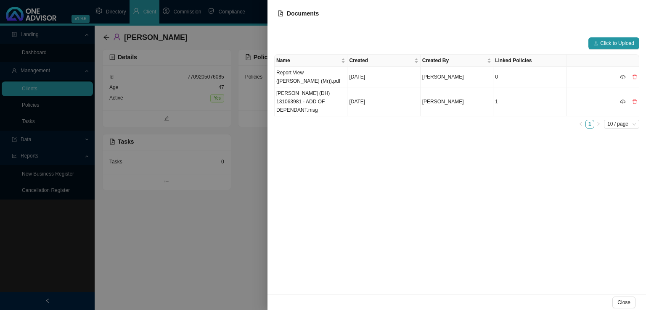
click at [168, 294] on div at bounding box center [323, 155] width 646 height 310
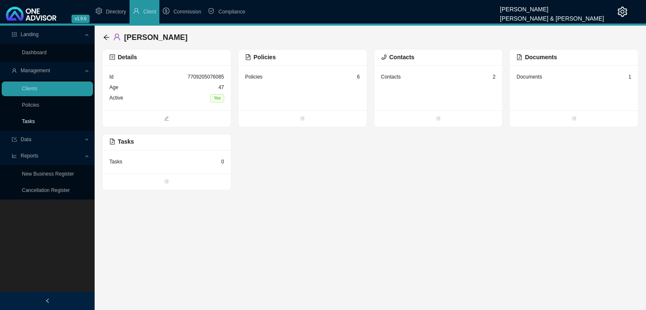
click at [35, 124] on link "Tasks" at bounding box center [28, 122] width 13 height 6
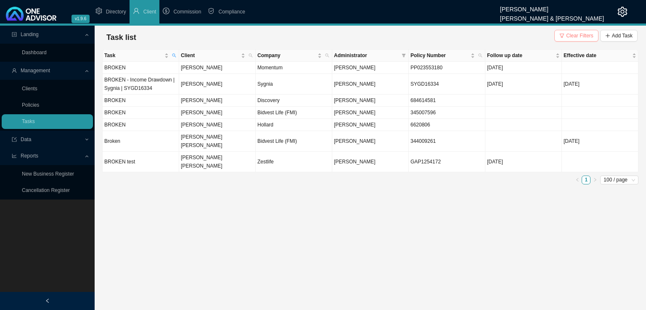
click at [596, 37] on button "Clear Filters" at bounding box center [576, 36] width 44 height 12
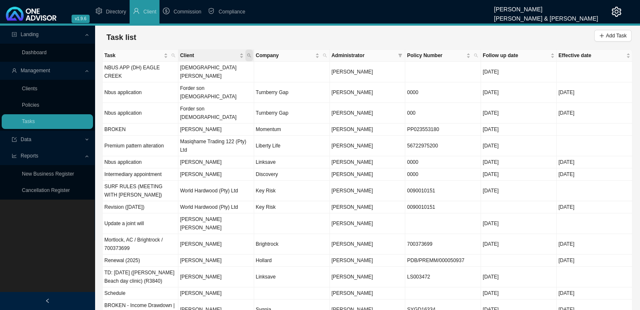
click at [252, 54] on span "Client" at bounding box center [249, 56] width 8 height 12
type input "[PERSON_NAME]"
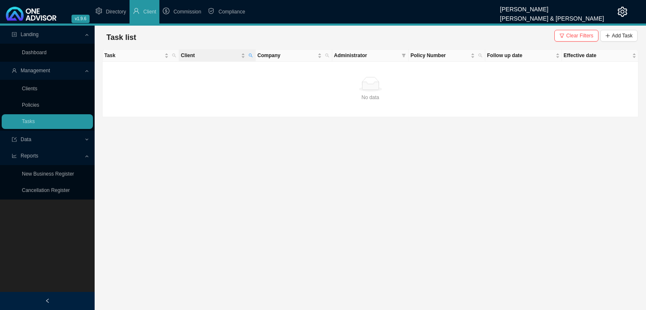
click at [255, 59] on th "Client" at bounding box center [217, 56] width 77 height 12
click at [35, 120] on link "Tasks" at bounding box center [28, 122] width 13 height 6
click at [589, 39] on span "Clear Filters" at bounding box center [579, 36] width 27 height 8
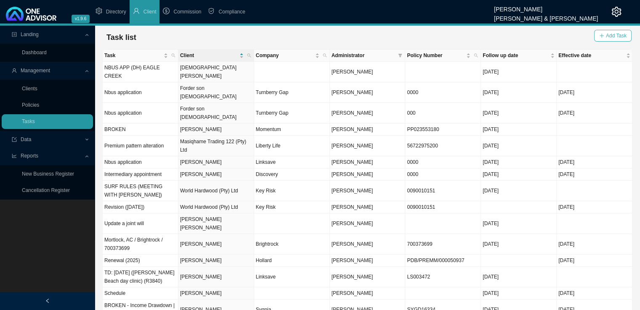
click at [621, 36] on span "Add Task" at bounding box center [616, 36] width 21 height 8
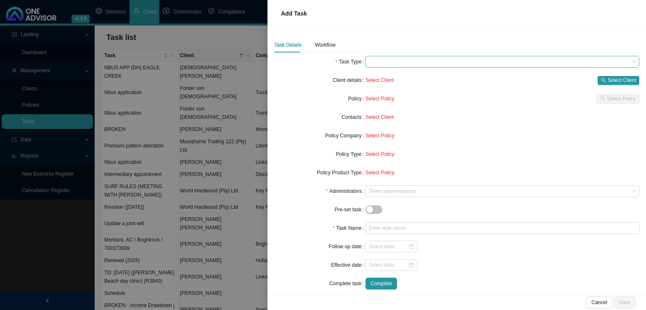
click at [392, 62] on span at bounding box center [502, 61] width 267 height 11
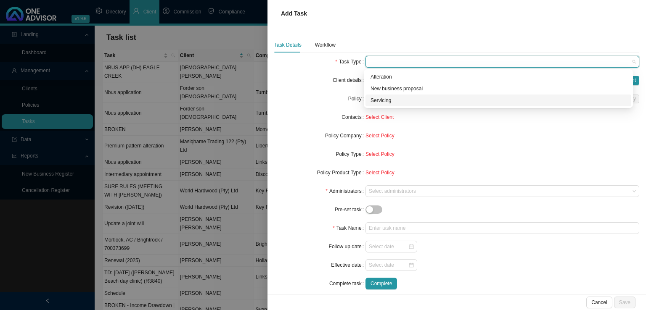
click at [390, 98] on div "Servicing" at bounding box center [499, 100] width 256 height 8
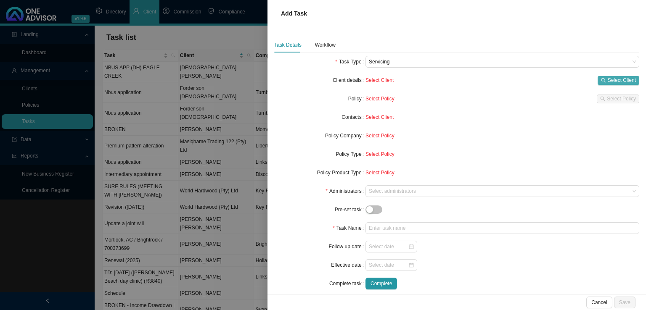
click at [608, 80] on span "Select Client" at bounding box center [622, 80] width 28 height 8
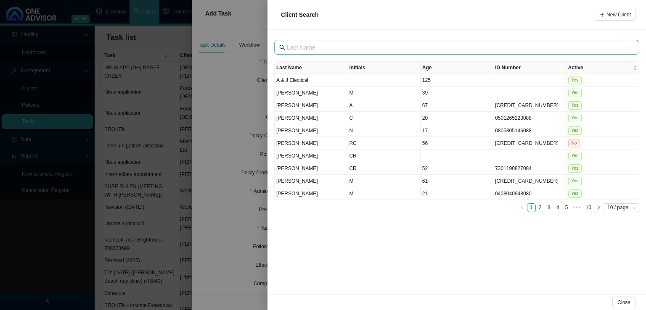
click at [317, 41] on span at bounding box center [456, 47] width 365 height 15
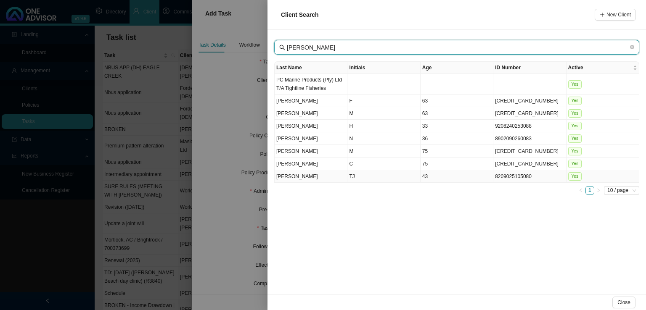
type input "[PERSON_NAME]"
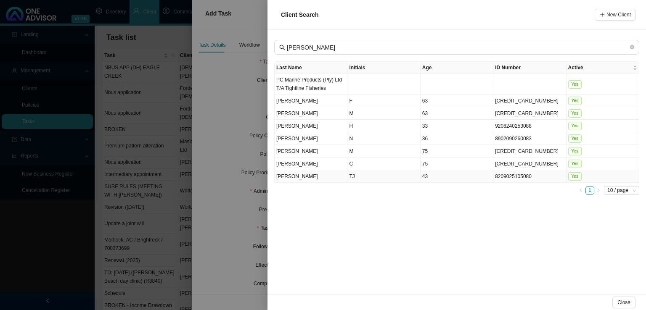
click at [363, 177] on td "TJ" at bounding box center [383, 176] width 73 height 13
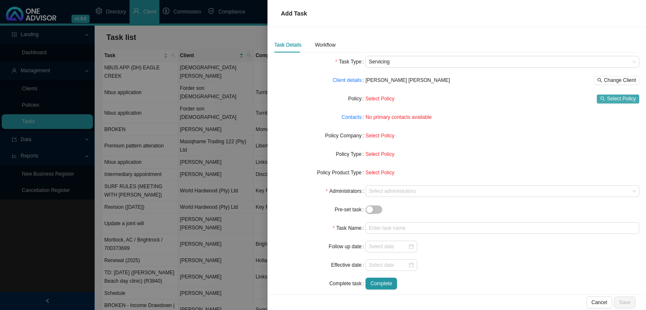
click at [607, 101] on span "Select Policy" at bounding box center [621, 99] width 29 height 8
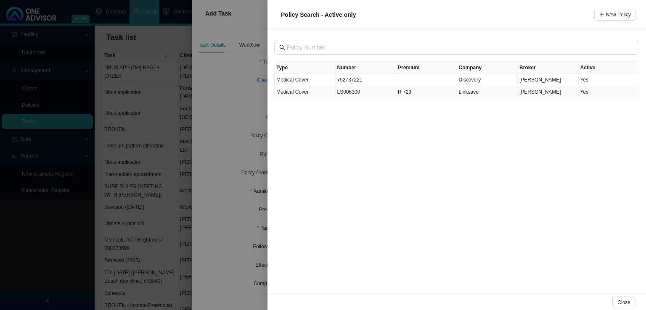
click at [408, 92] on td "R 729" at bounding box center [426, 92] width 61 height 12
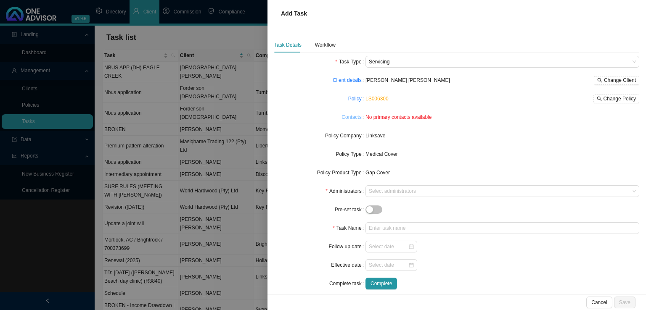
click at [350, 118] on link "Contacts" at bounding box center [352, 117] width 20 height 8
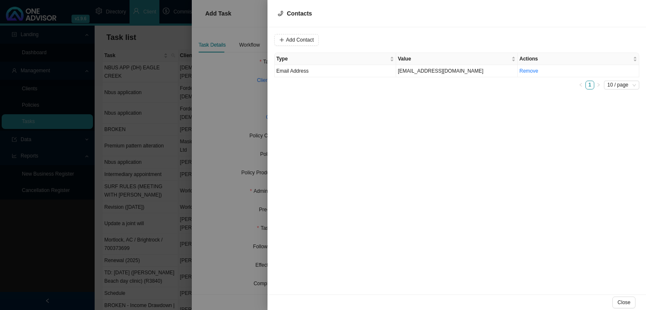
click at [353, 79] on div "Type Value Actions Email Address [EMAIL_ADDRESS][DOMAIN_NAME] Remove 1 10 / page" at bounding box center [456, 71] width 365 height 37
click at [352, 75] on td "Email Address" at bounding box center [336, 71] width 122 height 12
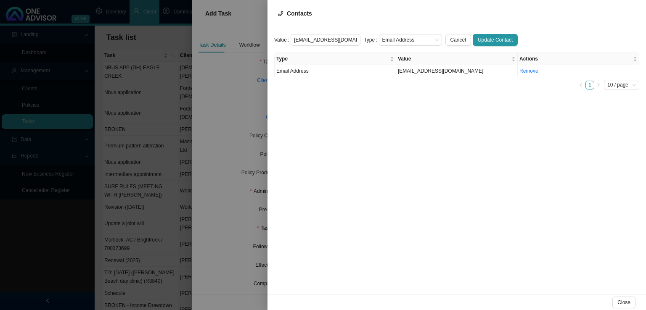
scroll to position [0, 4]
click at [387, 41] on span "Email Address" at bounding box center [410, 39] width 56 height 11
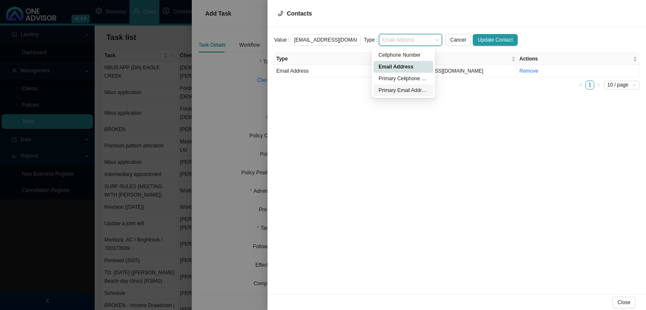
click at [398, 91] on div "Primary Email Address" at bounding box center [404, 90] width 50 height 8
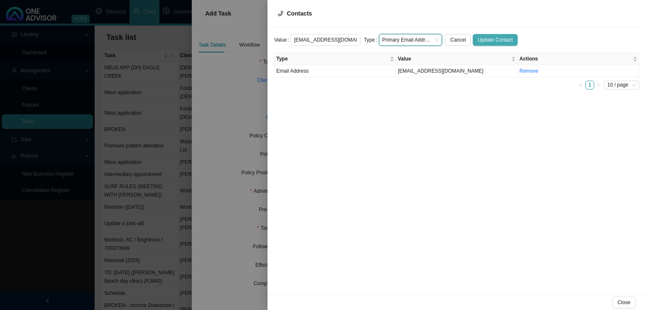
click at [478, 38] on span "Update Contact" at bounding box center [495, 40] width 35 height 8
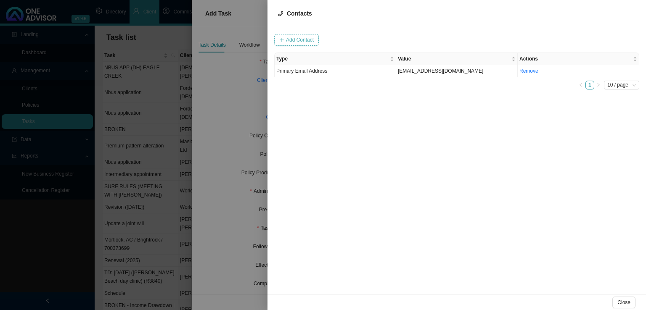
click at [298, 37] on span "Add Contact" at bounding box center [300, 40] width 28 height 8
click at [400, 40] on span at bounding box center [410, 39] width 56 height 11
type input "0836822499"
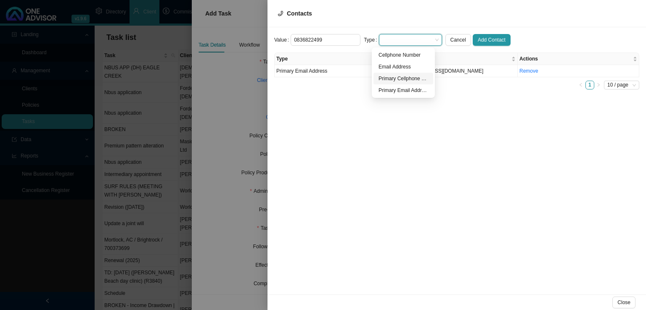
click at [405, 79] on div "Primary Cellphone Number" at bounding box center [404, 78] width 50 height 8
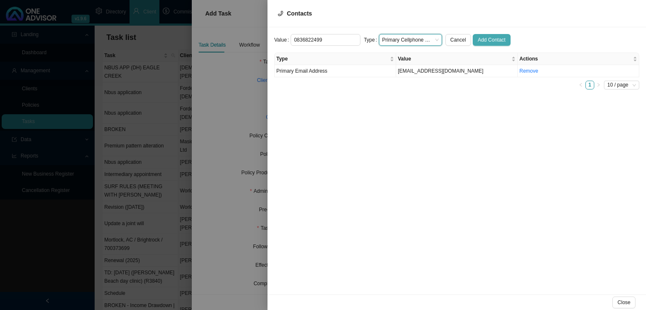
click at [478, 42] on span "Add Contact" at bounding box center [492, 40] width 28 height 8
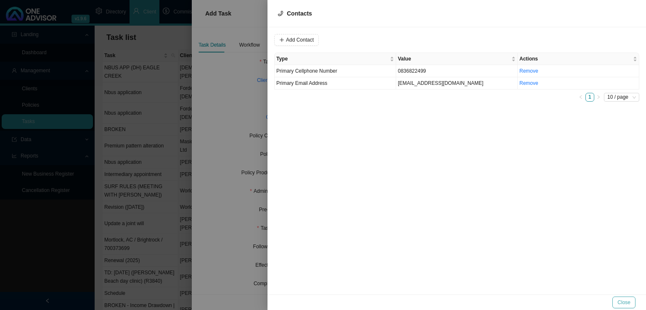
click at [621, 305] on span "Close" at bounding box center [624, 303] width 13 height 8
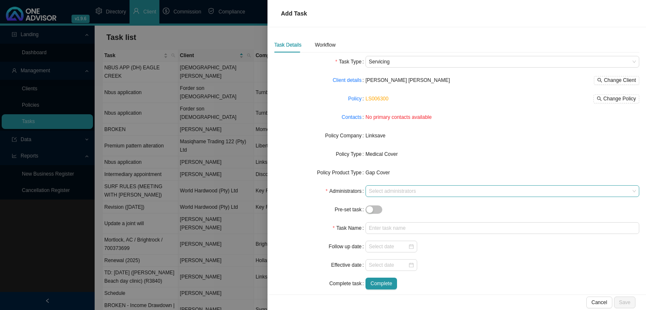
click at [394, 191] on div at bounding box center [498, 191] width 262 height 6
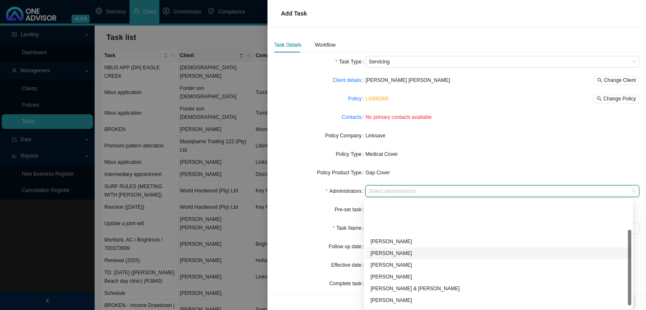
scroll to position [45, 0]
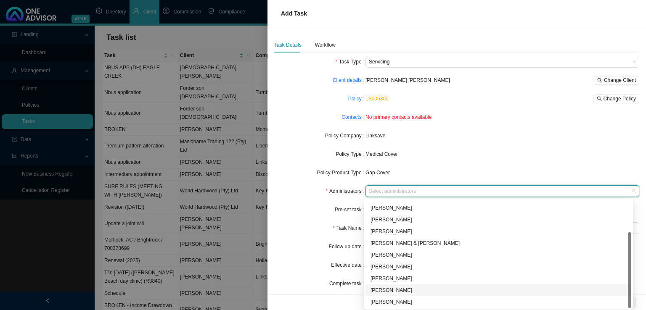
click at [392, 292] on div "[PERSON_NAME]" at bounding box center [499, 290] width 256 height 8
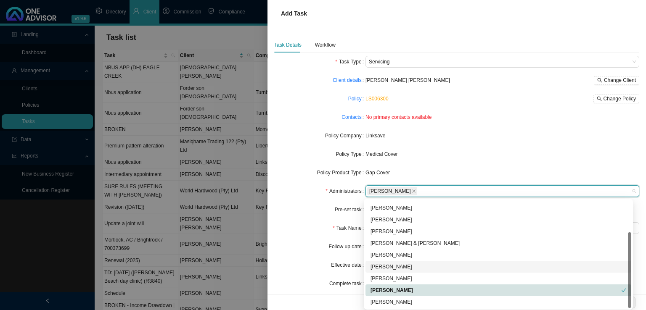
click at [299, 228] on div "Task Name" at bounding box center [319, 229] width 91 height 12
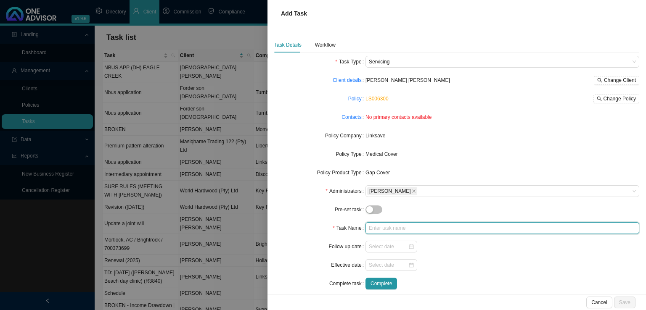
click at [394, 231] on input "text" at bounding box center [503, 229] width 274 height 12
click at [419, 226] on input "TD: [DATE]" at bounding box center [503, 229] width 274 height 12
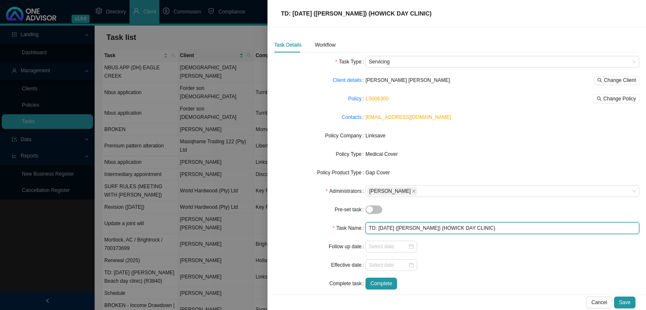
click at [491, 228] on input "TD: [DATE] ([PERSON_NAME]) (HOWICK DAY CLINIC)" at bounding box center [503, 229] width 274 height 12
type input "TD: [DATE] ([PERSON_NAME]) (HOWICK DAY CLINIC) (R1 500)"
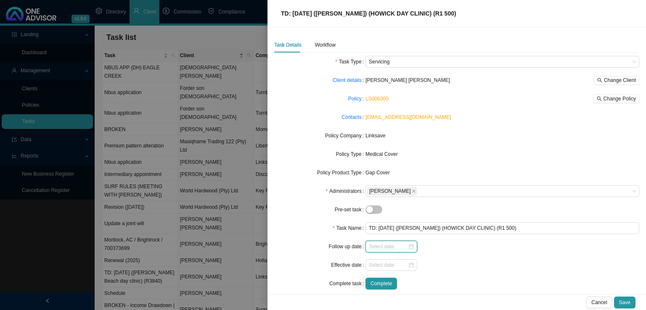
click at [379, 248] on input at bounding box center [388, 247] width 39 height 8
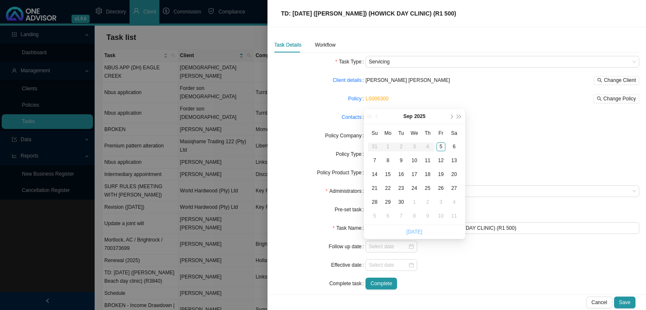
click at [416, 229] on link "[DATE]" at bounding box center [414, 232] width 16 height 6
type input "[DATE]"
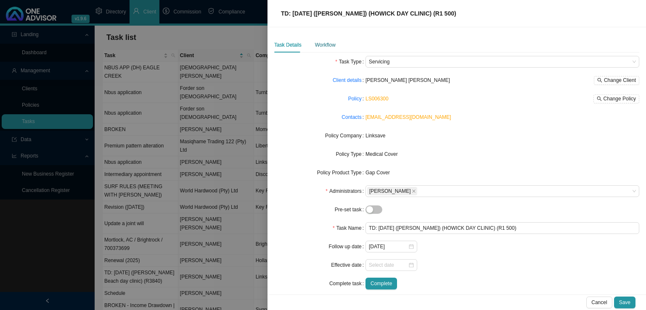
click at [326, 44] on div "Workflow" at bounding box center [325, 45] width 21 height 8
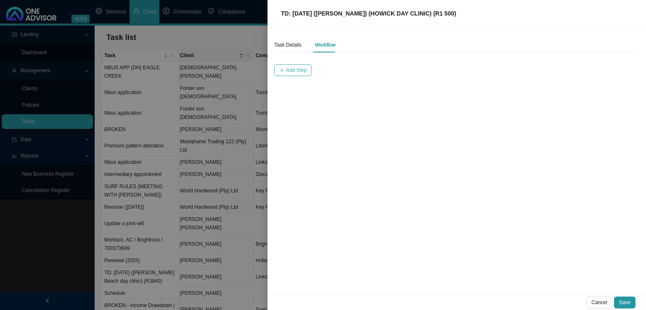
click at [294, 69] on span "Add Step" at bounding box center [296, 70] width 21 height 8
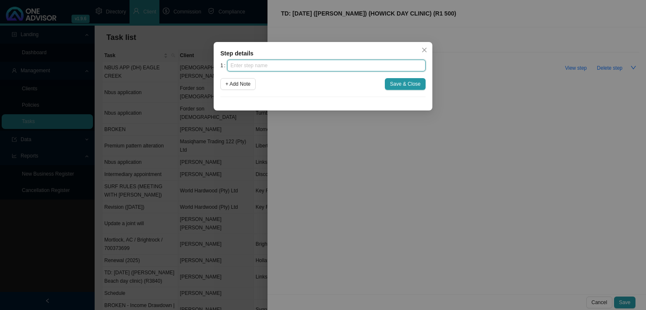
click at [258, 66] on input "text" at bounding box center [326, 66] width 199 height 12
type input "Notification"
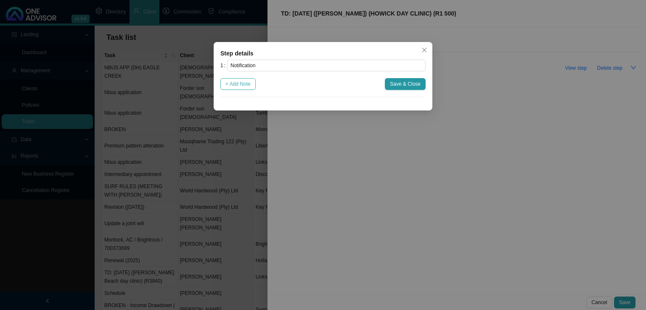
click at [238, 86] on span "+ Add Note" at bounding box center [237, 84] width 25 height 8
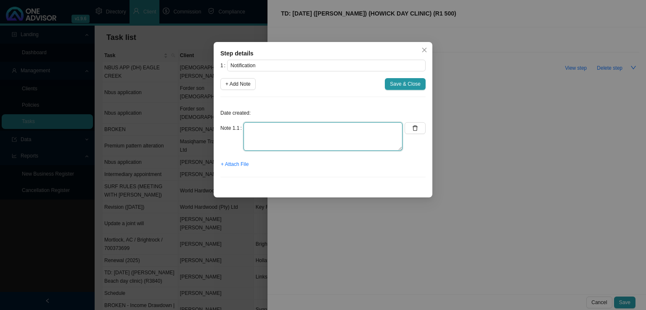
drag, startPoint x: 256, startPoint y: 135, endPoint x: 261, endPoint y: 135, distance: 5.5
click at [260, 135] on textarea at bounding box center [323, 136] width 159 height 29
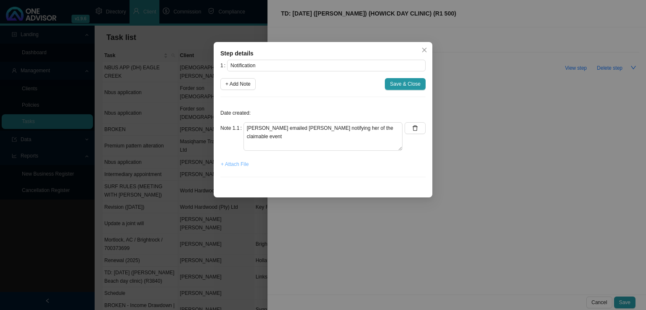
click at [241, 165] on span "+ Attach File" at bounding box center [235, 164] width 28 height 8
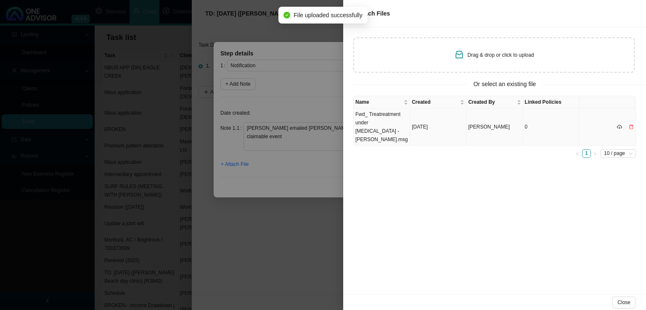
click at [406, 125] on td "Fwd_ Treatreatment under [MEDICAL_DATA] - [PERSON_NAME].msg" at bounding box center [382, 127] width 56 height 37
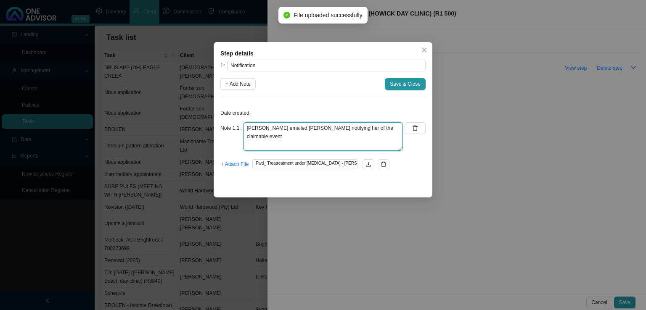
click at [269, 134] on textarea "[PERSON_NAME] emailed [PERSON_NAME] notifying her of the claimable event" at bounding box center [323, 136] width 159 height 29
drag, startPoint x: 371, startPoint y: 126, endPoint x: 377, endPoint y: 124, distance: 6.3
click at [372, 126] on textarea "[PERSON_NAME] emailed [PERSON_NAME] notifying her of the claimable event" at bounding box center [323, 136] width 159 height 29
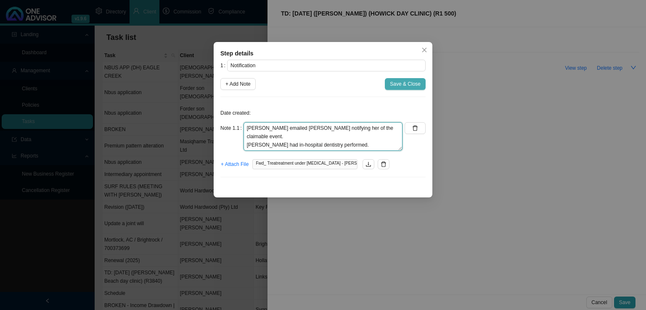
type textarea "[PERSON_NAME] emailed [PERSON_NAME] notifying her of the claimable event. [PERS…"
click at [397, 86] on span "Save & Close" at bounding box center [405, 84] width 31 height 8
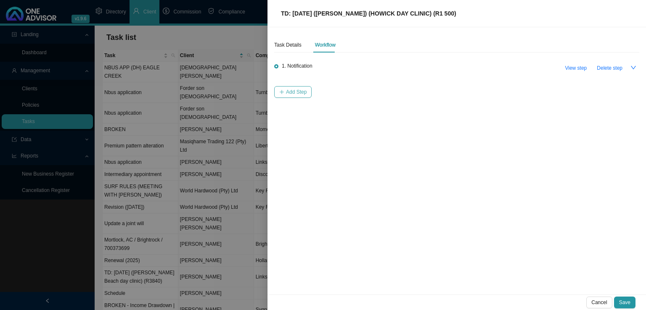
click at [300, 98] on button "Add Step" at bounding box center [292, 92] width 37 height 12
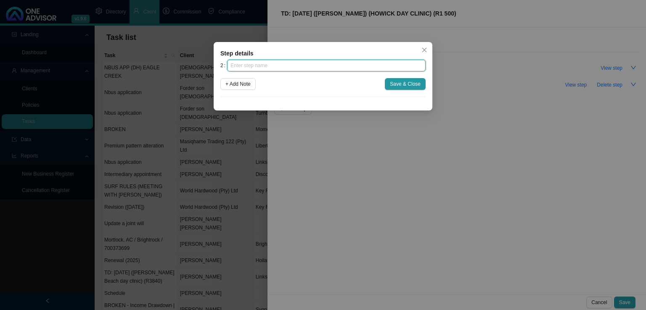
click at [263, 69] on input "text" at bounding box center [326, 66] width 199 height 12
type input "Investigation"
click at [247, 84] on span "+ Add Note" at bounding box center [237, 84] width 25 height 8
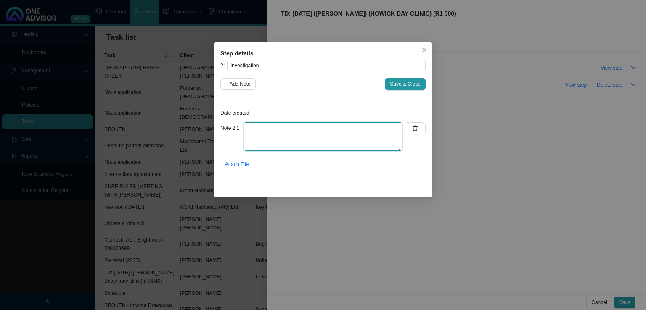
click at [258, 129] on textarea at bounding box center [323, 136] width 159 height 29
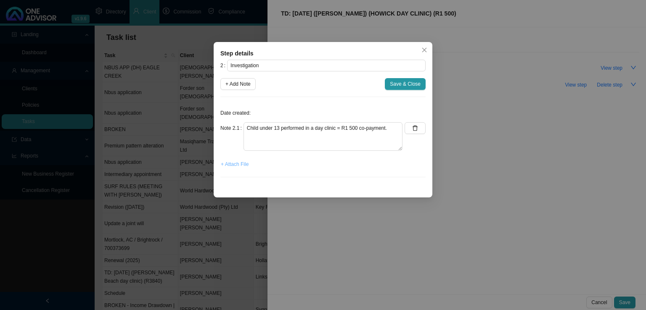
click at [233, 165] on span "+ Attach File" at bounding box center [235, 164] width 28 height 8
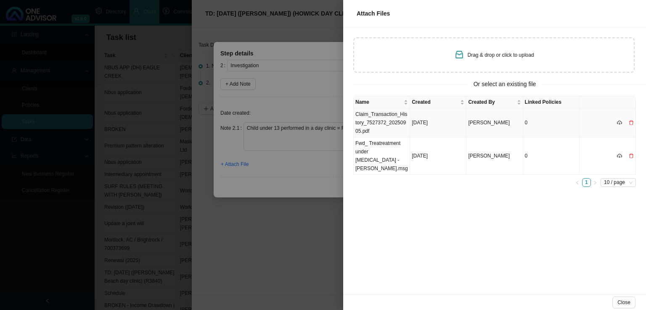
click at [384, 122] on td "Claim_Transaction_History_7527372_20250905.pdf" at bounding box center [382, 123] width 56 height 29
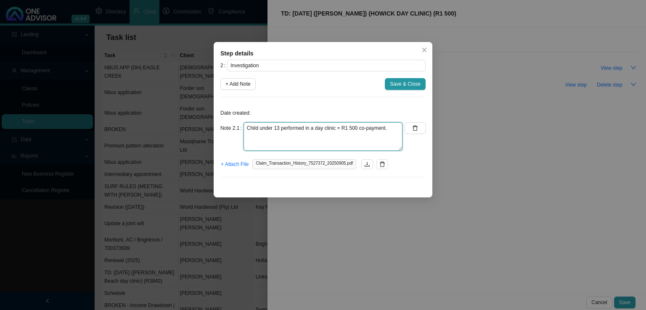
click at [392, 127] on textarea "Child under 13 performed in a day clinic = R1 500 co-payment." at bounding box center [323, 136] width 159 height 29
type textarea "Child under 13 performed in a day clinic = R1 500 co-payment. Day hospital clai…"
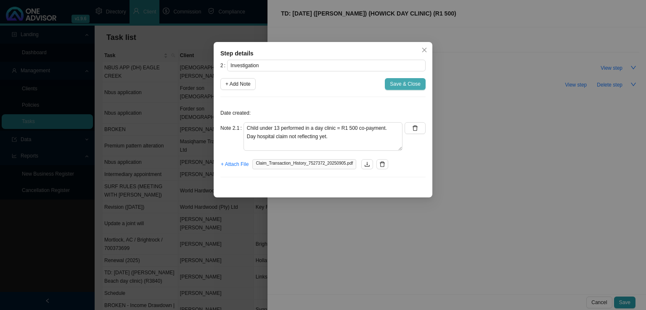
click at [404, 82] on span "Save & Close" at bounding box center [405, 84] width 31 height 8
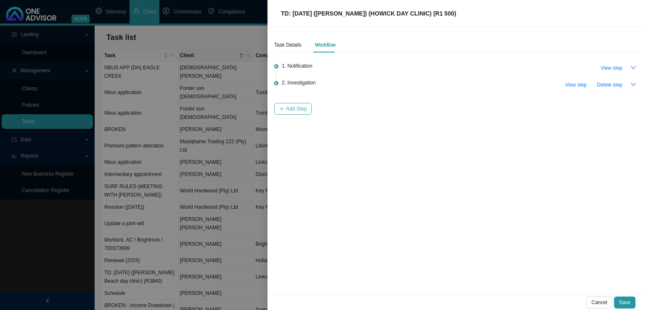
click at [292, 108] on span "Add Step" at bounding box center [296, 109] width 21 height 8
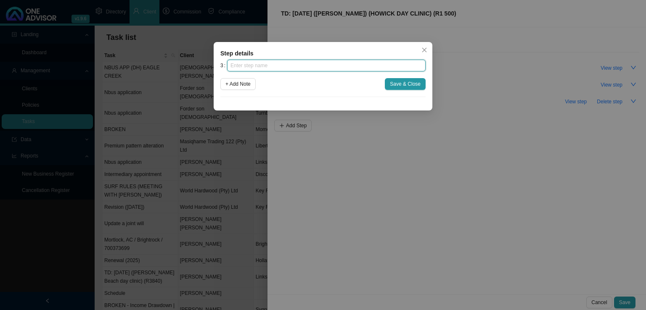
click at [296, 65] on input "text" at bounding box center [326, 66] width 199 height 12
type input "Paperwork"
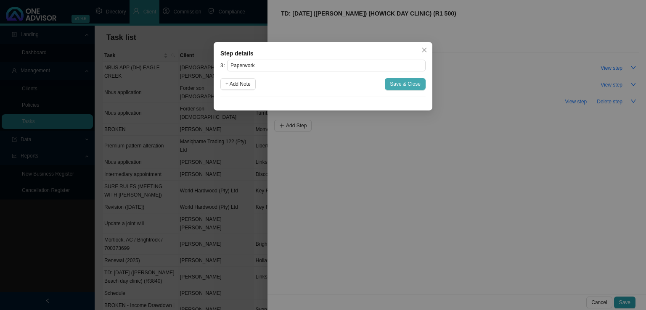
click at [400, 83] on span "Save & Close" at bounding box center [405, 84] width 31 height 8
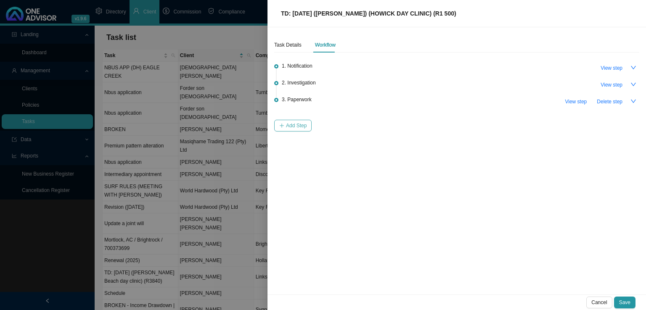
click at [308, 125] on button "Add Step" at bounding box center [292, 126] width 37 height 12
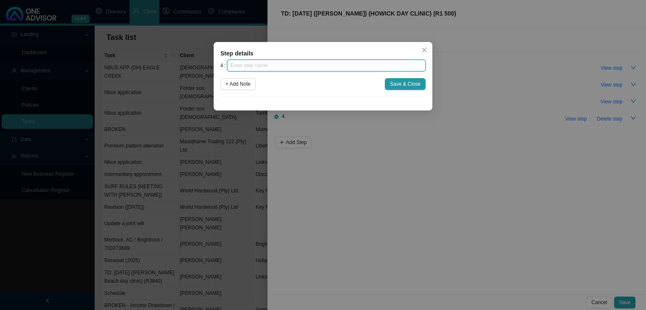
click at [285, 68] on input "text" at bounding box center [326, 66] width 199 height 12
type input "Submission"
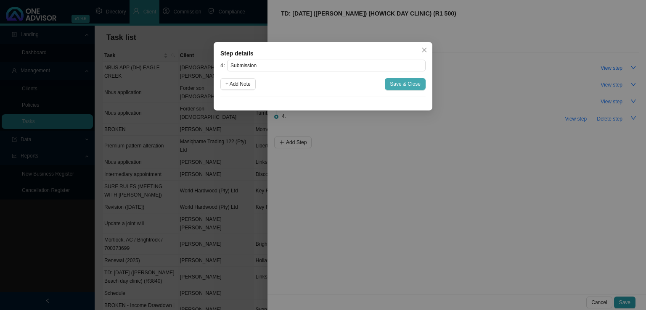
click at [398, 81] on span "Save & Close" at bounding box center [405, 84] width 31 height 8
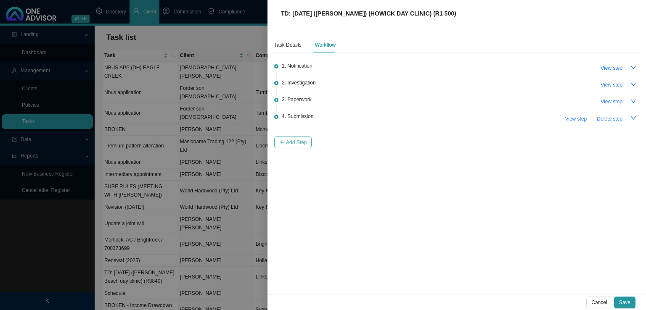
drag, startPoint x: 283, startPoint y: 145, endPoint x: 286, endPoint y: 141, distance: 5.1
click at [286, 141] on button "Add Step" at bounding box center [292, 143] width 37 height 12
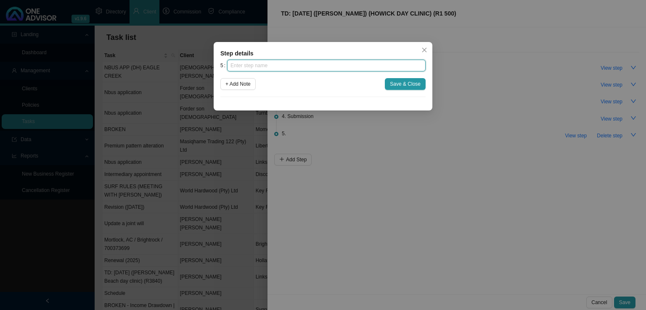
click at [288, 67] on input "text" at bounding box center [326, 66] width 199 height 12
type input "Confirmation of works done"
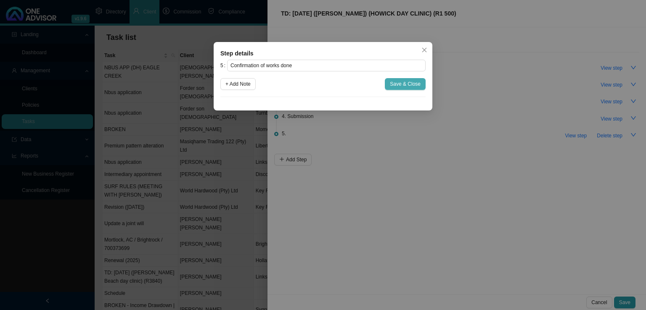
click at [411, 79] on button "Save & Close" at bounding box center [405, 84] width 41 height 12
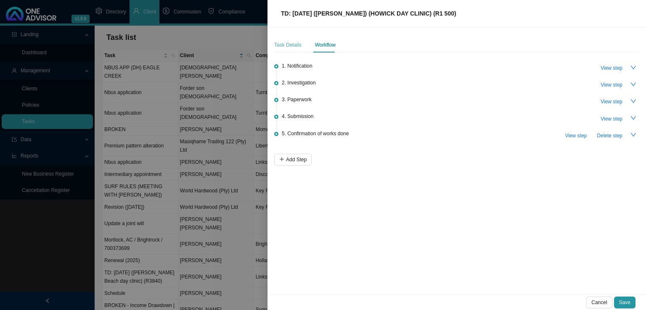
click at [287, 40] on div "Task Details" at bounding box center [287, 44] width 27 height 15
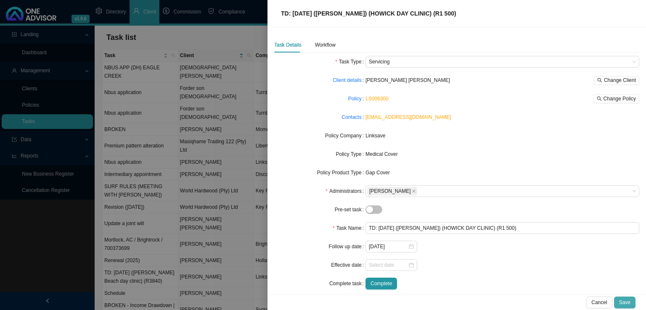
click at [632, 302] on button "Save" at bounding box center [624, 303] width 21 height 12
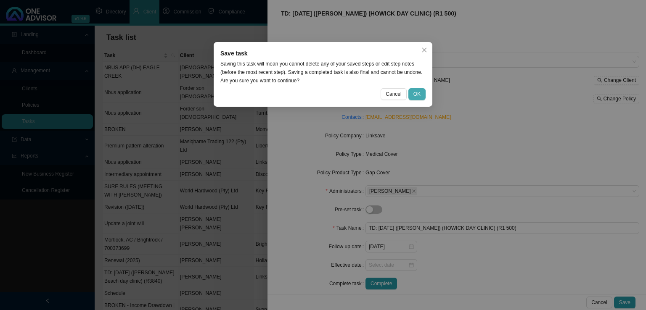
click at [424, 95] on button "OK" at bounding box center [416, 94] width 17 height 12
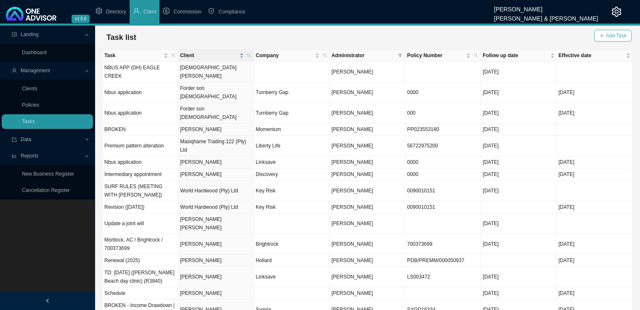
click at [607, 30] on button "Add Task" at bounding box center [612, 36] width 37 height 12
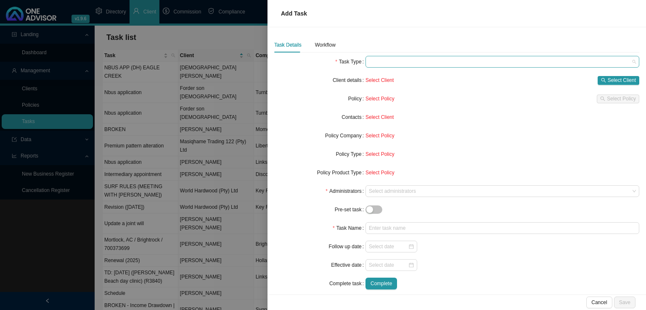
click at [379, 63] on span at bounding box center [502, 61] width 267 height 11
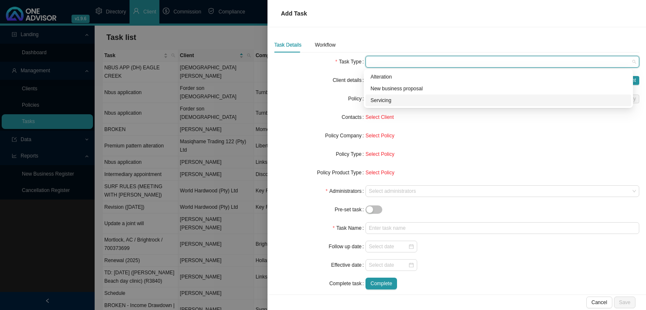
click at [395, 102] on div "Servicing" at bounding box center [499, 100] width 256 height 8
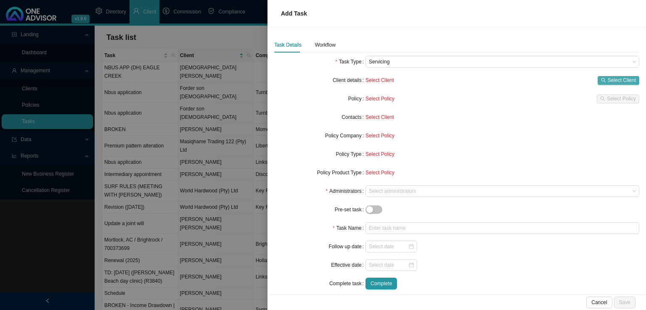
click at [608, 81] on span "Select Client" at bounding box center [622, 80] width 28 height 8
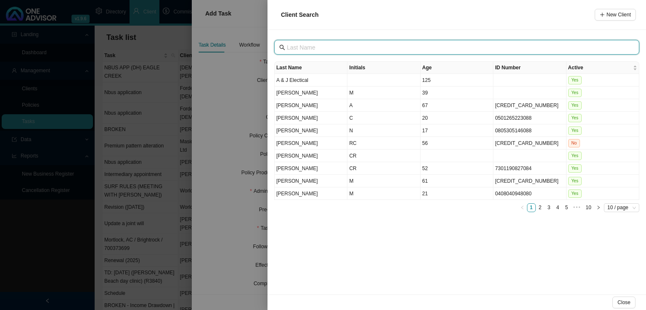
click at [308, 45] on input "text" at bounding box center [458, 47] width 342 height 9
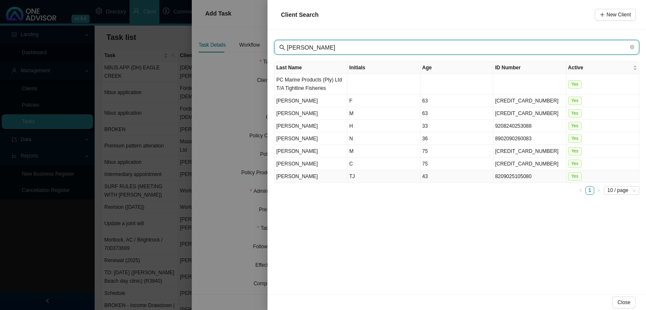
type input "[PERSON_NAME]"
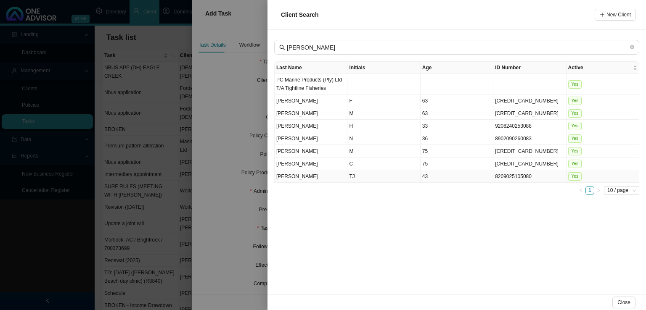
click at [363, 175] on td "TJ" at bounding box center [383, 176] width 73 height 13
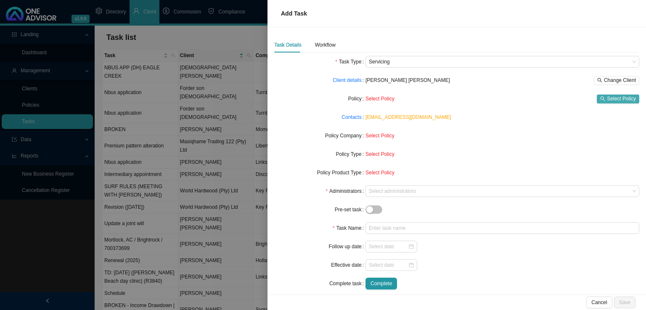
click at [618, 99] on span "Select Policy" at bounding box center [621, 99] width 29 height 8
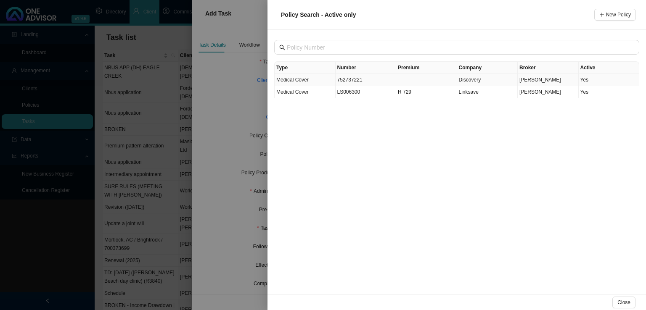
click at [365, 82] on td "752737221" at bounding box center [366, 80] width 61 height 12
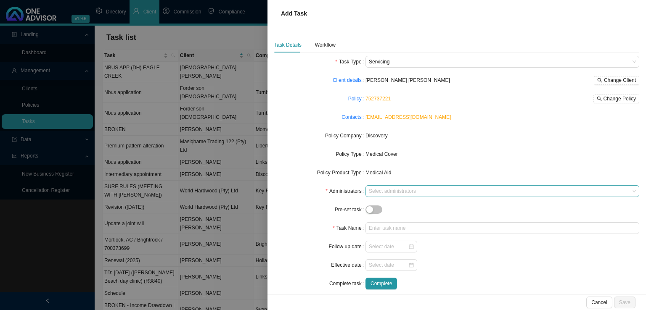
click at [388, 189] on div at bounding box center [498, 191] width 262 height 6
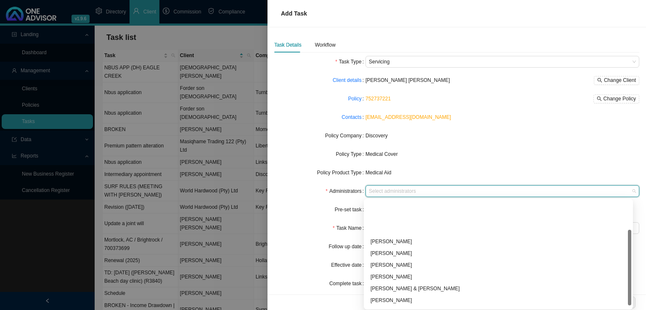
scroll to position [42, 0]
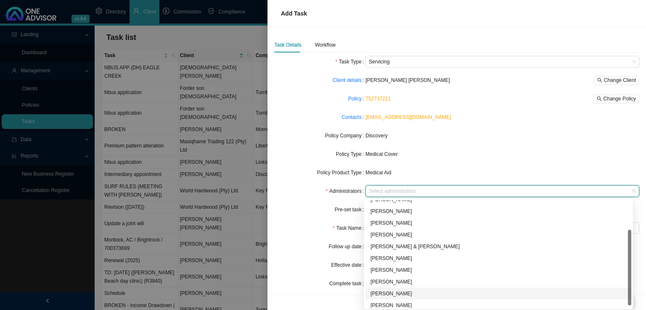
click at [395, 292] on div "[PERSON_NAME]" at bounding box center [499, 294] width 256 height 8
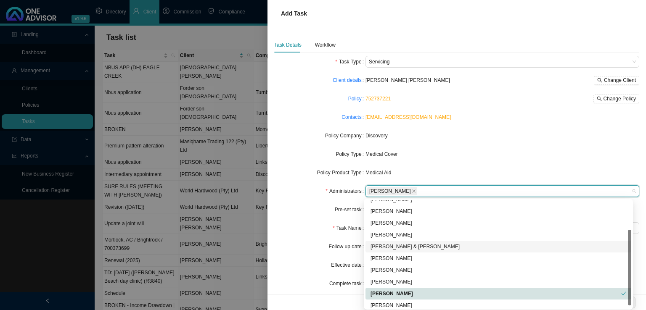
click at [328, 227] on div "Task Name" at bounding box center [319, 229] width 91 height 12
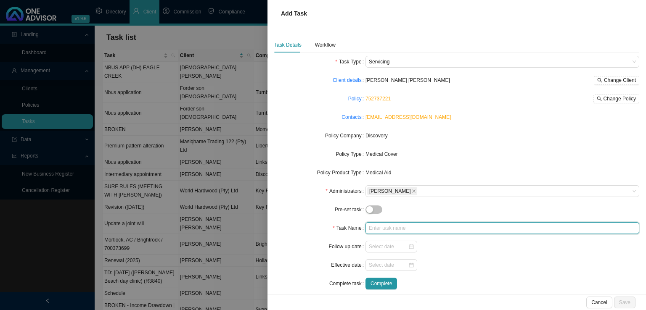
click at [379, 231] on input "text" at bounding box center [503, 229] width 274 height 12
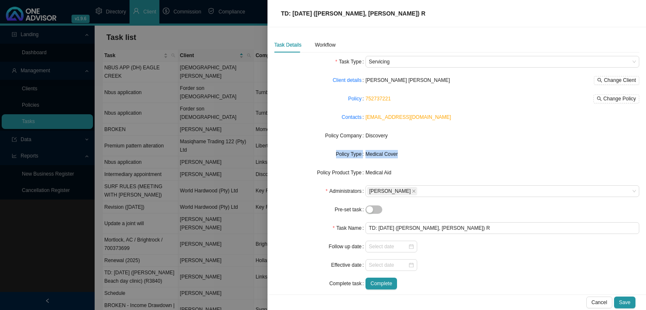
click at [488, 142] on form "Task Type Servicing Client details [PERSON_NAME] [PERSON_NAME] Change Client Po…" at bounding box center [456, 173] width 365 height 234
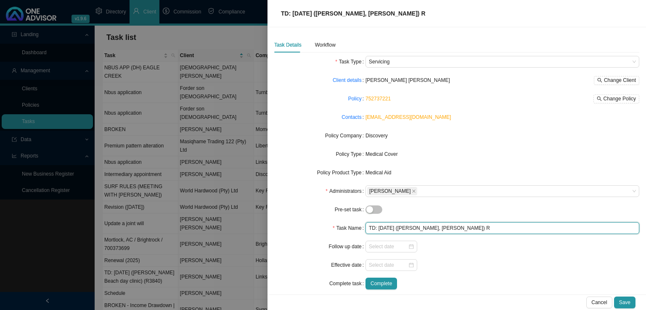
click at [477, 228] on input "TD: [DATE] ([PERSON_NAME], [PERSON_NAME]) R" at bounding box center [503, 229] width 274 height 12
click at [451, 228] on input "TD: [DATE] ([PERSON_NAME], [PERSON_NAME]) R4 102" at bounding box center [503, 229] width 274 height 12
drag, startPoint x: 406, startPoint y: 228, endPoint x: 446, endPoint y: 230, distance: 40.4
click at [446, 230] on input "TD: [DATE] ([PERSON_NAME], [PERSON_NAME]) R4 102" at bounding box center [503, 229] width 274 height 12
drag, startPoint x: 441, startPoint y: 230, endPoint x: 467, endPoint y: 228, distance: 25.7
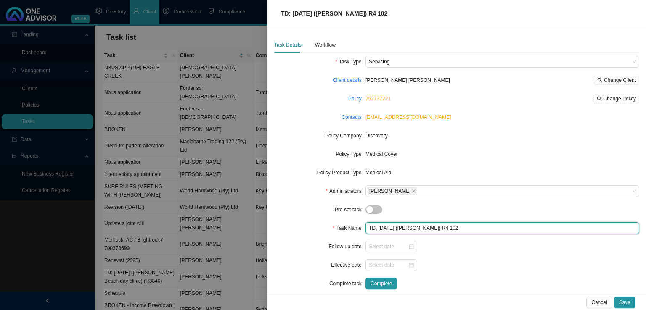
click at [447, 229] on input "TD: [DATE] ([PERSON_NAME]) R4 102" at bounding box center [503, 229] width 274 height 12
click at [475, 228] on input "TD: [DATE] ([PERSON_NAME]) (R4 102" at bounding box center [503, 229] width 274 height 12
type input "TD: [DATE] ([PERSON_NAME]) (R4 102)"
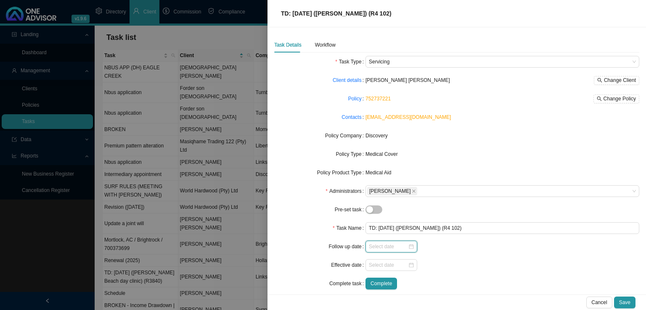
click at [377, 244] on input at bounding box center [388, 247] width 39 height 8
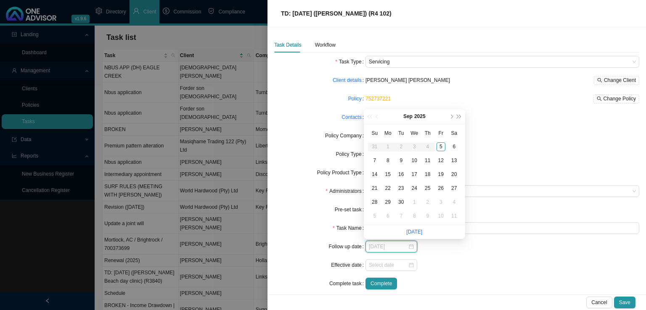
type input "[DATE]"
click at [390, 160] on div "8" at bounding box center [388, 160] width 9 height 9
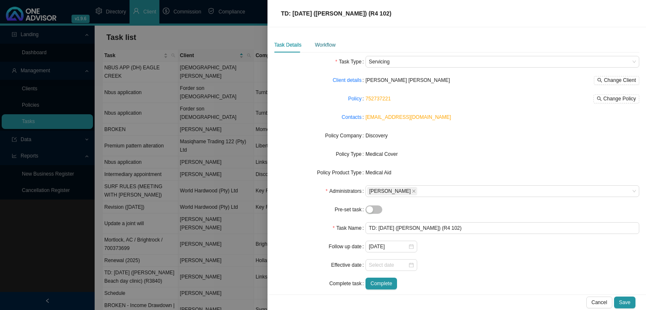
click at [325, 49] on div "Workflow" at bounding box center [325, 45] width 21 height 8
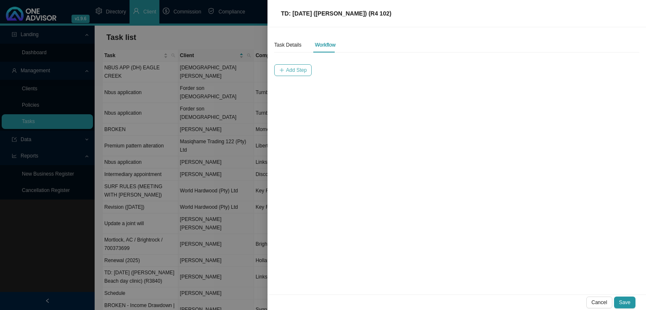
click at [291, 69] on span "Add Step" at bounding box center [296, 70] width 21 height 8
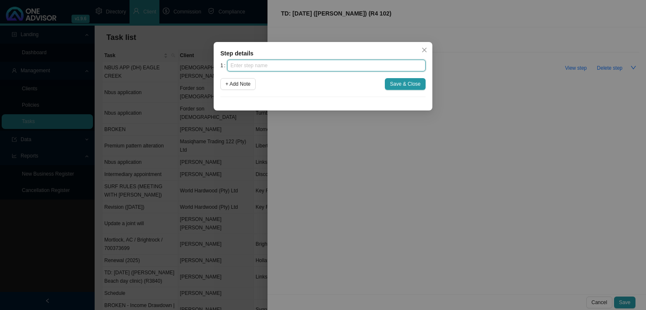
click at [296, 66] on input "text" at bounding box center [326, 66] width 199 height 12
type input "Instruction"
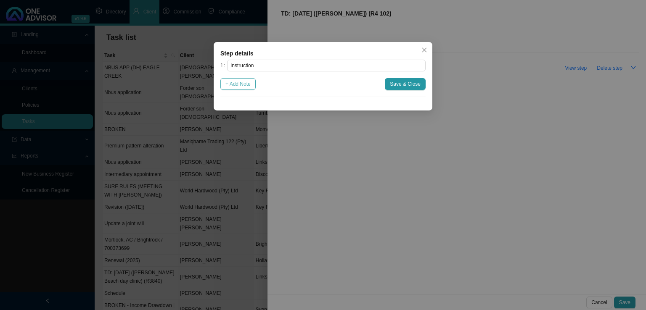
click at [248, 78] on button "+ Add Note" at bounding box center [237, 84] width 35 height 12
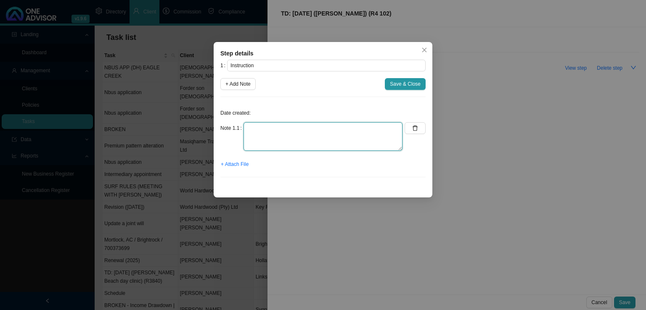
drag, startPoint x: 249, startPoint y: 131, endPoint x: 256, endPoint y: 130, distance: 7.3
click at [249, 129] on textarea at bounding box center [323, 136] width 159 height 29
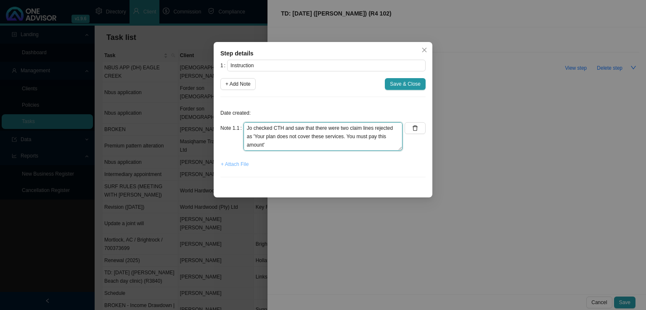
type textarea "Jo checked CTH and saw that there were two claim lines rejected as 'Your plan d…"
click at [231, 167] on span "+ Attach File" at bounding box center [235, 164] width 28 height 8
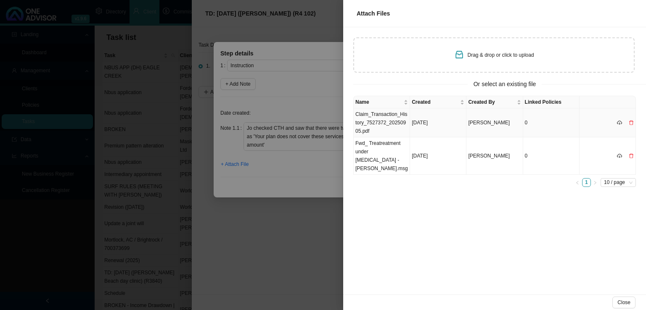
click at [395, 123] on td "Claim_Transaction_History_7527372_20250905.pdf" at bounding box center [382, 123] width 56 height 29
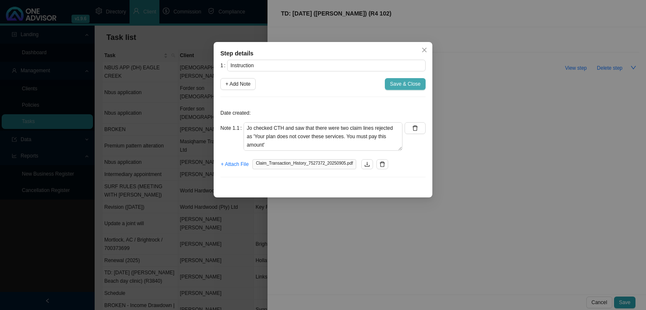
click at [399, 85] on span "Save & Close" at bounding box center [405, 84] width 31 height 8
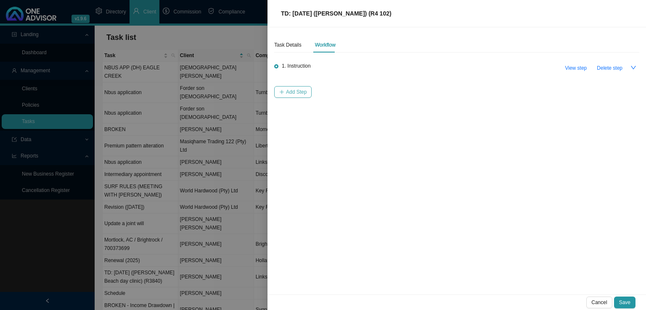
click at [305, 94] on span "Add Step" at bounding box center [296, 92] width 21 height 8
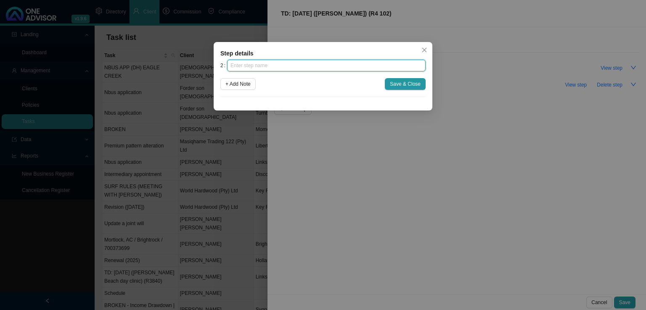
click at [257, 66] on input "text" at bounding box center [326, 66] width 199 height 12
type input "Investigation"
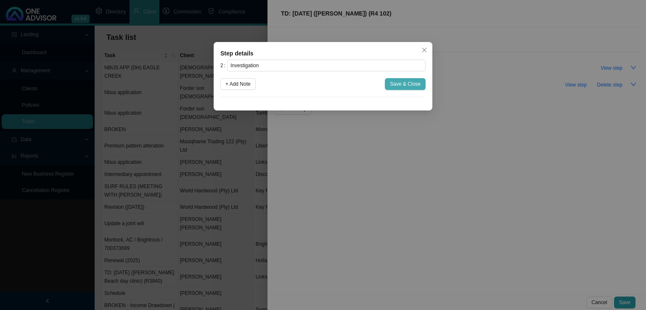
click at [406, 85] on span "Save & Close" at bounding box center [405, 84] width 31 height 8
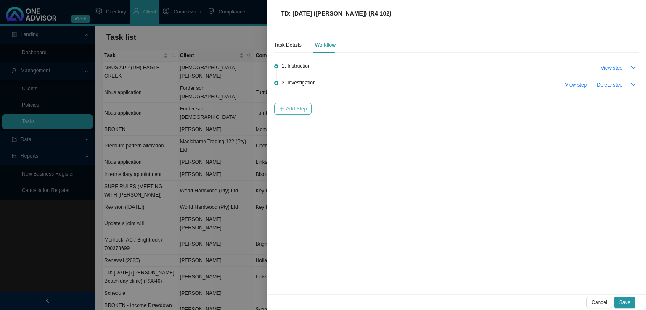
click at [303, 111] on span "Add Step" at bounding box center [296, 109] width 21 height 8
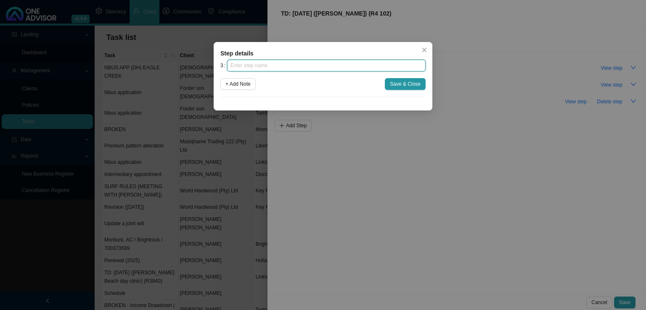
click at [288, 63] on input "text" at bounding box center [326, 66] width 199 height 12
type input "Paperwork"
click button "Save & Close" at bounding box center [405, 84] width 41 height 12
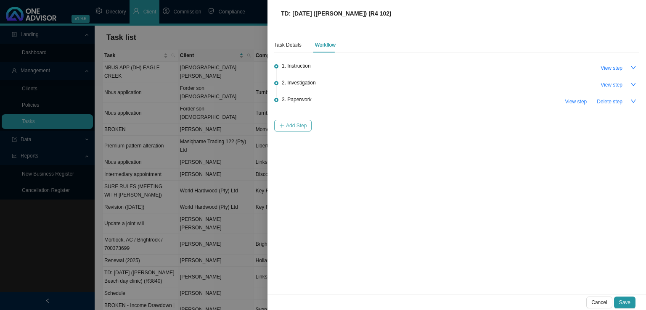
click at [281, 128] on button "Add Step" at bounding box center [292, 126] width 37 height 12
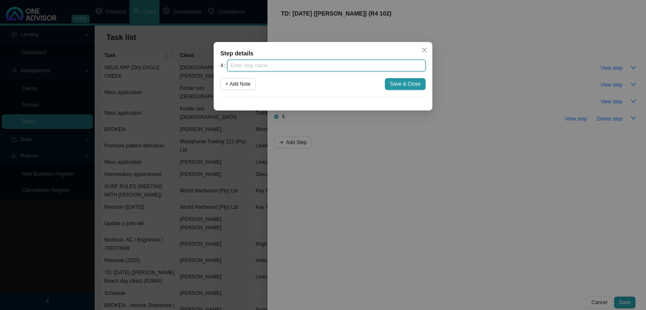
click at [299, 66] on input "text" at bounding box center [326, 66] width 199 height 12
type input "Submission"
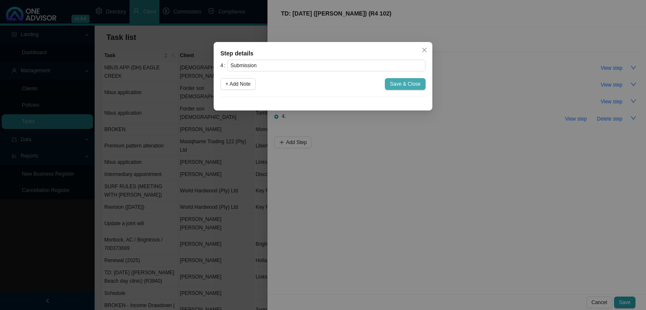
click at [401, 84] on span "Save & Close" at bounding box center [405, 84] width 31 height 8
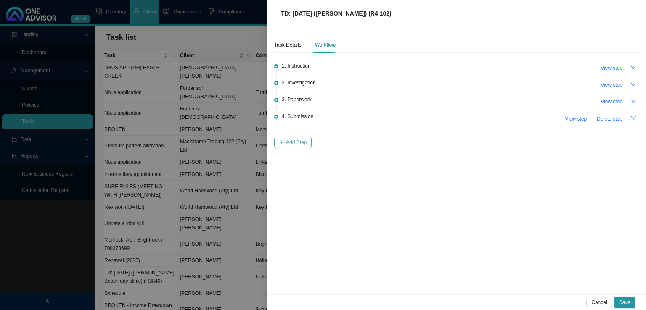
click at [297, 144] on span "Add Step" at bounding box center [296, 142] width 21 height 8
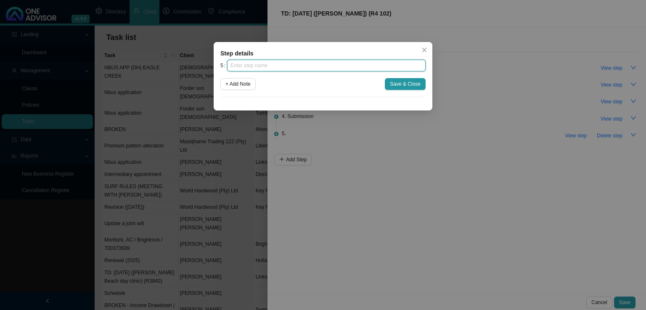
click at [291, 67] on input "text" at bounding box center [326, 66] width 199 height 12
type input "Confirmation of works done"
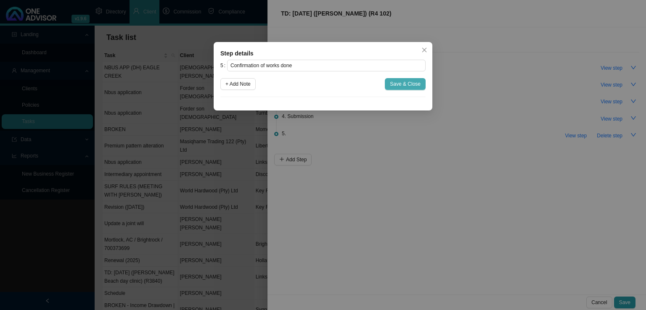
click at [414, 85] on span "Save & Close" at bounding box center [405, 84] width 31 height 8
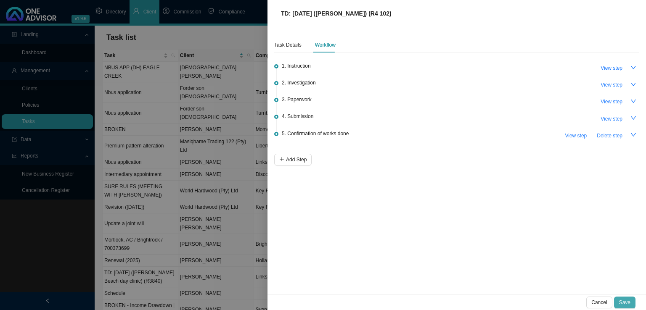
click at [628, 297] on button "Save" at bounding box center [624, 303] width 21 height 12
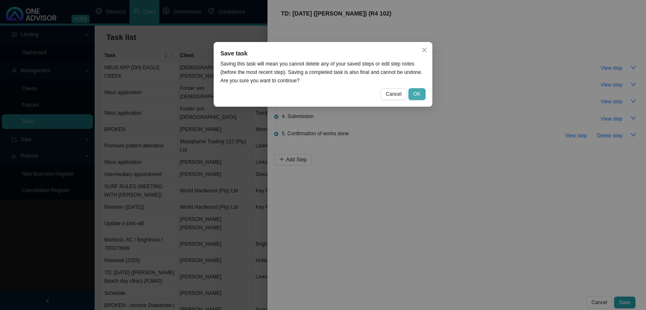
click at [420, 93] on span "OK" at bounding box center [417, 94] width 7 height 8
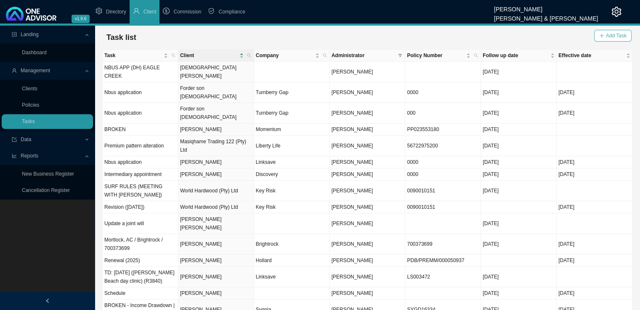
click at [605, 35] on button "Add Task" at bounding box center [612, 36] width 37 height 12
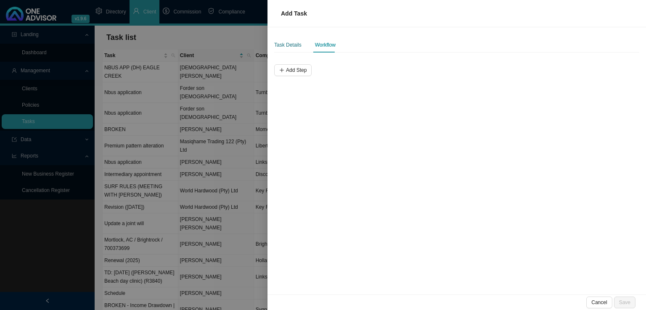
drag, startPoint x: 287, startPoint y: 45, endPoint x: 286, endPoint y: 53, distance: 8.4
click at [286, 46] on div "Task Details" at bounding box center [287, 45] width 27 height 8
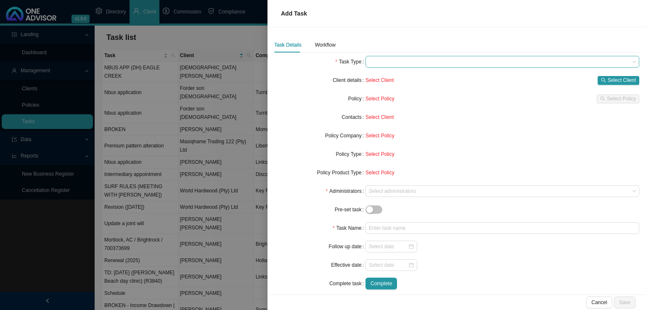
click at [426, 66] on span at bounding box center [502, 61] width 267 height 11
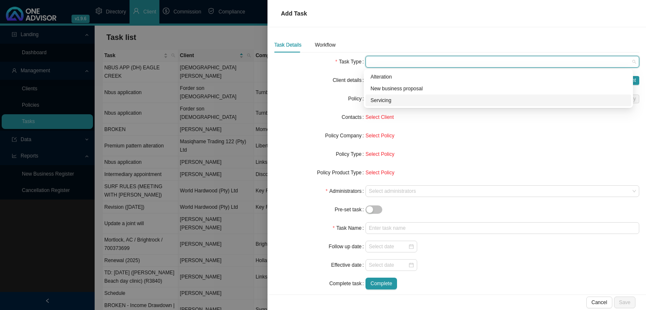
click at [383, 99] on div "Servicing" at bounding box center [499, 100] width 256 height 8
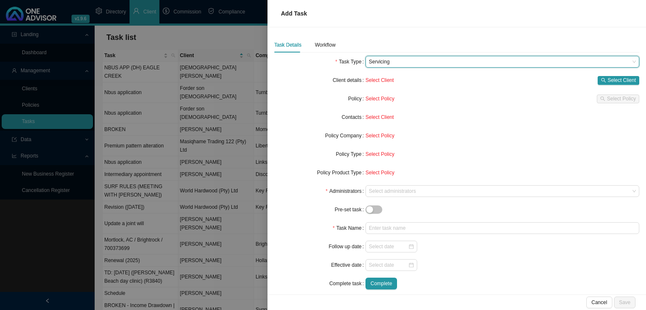
click at [616, 74] on div "Select Client Select Client" at bounding box center [503, 80] width 274 height 12
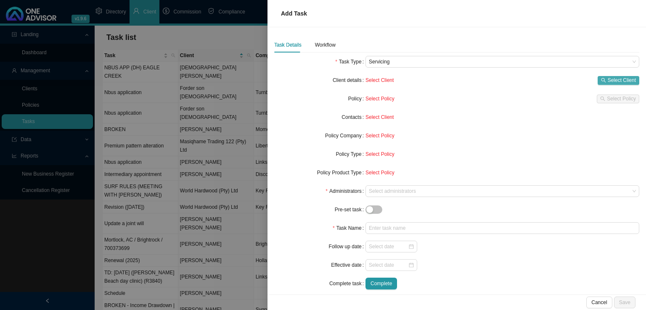
click at [612, 78] on span "Select Client" at bounding box center [622, 80] width 28 height 8
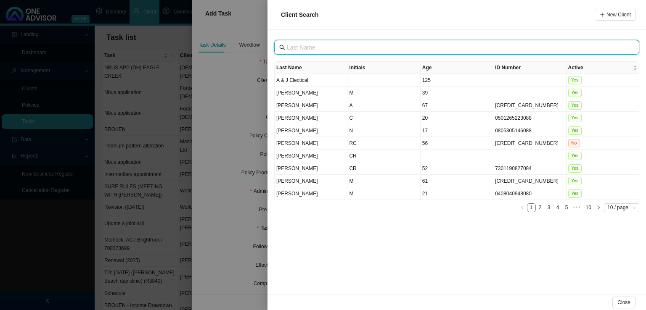
drag, startPoint x: 295, startPoint y: 47, endPoint x: 311, endPoint y: 48, distance: 16.0
click at [295, 48] on input "text" at bounding box center [458, 47] width 342 height 9
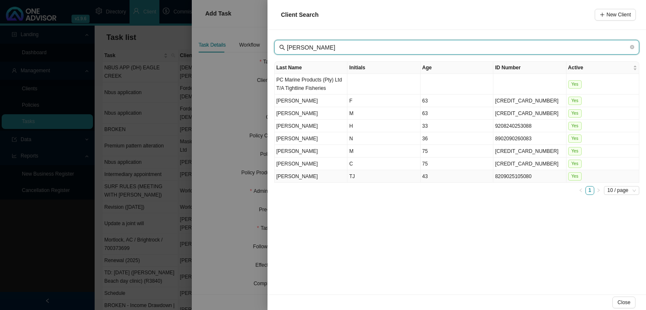
type input "[PERSON_NAME]"
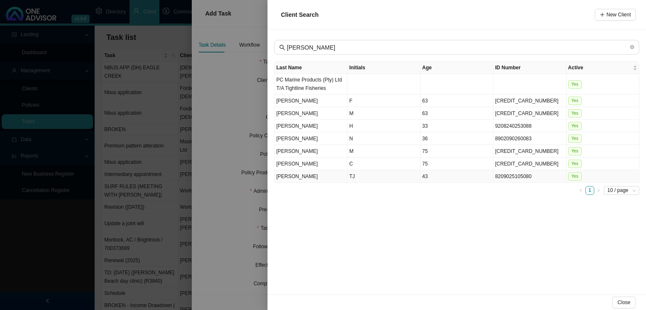
click at [362, 175] on td "TJ" at bounding box center [383, 176] width 73 height 13
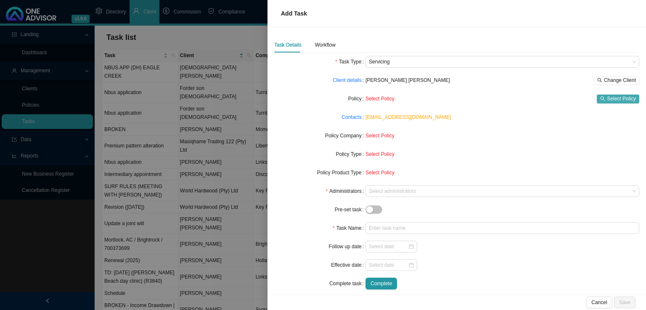
click at [607, 97] on span "Select Policy" at bounding box center [621, 99] width 29 height 8
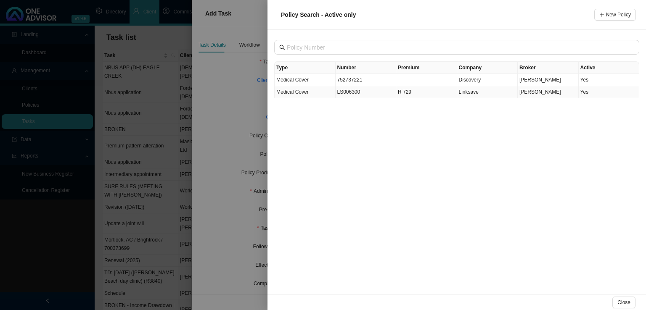
click at [353, 93] on td "LS006300" at bounding box center [366, 92] width 61 height 12
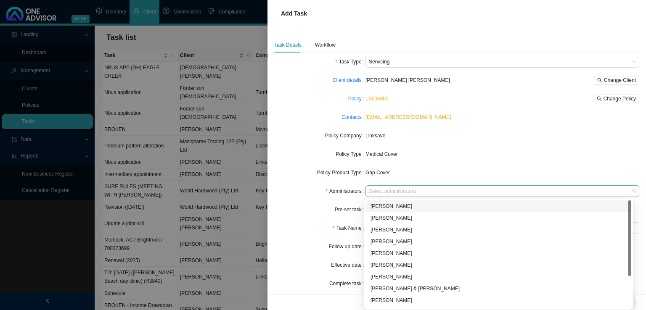
click at [384, 189] on div at bounding box center [498, 191] width 262 height 6
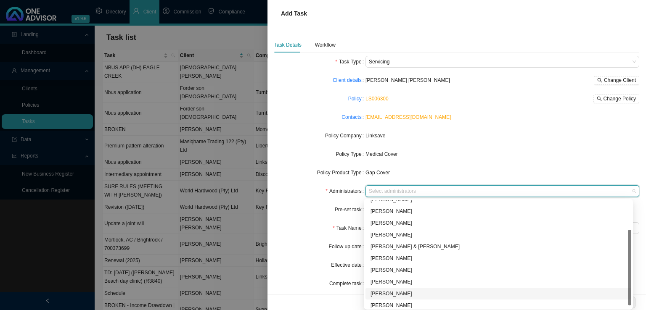
click at [402, 292] on div "[PERSON_NAME]" at bounding box center [499, 294] width 256 height 8
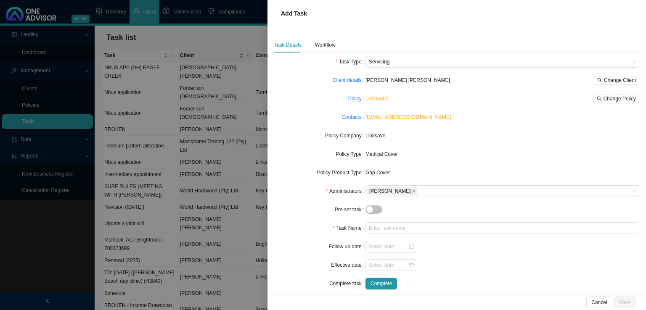
click at [297, 206] on div "Pre-set task" at bounding box center [319, 210] width 91 height 12
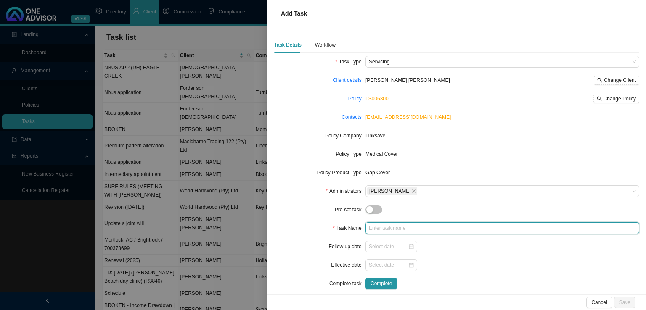
click at [402, 225] on input "text" at bounding box center [503, 229] width 274 height 12
type input "TD: [DATE] ([PERSON_NAME]) (R)"
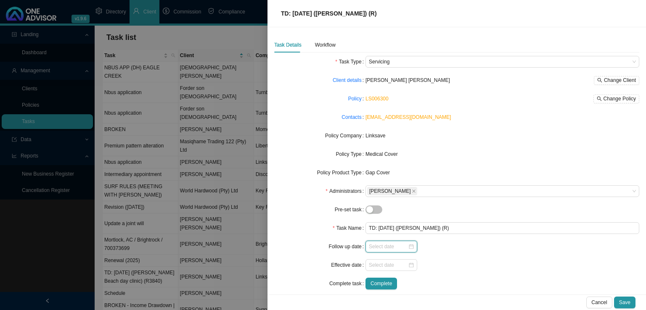
click at [378, 247] on input at bounding box center [388, 247] width 39 height 8
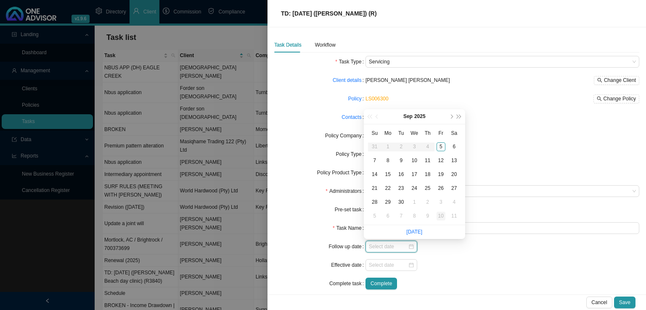
type input "[DATE]"
click at [417, 233] on link "[DATE]" at bounding box center [414, 232] width 16 height 6
type input "[DATE]"
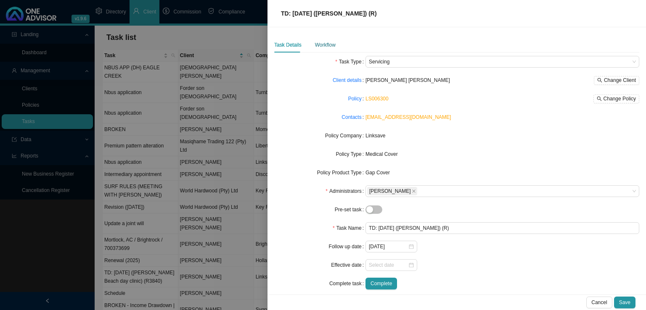
click at [333, 48] on div "Workflow" at bounding box center [325, 45] width 21 height 8
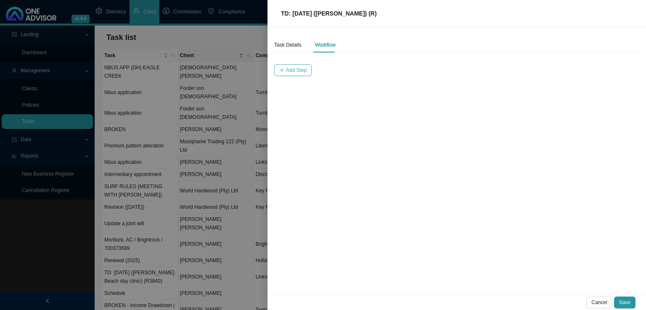
click at [295, 68] on span "Add Step" at bounding box center [296, 70] width 21 height 8
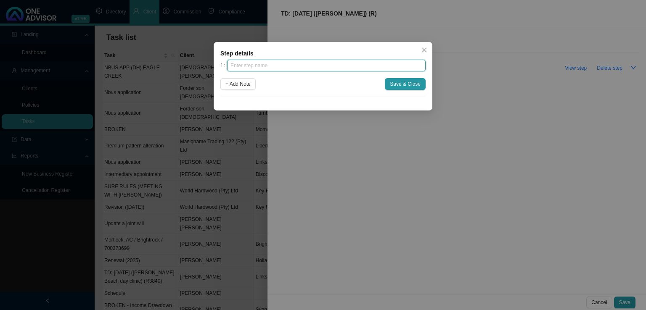
click at [278, 67] on input "text" at bounding box center [326, 66] width 199 height 12
type input "Instruction"
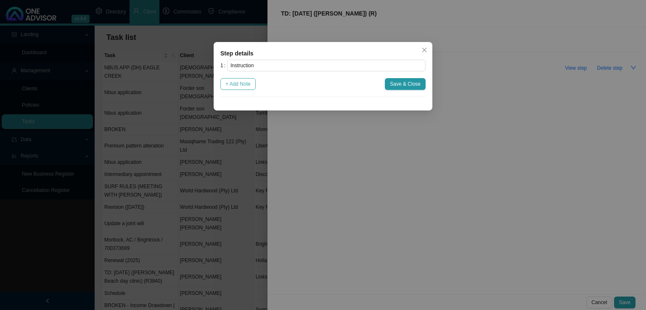
click at [237, 86] on span "+ Add Note" at bounding box center [237, 84] width 25 height 8
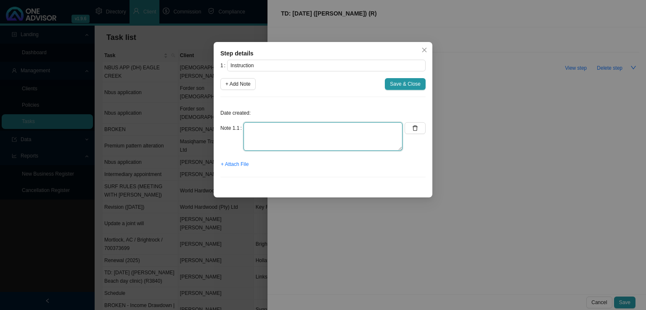
click at [259, 127] on textarea at bounding box center [323, 136] width 159 height 29
type textarea "Received an email from [PERSON_NAME] notifying us of admission."
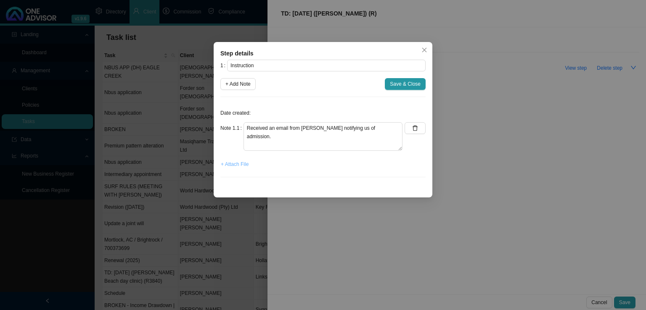
click at [238, 167] on span "+ Attach File" at bounding box center [235, 164] width 28 height 8
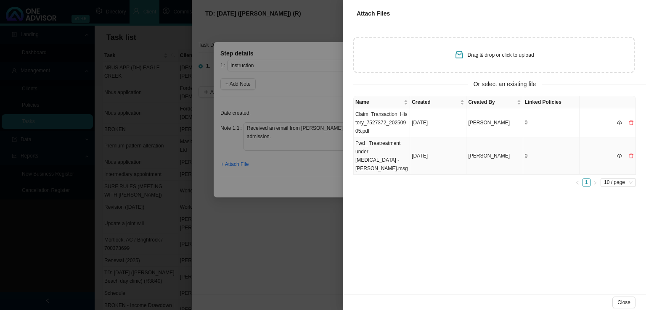
click at [395, 162] on td "Fwd_ Treatreatment under [MEDICAL_DATA] - [PERSON_NAME].msg" at bounding box center [382, 156] width 56 height 37
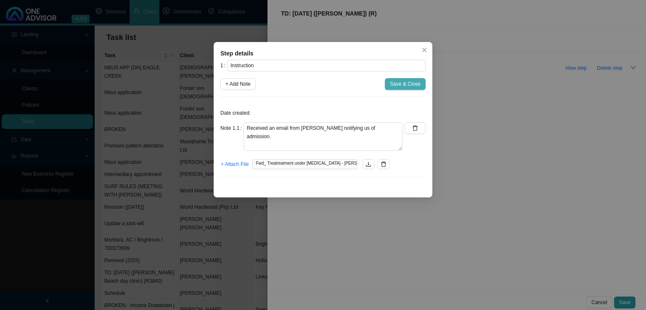
click at [402, 83] on span "Save & Close" at bounding box center [405, 84] width 31 height 8
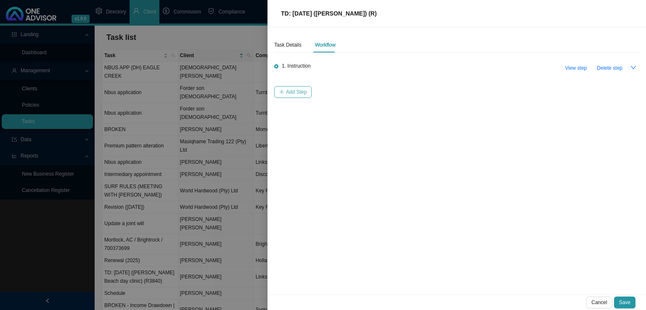
click at [301, 93] on span "Add Step" at bounding box center [296, 92] width 21 height 8
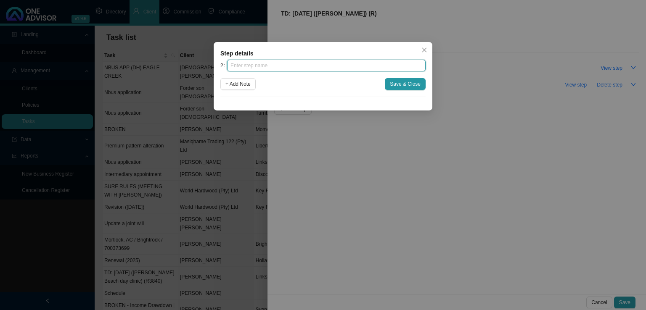
click at [282, 65] on input "text" at bounding box center [326, 66] width 199 height 12
type input "Investigation"
click at [236, 88] on span "+ Add Note" at bounding box center [237, 84] width 25 height 8
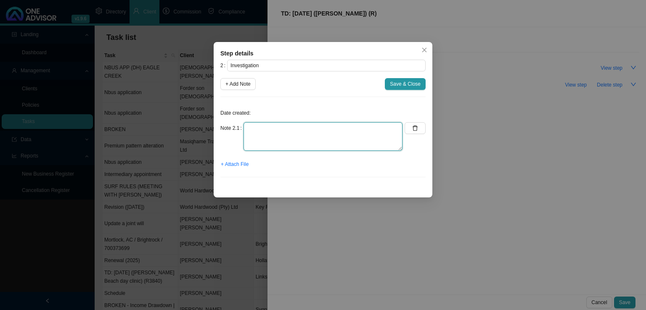
click at [260, 126] on textarea at bounding box center [323, 136] width 159 height 29
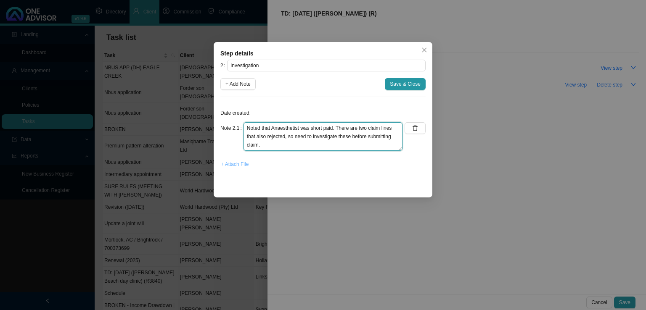
type textarea "Noted that Anaesthetist was short paid. There are two claim lines that also rej…"
click at [237, 166] on span "+ Attach File" at bounding box center [235, 164] width 28 height 8
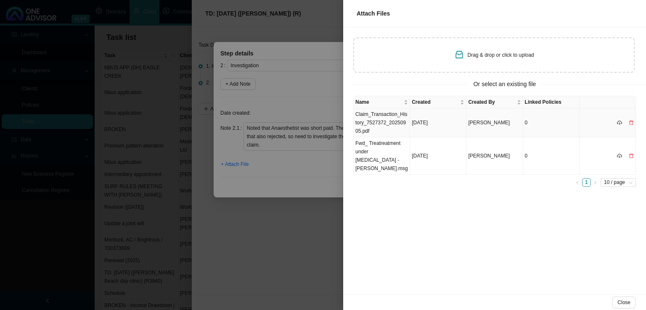
click at [382, 120] on td "Claim_Transaction_History_7527372_20250905.pdf" at bounding box center [382, 123] width 56 height 29
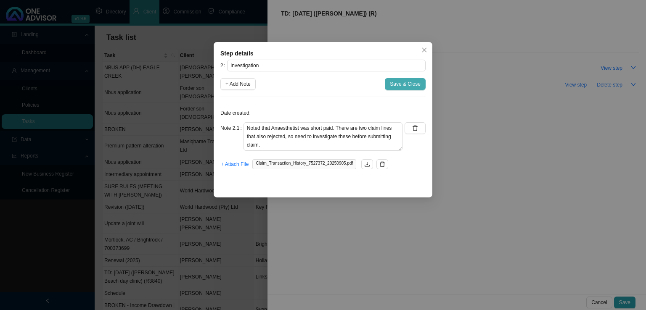
click at [402, 90] on button "Save & Close" at bounding box center [405, 84] width 41 height 12
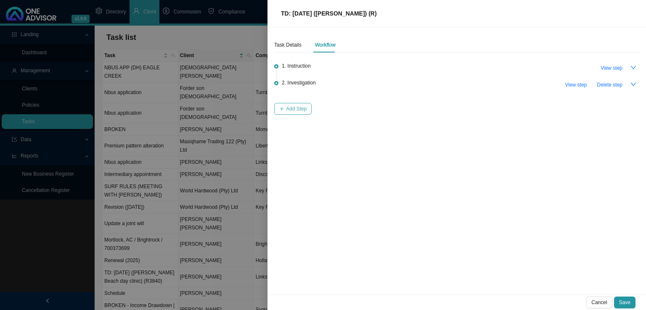
click at [288, 108] on span "Add Step" at bounding box center [296, 109] width 21 height 8
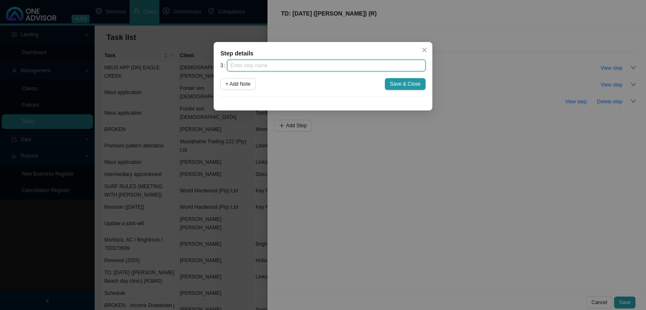
click at [263, 63] on input "text" at bounding box center [326, 66] width 199 height 12
type input "Paperwork"
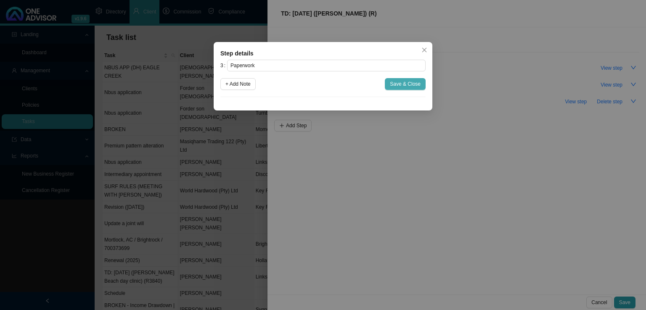
click at [410, 82] on span "Save & Close" at bounding box center [405, 84] width 31 height 8
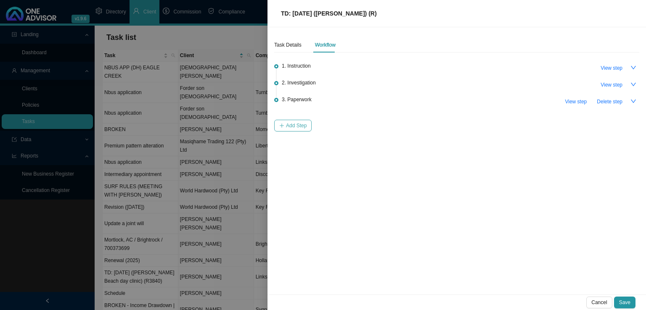
click at [298, 122] on span "Add Step" at bounding box center [296, 126] width 21 height 8
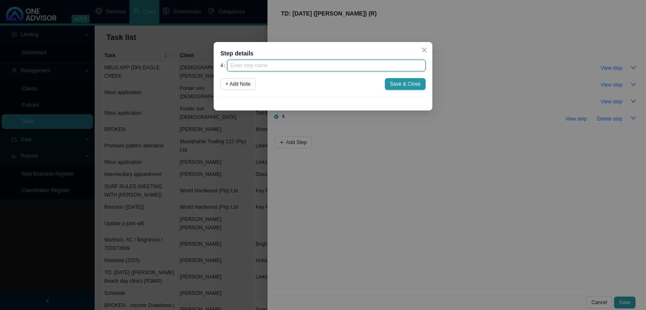
click at [294, 67] on input "text" at bounding box center [326, 66] width 199 height 12
type input "Submission"
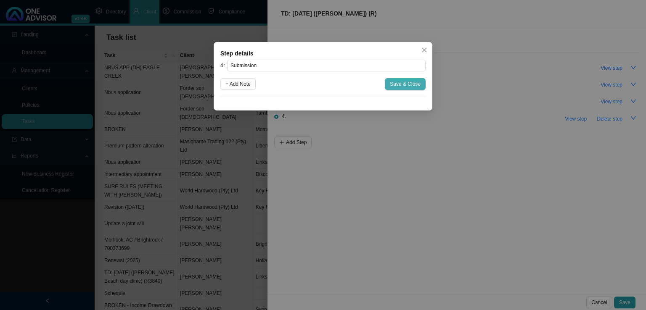
click at [390, 79] on button "Save & Close" at bounding box center [405, 84] width 41 height 12
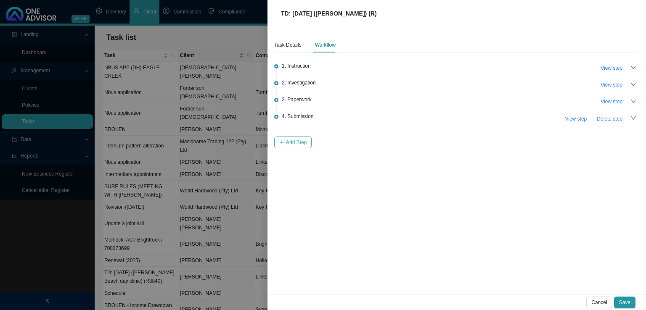
click at [301, 137] on button "Add Step" at bounding box center [292, 143] width 37 height 12
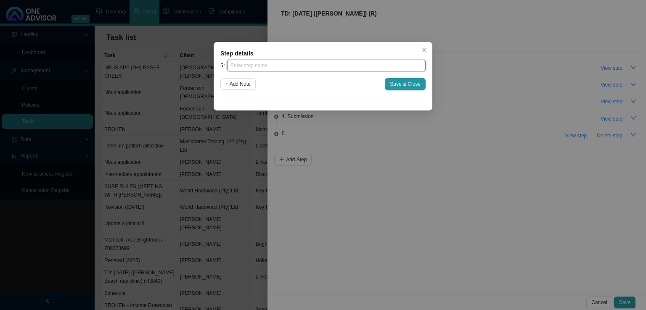
click at [281, 67] on input "text" at bounding box center [326, 66] width 199 height 12
type input "Confirmation of works done"
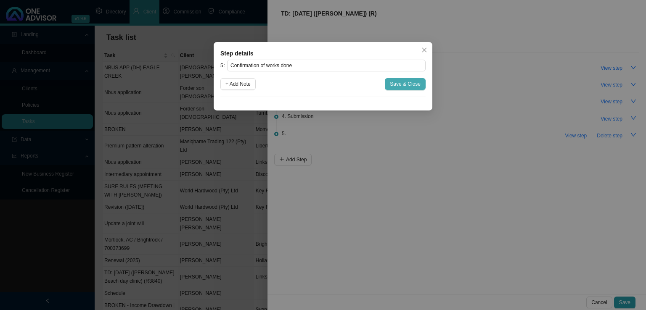
click at [400, 85] on span "Save & Close" at bounding box center [405, 84] width 31 height 8
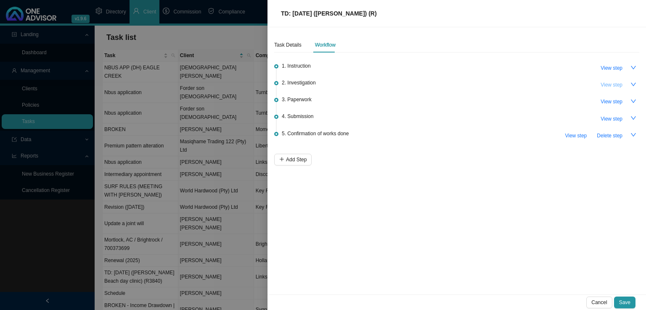
click at [606, 83] on span "View step" at bounding box center [612, 85] width 22 height 8
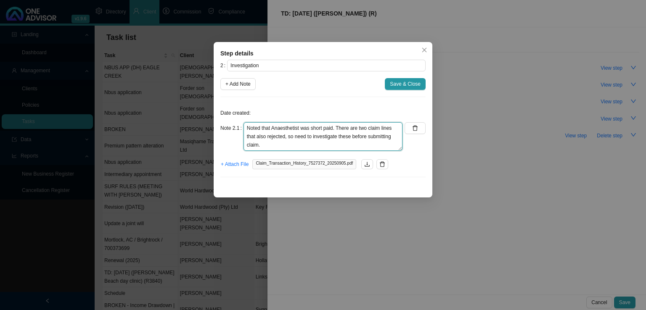
click at [277, 148] on textarea "Noted that Anaesthetist was short paid. There are two claim lines that also rej…" at bounding box center [323, 136] width 159 height 29
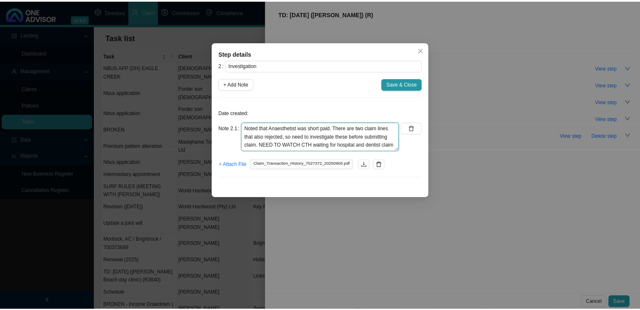
scroll to position [6, 0]
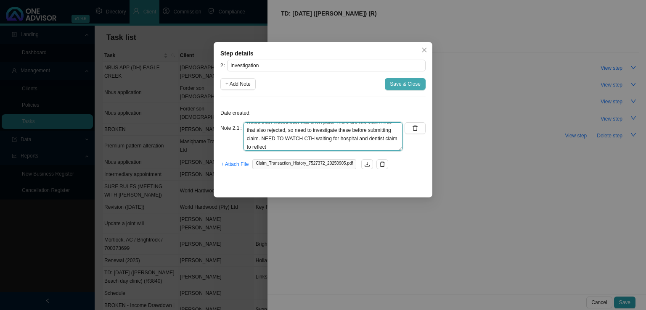
type textarea "Noted that Anaesthetist was short paid. There are two claim lines that also rej…"
click at [421, 84] on button "Save & Close" at bounding box center [405, 84] width 41 height 12
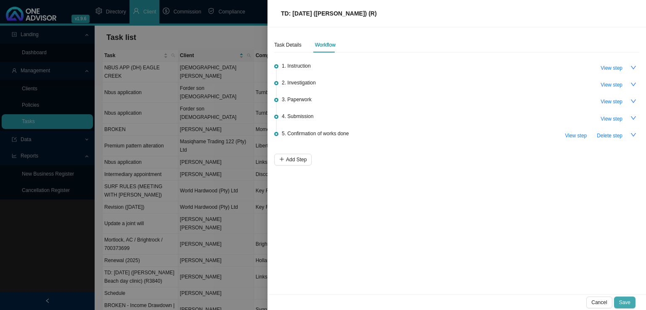
click at [624, 306] on span "Save" at bounding box center [624, 303] width 11 height 8
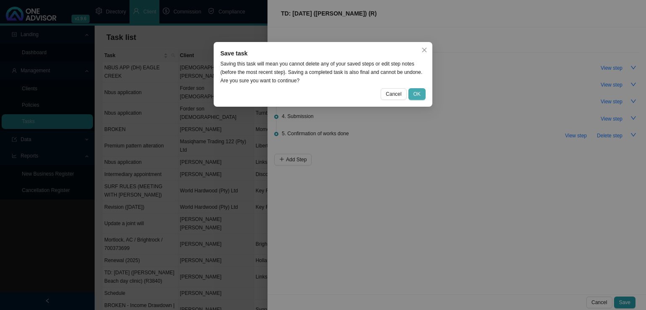
click at [420, 93] on span "OK" at bounding box center [417, 94] width 7 height 8
